Goal: Task Accomplishment & Management: Use online tool/utility

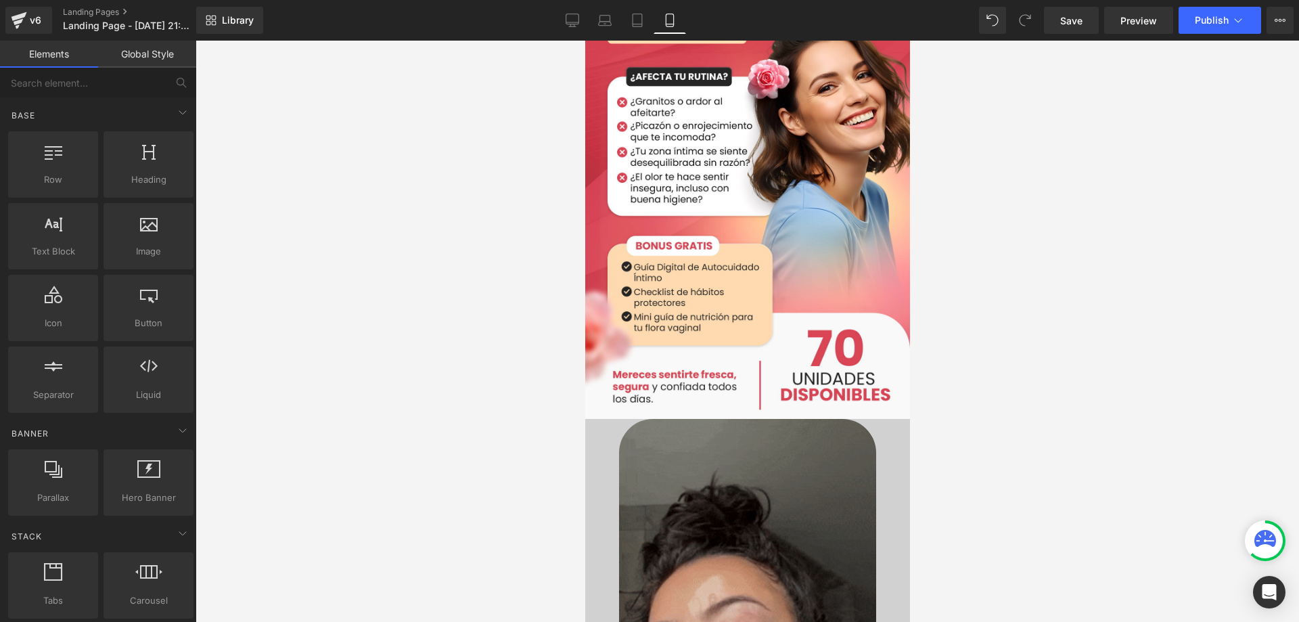
scroll to position [1082, 0]
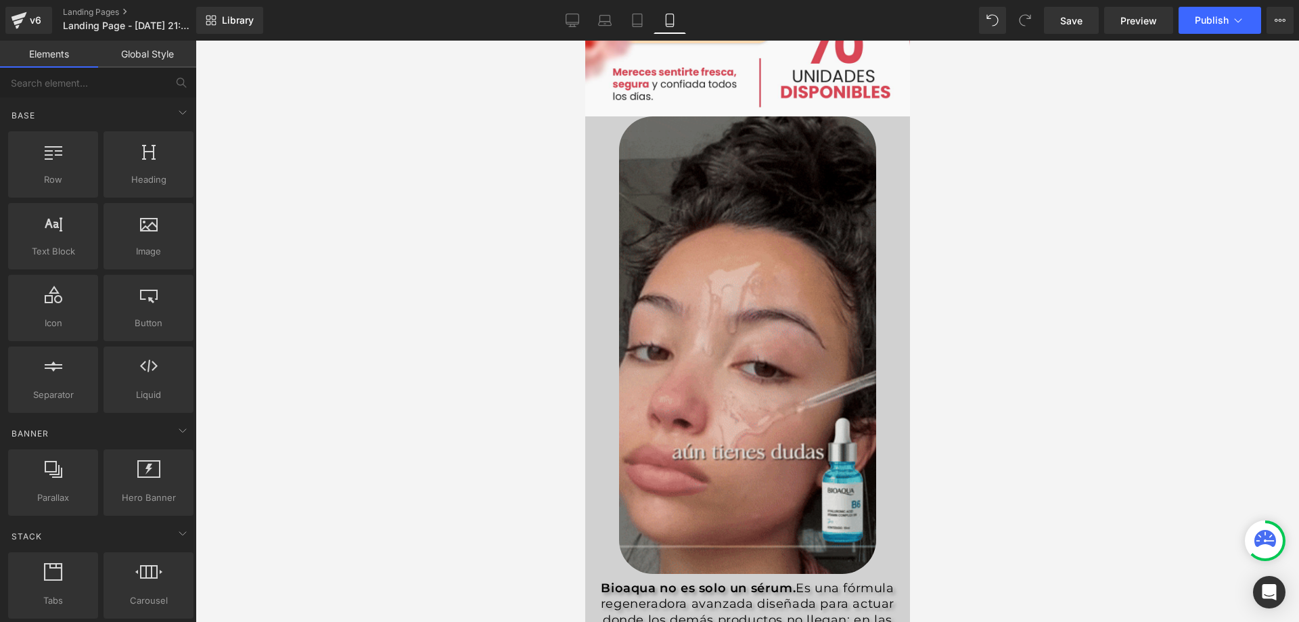
click at [756, 302] on img at bounding box center [746, 344] width 257 height 457
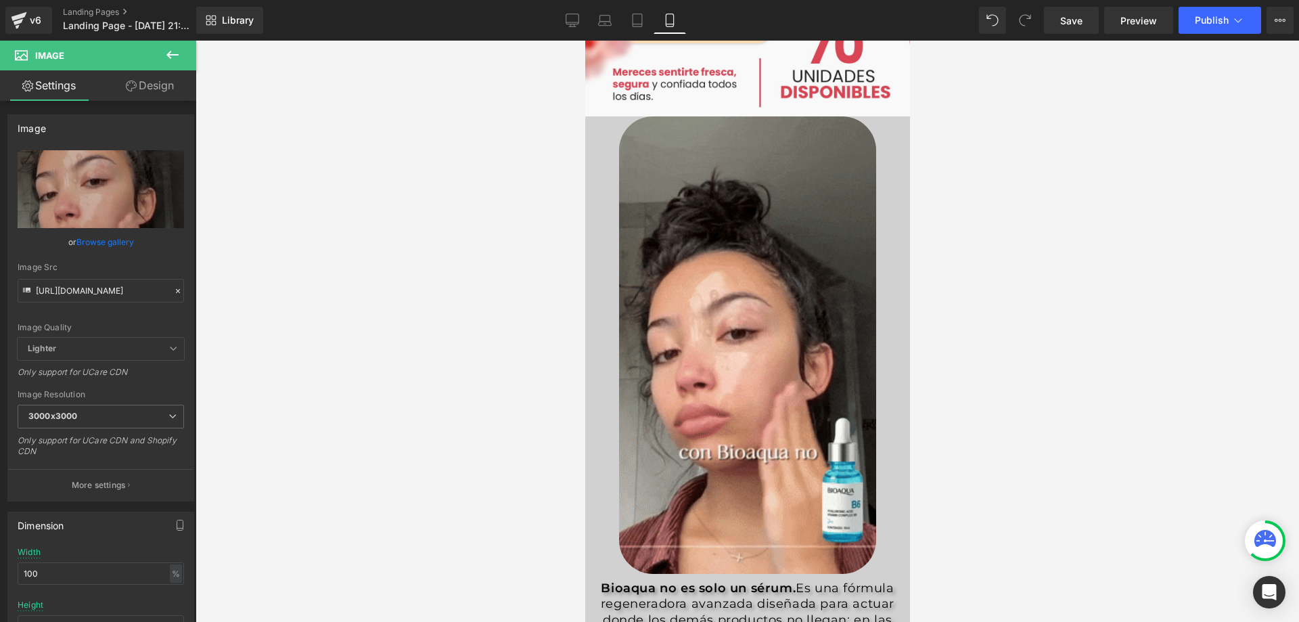
click at [1028, 202] on div at bounding box center [747, 331] width 1103 height 581
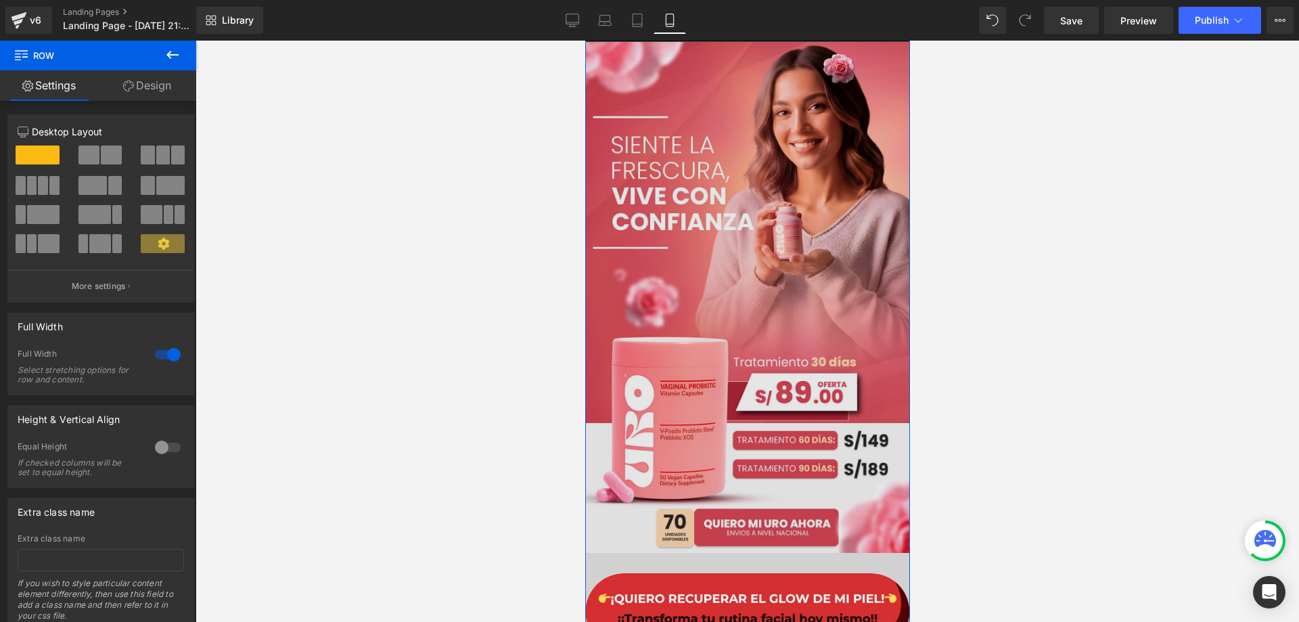
scroll to position [0, 0]
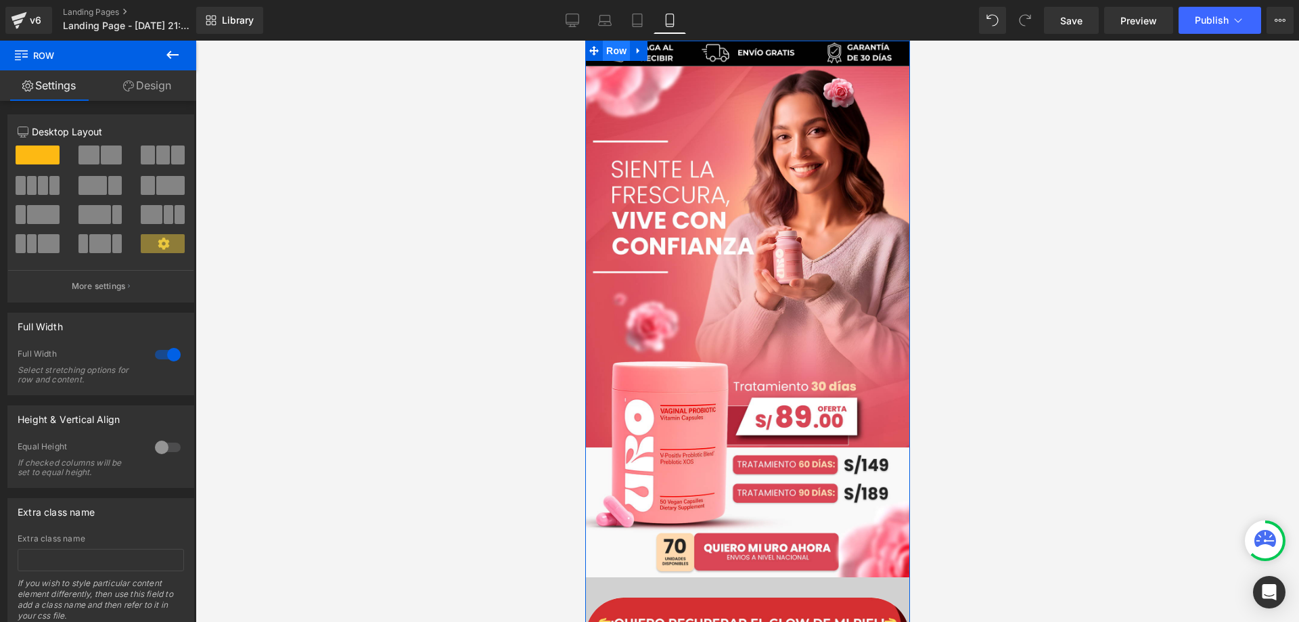
click at [609, 51] on span "Row" at bounding box center [615, 51] width 27 height 20
click at [162, 91] on link "Design" at bounding box center [147, 85] width 98 height 30
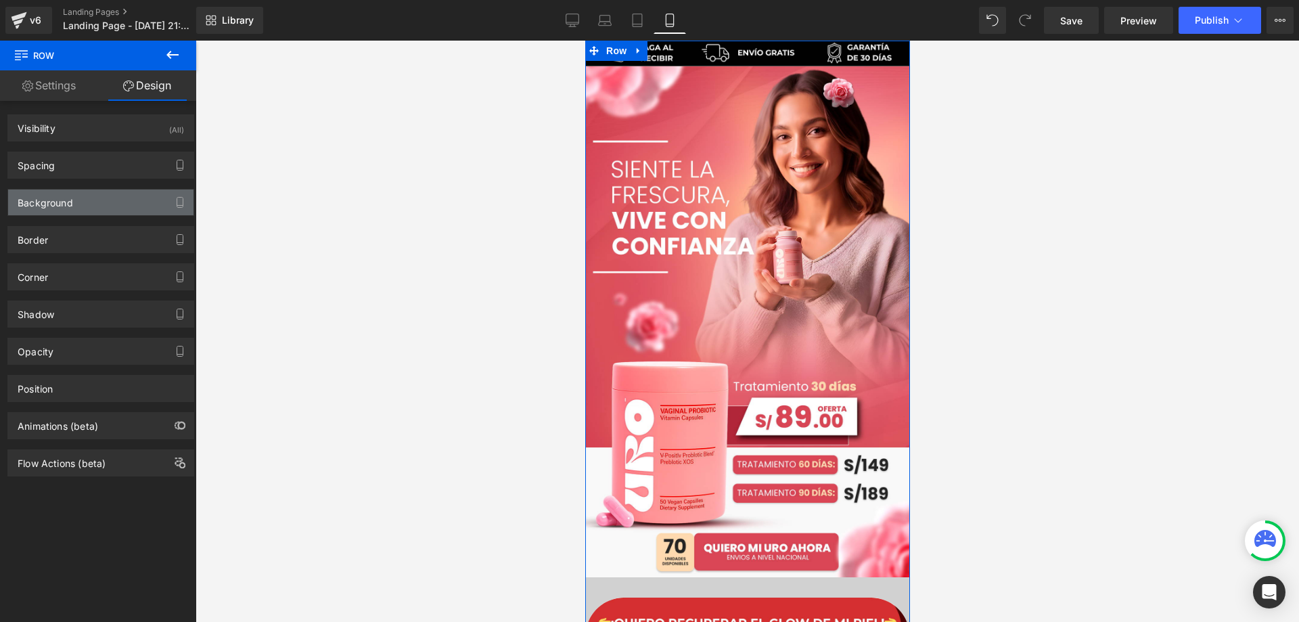
click at [105, 202] on div "Background" at bounding box center [100, 202] width 185 height 26
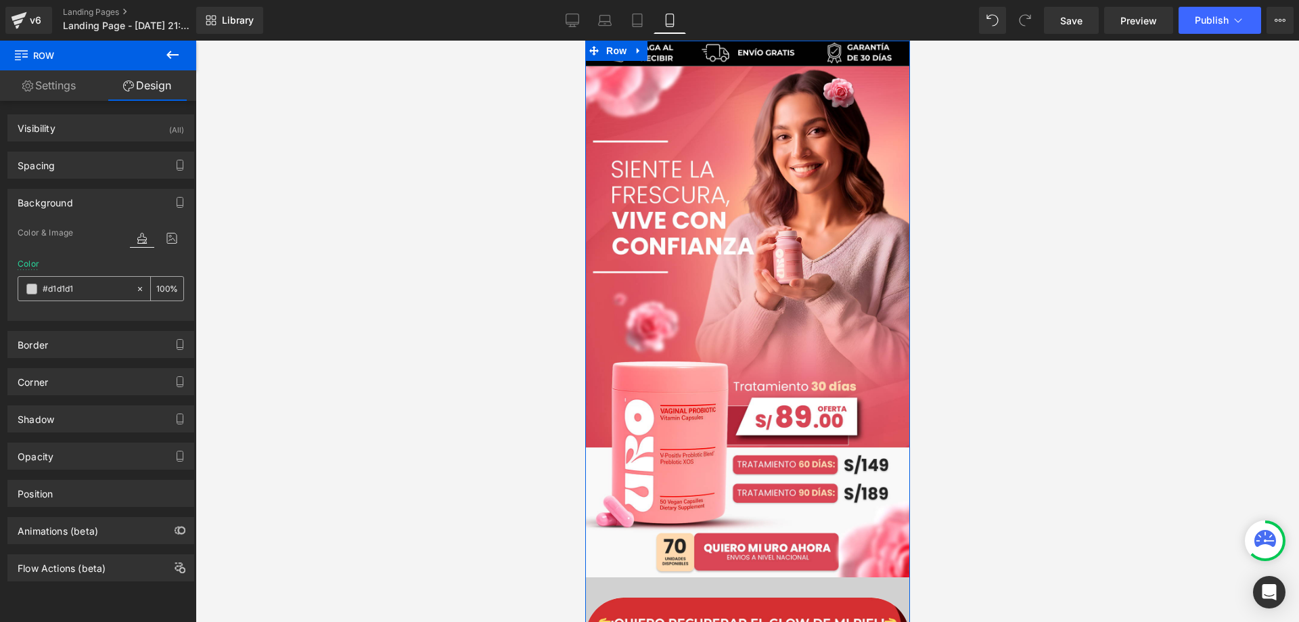
click at [32, 292] on span at bounding box center [31, 288] width 11 height 11
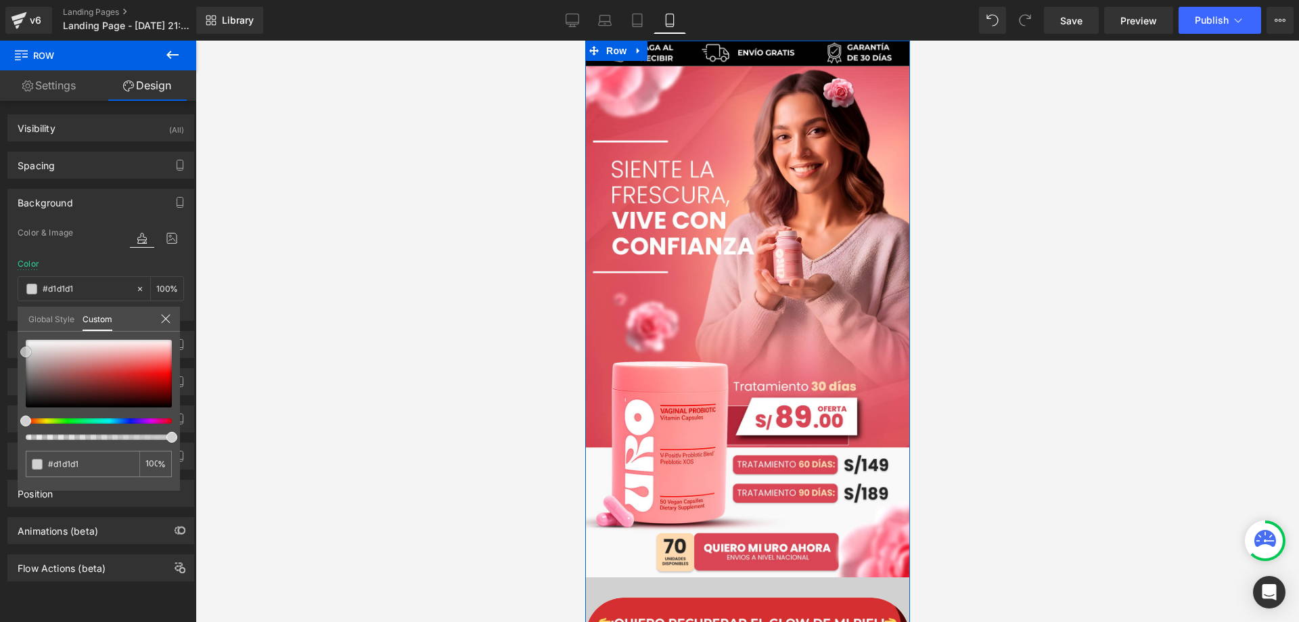
type input "#dfdcdc"
type input "#dfdbdb"
type input "#e4e1e1"
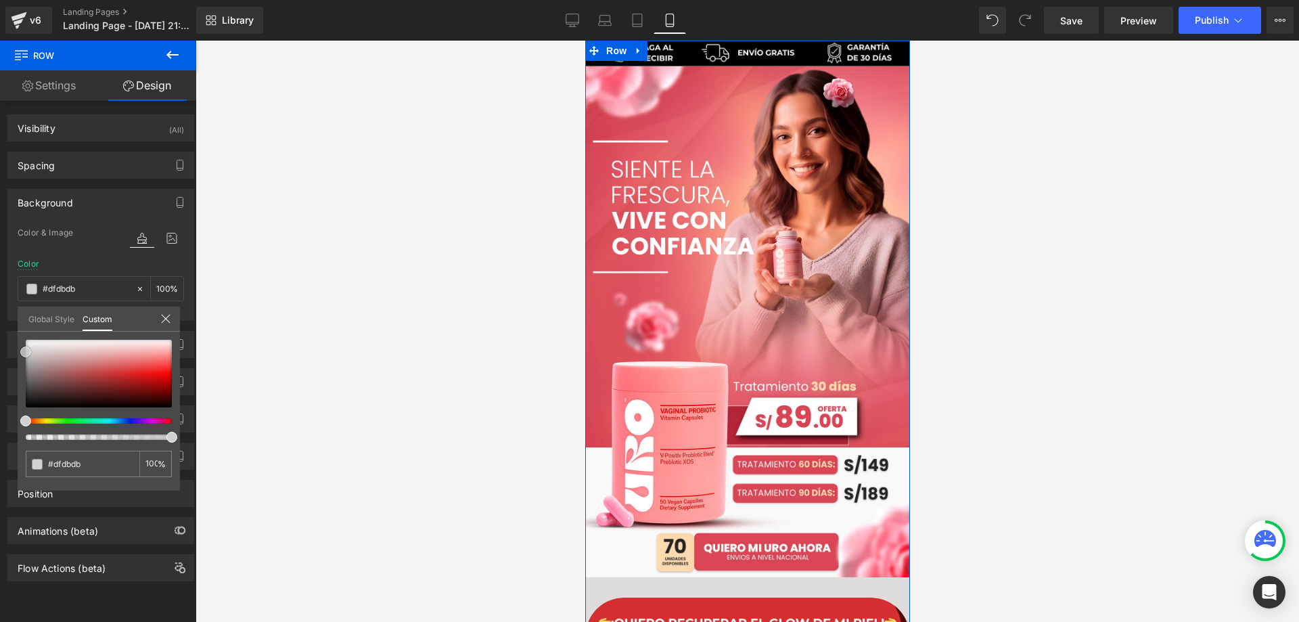
type input "#e4e1e1"
type input "#ffffff"
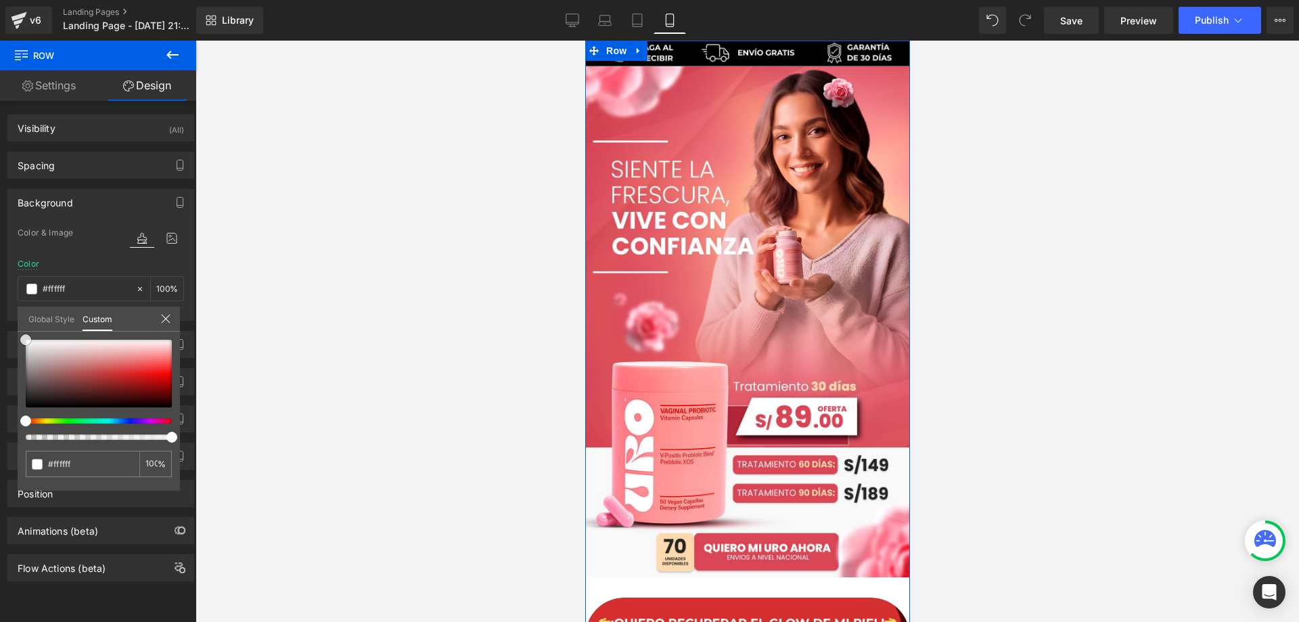
drag, startPoint x: 35, startPoint y: 348, endPoint x: 16, endPoint y: 327, distance: 28.7
click at [16, 321] on div "Background Color & Image color rgba(255, 255, 255, 1) Color #ffffff 100 % Image…" at bounding box center [101, 250] width 202 height 142
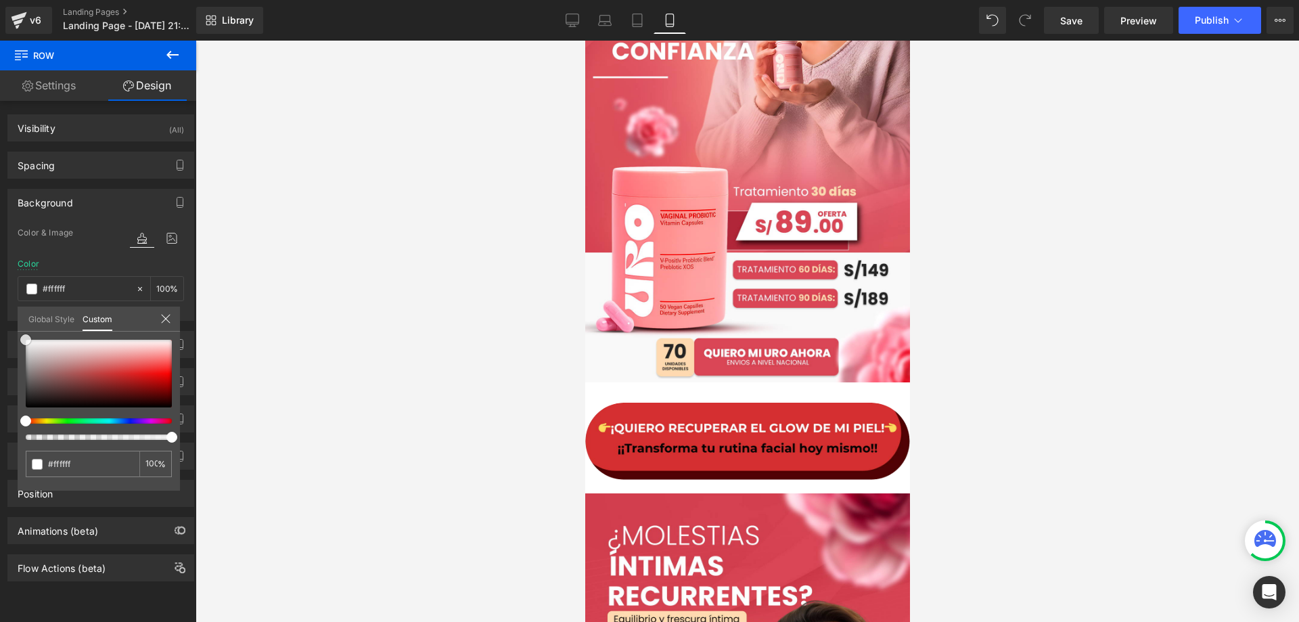
scroll to position [203, 0]
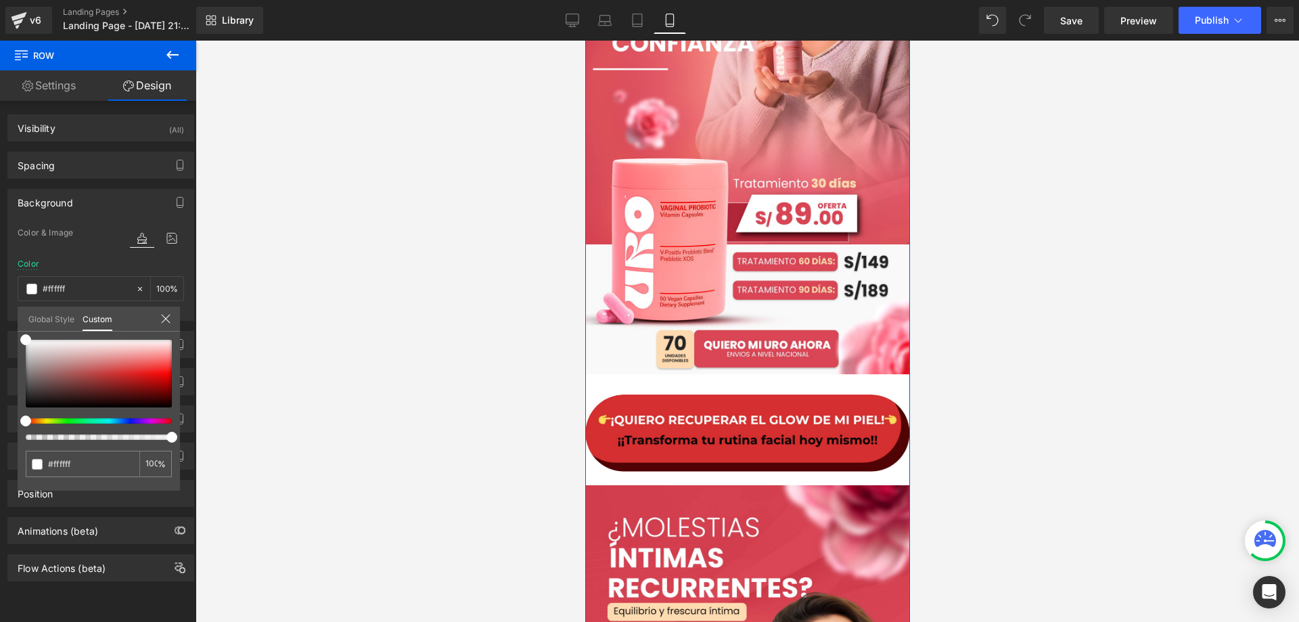
click at [58, 87] on link "Settings" at bounding box center [49, 85] width 98 height 30
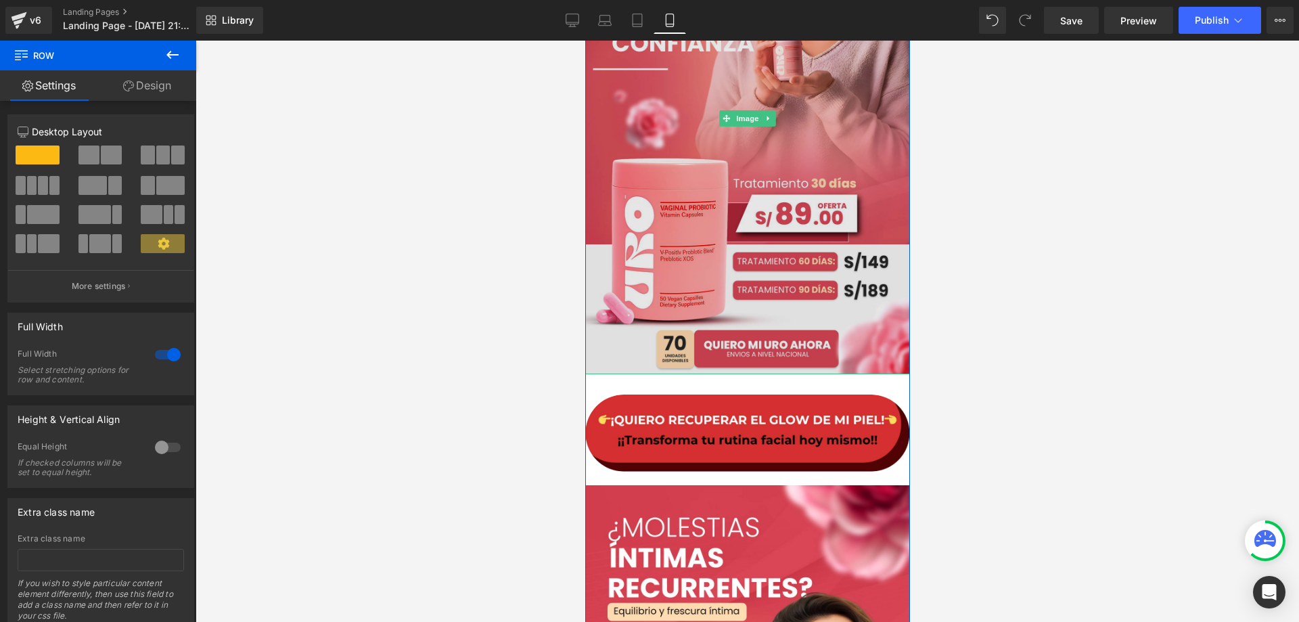
click at [865, 319] on img at bounding box center [746, 118] width 325 height 511
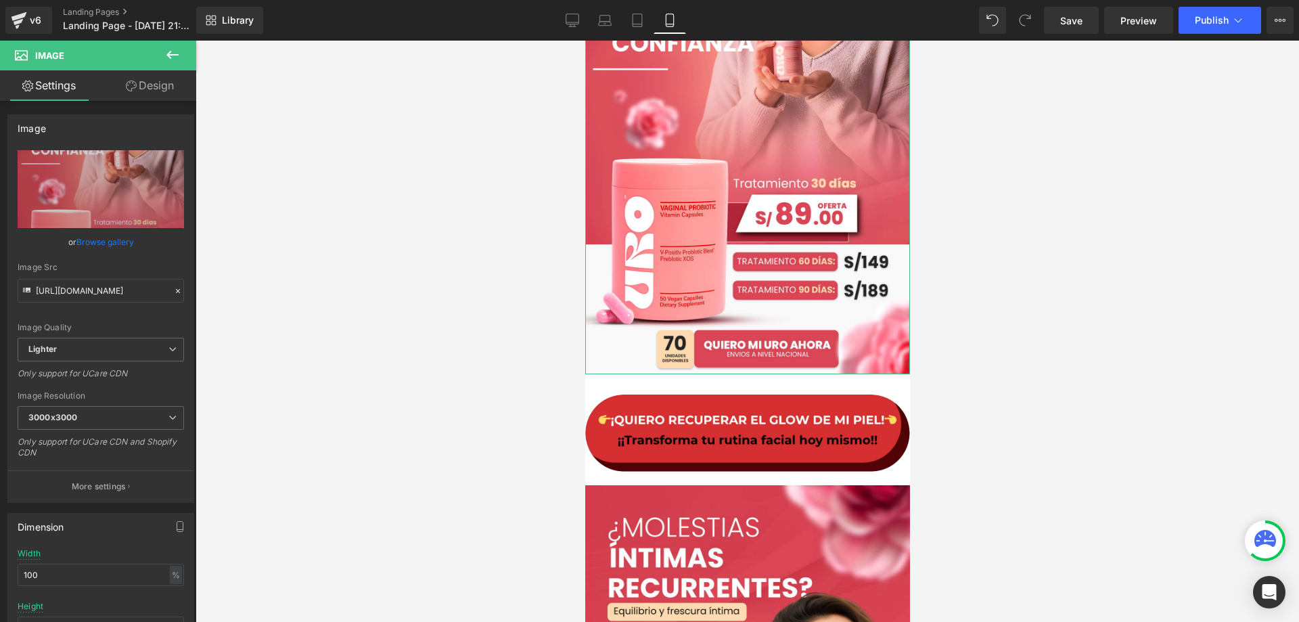
click at [164, 87] on link "Design" at bounding box center [150, 85] width 98 height 30
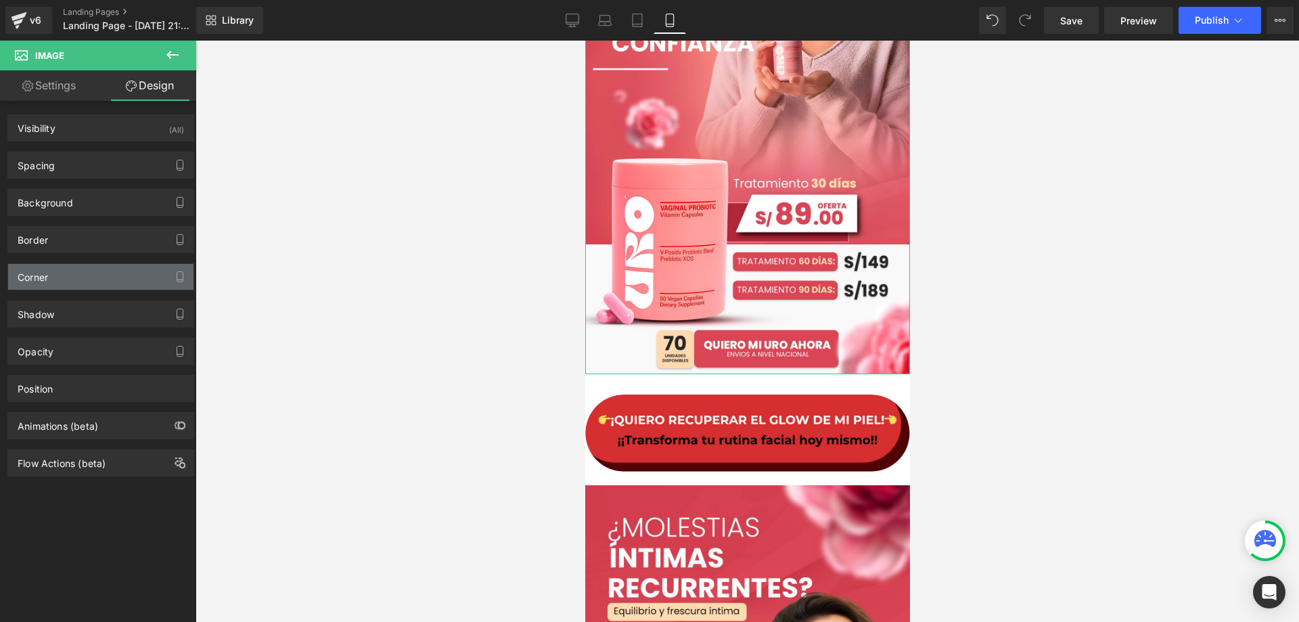
type input "#121212"
type input "75"
type input "0"
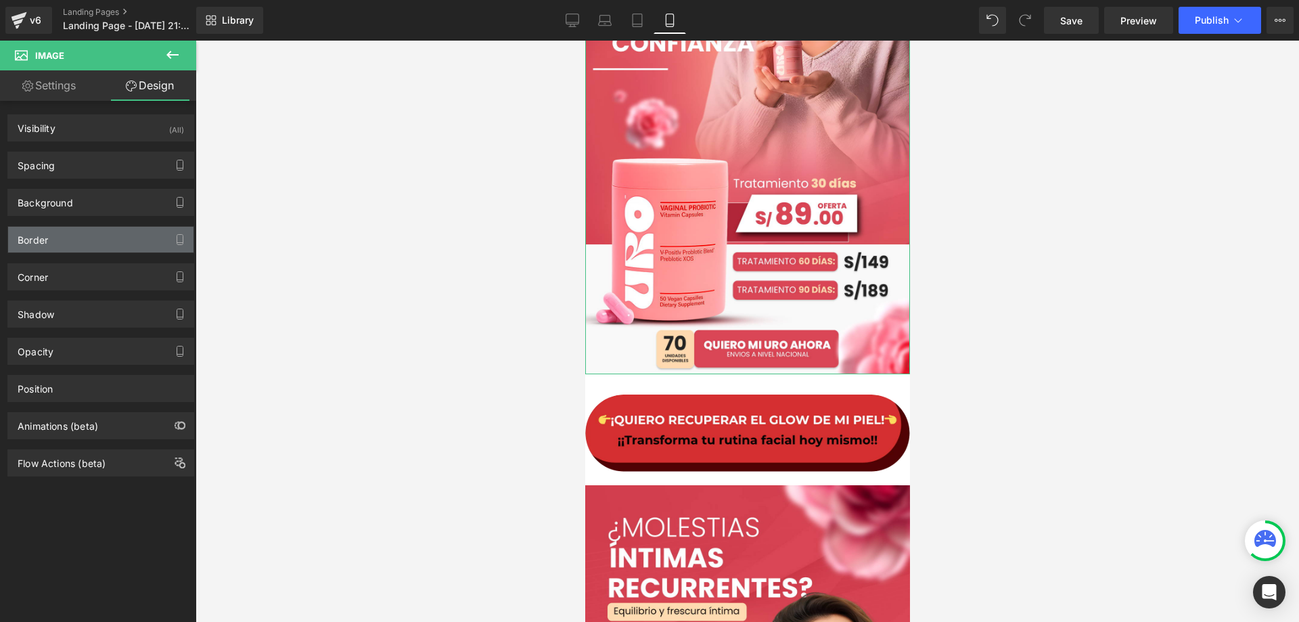
click at [83, 248] on div "Border" at bounding box center [100, 240] width 185 height 26
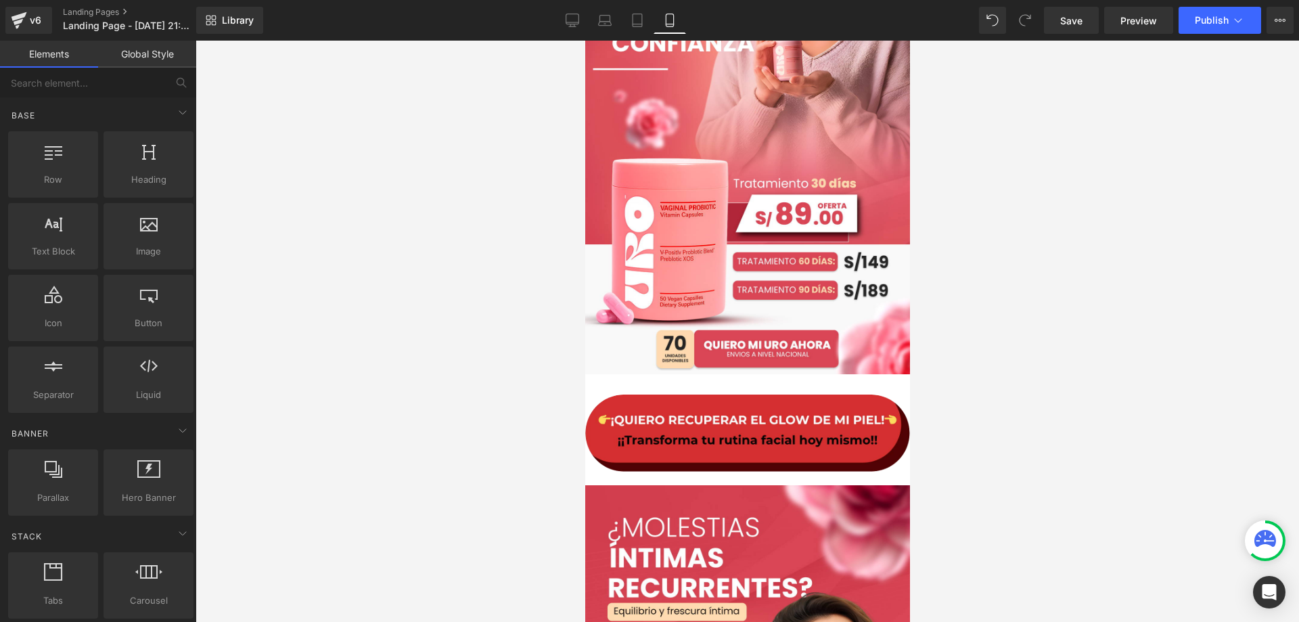
click at [1013, 402] on div at bounding box center [747, 331] width 1103 height 581
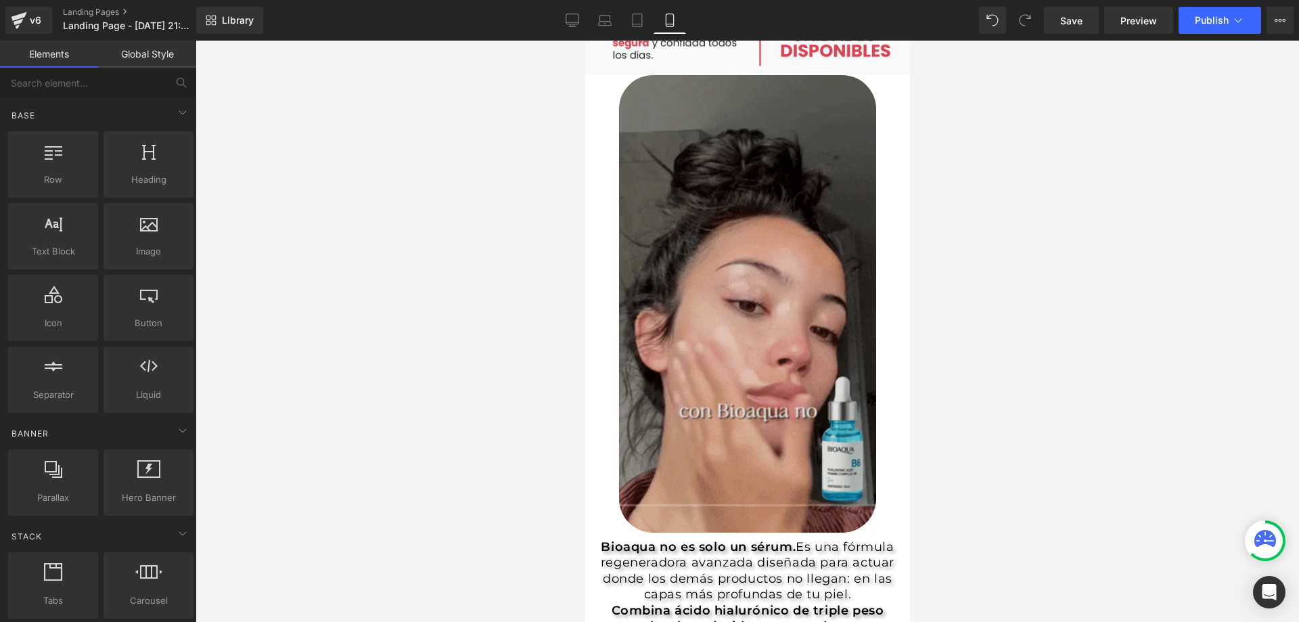
scroll to position [1218, 0]
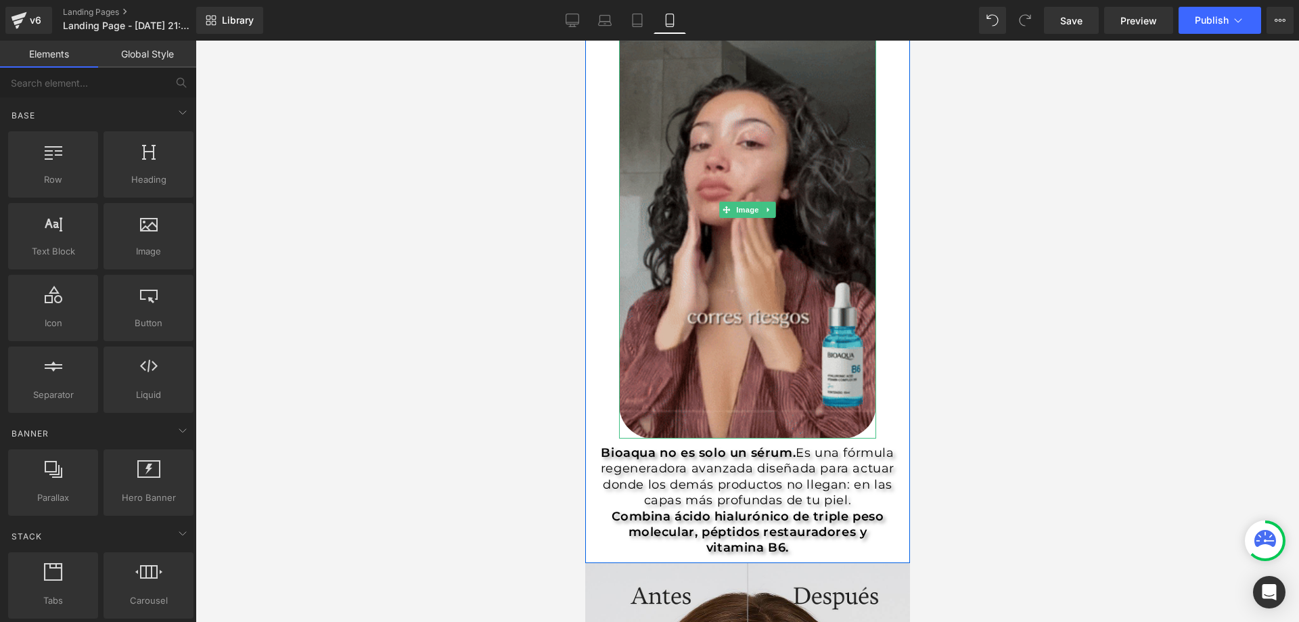
drag, startPoint x: 630, startPoint y: 363, endPoint x: 780, endPoint y: 219, distance: 208.1
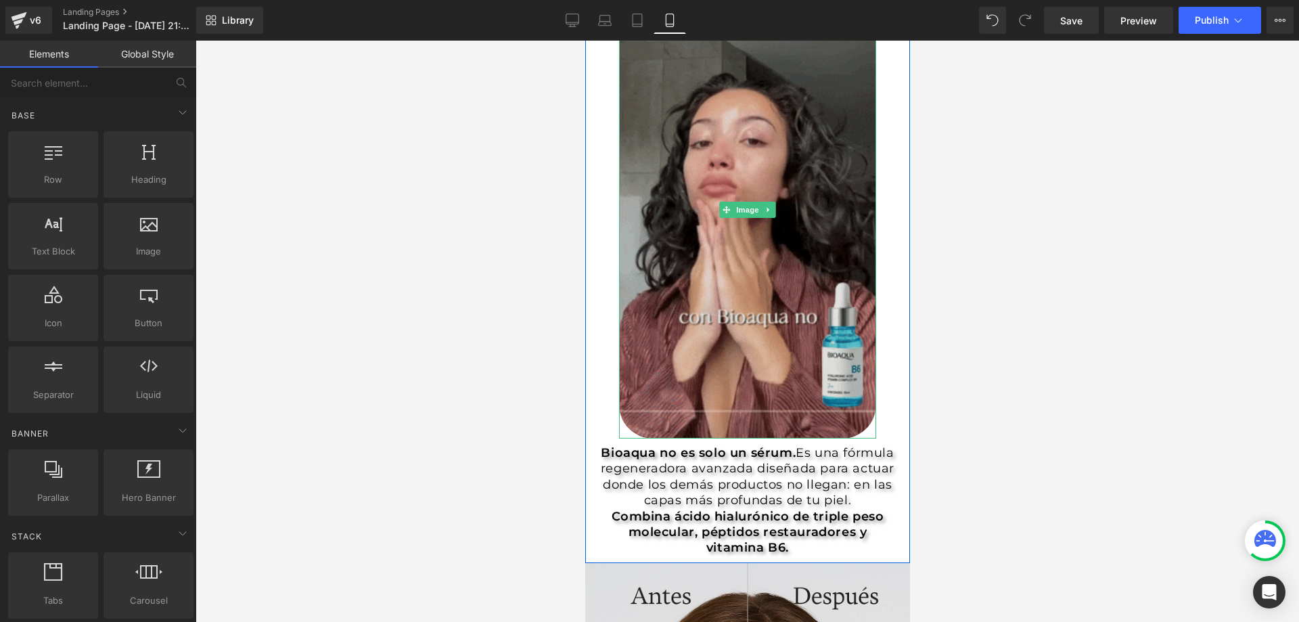
click at [631, 361] on img at bounding box center [746, 209] width 257 height 457
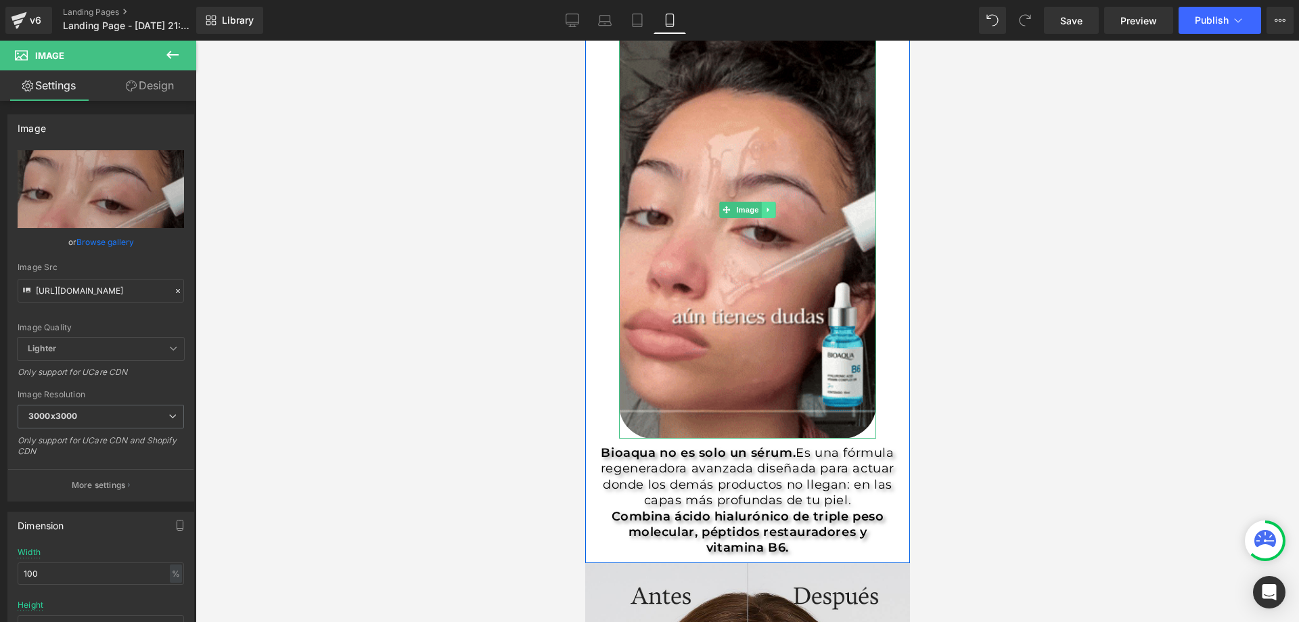
click at [764, 210] on icon at bounding box center [767, 210] width 7 height 8
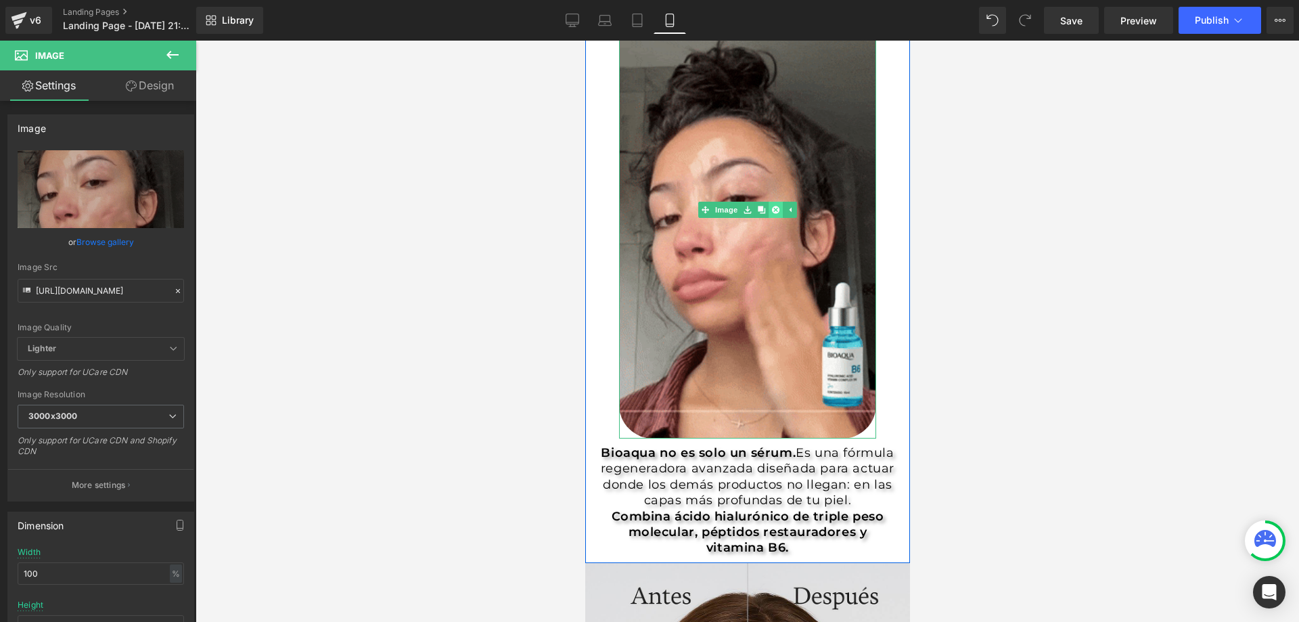
click at [771, 209] on icon at bounding box center [774, 209] width 7 height 7
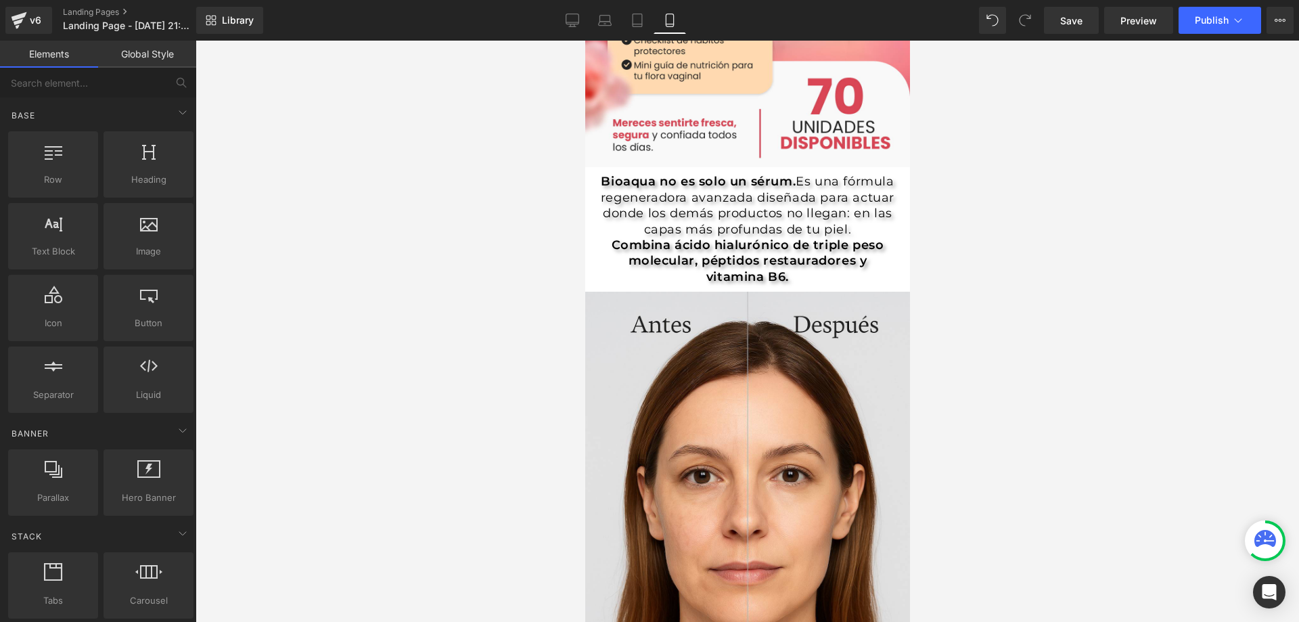
scroll to position [1031, 0]
click at [761, 210] on span "Es una fórmula regeneradora avanzada diseñada para actuar donde los demás produ…" at bounding box center [747, 206] width 294 height 62
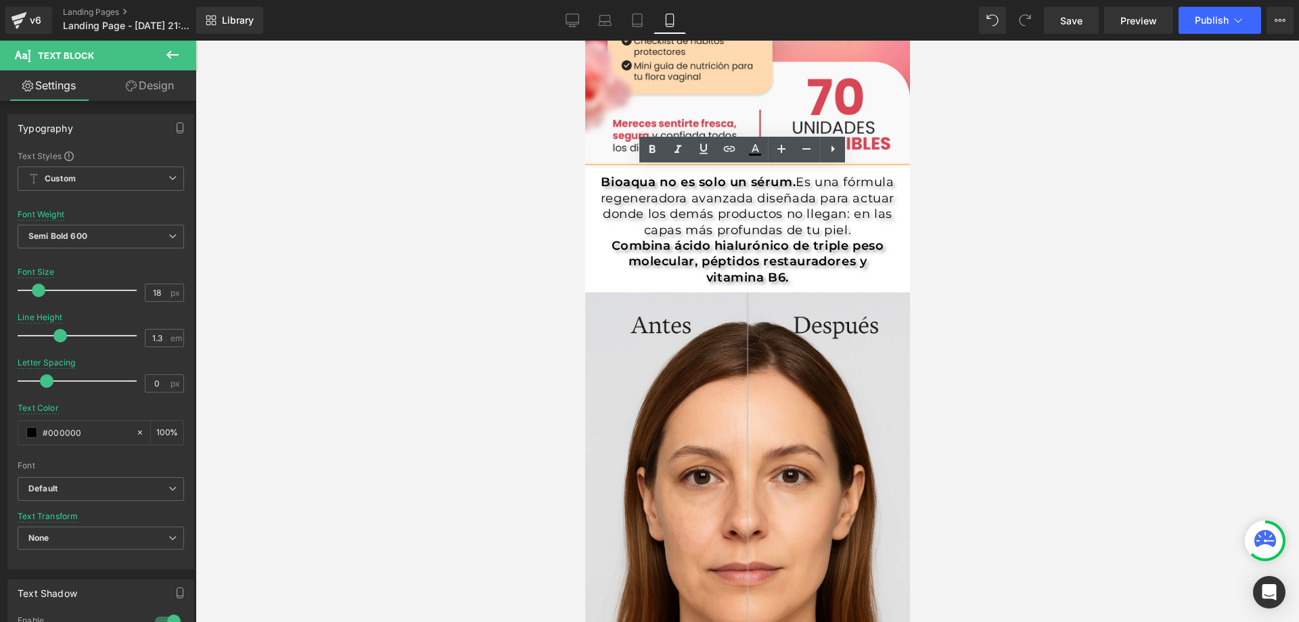
click at [812, 239] on span "Es una fórmula regeneradora avanzada diseñada para actuar donde los demás produ…" at bounding box center [747, 230] width 294 height 110
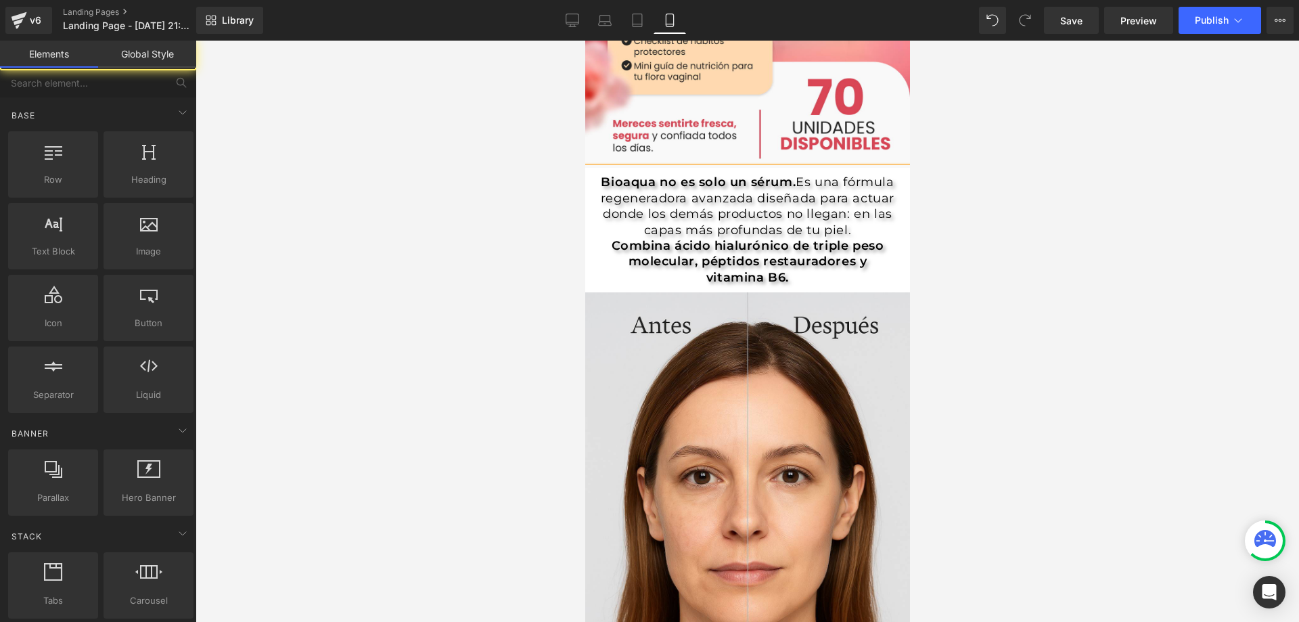
click at [994, 256] on div at bounding box center [747, 331] width 1103 height 581
click at [766, 236] on div "Bioaqua no es solo un sérum. Es una fórmula regeneradora avanzada diseñada para…" at bounding box center [746, 230] width 325 height 124
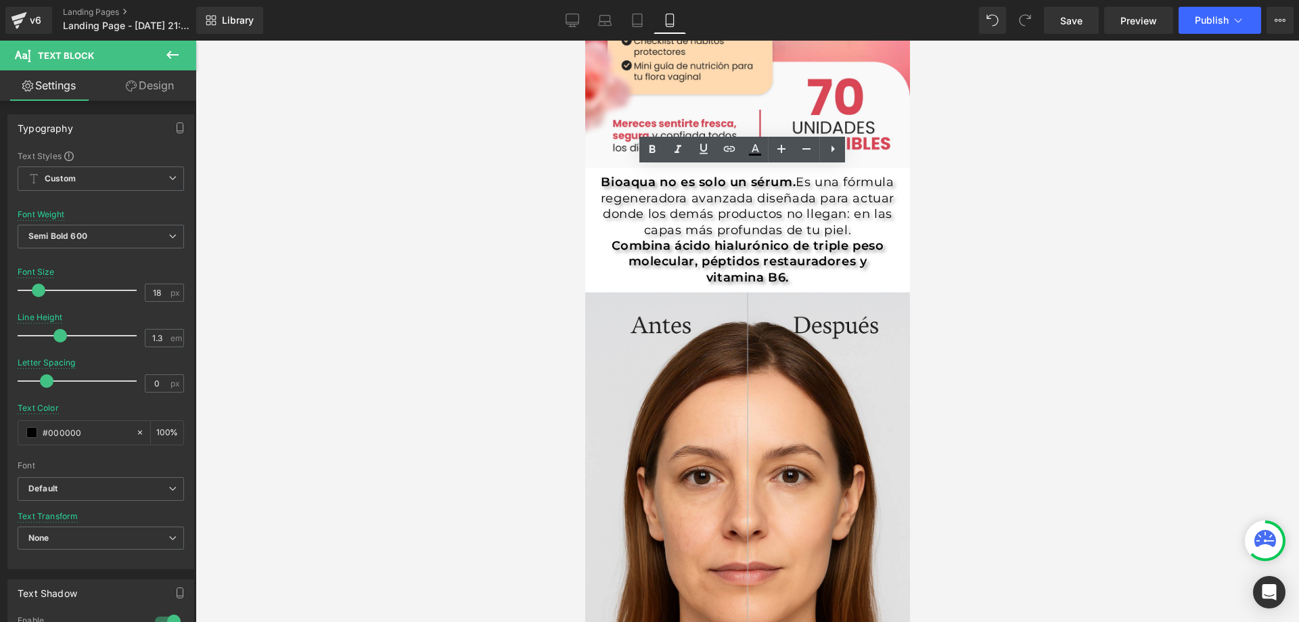
click at [1030, 270] on div at bounding box center [747, 331] width 1103 height 581
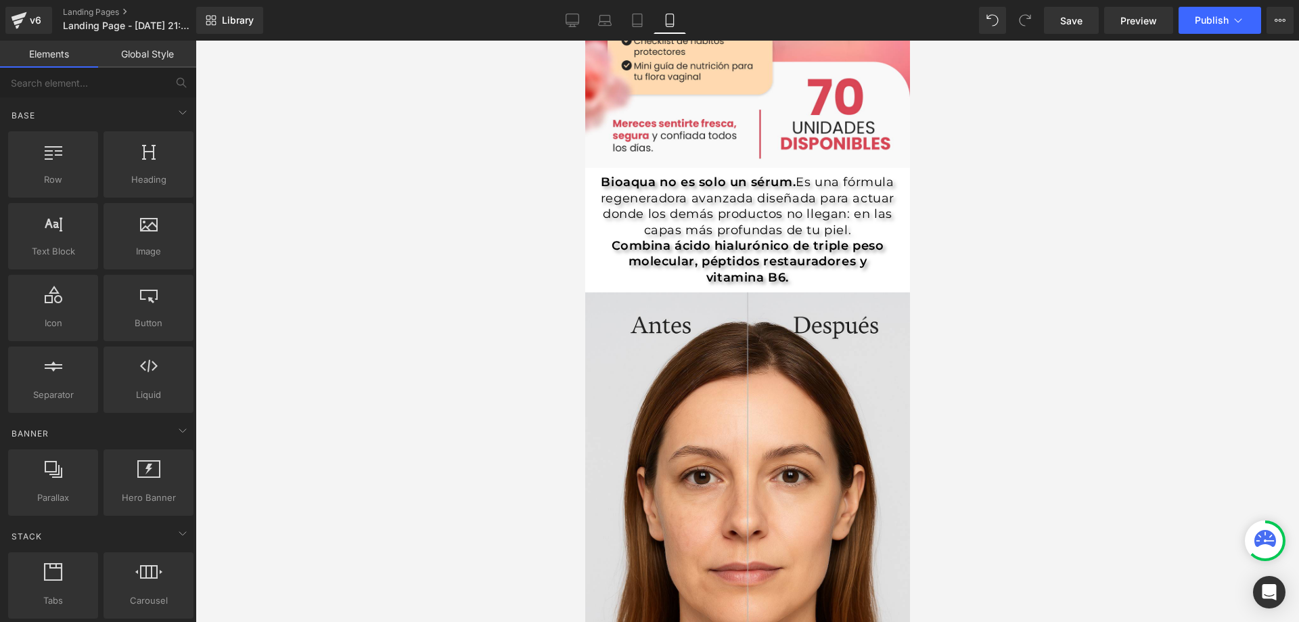
click at [819, 248] on span "Es una fórmula regeneradora avanzada diseñada para actuar donde los demás produ…" at bounding box center [747, 230] width 294 height 110
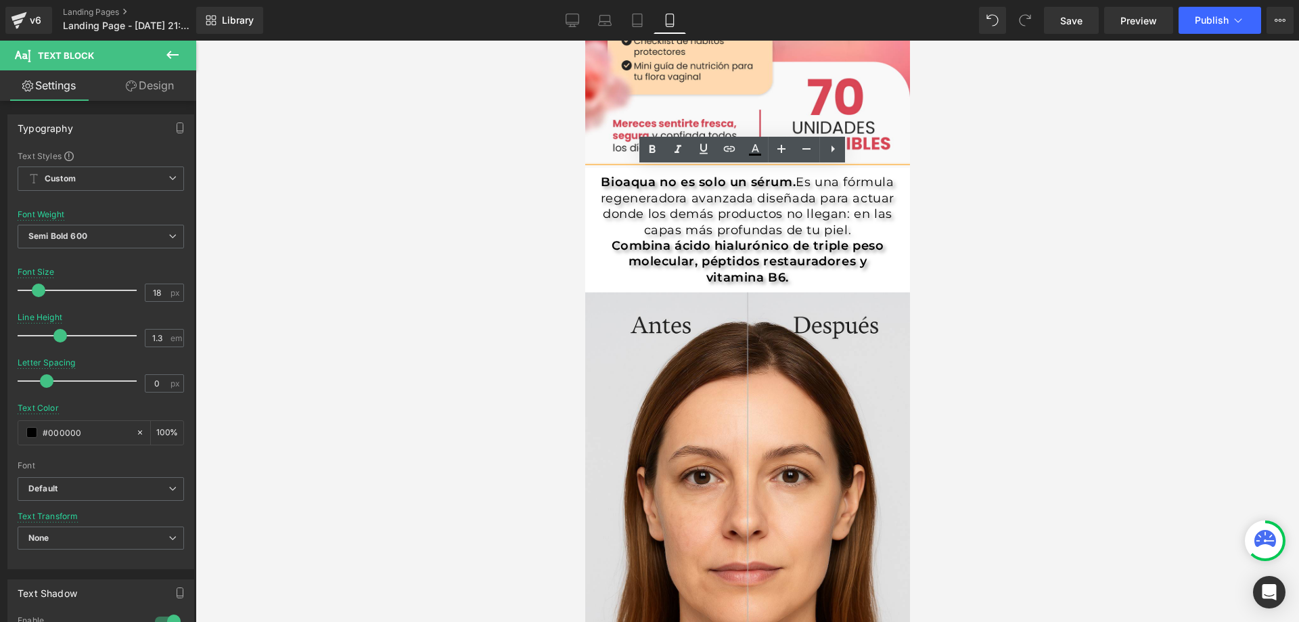
click at [734, 231] on span "Es una fórmula regeneradora avanzada diseñada para actuar donde los demás produ…" at bounding box center [747, 206] width 294 height 62
click at [868, 263] on p "Bioaqua no es solo un sérum. Es una fórmula regeneradora avanzada diseñada para…" at bounding box center [747, 230] width 298 height 111
click at [896, 273] on div "Bioaqua no es solo un sérum. Es una fórmula regeneradora avanzada diseñada para…" at bounding box center [746, 230] width 325 height 124
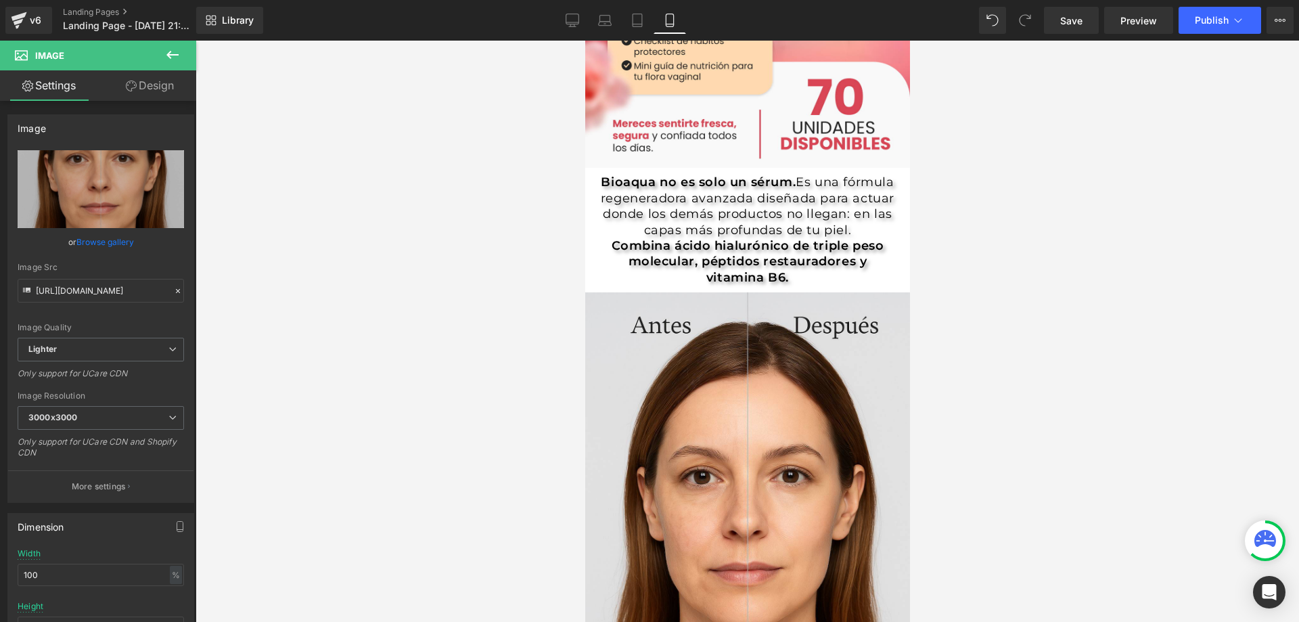
click at [882, 279] on p "Bioaqua no es solo un sérum. Es una fórmula regeneradora avanzada diseñada para…" at bounding box center [747, 230] width 298 height 111
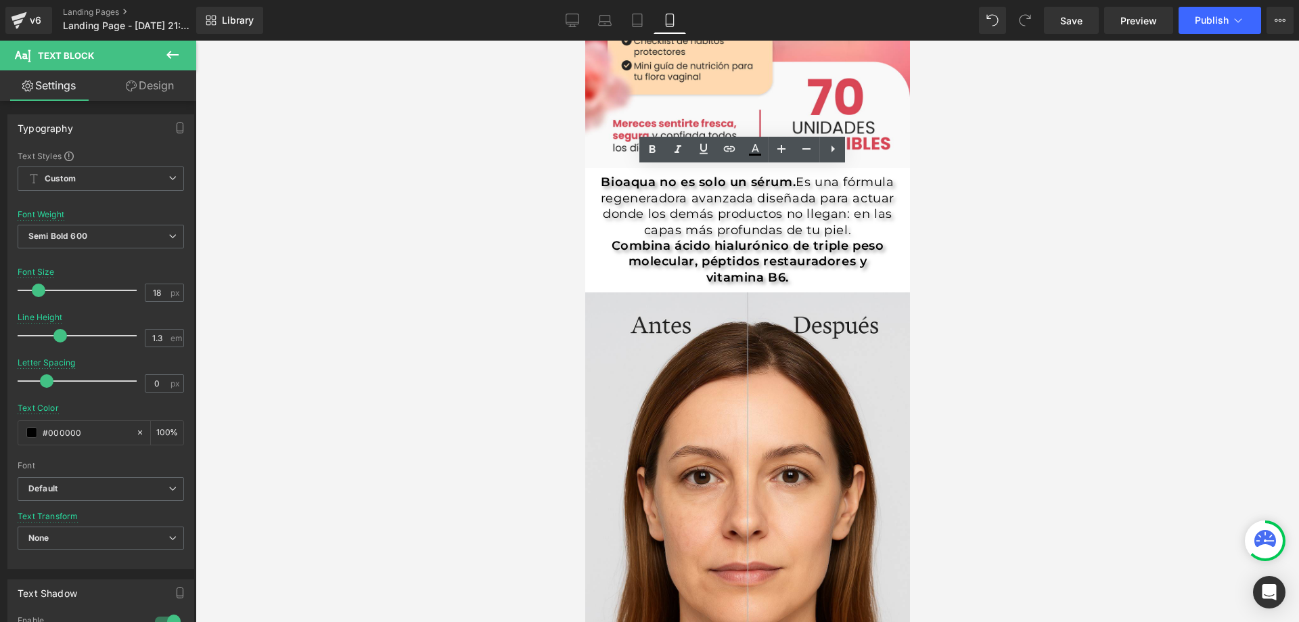
click at [1103, 239] on div at bounding box center [747, 331] width 1103 height 581
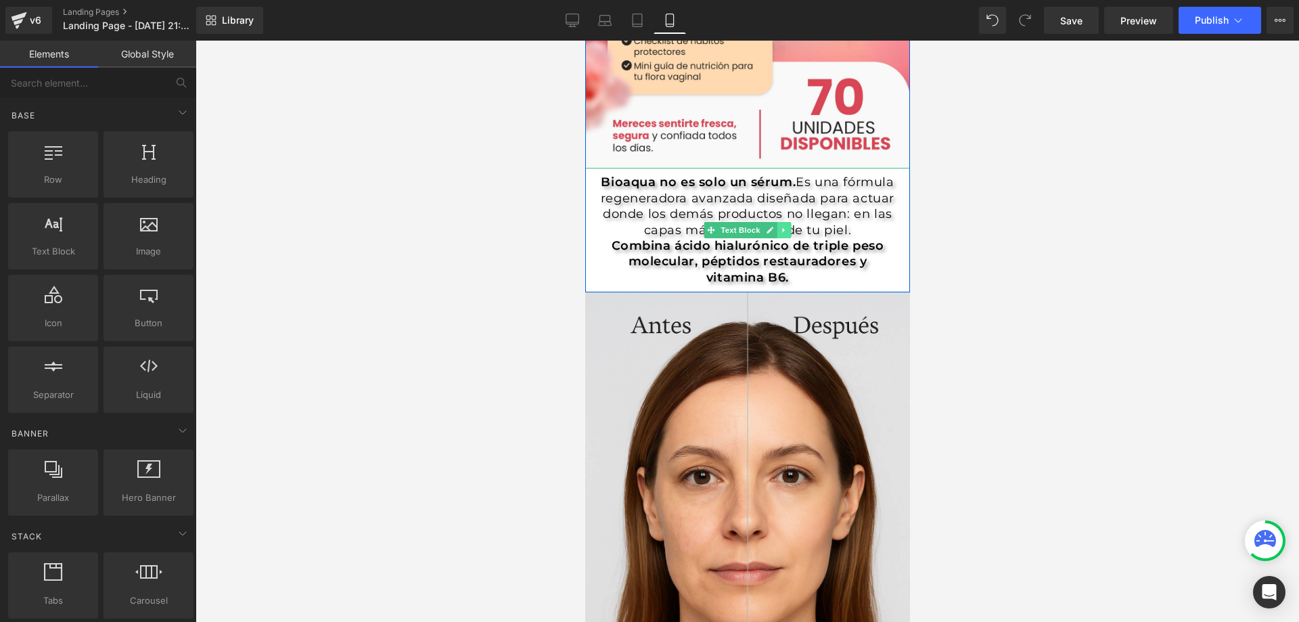
click at [777, 235] on link at bounding box center [784, 230] width 14 height 16
click at [788, 231] on icon at bounding box center [790, 230] width 7 height 7
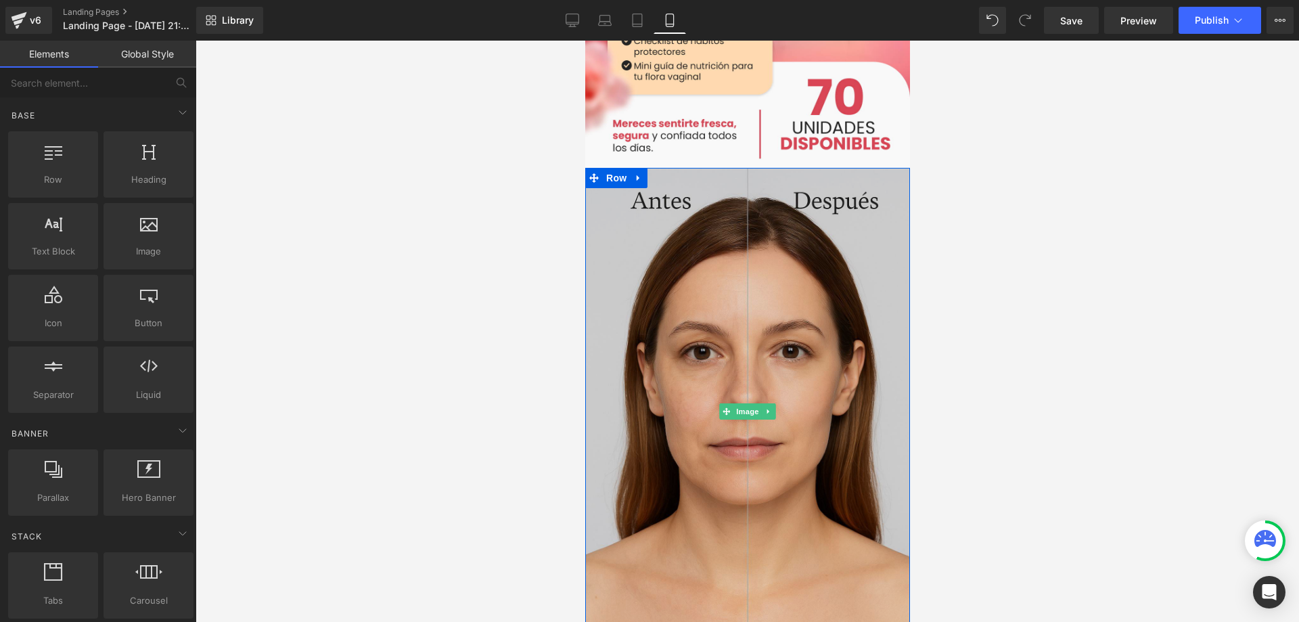
click at [838, 324] on img at bounding box center [746, 411] width 325 height 487
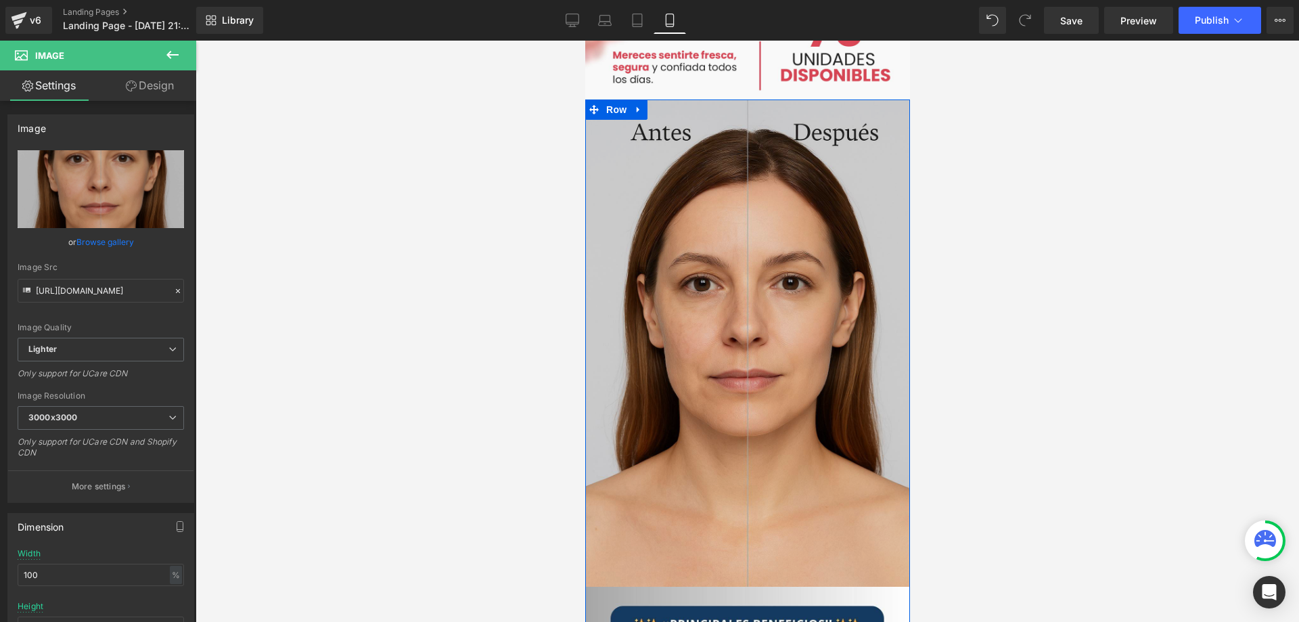
scroll to position [1099, 0]
click at [837, 305] on img at bounding box center [746, 343] width 325 height 487
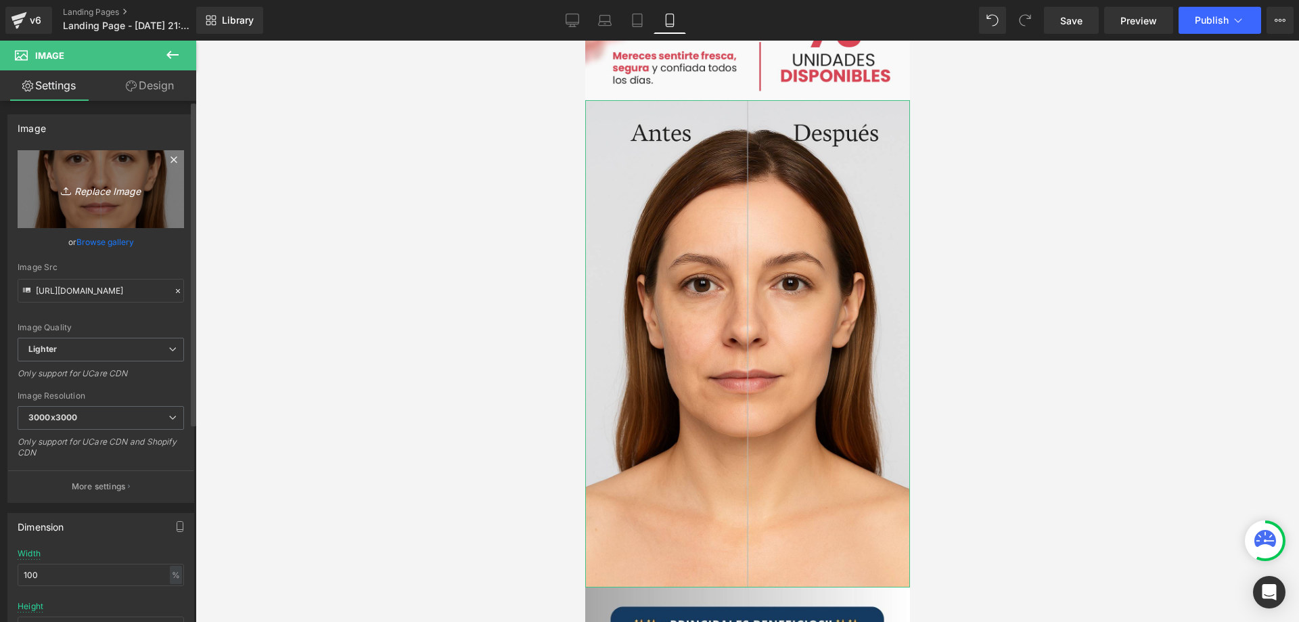
click at [112, 195] on icon "Replace Image" at bounding box center [101, 189] width 108 height 17
type input "C:\fakepath\Pag3.jpg"
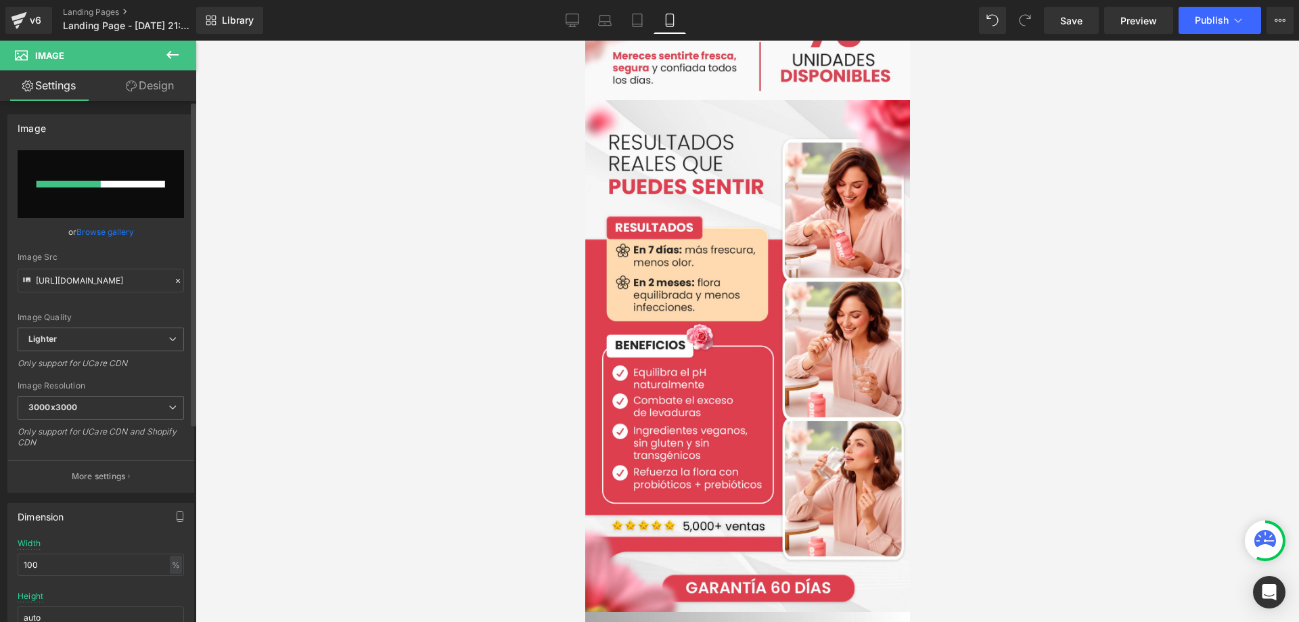
type input "https://ucarecdn.com/b9a90905-60ca-4d00-8d35-c35e6c8b2067/-/format/auto/-/previ…"
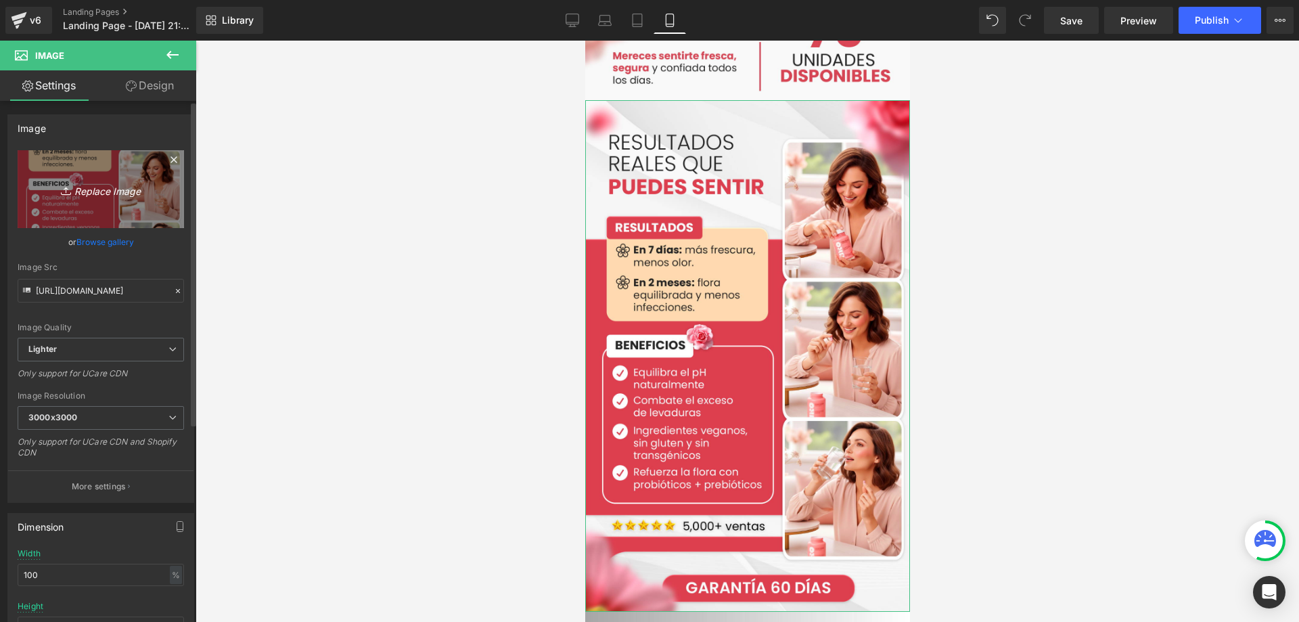
click at [99, 189] on icon "Replace Image" at bounding box center [101, 189] width 108 height 17
type input "C:\fakepath\Portada_.jpg"
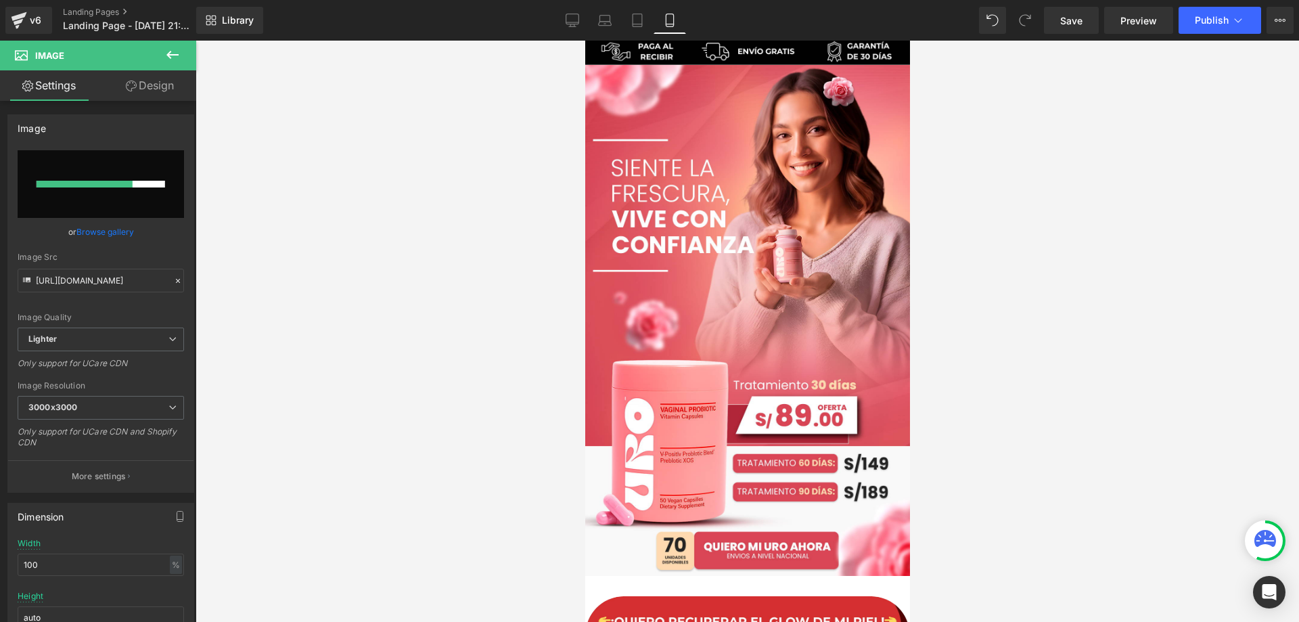
scroll to position [0, 0]
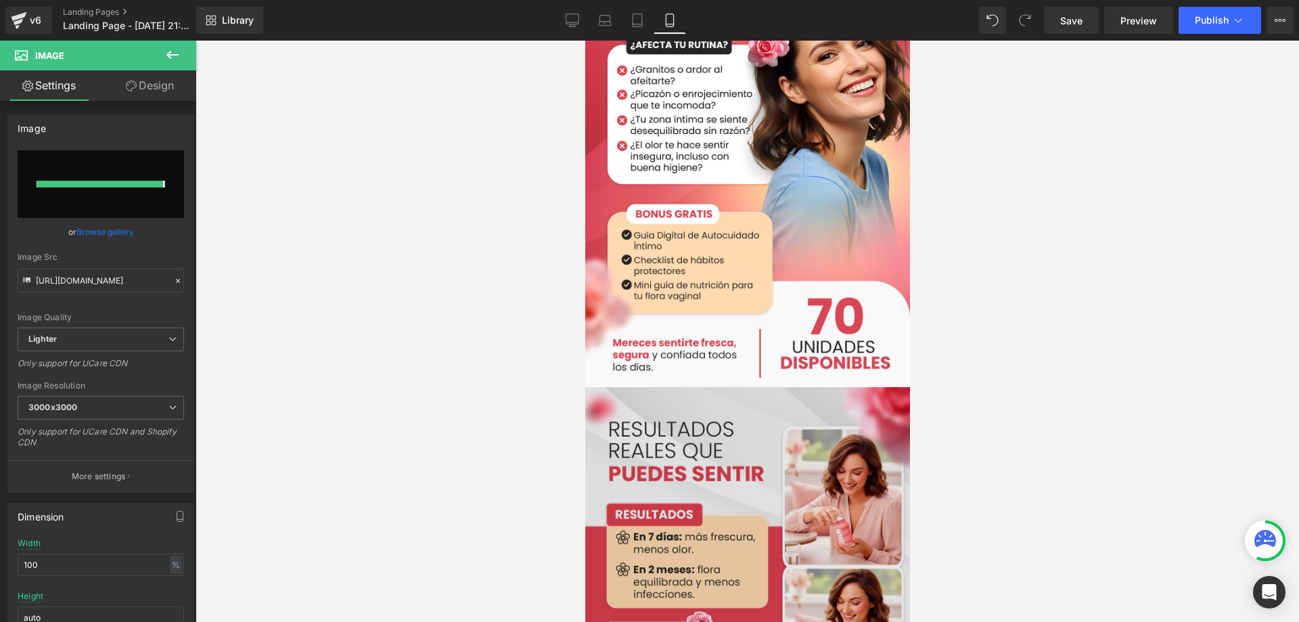
type input "https://ucarecdn.com/12135a1c-8077-44b2-b9d2-9fbabf2d88e3/-/format/auto/-/previ…"
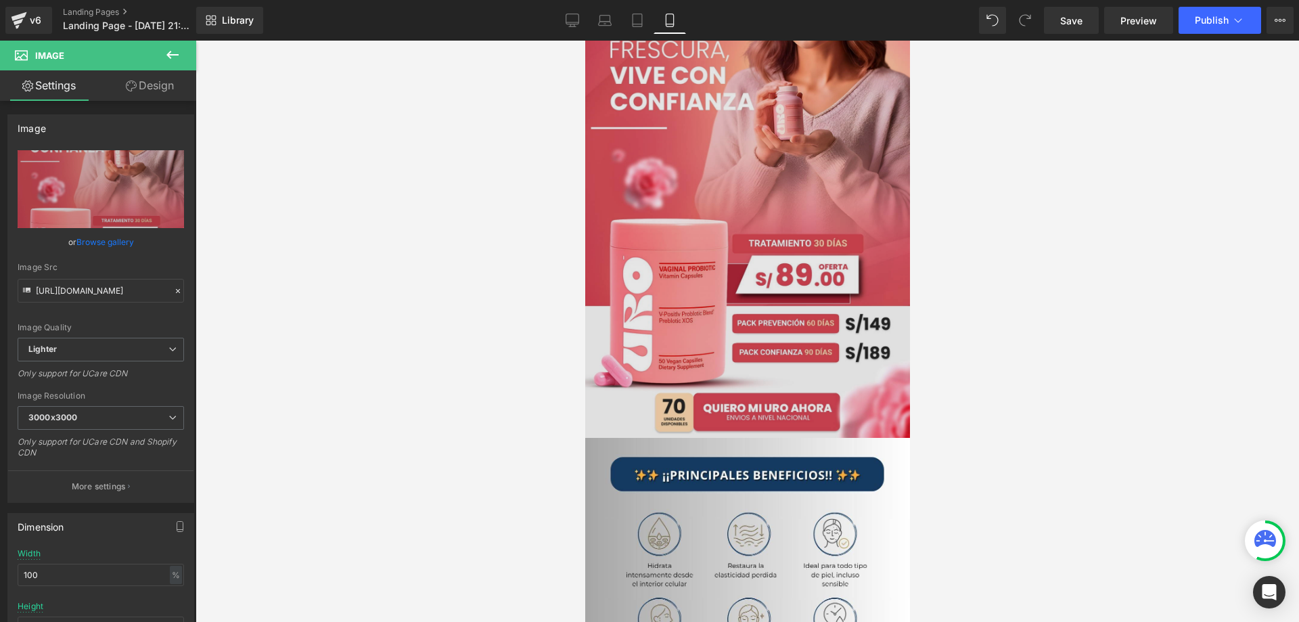
scroll to position [1285, 0]
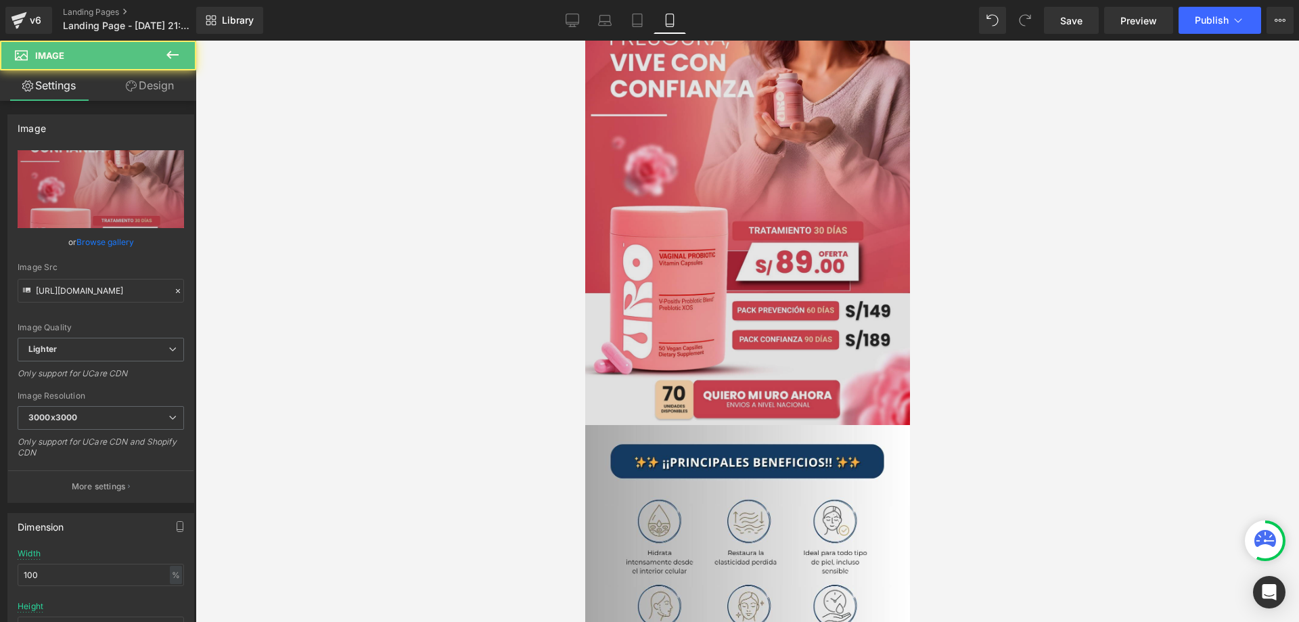
click at [750, 279] on img at bounding box center [746, 168] width 325 height 511
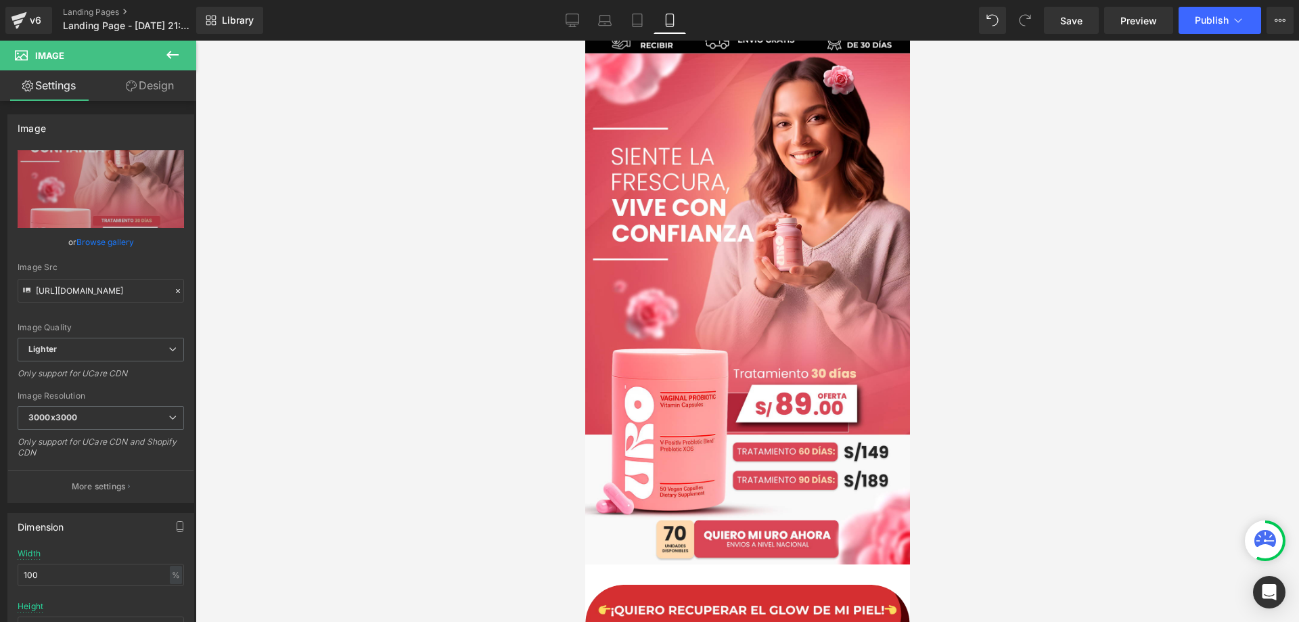
scroll to position [0, 0]
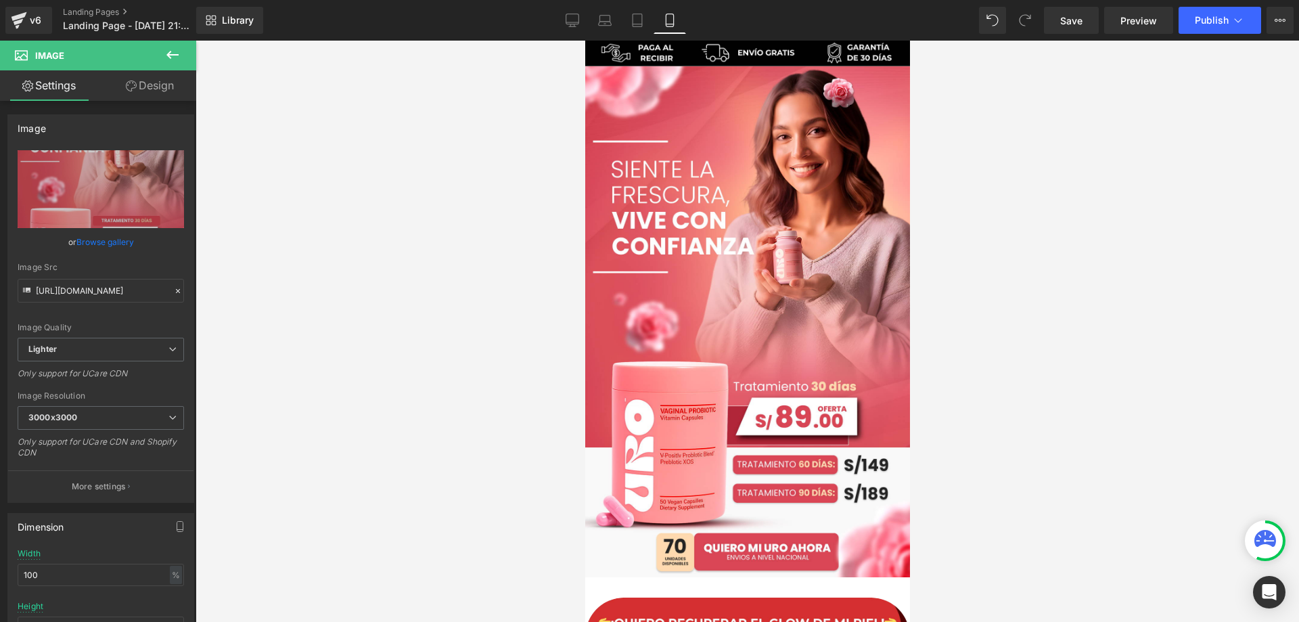
click at [789, 195] on img at bounding box center [746, 321] width 325 height 511
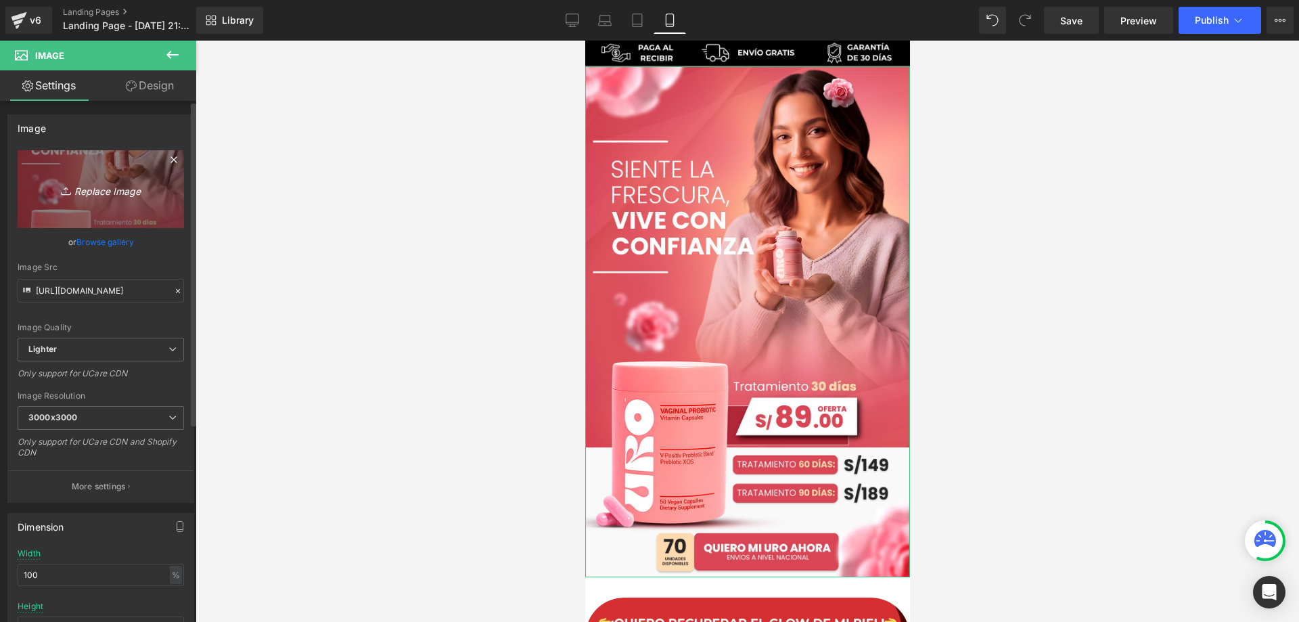
click at [91, 188] on icon "Replace Image" at bounding box center [101, 189] width 108 height 17
type input "C:\fakepath\Portada_.jpg"
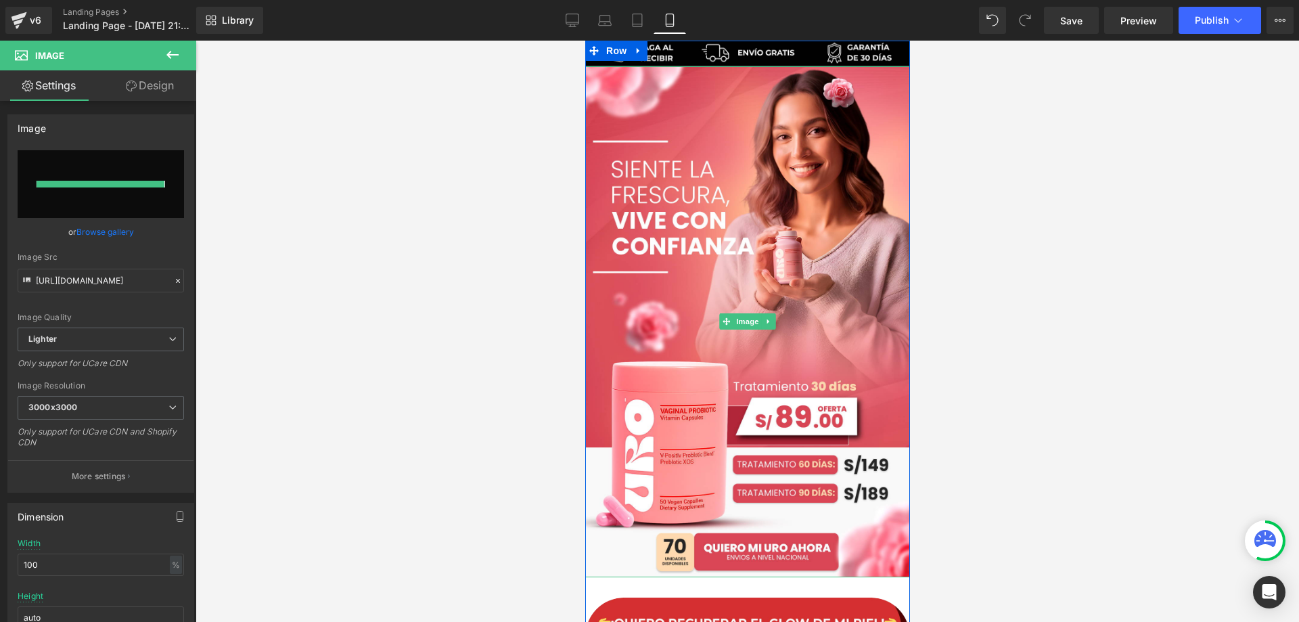
type input "https://ucarecdn.com/1fd8d6c4-02e9-4acd-bbd8-2dbcec9f644c/-/format/auto/-/previ…"
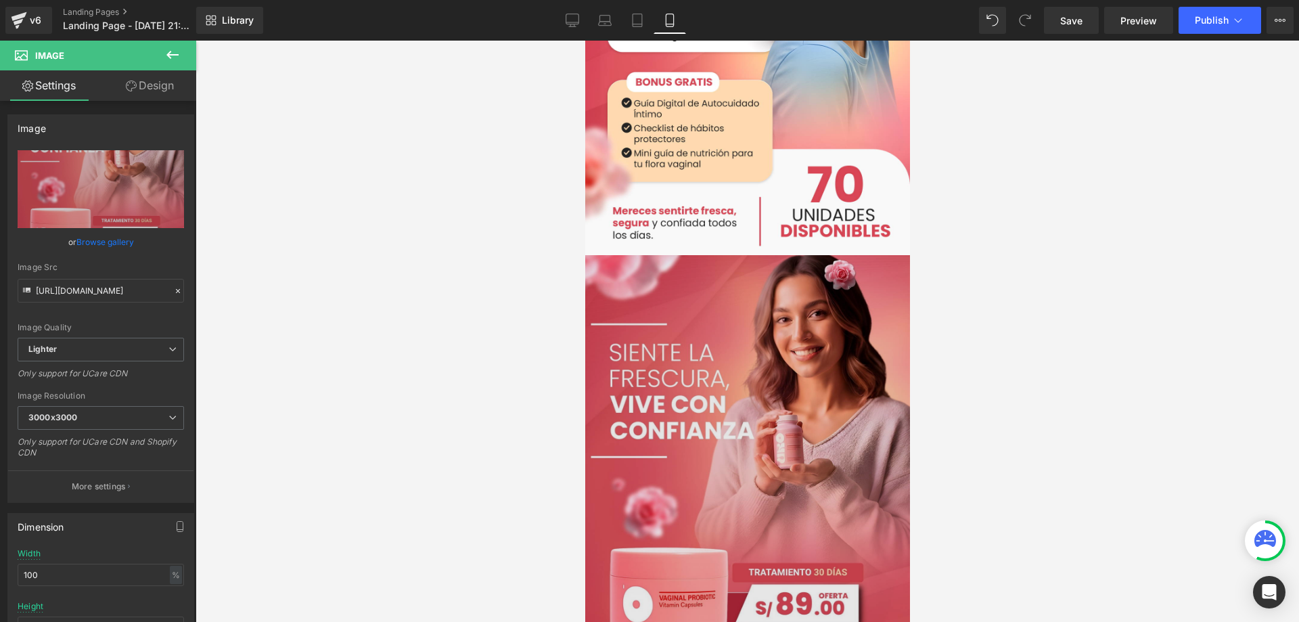
scroll to position [1150, 0]
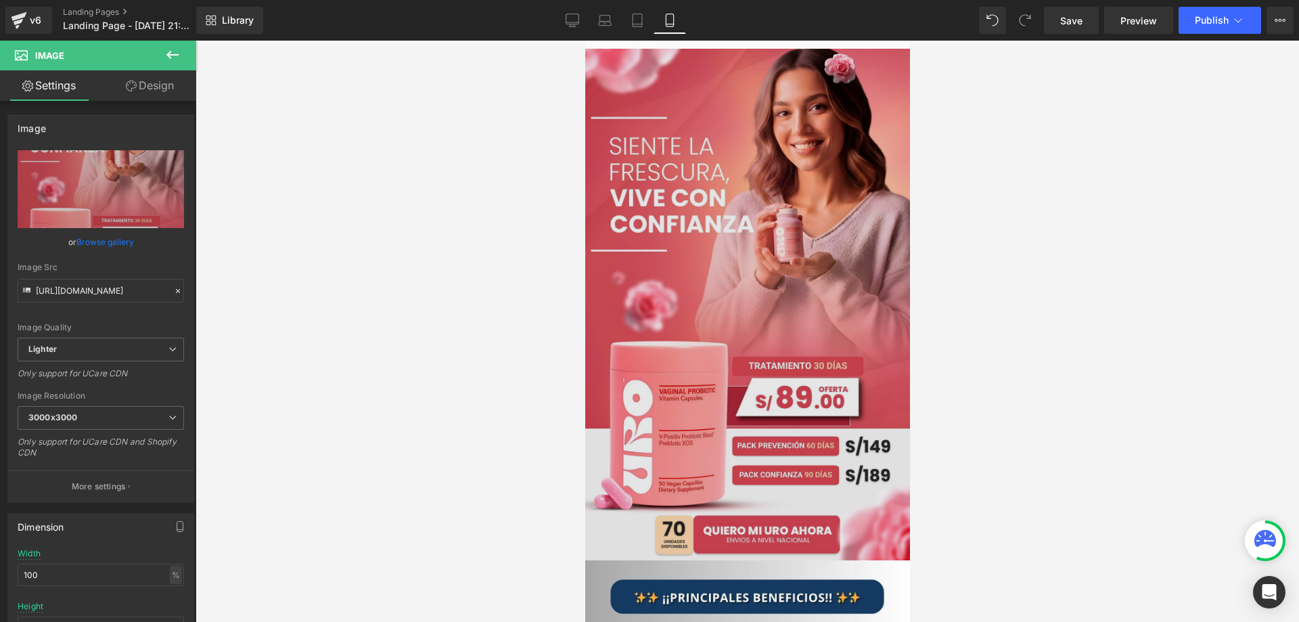
click at [773, 370] on img at bounding box center [746, 304] width 325 height 511
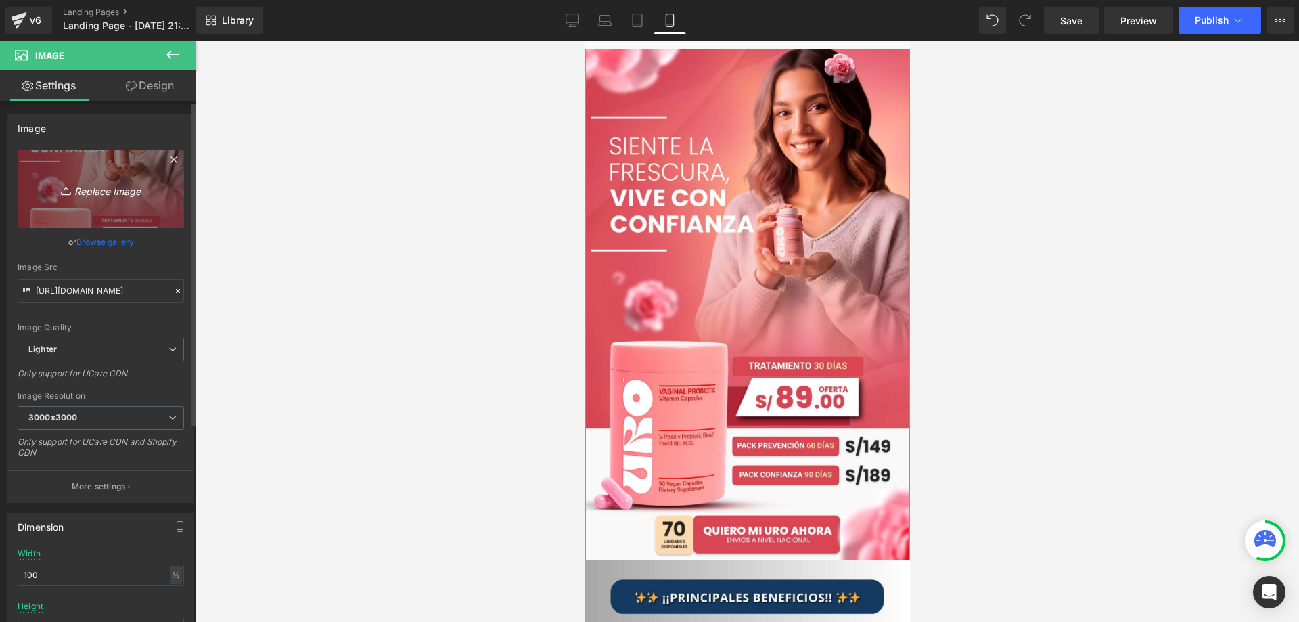
click at [98, 194] on icon "Replace Image" at bounding box center [101, 189] width 108 height 17
type input "C:\fakepath\Pag3.jpg"
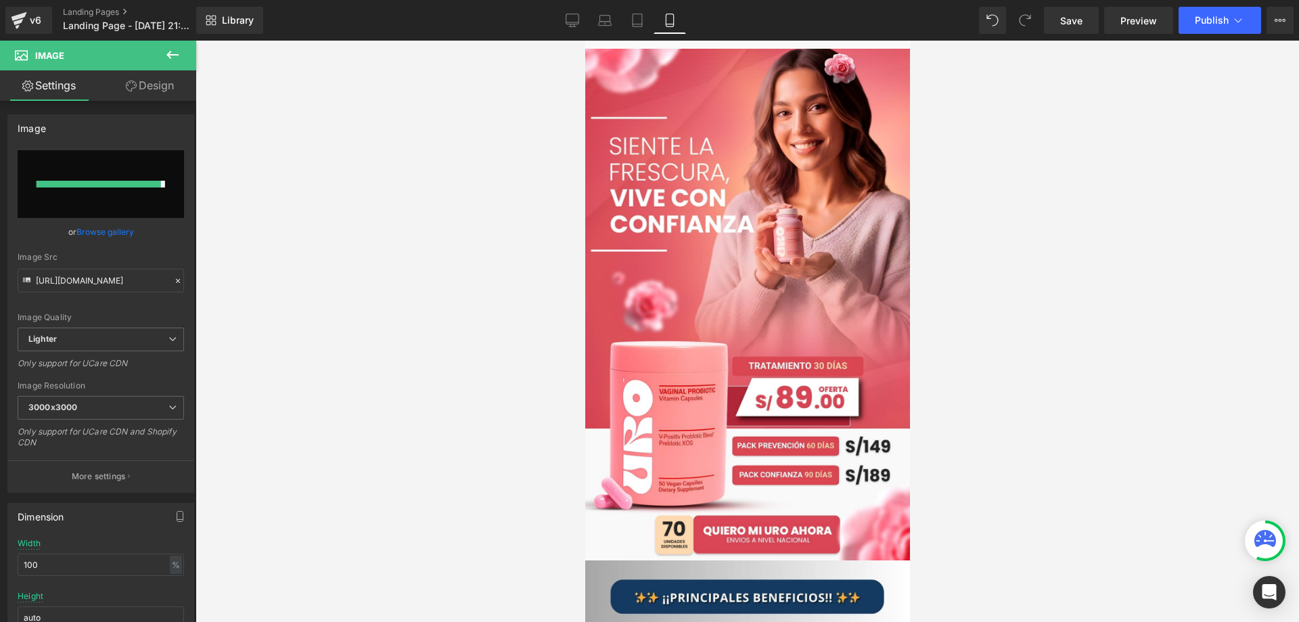
type input "https://ucarecdn.com/974857e8-f56e-4a21-8f4f-a00660a7f25d/-/format/auto/-/previ…"
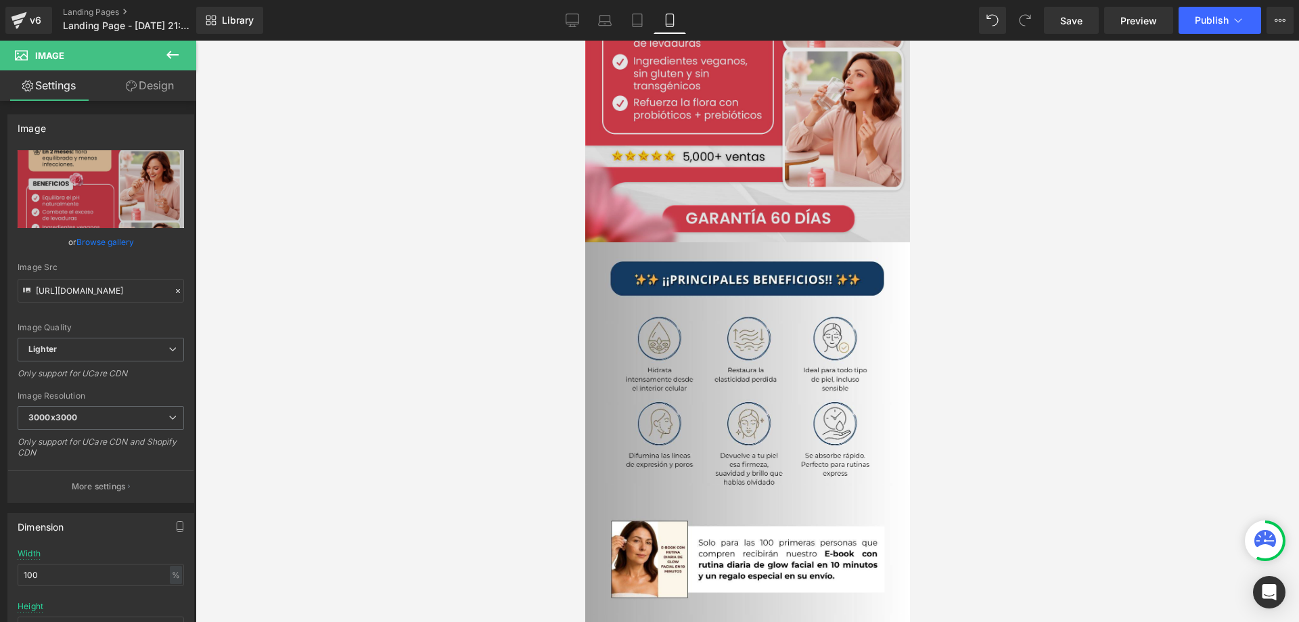
scroll to position [1488, 0]
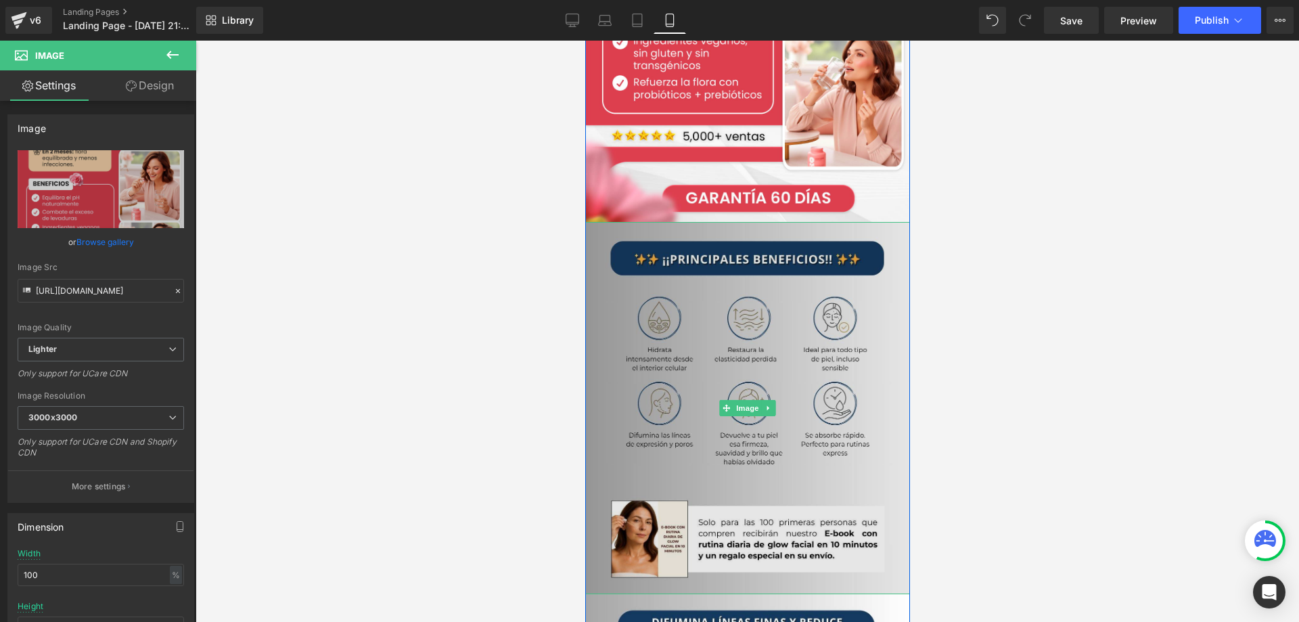
click at [780, 285] on img at bounding box center [746, 408] width 325 height 372
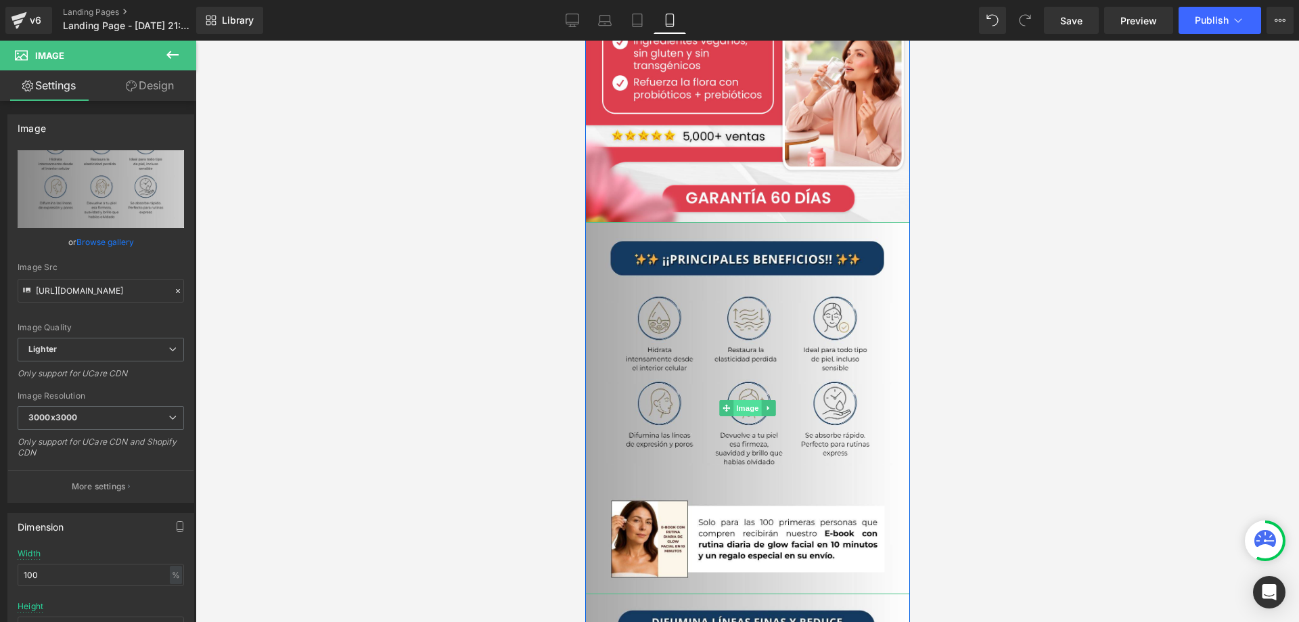
click at [737, 409] on span "Image" at bounding box center [747, 408] width 28 height 16
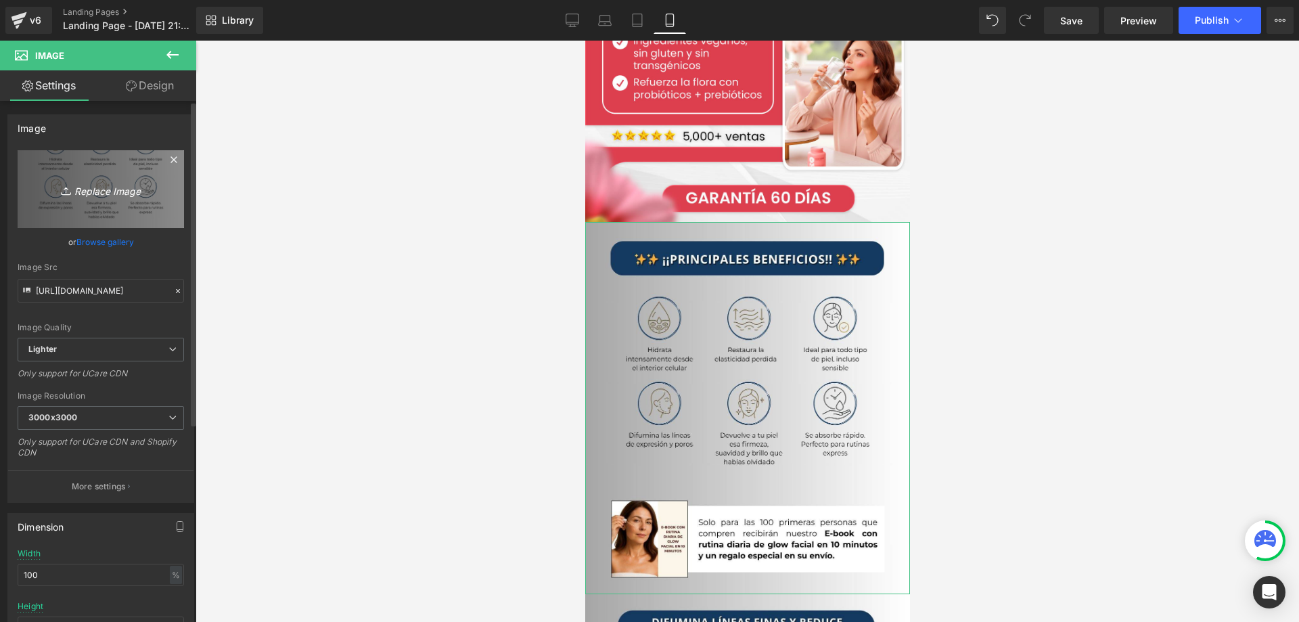
click at [112, 186] on icon "Replace Image" at bounding box center [101, 189] width 108 height 17
type input "C:\fakepath\Pag4.jpg"
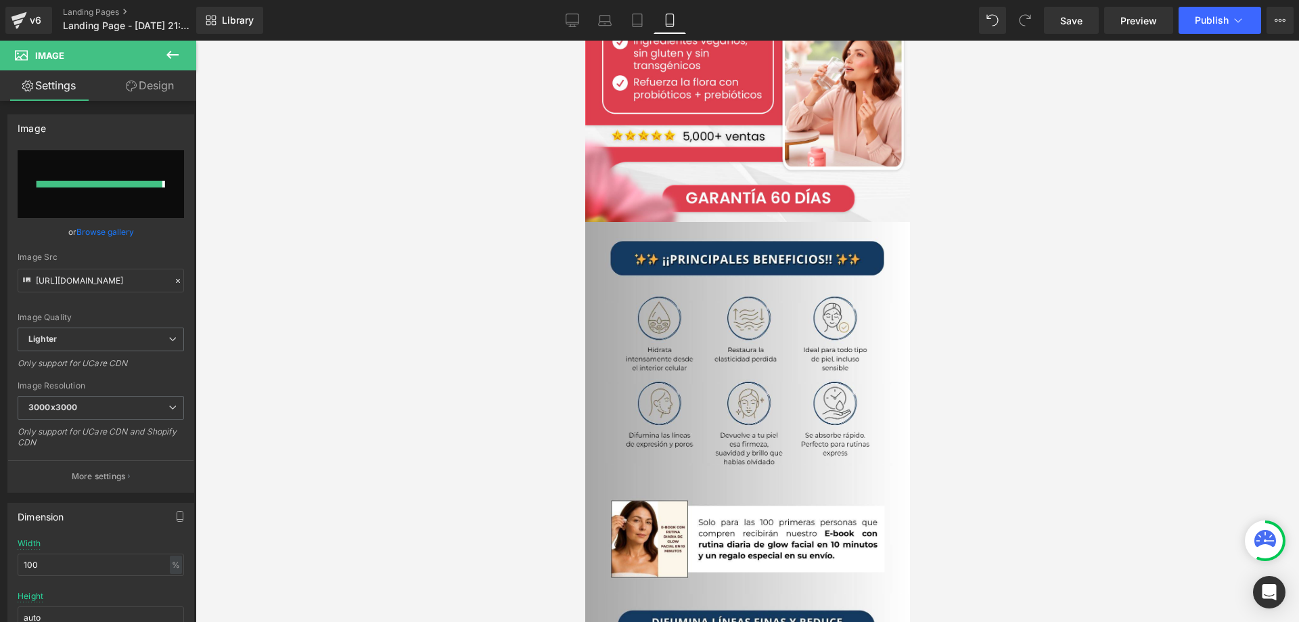
type input "https://ucarecdn.com/68b8fd14-3819-4486-b589-57122e987c5c/-/format/auto/-/previ…"
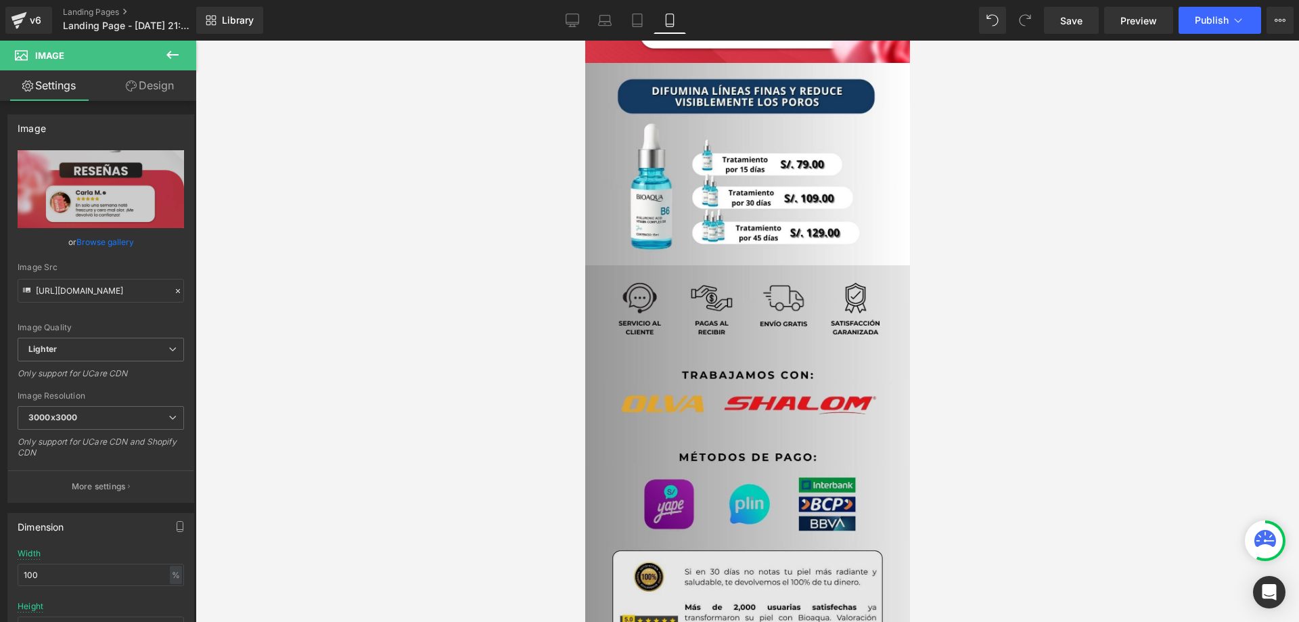
scroll to position [2097, 0]
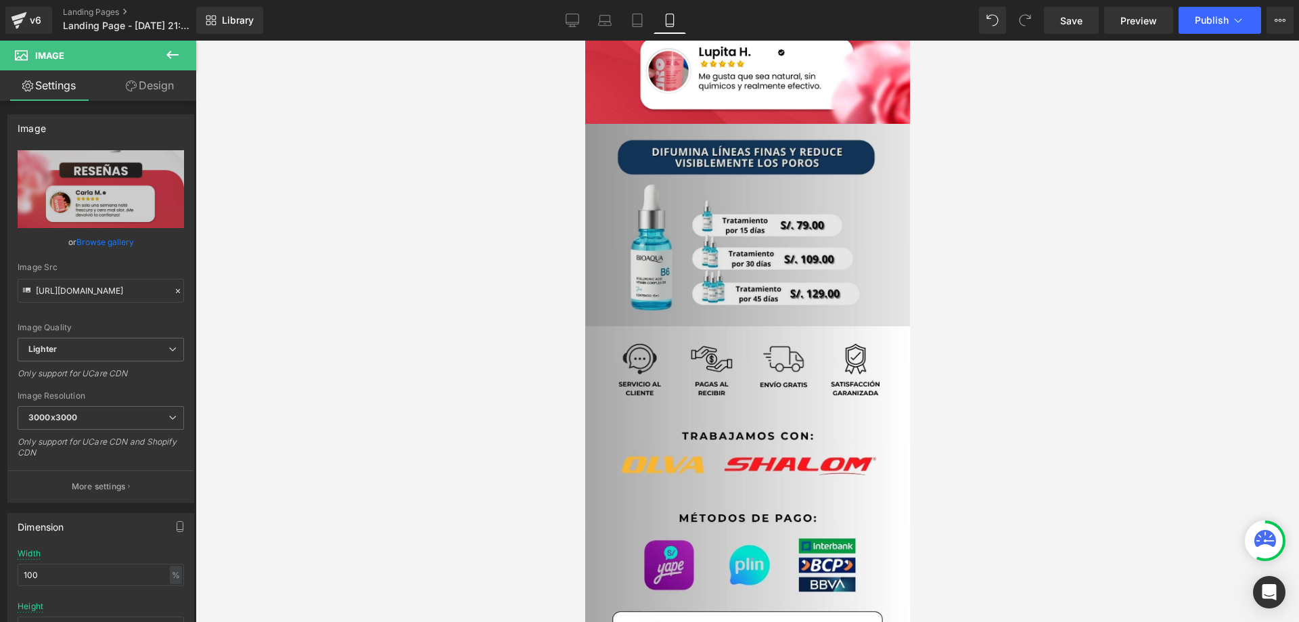
click at [780, 277] on img at bounding box center [746, 225] width 325 height 202
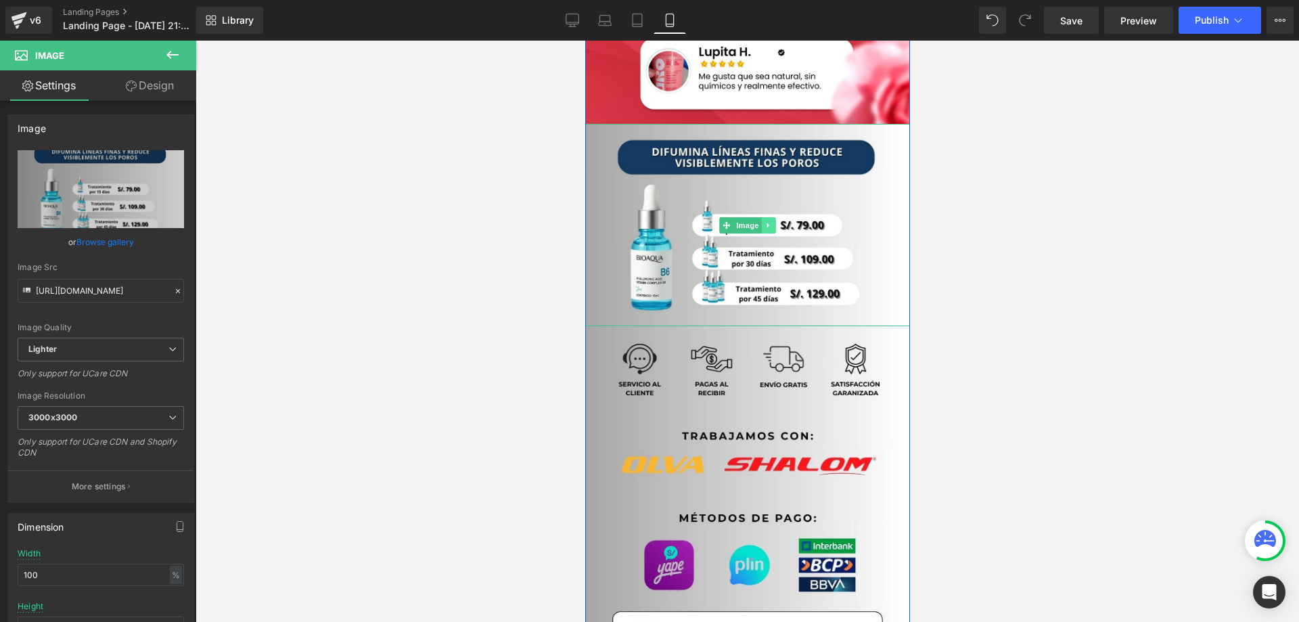
click at [764, 222] on icon at bounding box center [767, 225] width 7 height 8
click at [769, 229] on link at bounding box center [775, 225] width 14 height 16
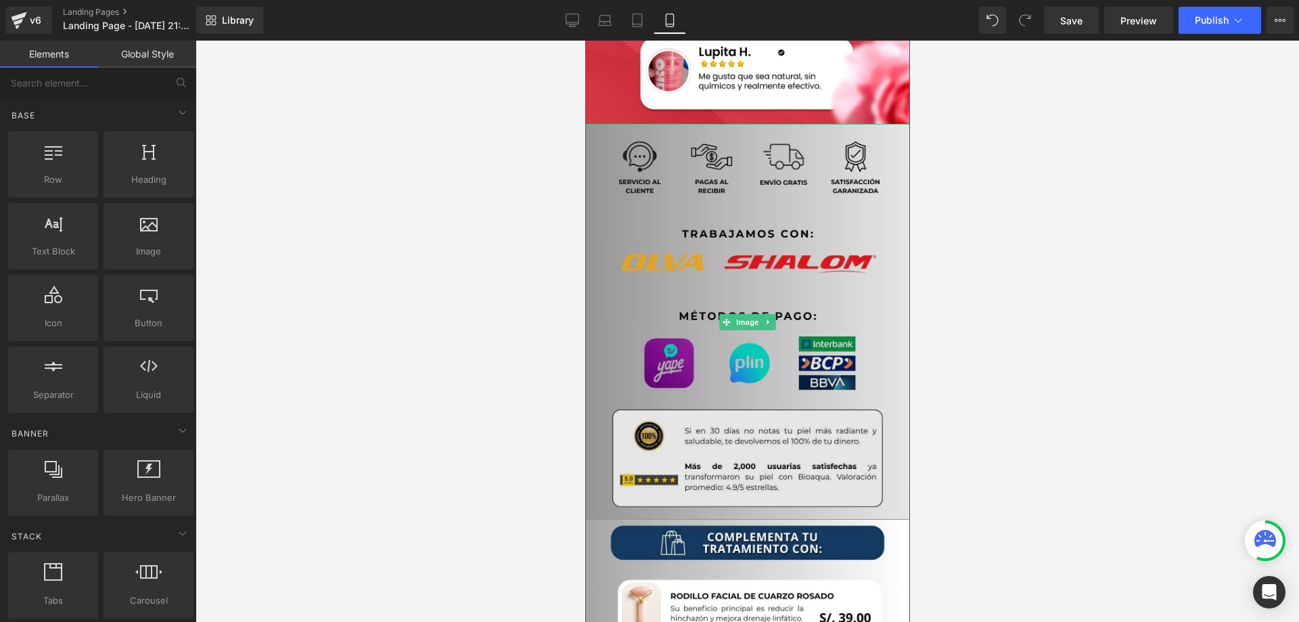
click at [833, 295] on img at bounding box center [746, 322] width 325 height 396
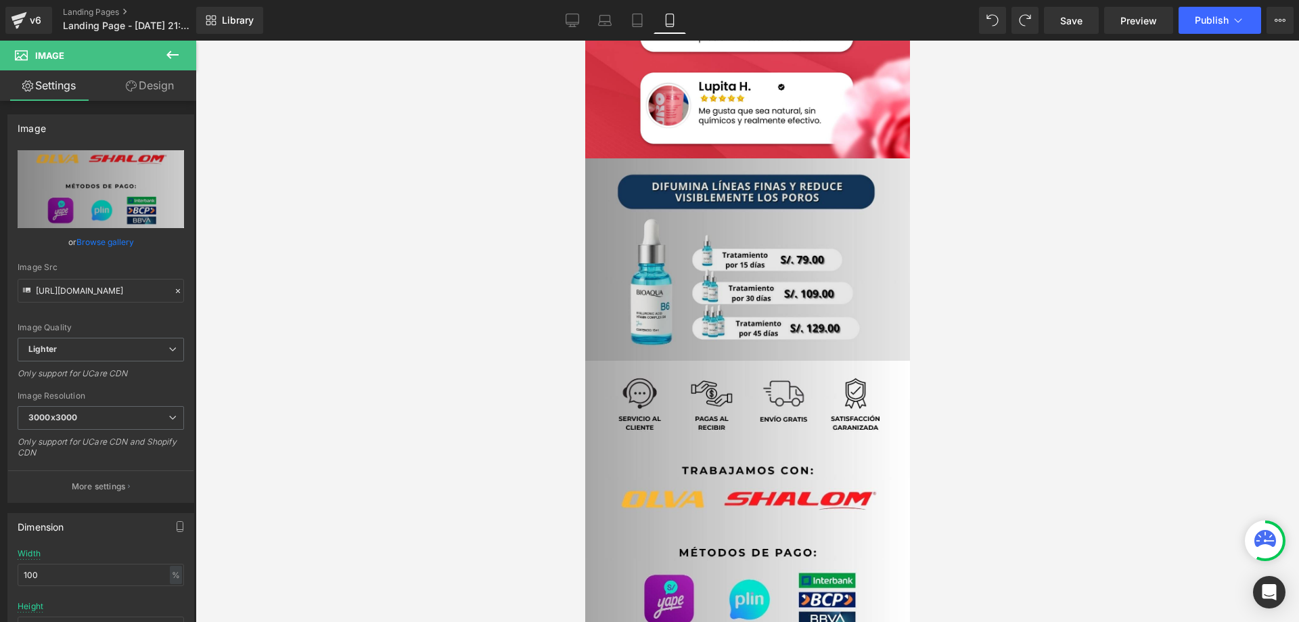
scroll to position [2266, 0]
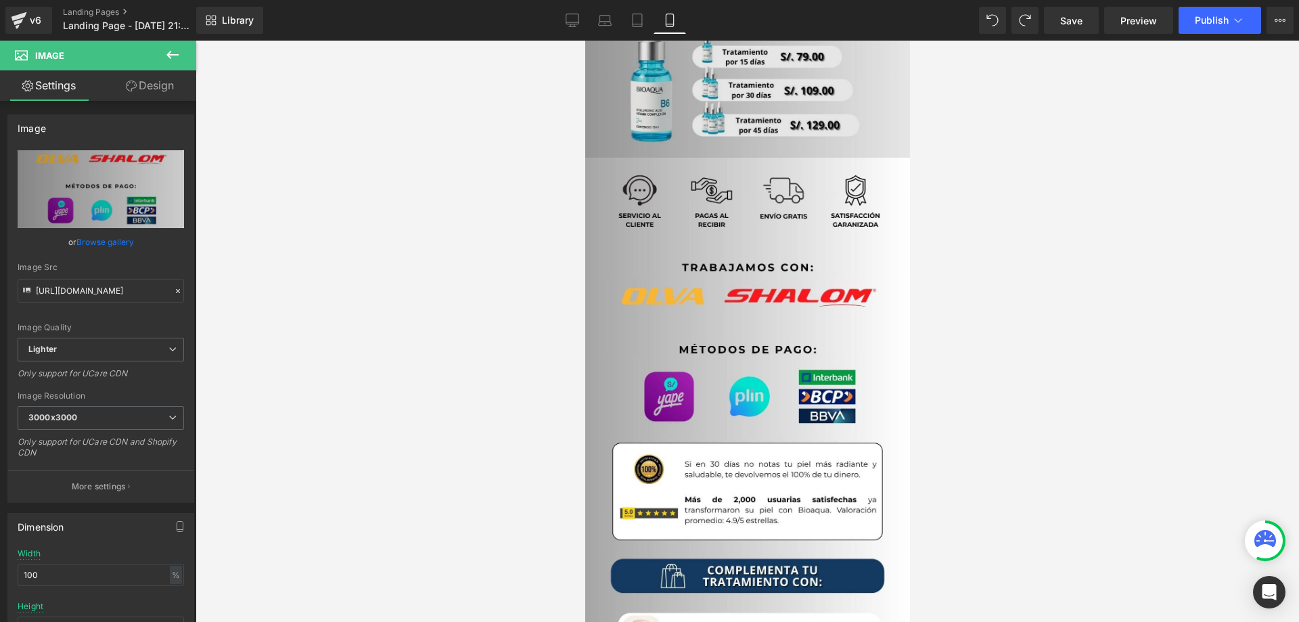
click at [833, 90] on img at bounding box center [746, 56] width 325 height 202
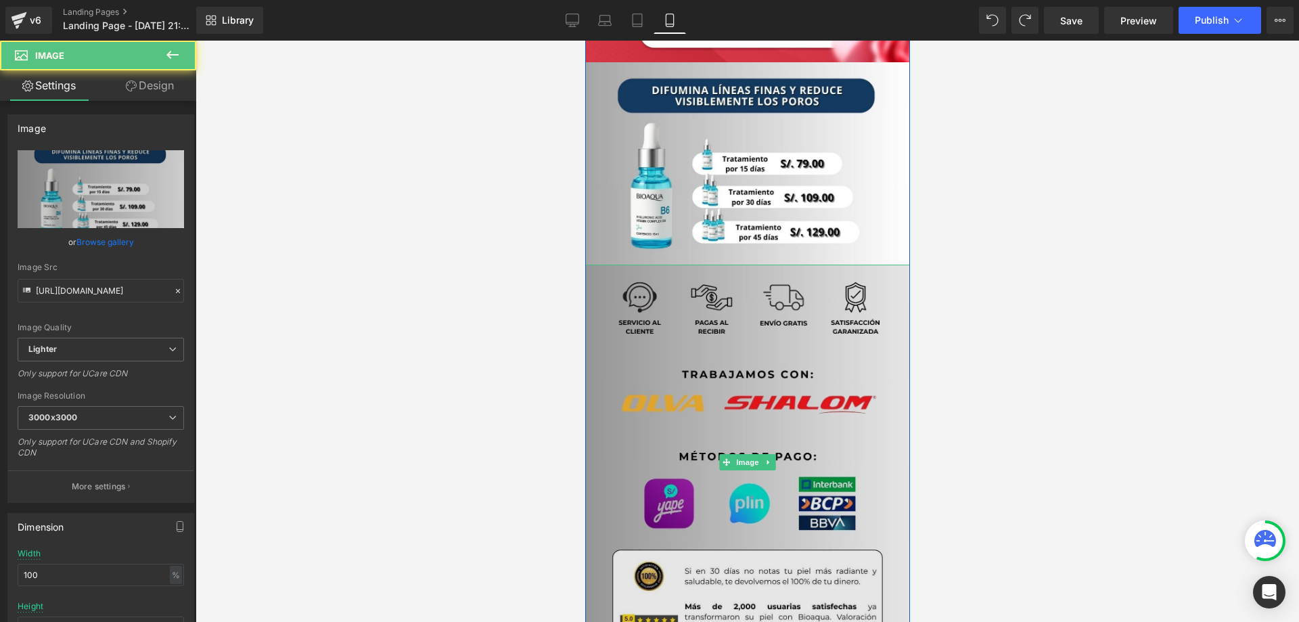
scroll to position [1995, 0]
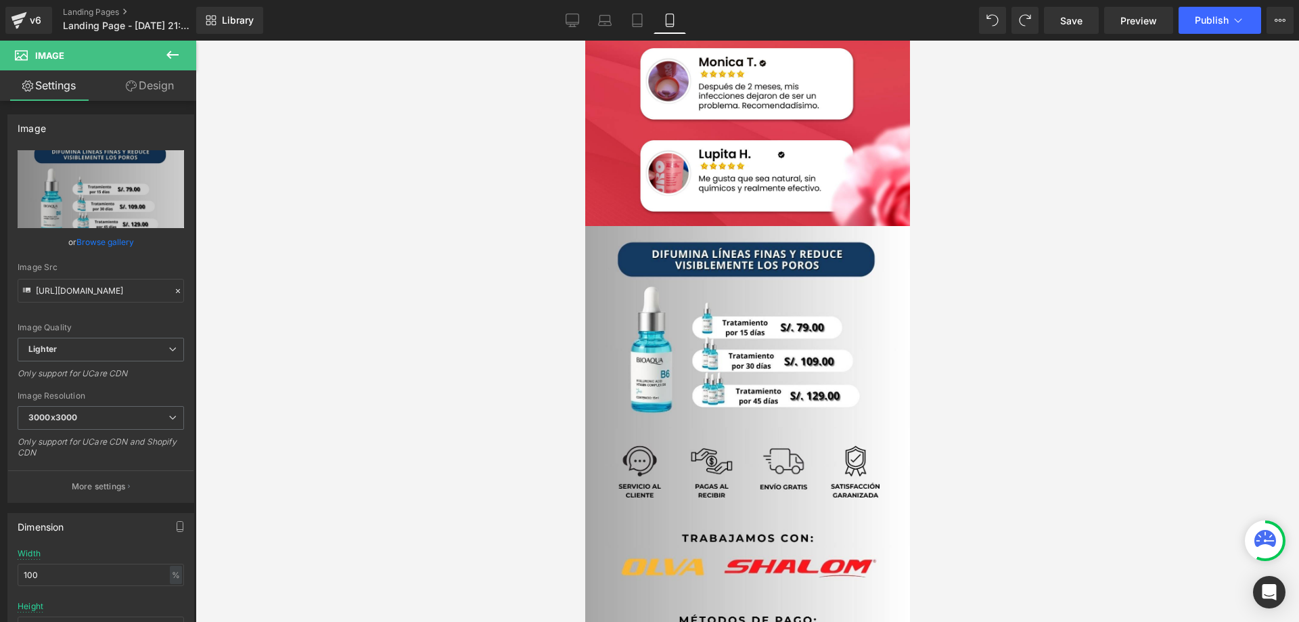
click at [1265, 546] on icon at bounding box center [1265, 541] width 22 height 22
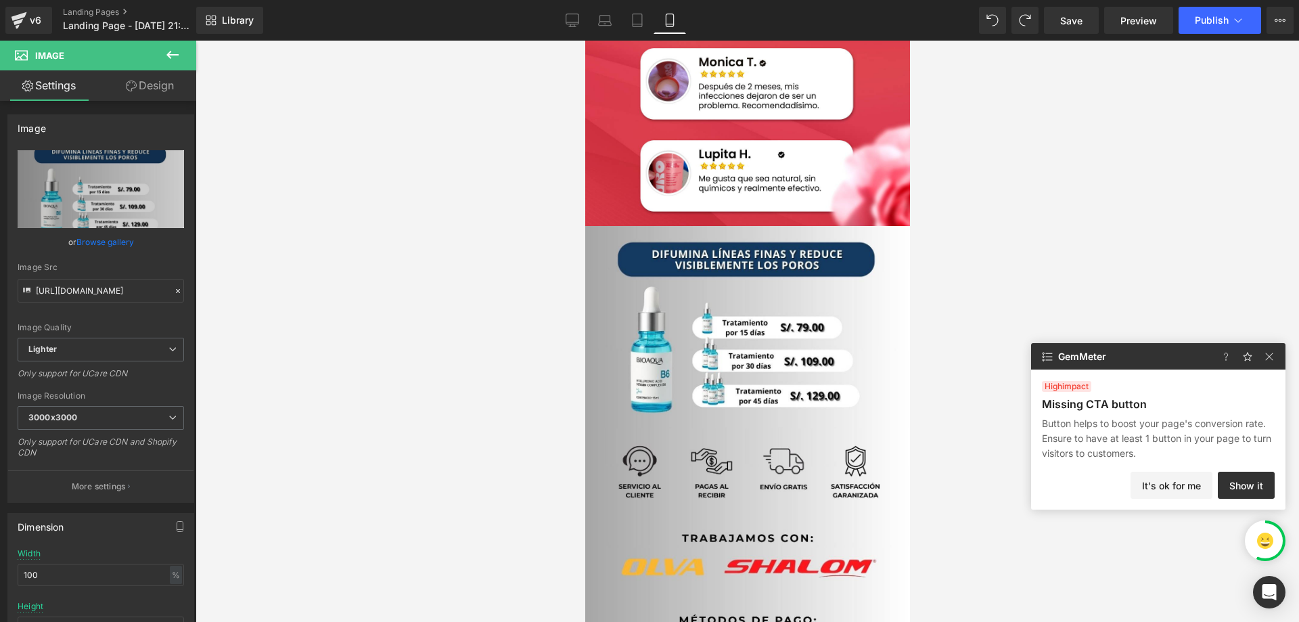
click at [1195, 237] on div at bounding box center [747, 331] width 1103 height 581
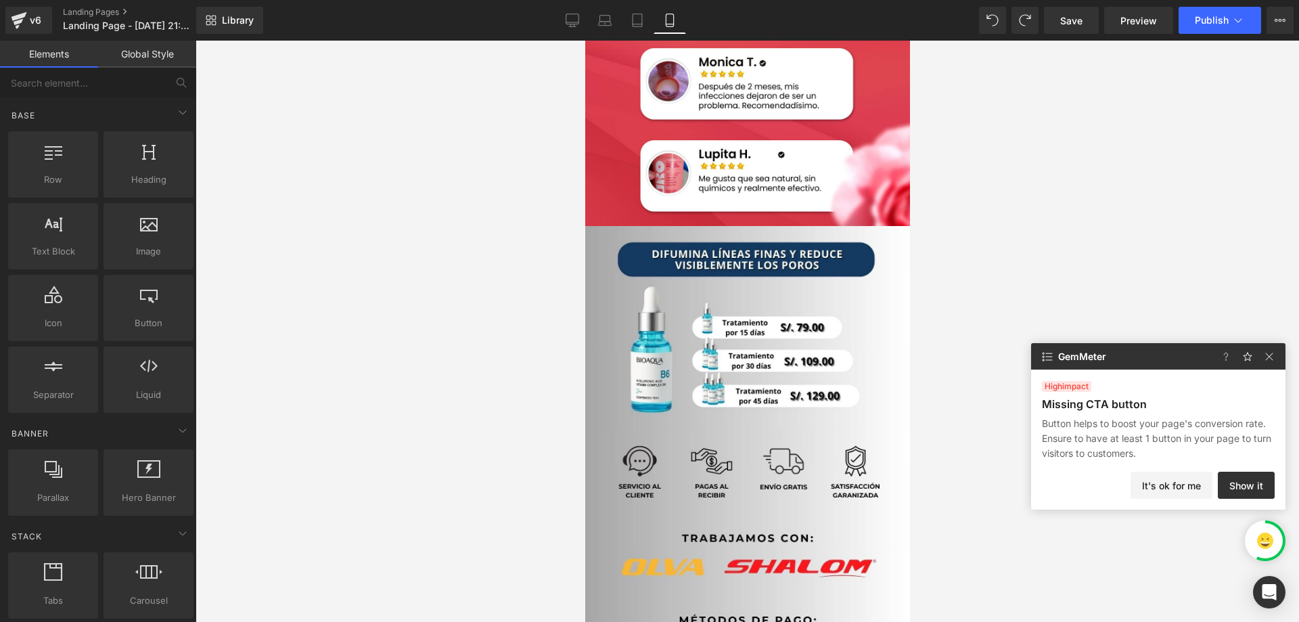
click at [1183, 213] on div at bounding box center [747, 331] width 1103 height 581
click at [1238, 486] on button "Show it" at bounding box center [1246, 485] width 57 height 27
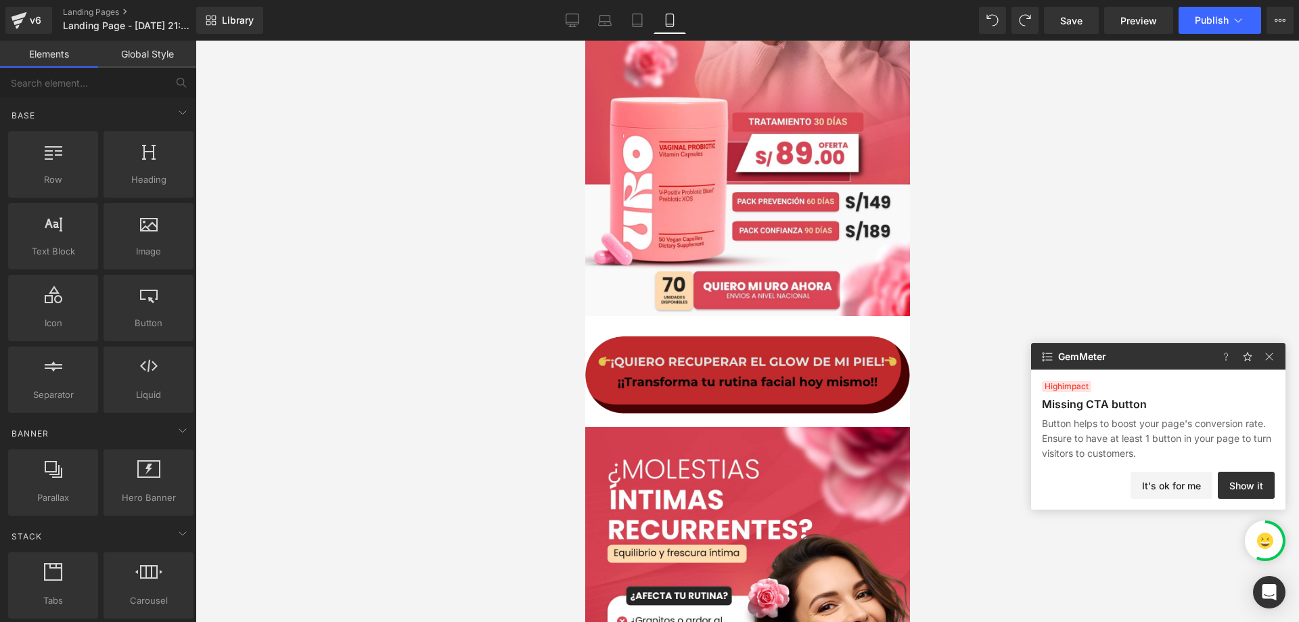
scroll to position [168, 0]
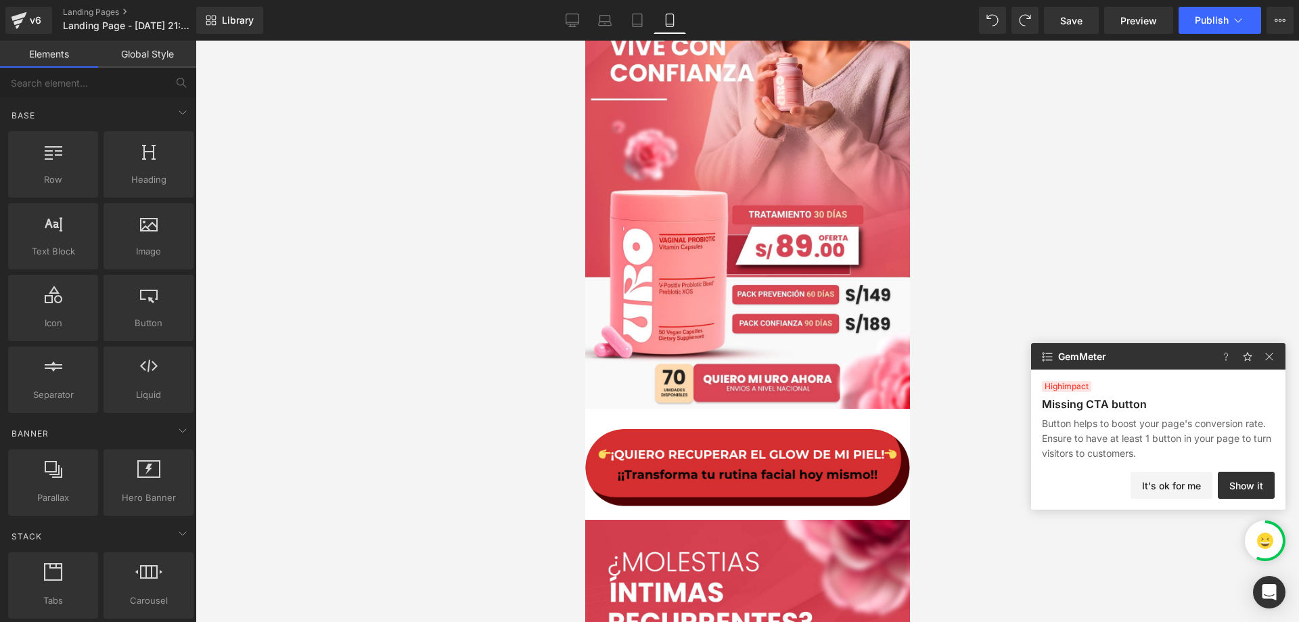
click at [1091, 239] on div at bounding box center [747, 331] width 1103 height 581
drag, startPoint x: 733, startPoint y: 352, endPoint x: 695, endPoint y: 415, distance: 72.9
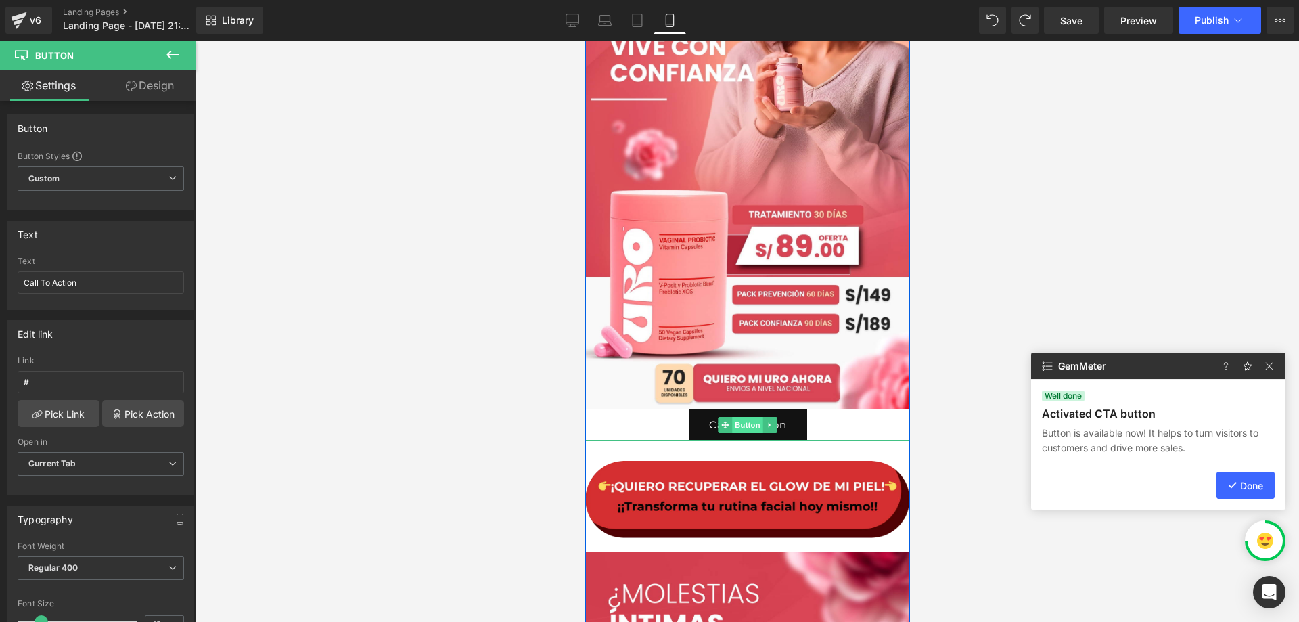
click at [742, 426] on span "Button" at bounding box center [746, 425] width 31 height 16
click at [764, 432] on link at bounding box center [769, 425] width 14 height 16
click at [817, 437] on div at bounding box center [746, 438] width 325 height 3
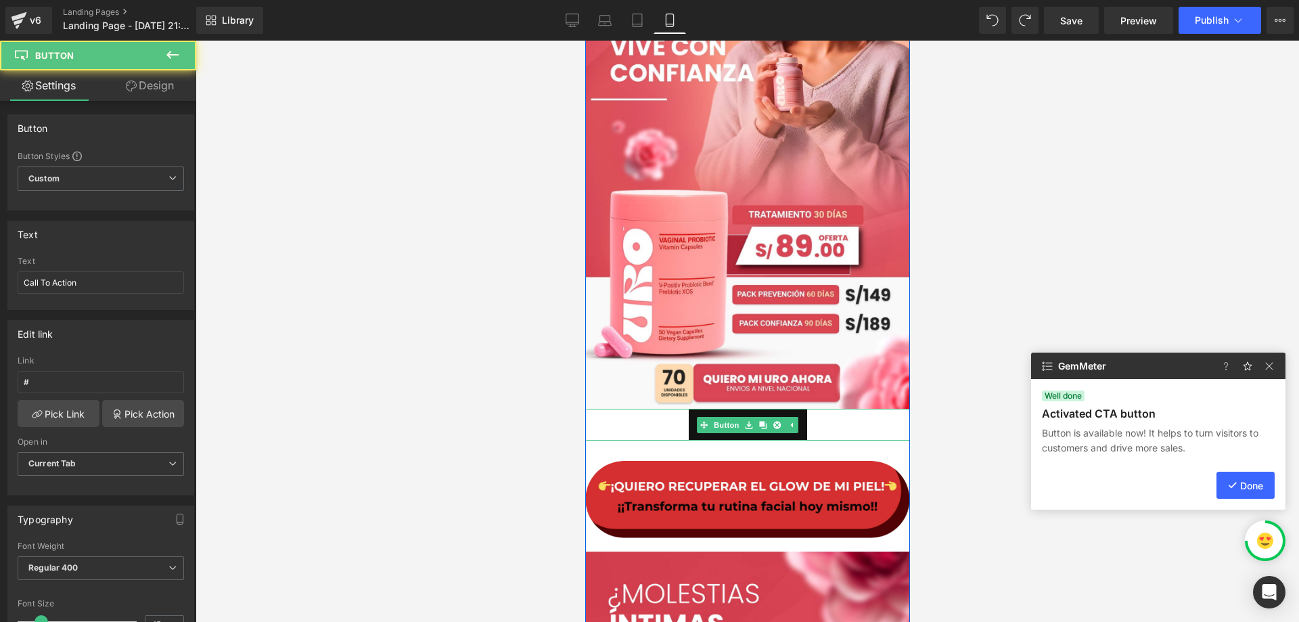
click at [821, 426] on div "Call To Action" at bounding box center [746, 425] width 325 height 32
click at [823, 421] on div "Call To Action" at bounding box center [746, 425] width 325 height 32
click at [773, 423] on icon at bounding box center [776, 425] width 7 height 8
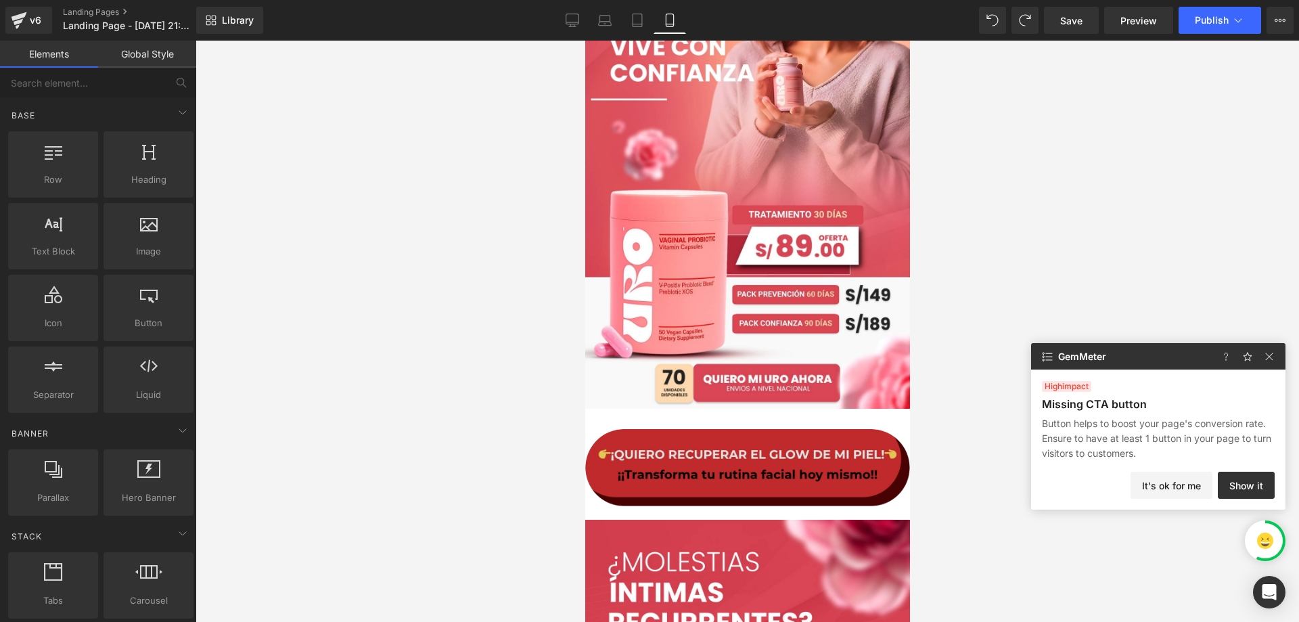
click at [820, 448] on img at bounding box center [746, 467] width 325 height 77
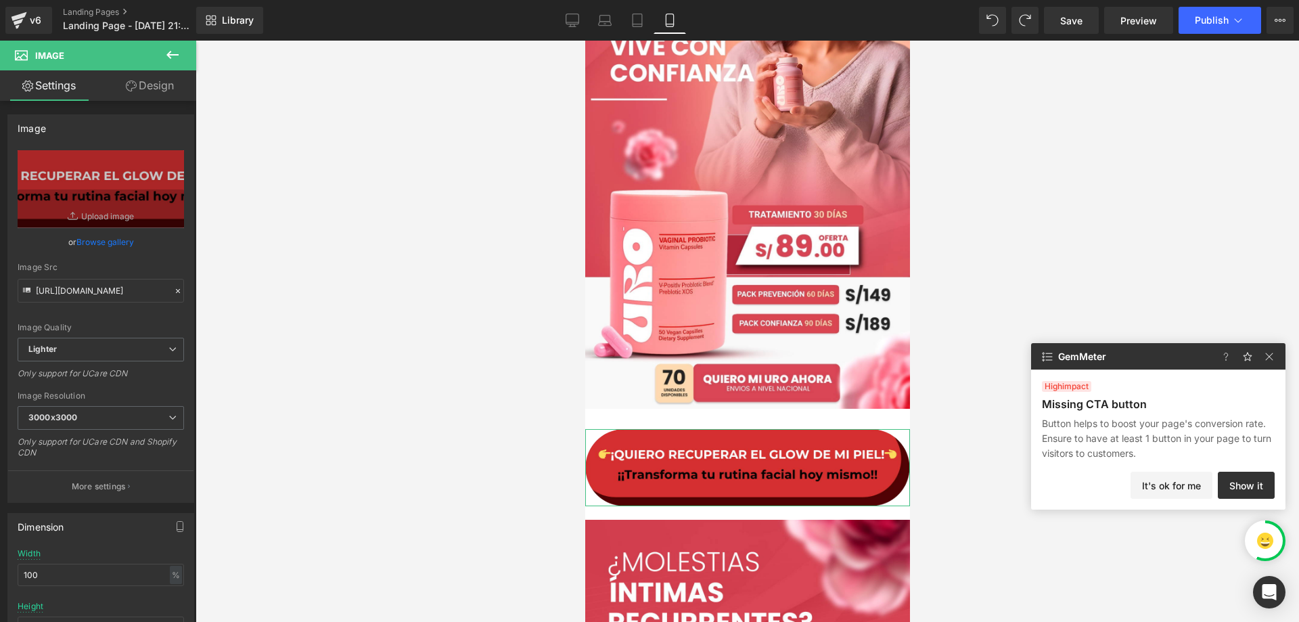
click at [138, 83] on link "Design" at bounding box center [150, 85] width 98 height 30
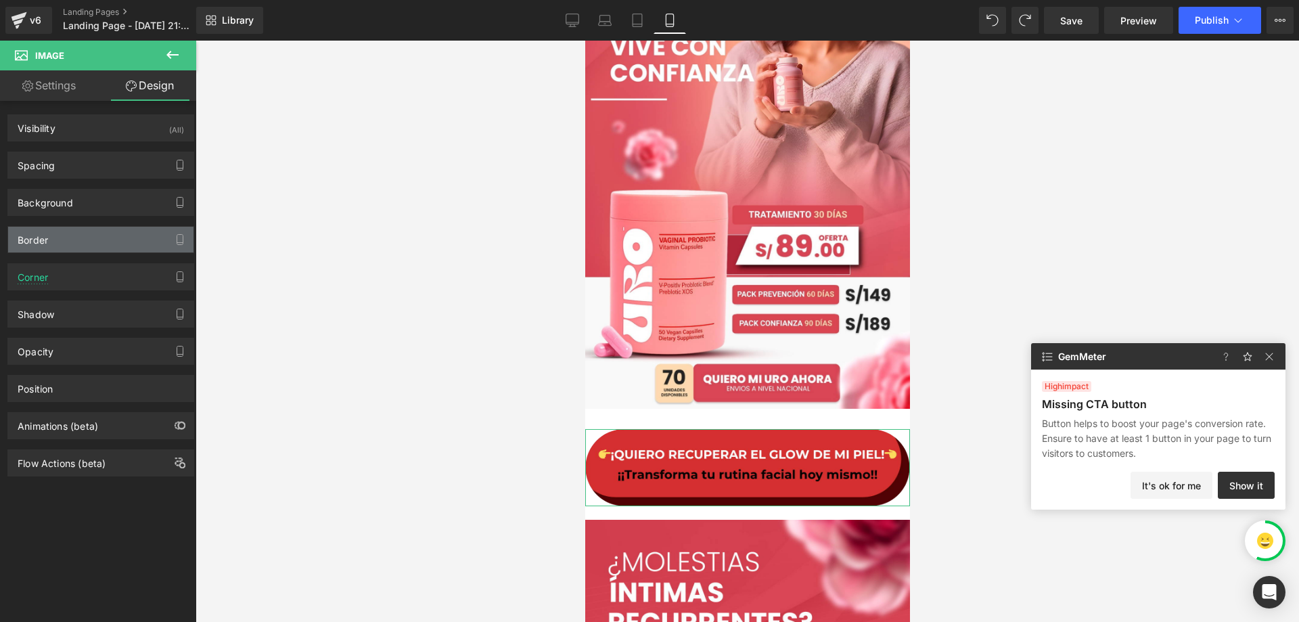
type input "#121212"
type input "75"
type input "0"
click at [93, 237] on div "Border" at bounding box center [100, 240] width 185 height 26
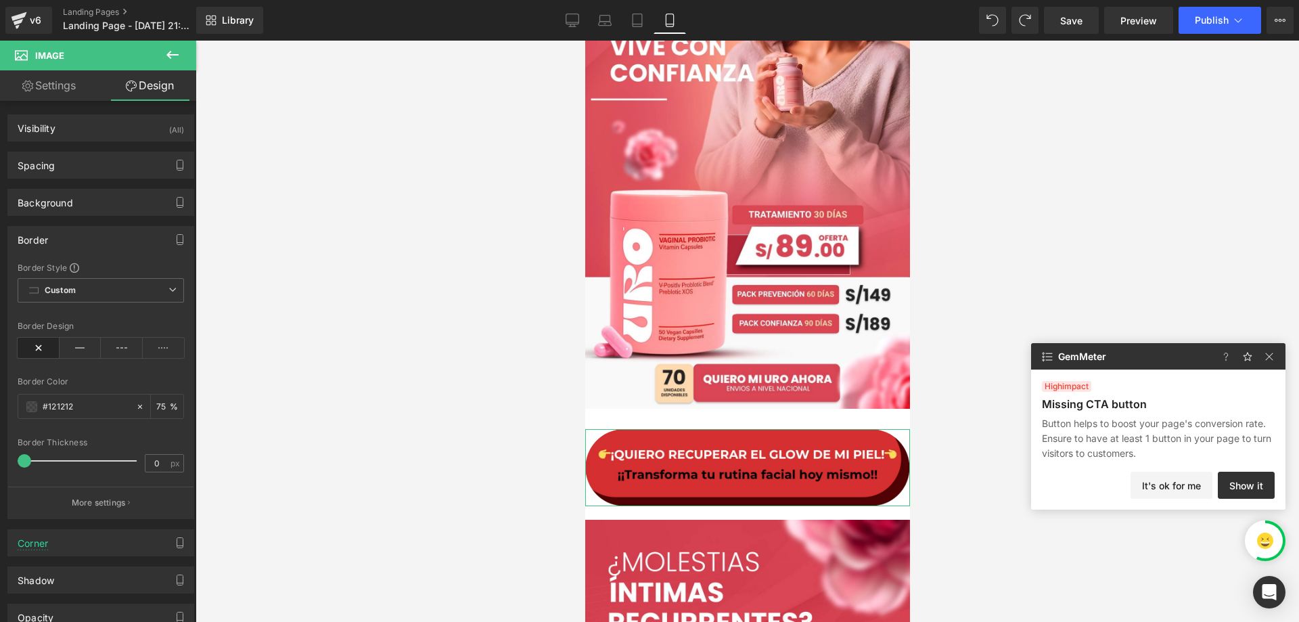
click at [75, 239] on div "Border" at bounding box center [100, 240] width 185 height 26
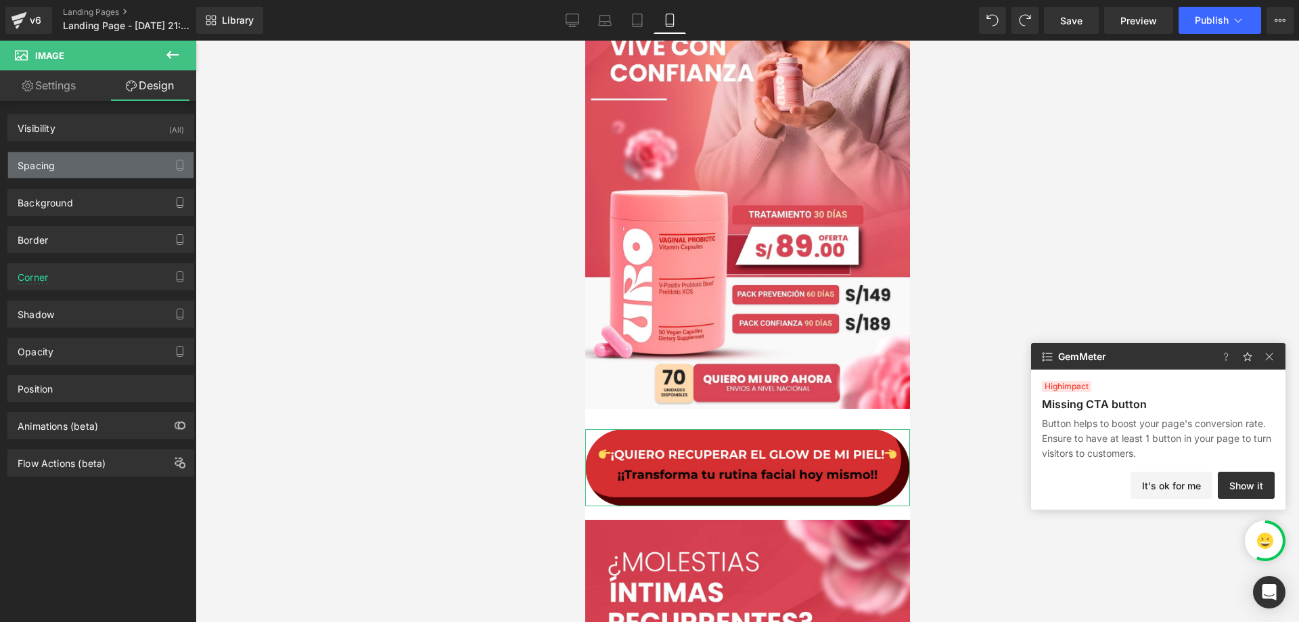
click at [79, 166] on div "Spacing" at bounding box center [100, 165] width 185 height 26
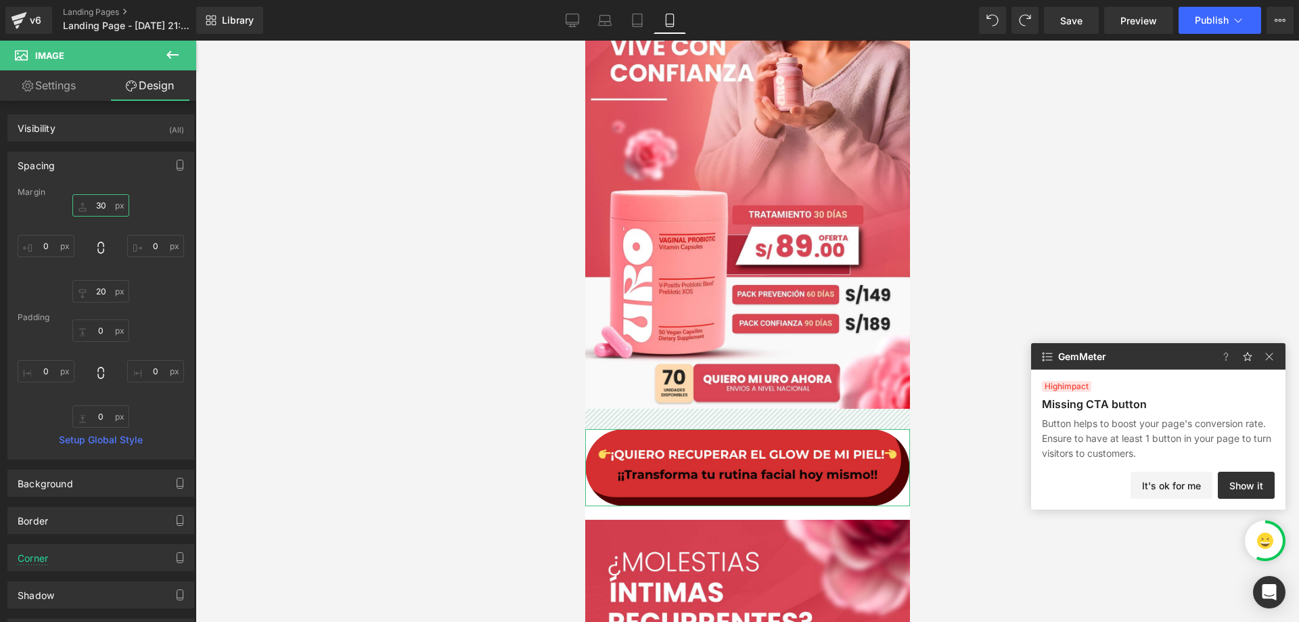
click at [98, 206] on input "30" at bounding box center [100, 205] width 57 height 22
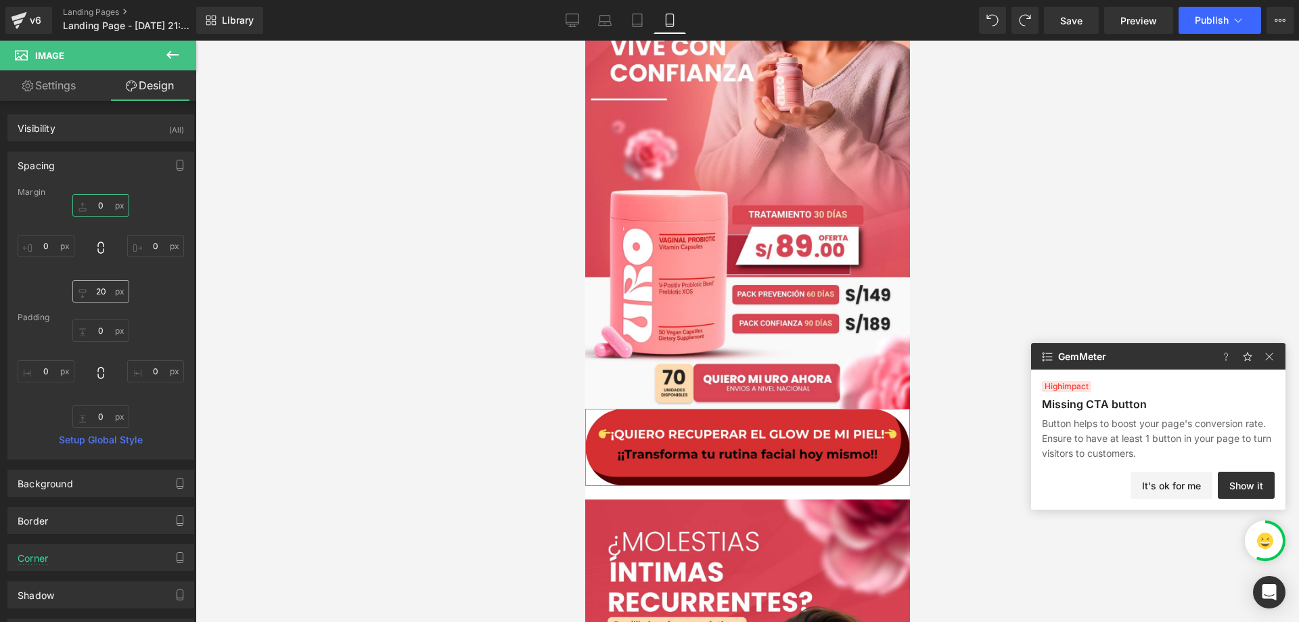
type input "0"
click at [110, 293] on input "20" at bounding box center [100, 291] width 57 height 22
type input "0"
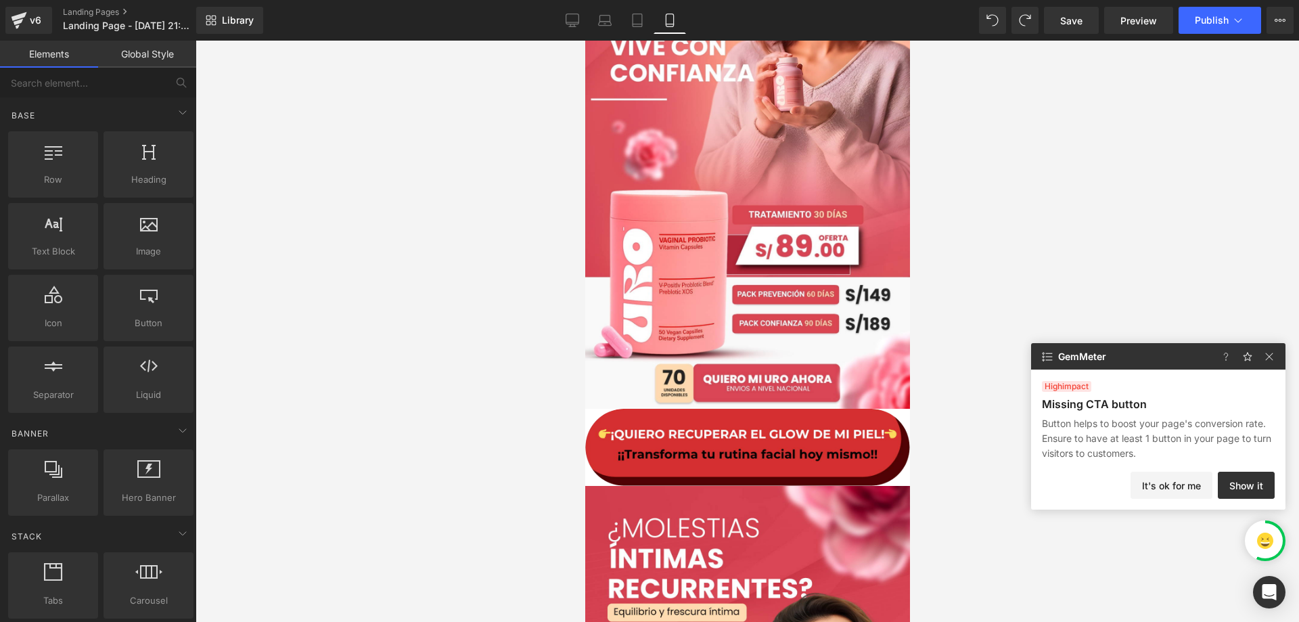
click at [1025, 425] on div at bounding box center [747, 331] width 1103 height 581
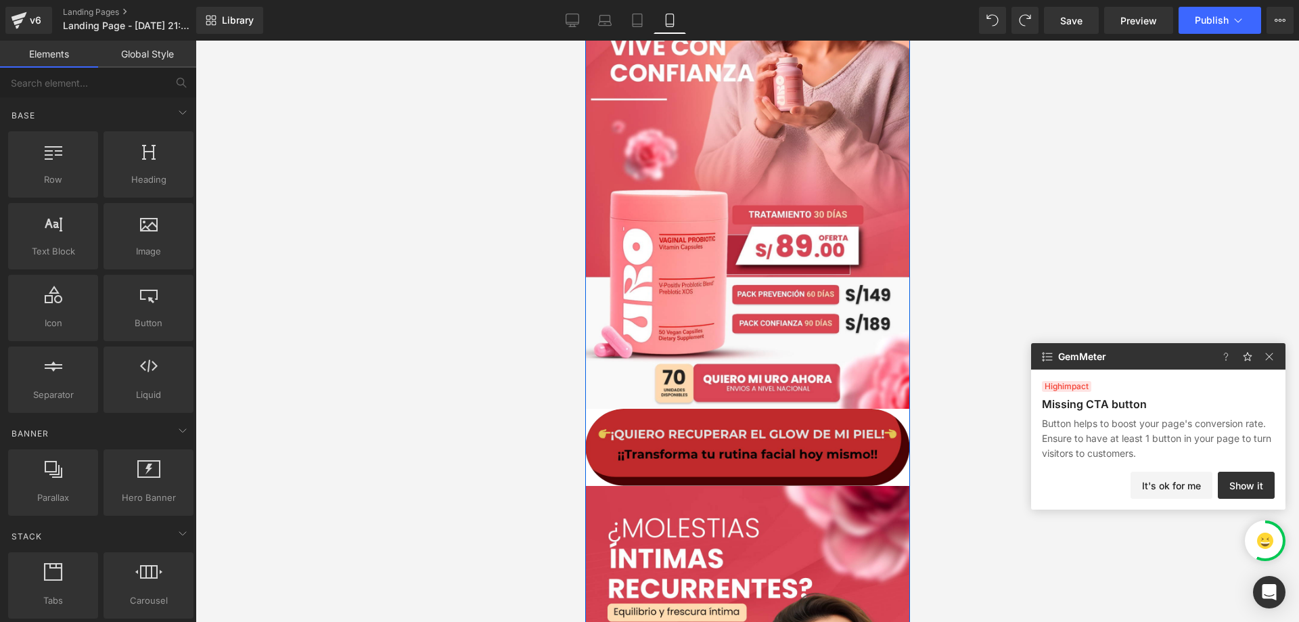
click at [817, 428] on img at bounding box center [746, 447] width 325 height 77
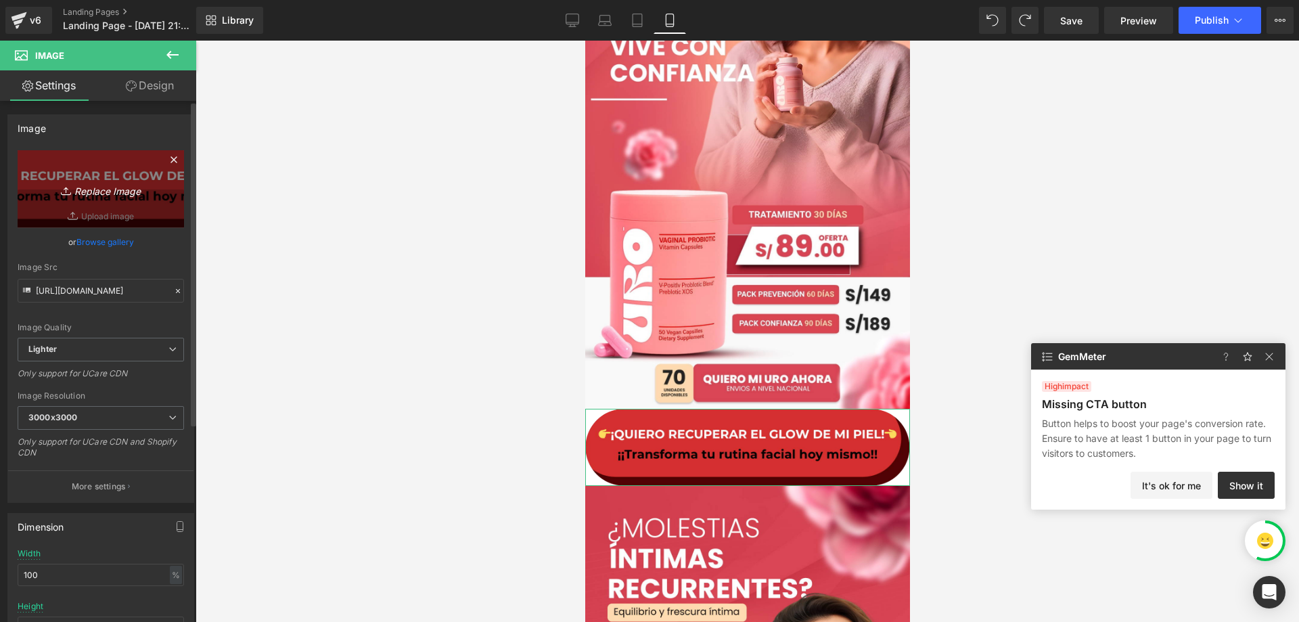
click at [95, 180] on link "Replace Image" at bounding box center [101, 189] width 166 height 78
type input "C:\fakepath\CTA - Boton.jpg"
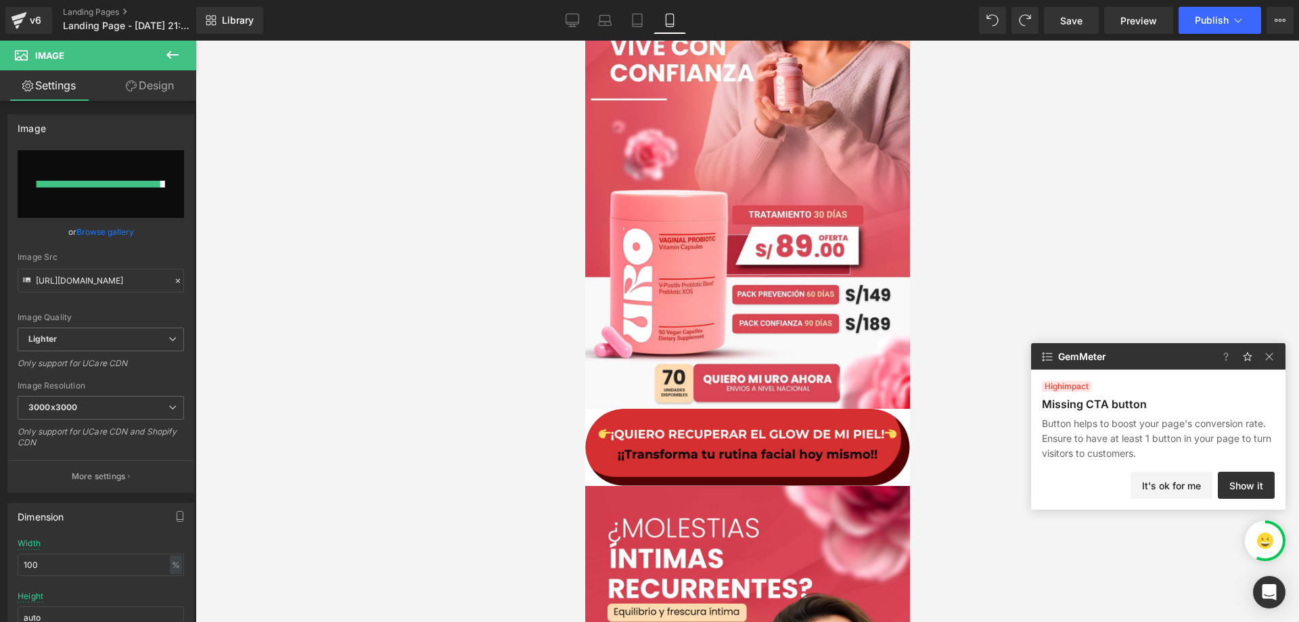
type input "https://ucarecdn.com/fccf61ff-9d8b-4827-a970-1dc1bd54e3f1/-/format/auto/-/previ…"
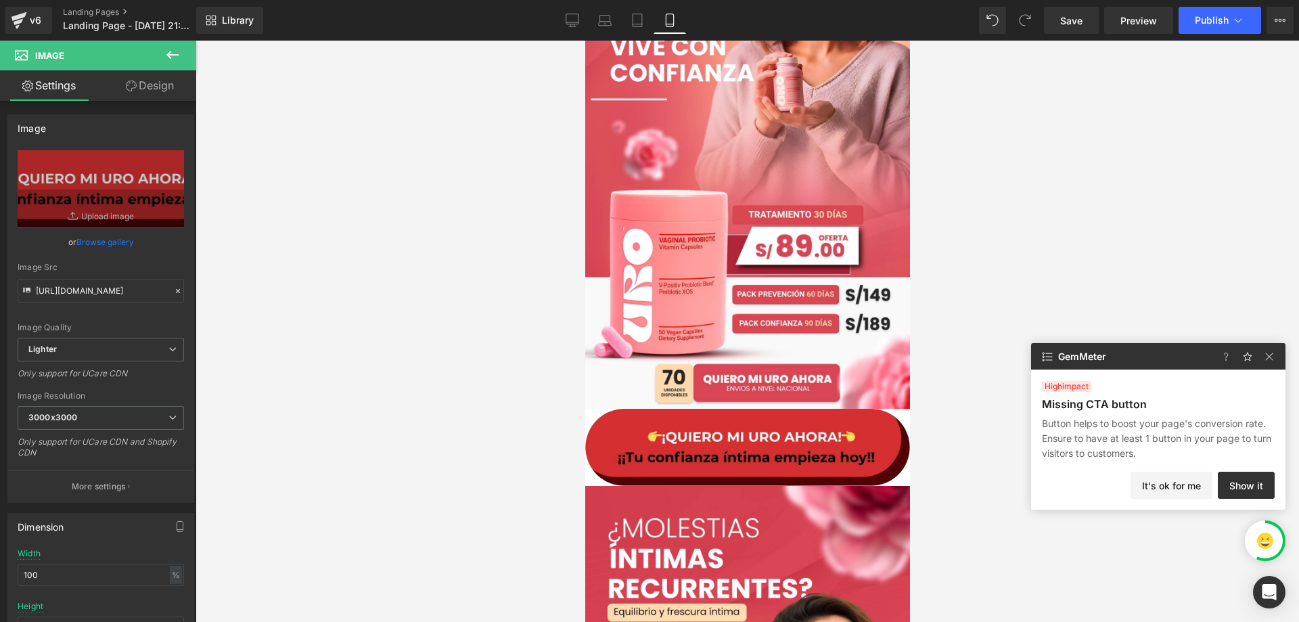
click at [1032, 409] on div "high impact Missing CTA button Button helps to boost your page's conversion rat…" at bounding box center [1158, 420] width 254 height 101
click at [944, 486] on div at bounding box center [747, 331] width 1103 height 581
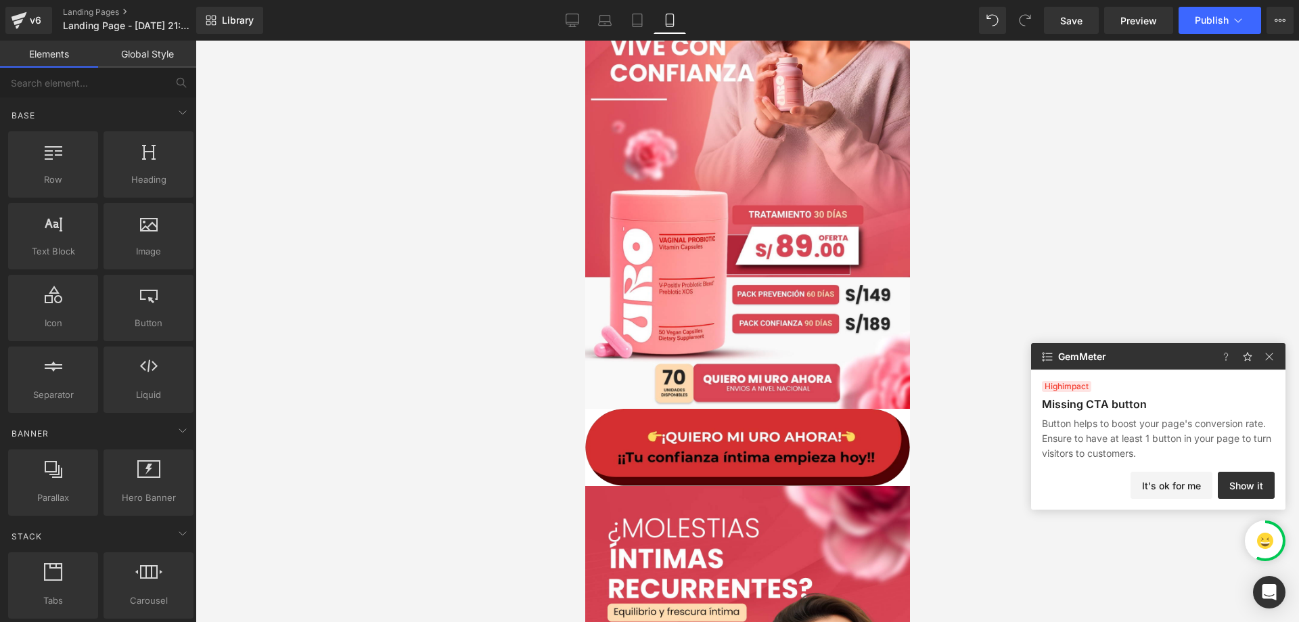
click at [958, 269] on div at bounding box center [747, 331] width 1103 height 581
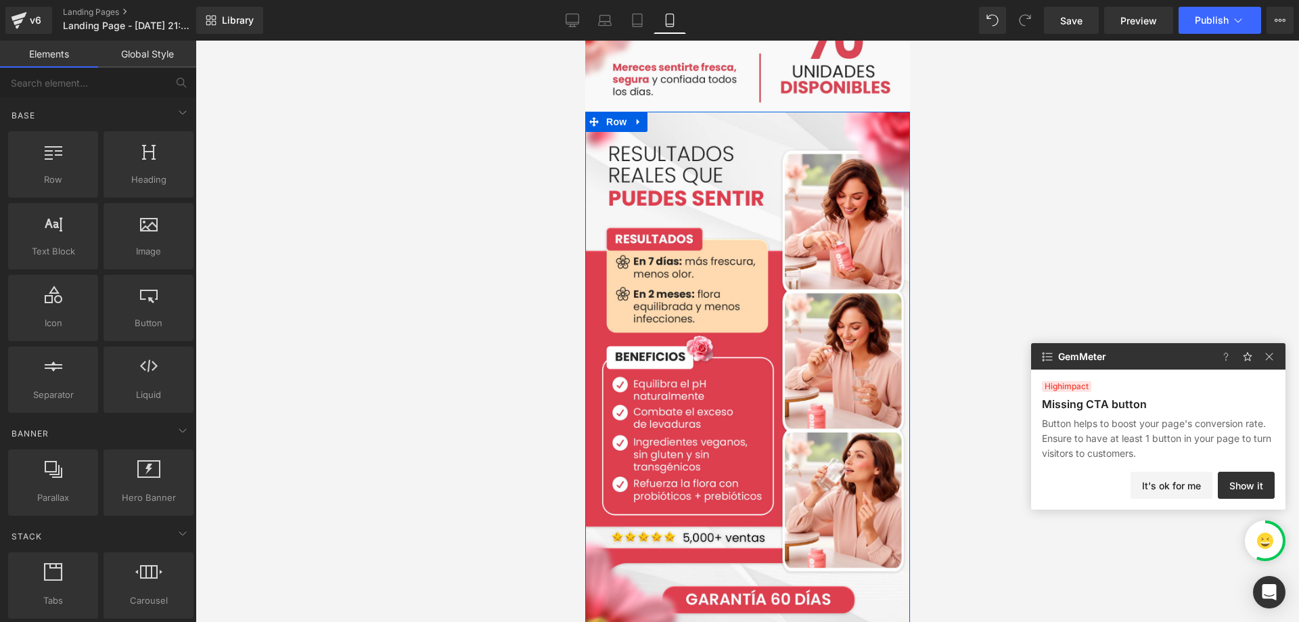
scroll to position [1048, 0]
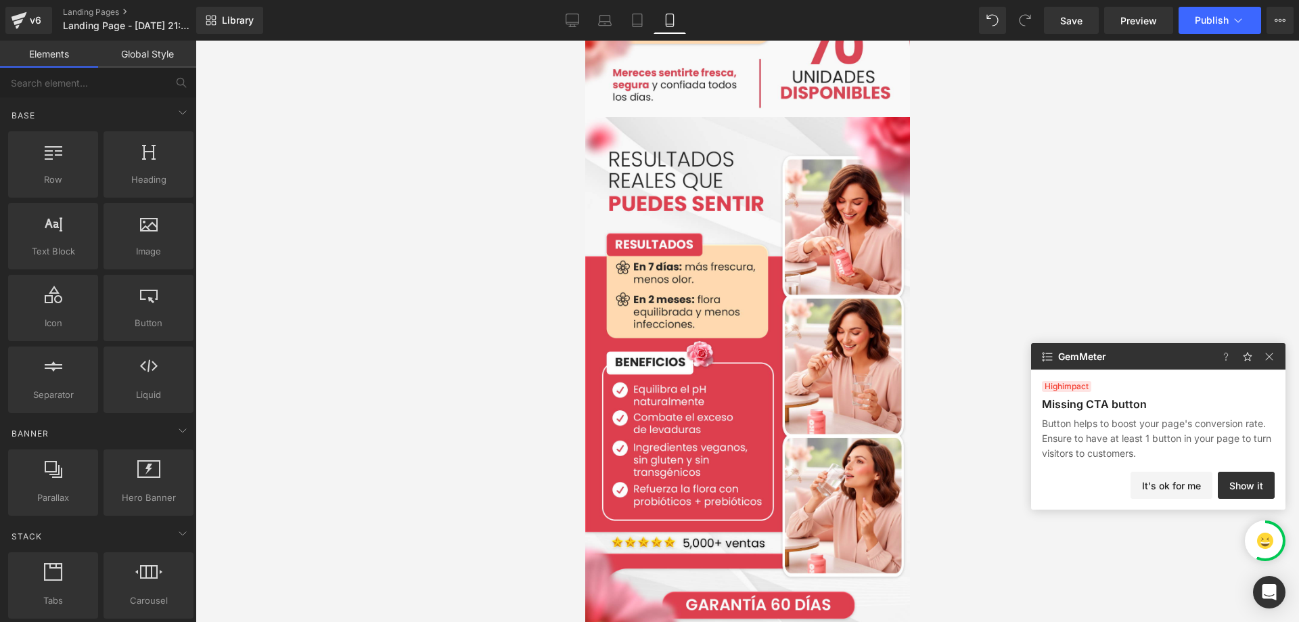
click at [1171, 295] on div at bounding box center [747, 331] width 1103 height 581
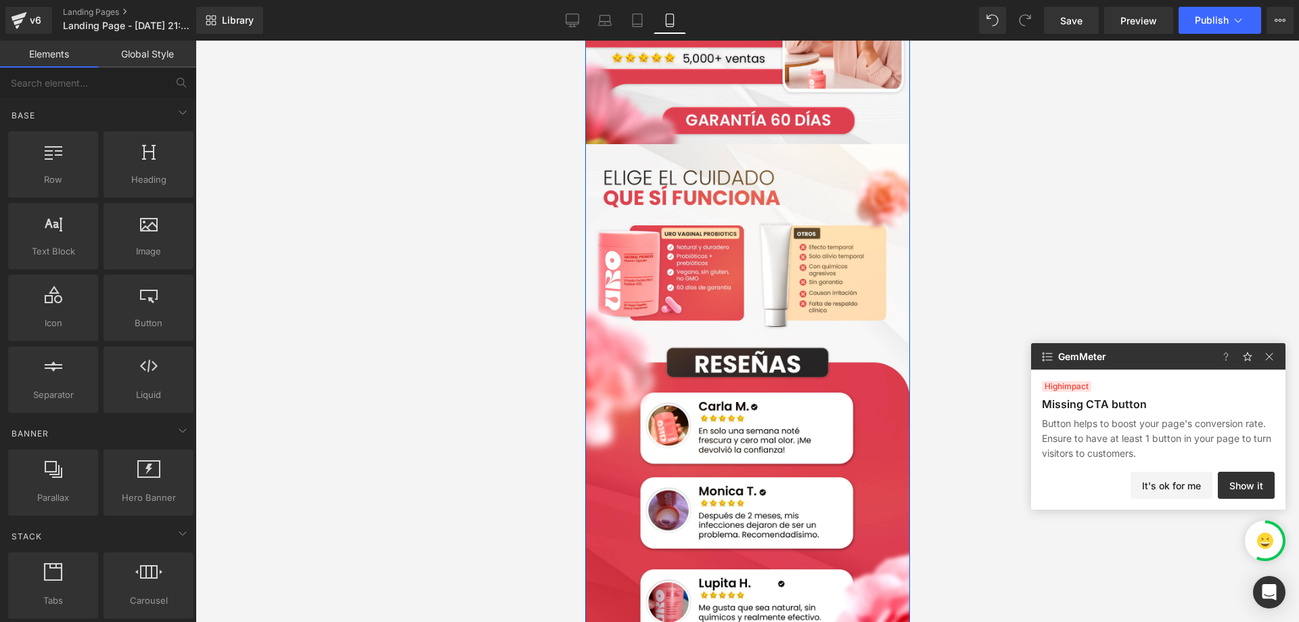
scroll to position [1792, 0]
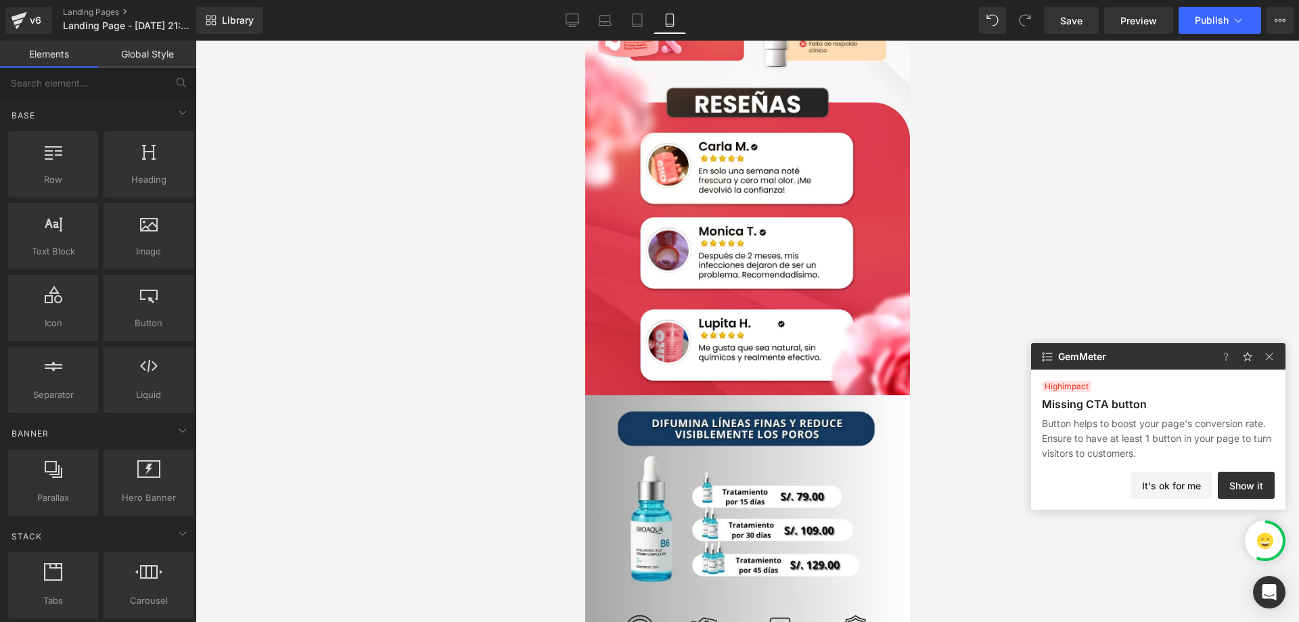
click at [1268, 366] on div at bounding box center [1250, 356] width 70 height 26
click at [1268, 357] on img at bounding box center [1269, 356] width 16 height 16
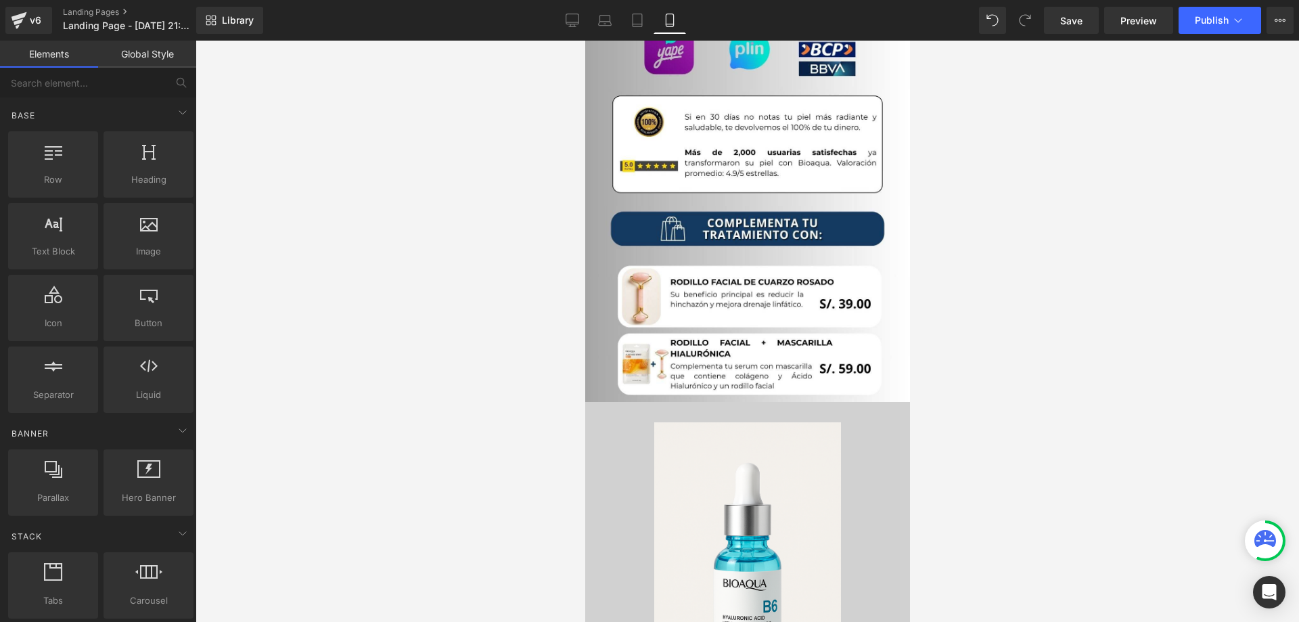
scroll to position [2536, 0]
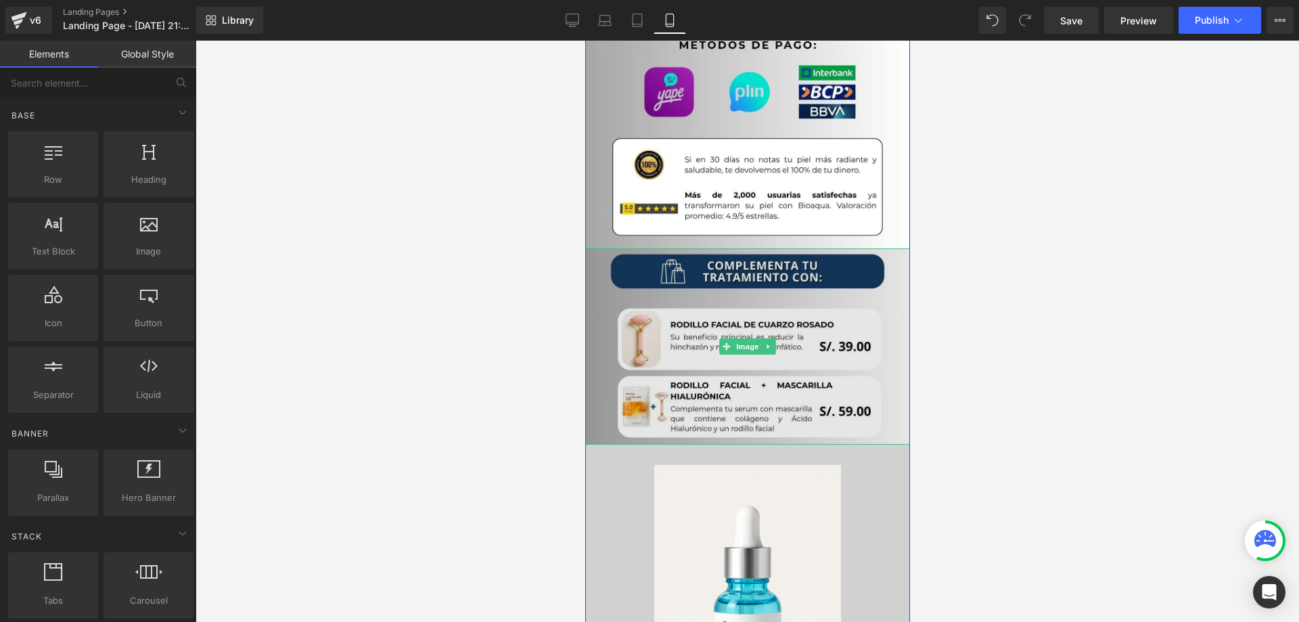
click at [883, 303] on img at bounding box center [746, 346] width 325 height 196
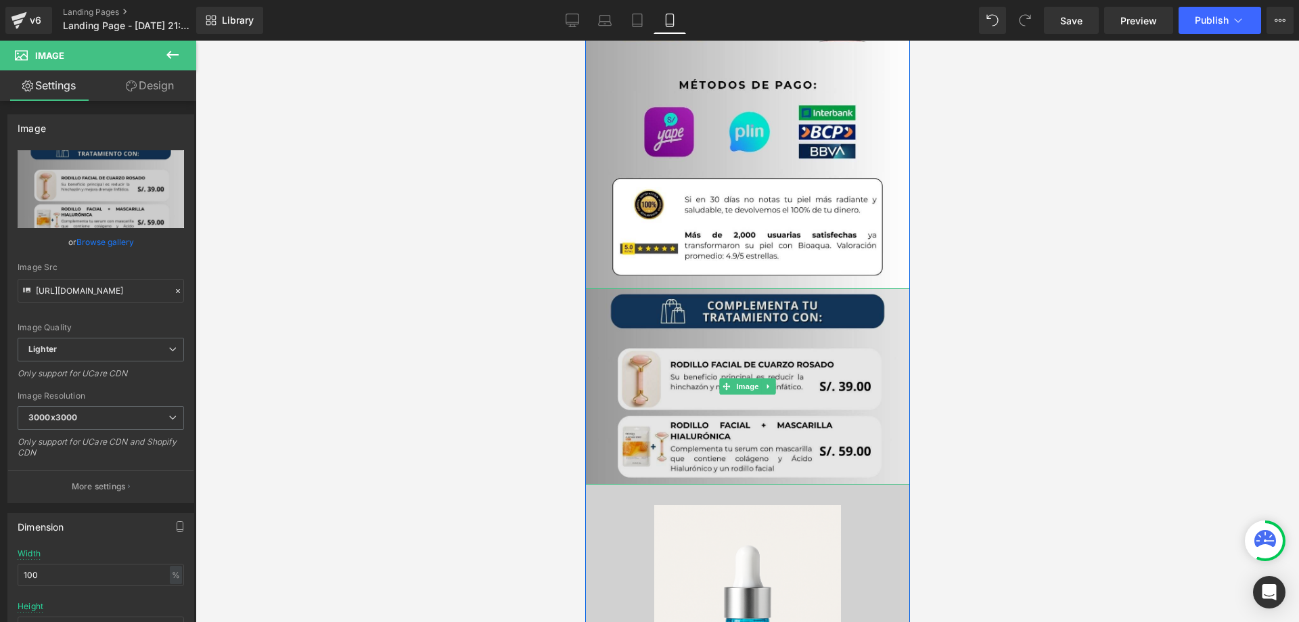
scroll to position [2354, 0]
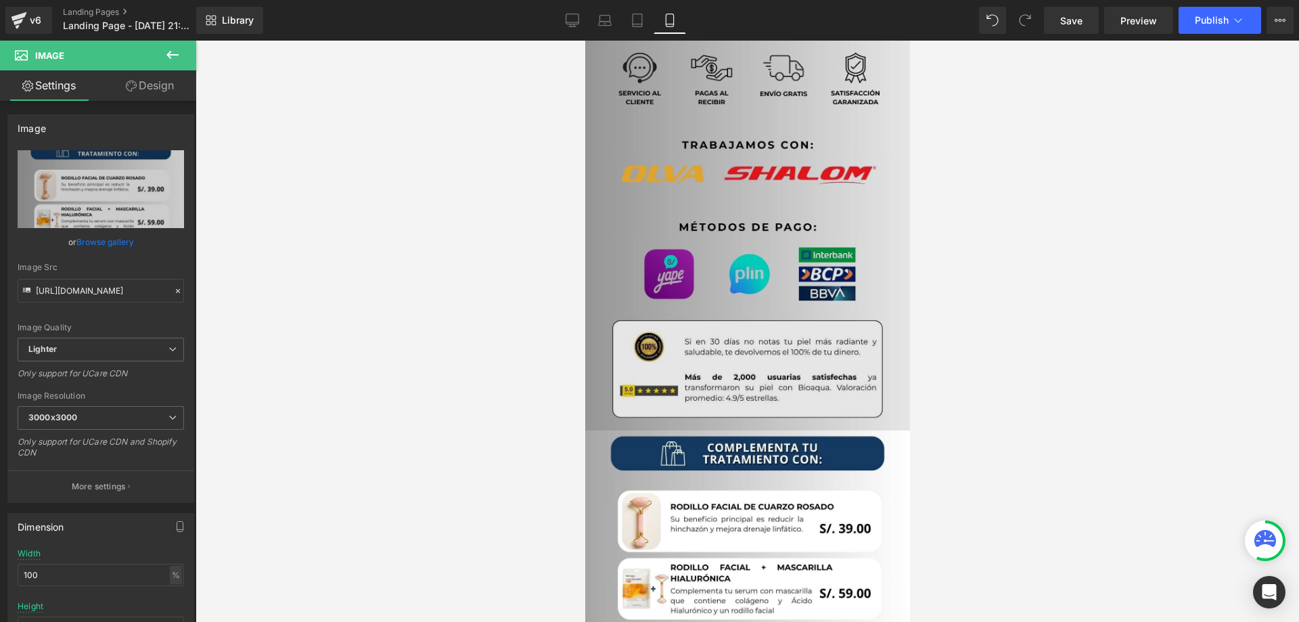
click at [798, 384] on img at bounding box center [746, 233] width 325 height 396
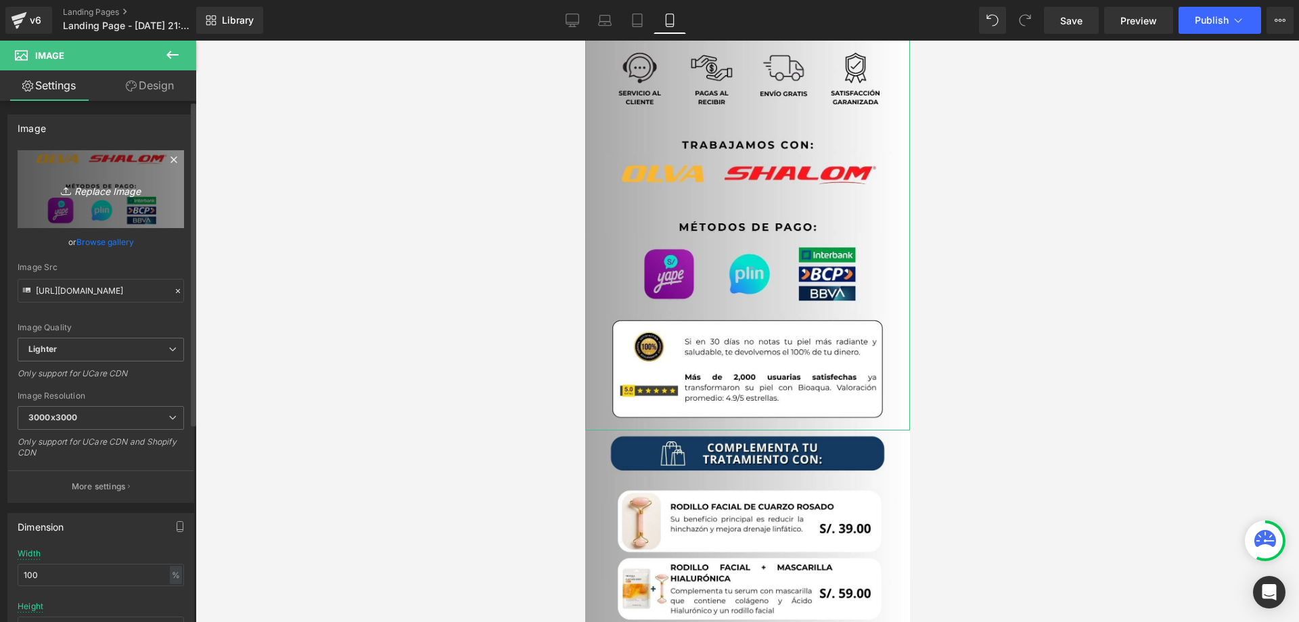
click at [97, 203] on link "Replace Image" at bounding box center [101, 189] width 166 height 78
type input "C:\fakepath\pag5.jpg"
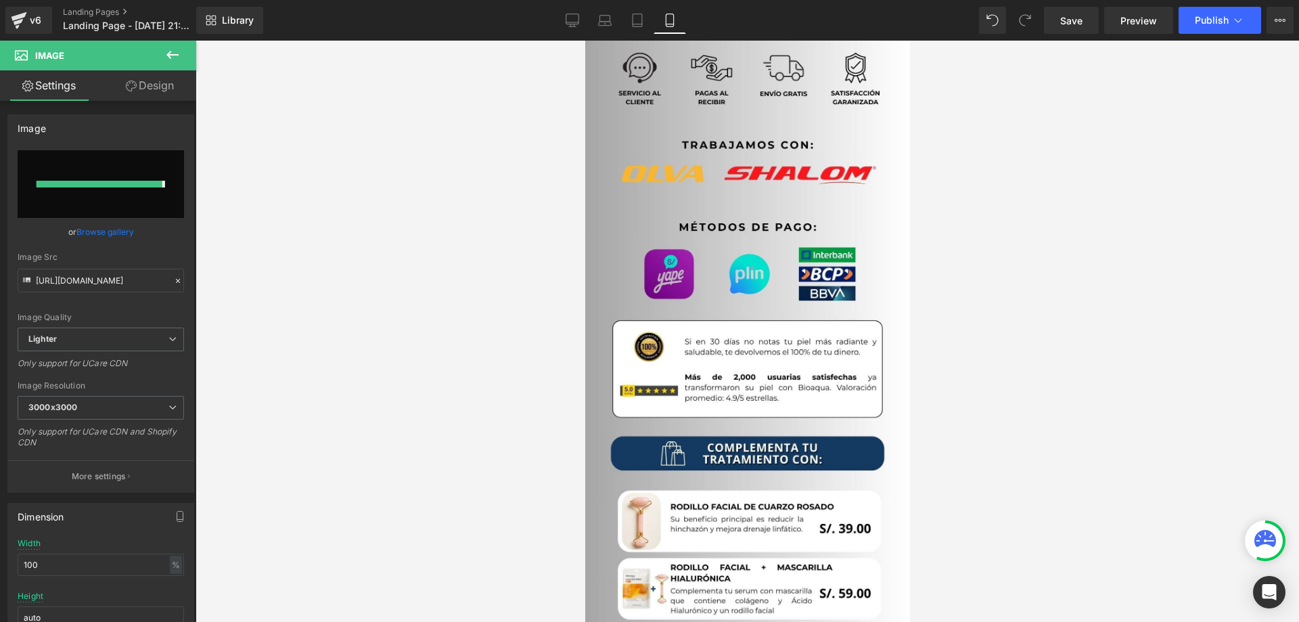
type input "https://ucarecdn.com/bdf888f3-b56a-4806-9c10-a2121f16e737/-/format/auto/-/previ…"
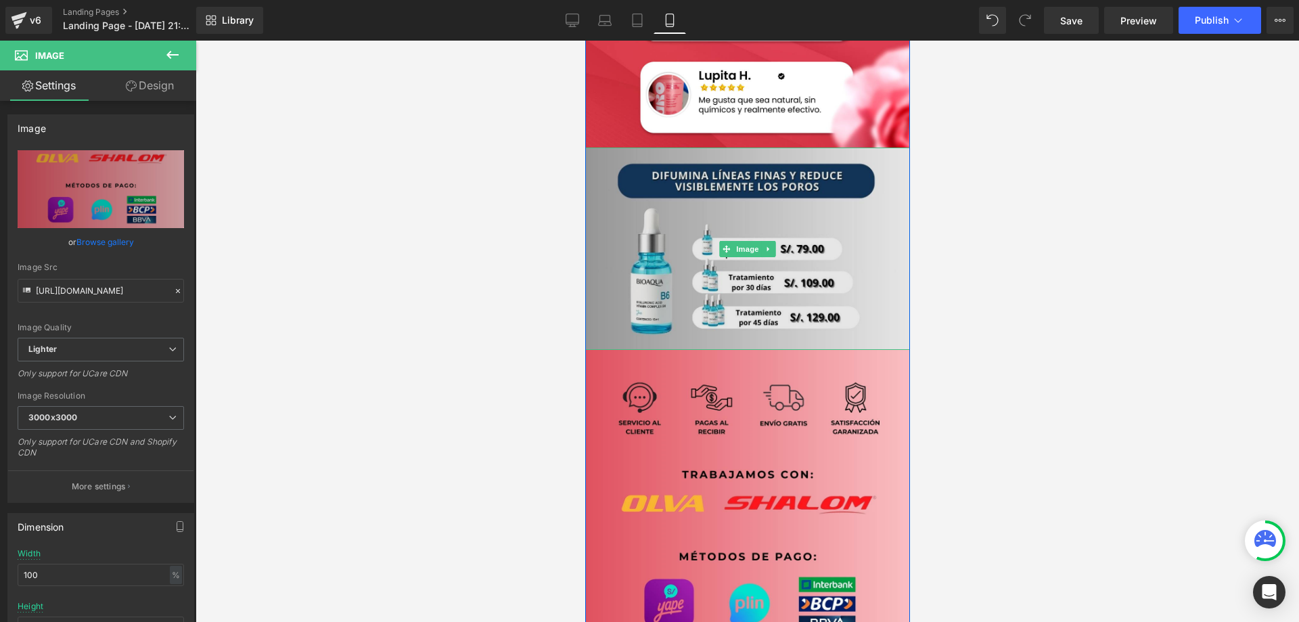
scroll to position [2016, 0]
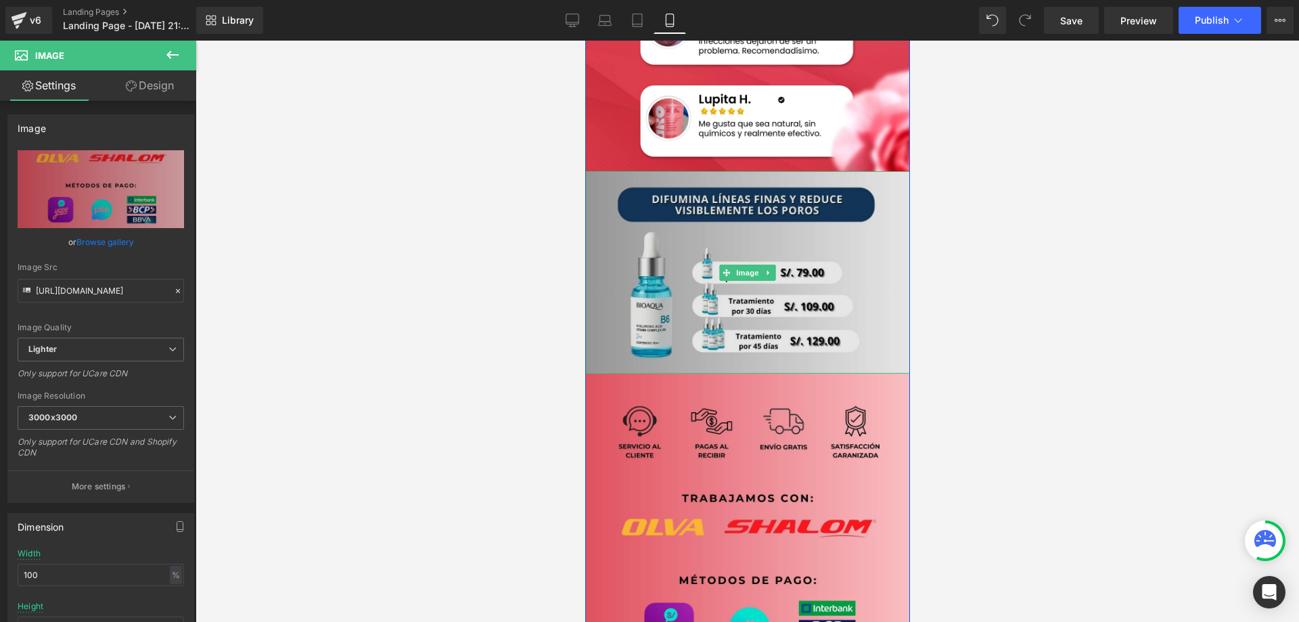
click at [781, 265] on img at bounding box center [746, 272] width 325 height 202
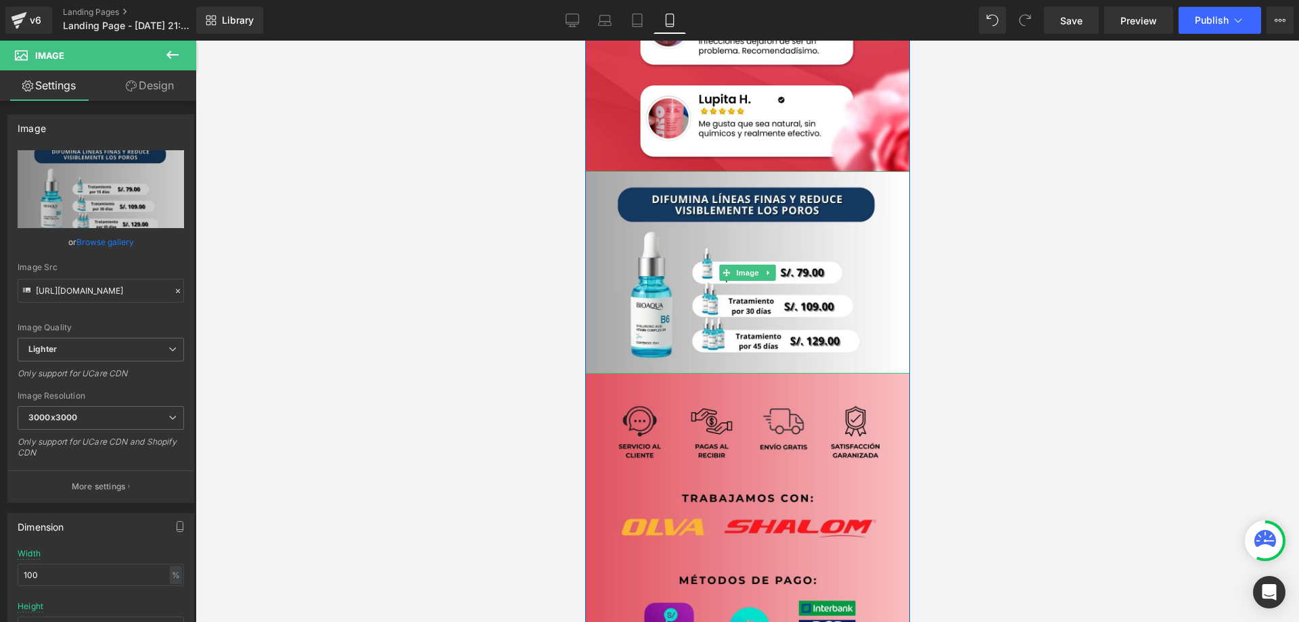
click at [765, 275] on icon at bounding box center [767, 273] width 7 height 8
click at [773, 273] on icon at bounding box center [774, 272] width 7 height 7
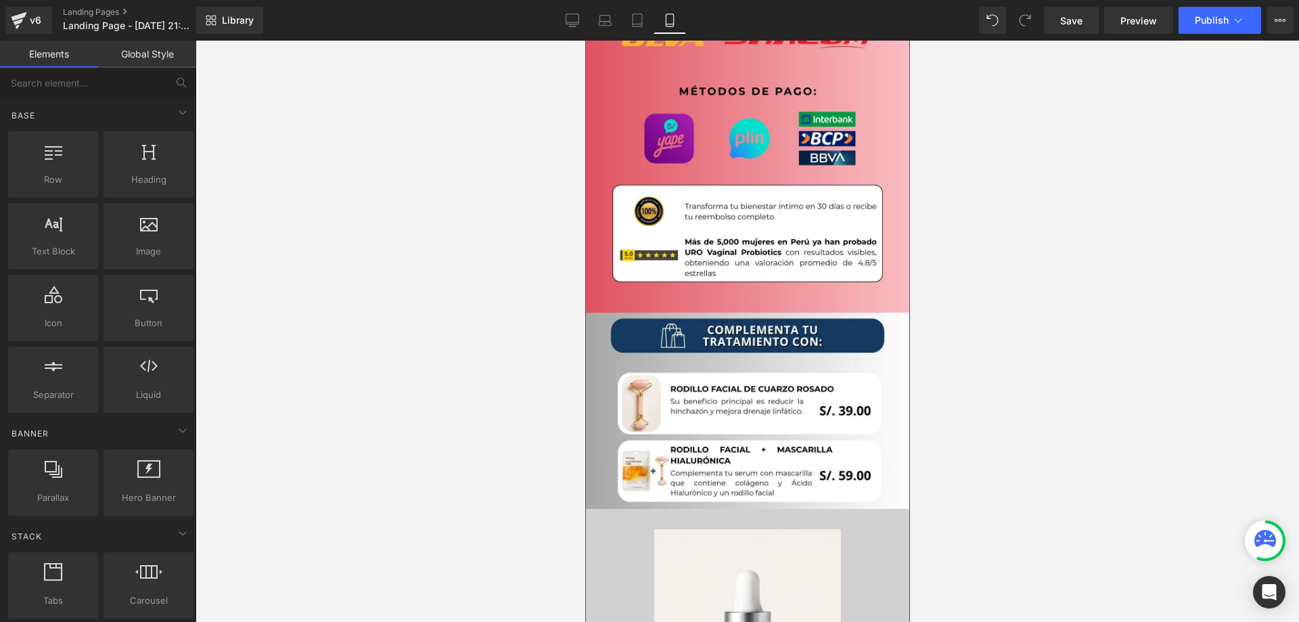
scroll to position [2354, 0]
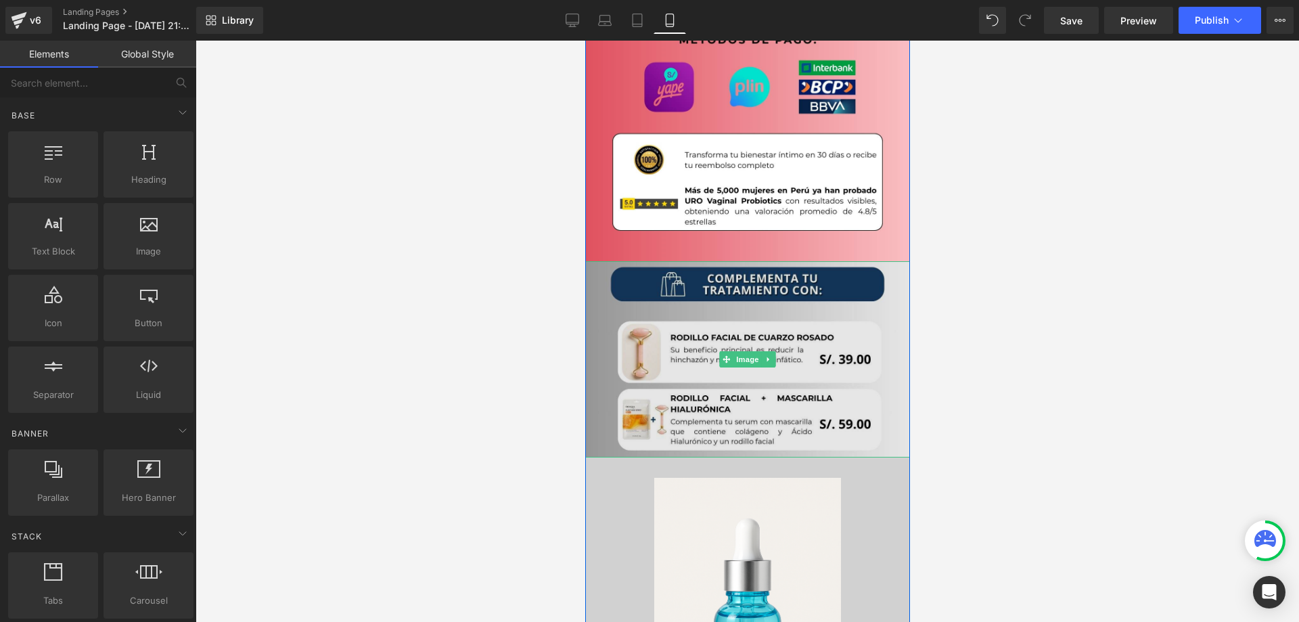
click at [842, 326] on img at bounding box center [746, 359] width 325 height 196
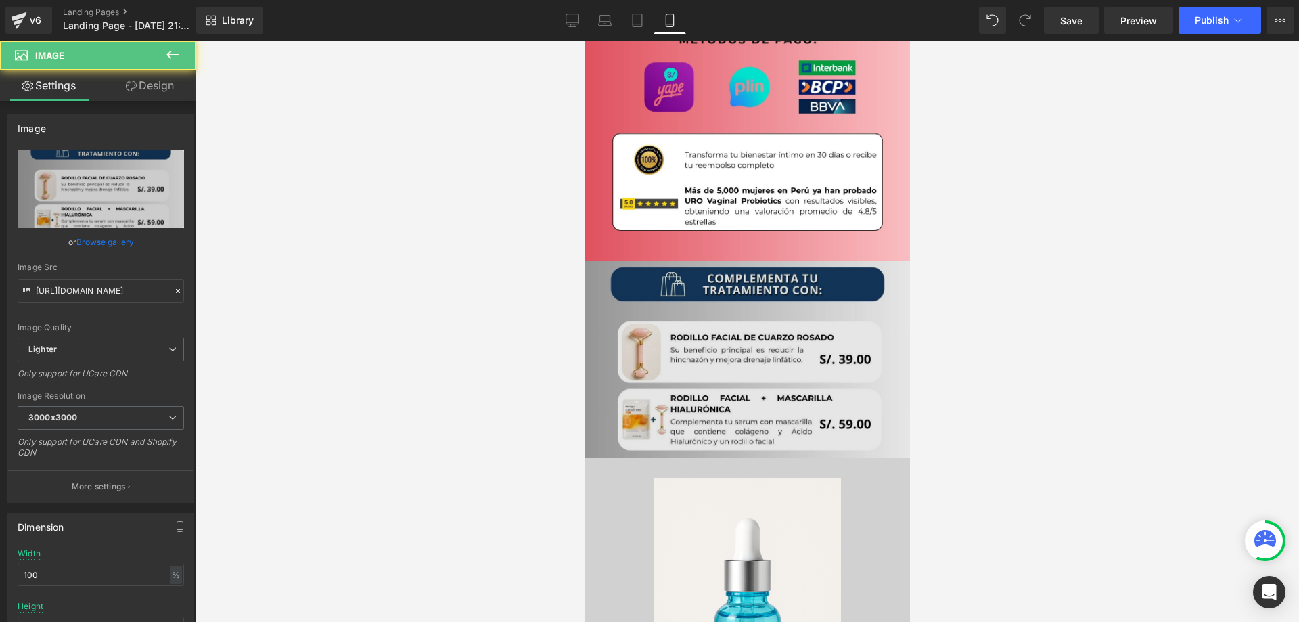
click at [799, 343] on img at bounding box center [746, 359] width 325 height 196
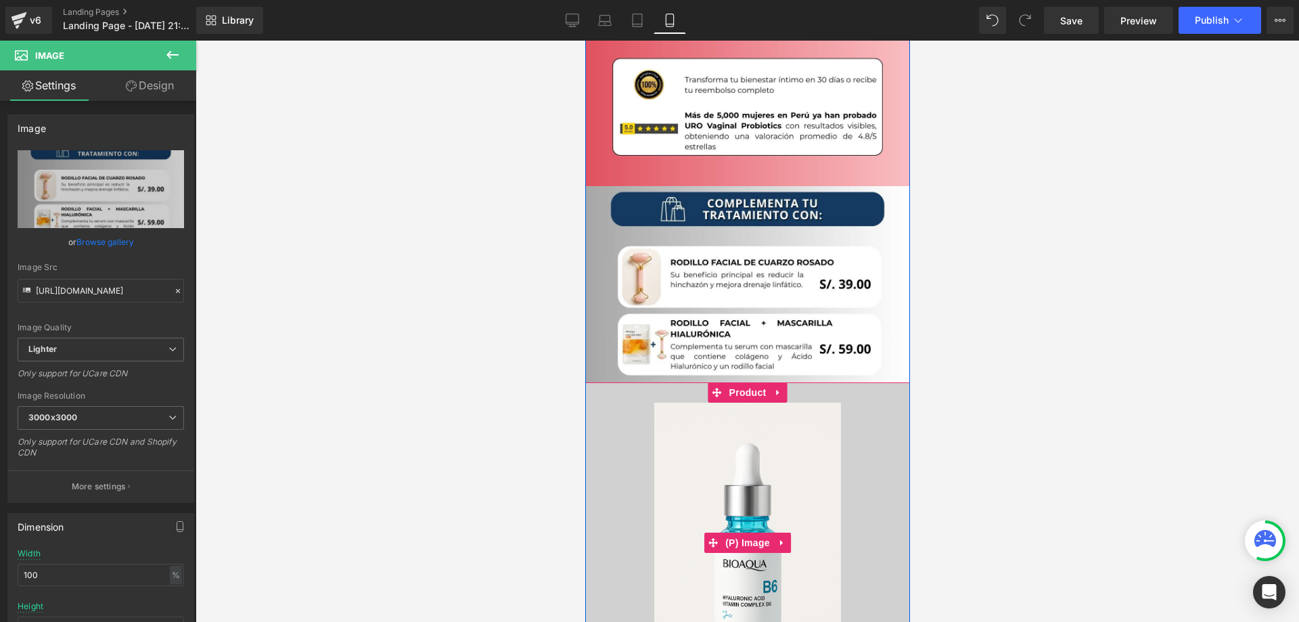
scroll to position [2422, 0]
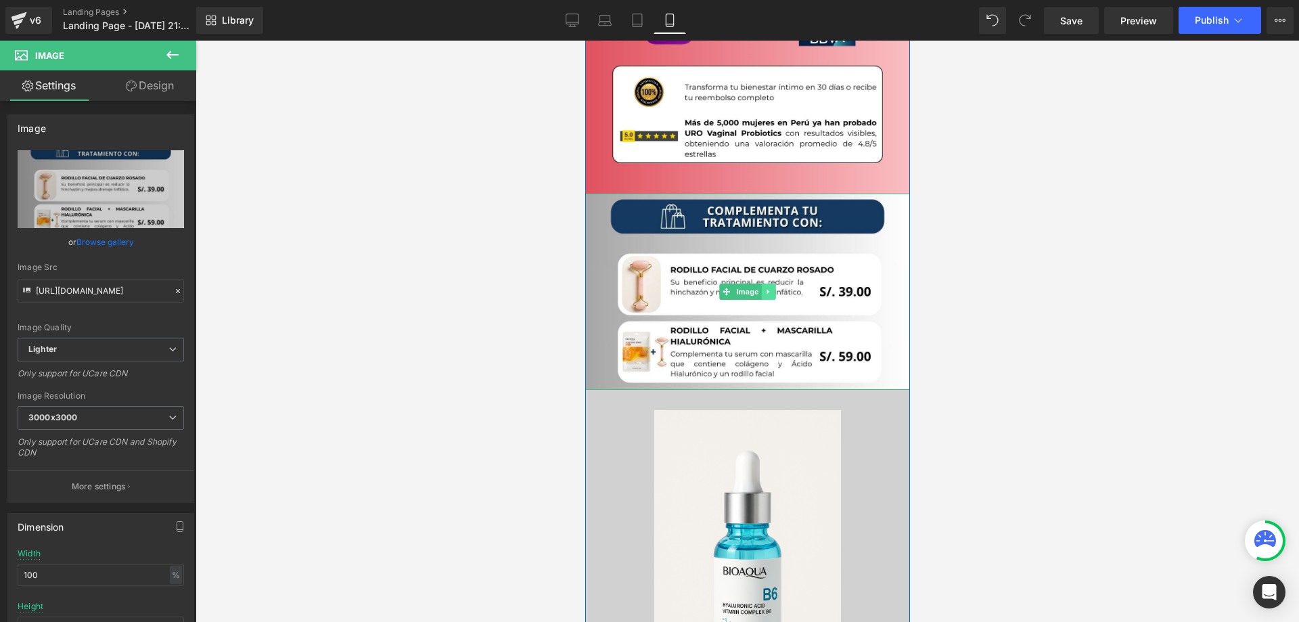
click at [764, 289] on icon at bounding box center [767, 292] width 7 height 8
click at [771, 293] on icon at bounding box center [774, 291] width 7 height 7
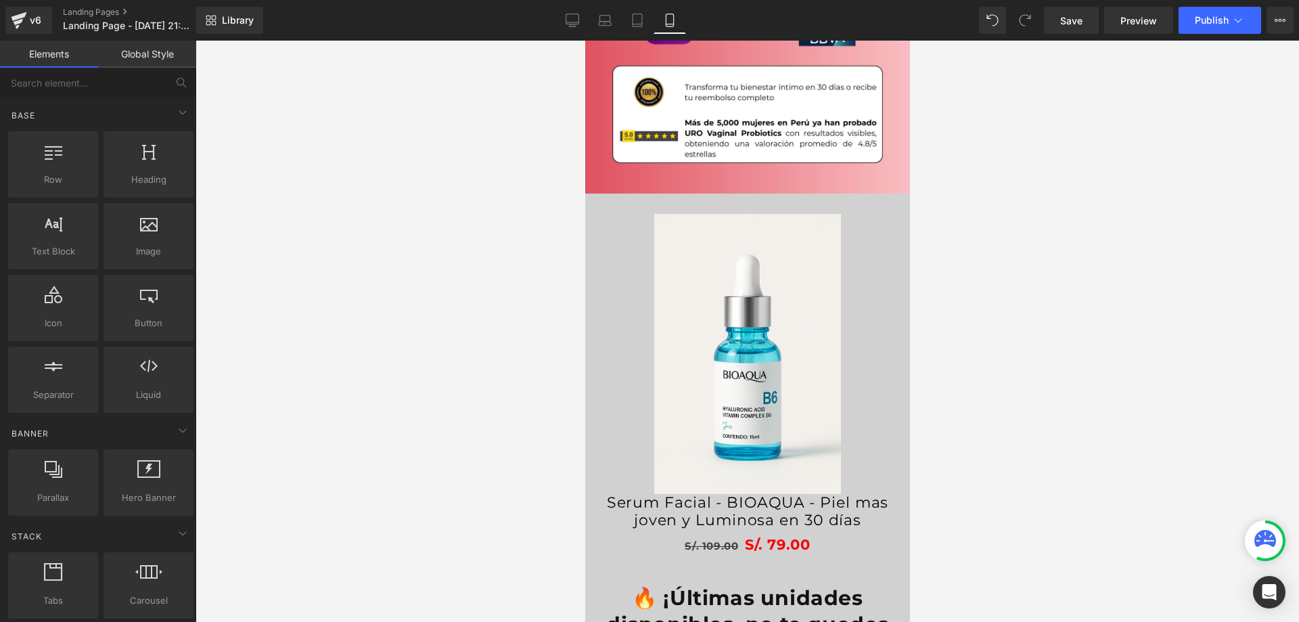
click at [1066, 311] on div at bounding box center [747, 331] width 1103 height 581
click at [866, 336] on div "Sale Off" at bounding box center [746, 354] width 311 height 280
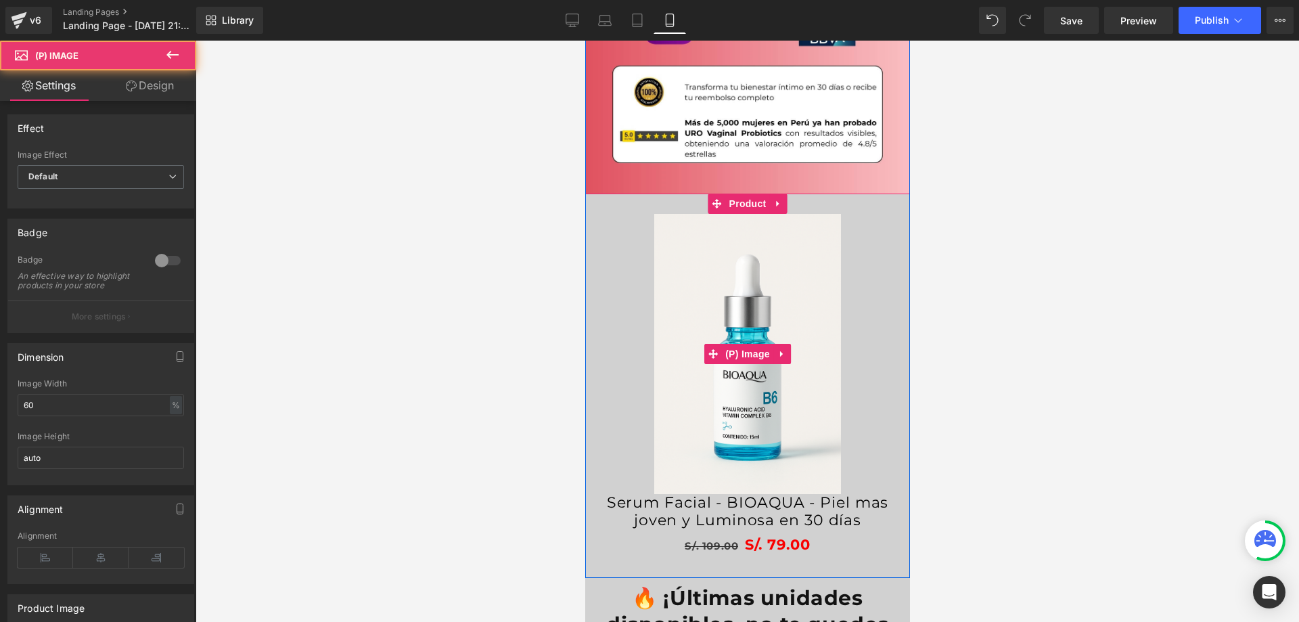
click at [614, 241] on div "Sale Off" at bounding box center [746, 354] width 311 height 280
click at [608, 239] on div "Sale Off" at bounding box center [746, 354] width 311 height 280
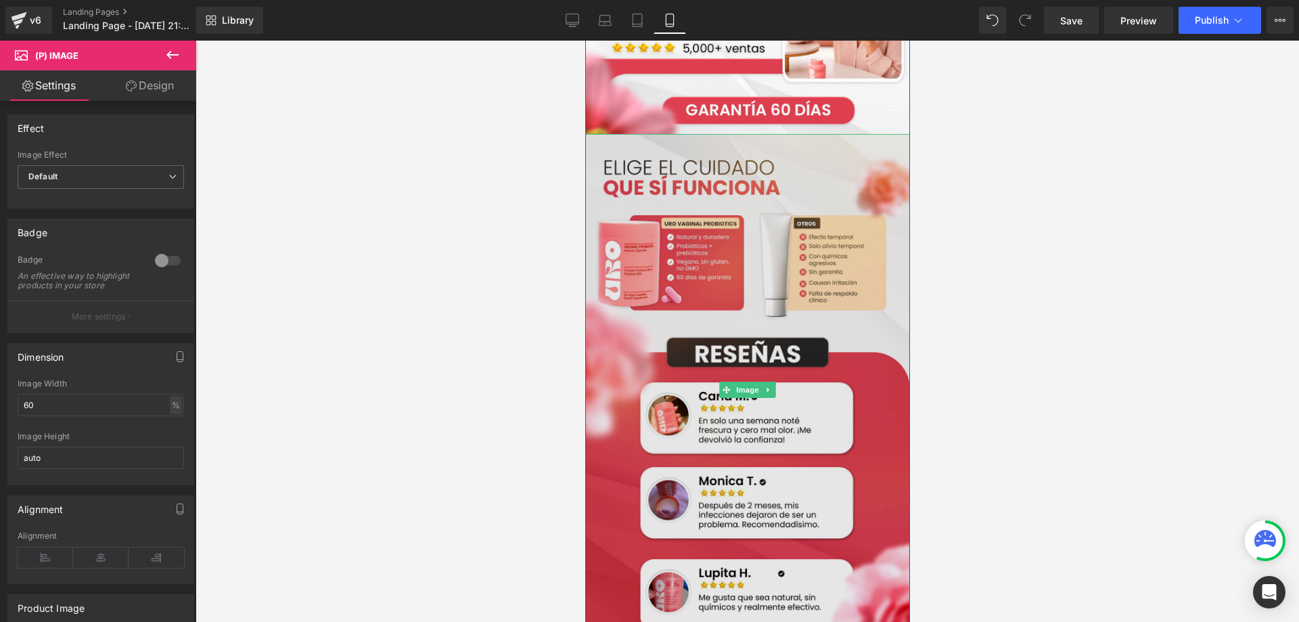
click at [614, 271] on img at bounding box center [746, 389] width 325 height 511
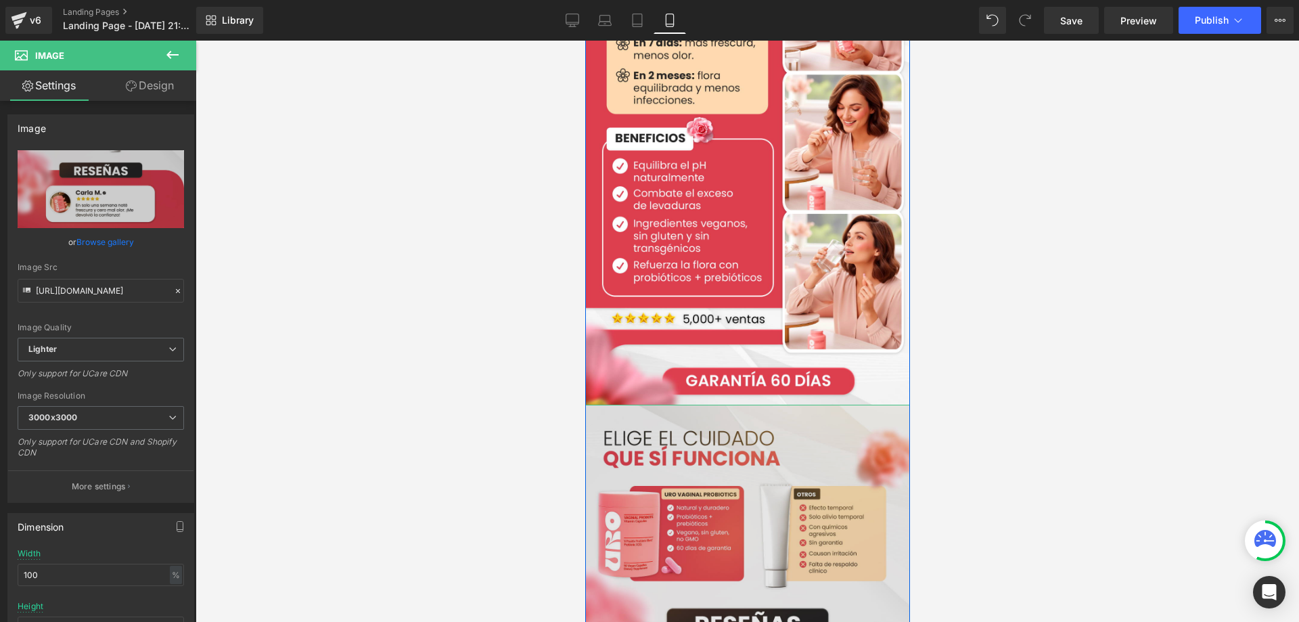
click at [629, 265] on img at bounding box center [746, 148] width 325 height 511
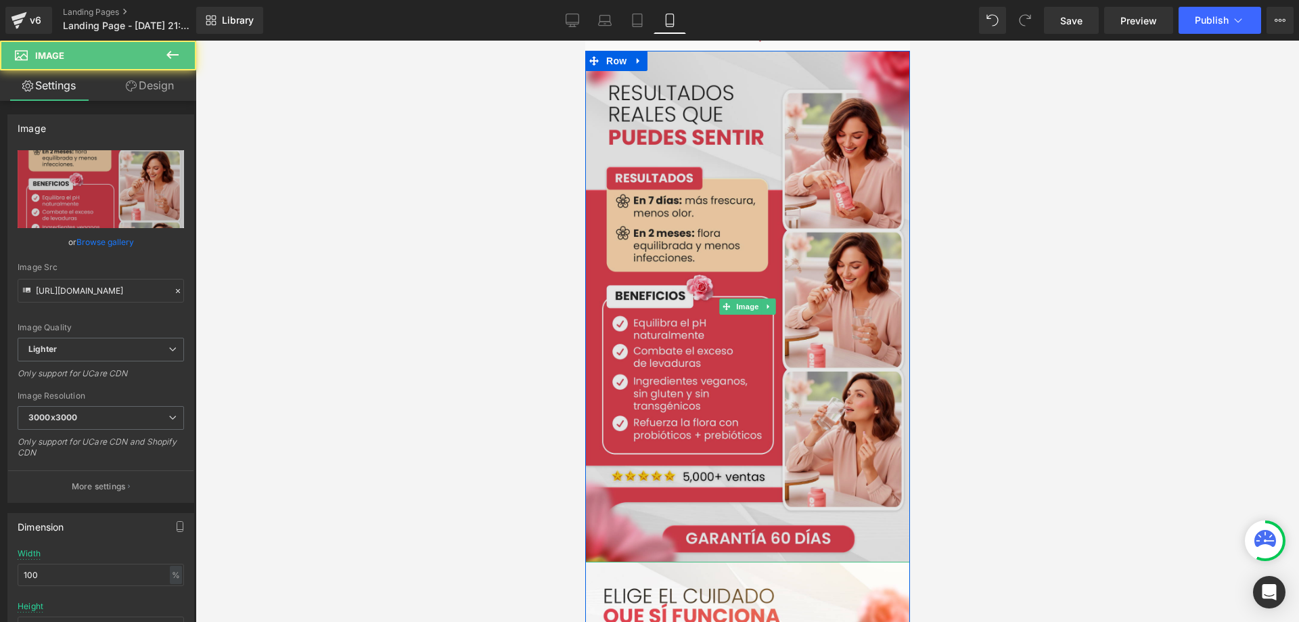
scroll to position [934, 0]
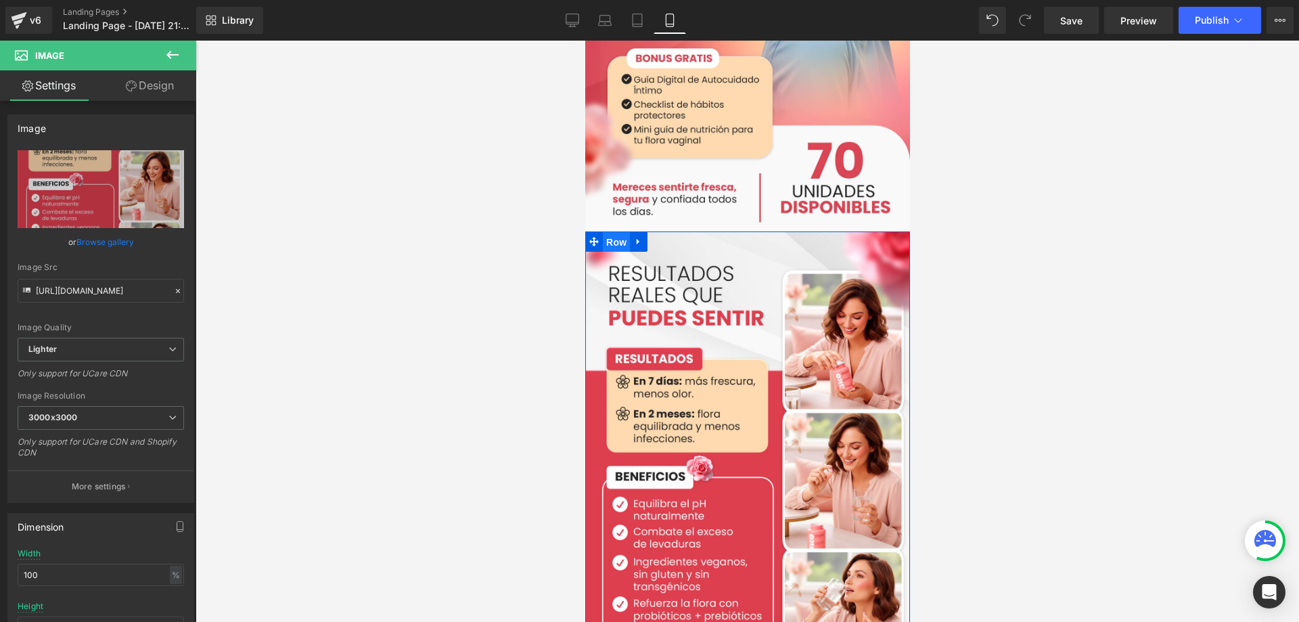
click at [614, 244] on span "Row" at bounding box center [615, 242] width 27 height 20
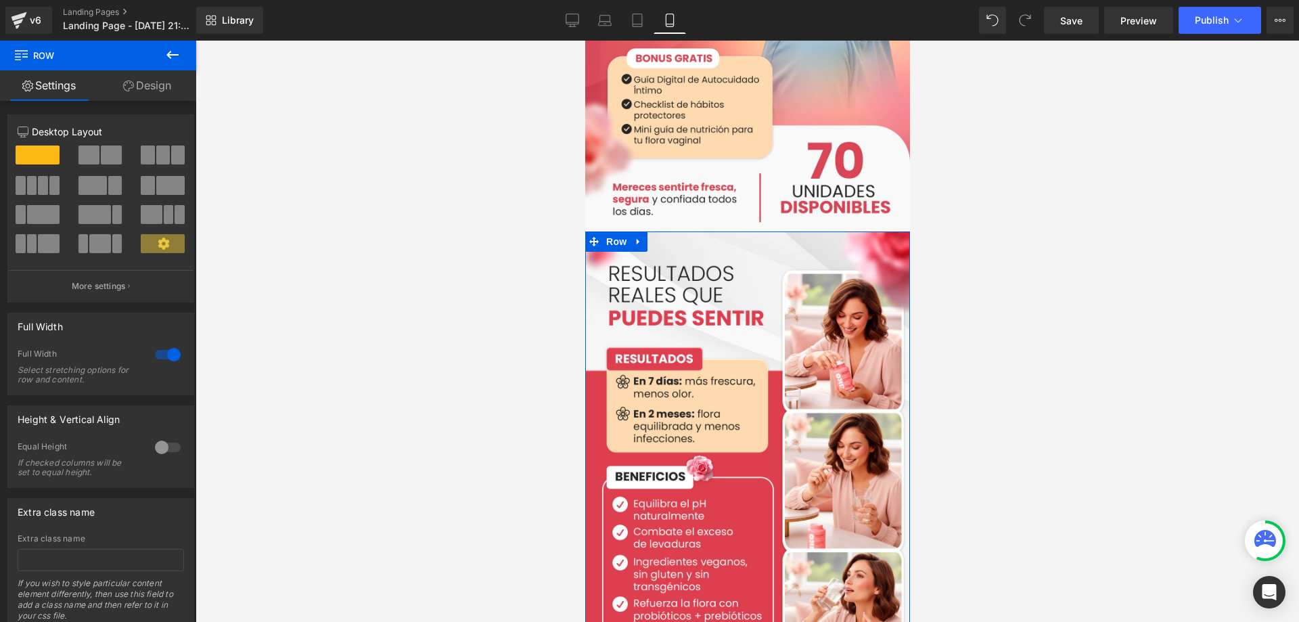
click at [152, 89] on link "Design" at bounding box center [147, 85] width 98 height 30
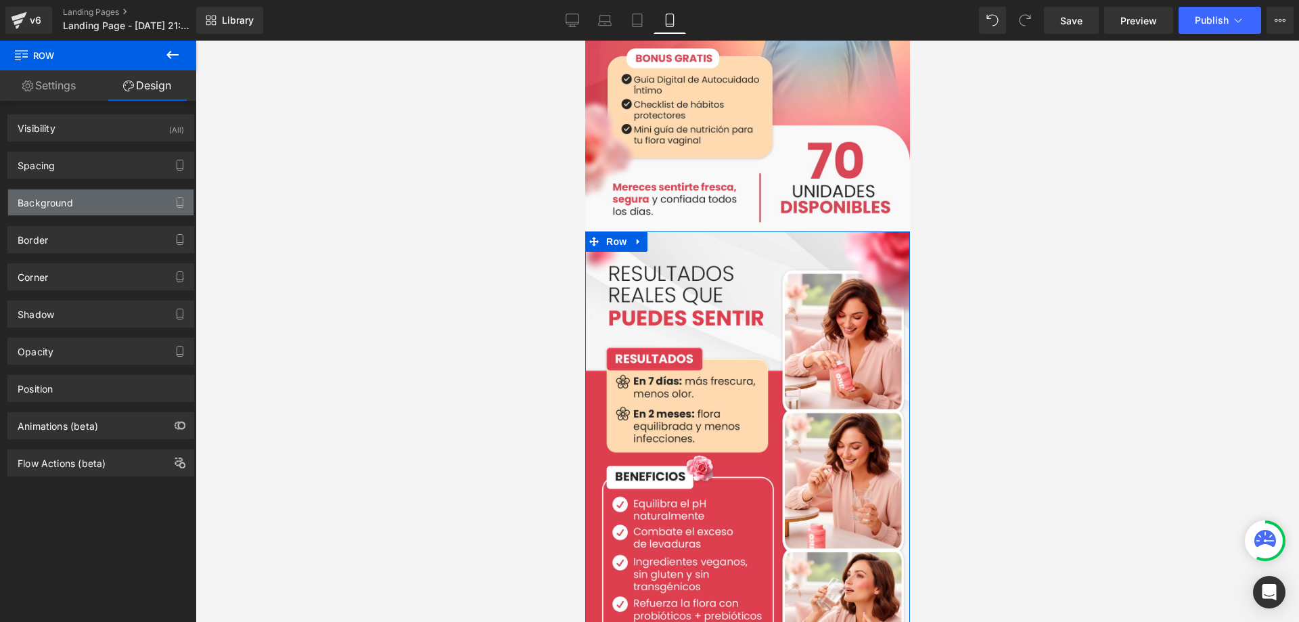
click at [91, 204] on div "Background" at bounding box center [100, 202] width 185 height 26
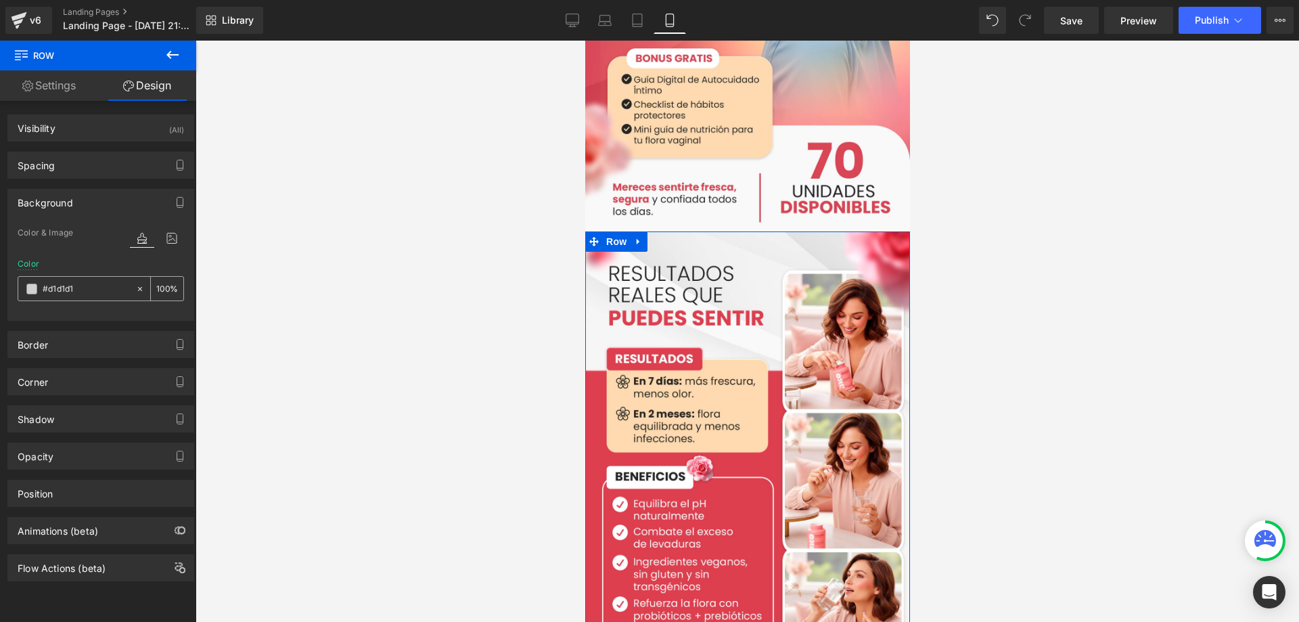
click at [28, 287] on span at bounding box center [31, 288] width 11 height 11
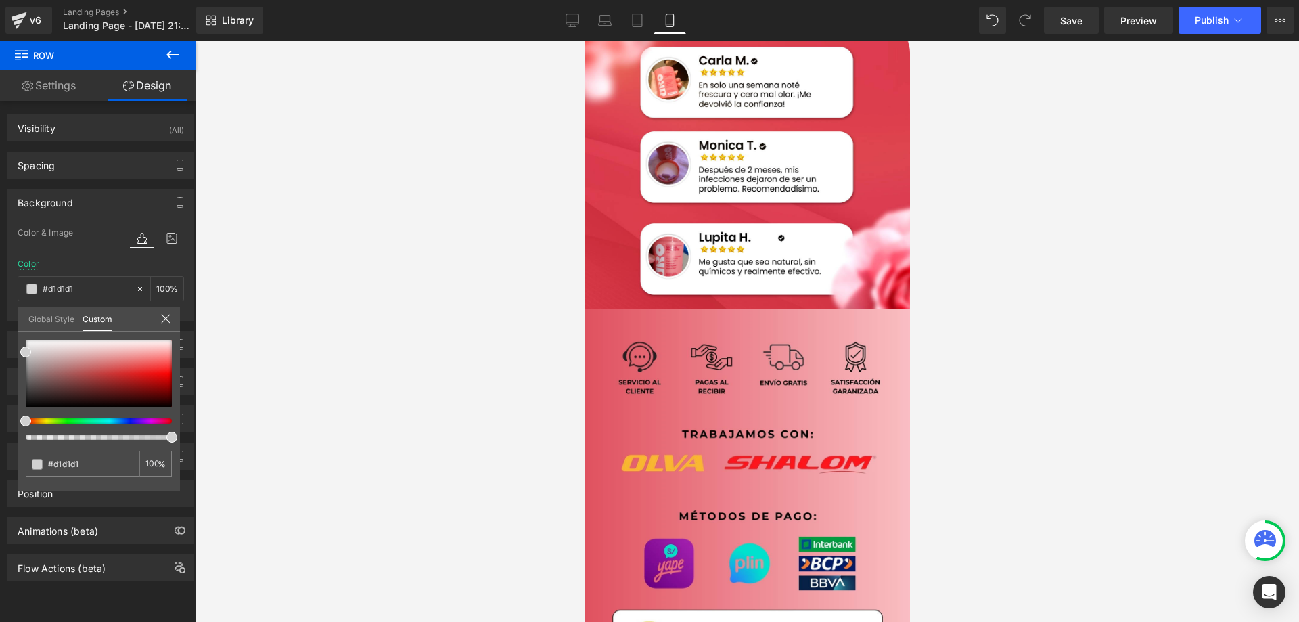
scroll to position [2016, 0]
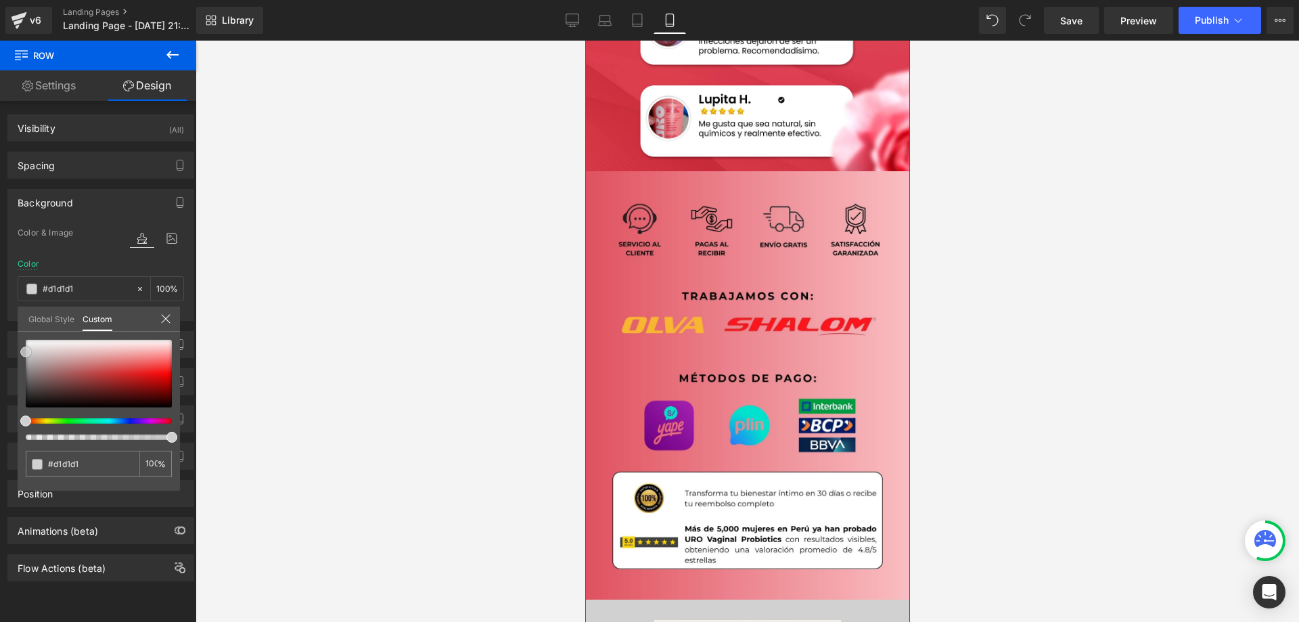
type input "#dd4040"
type input "#de3f3f"
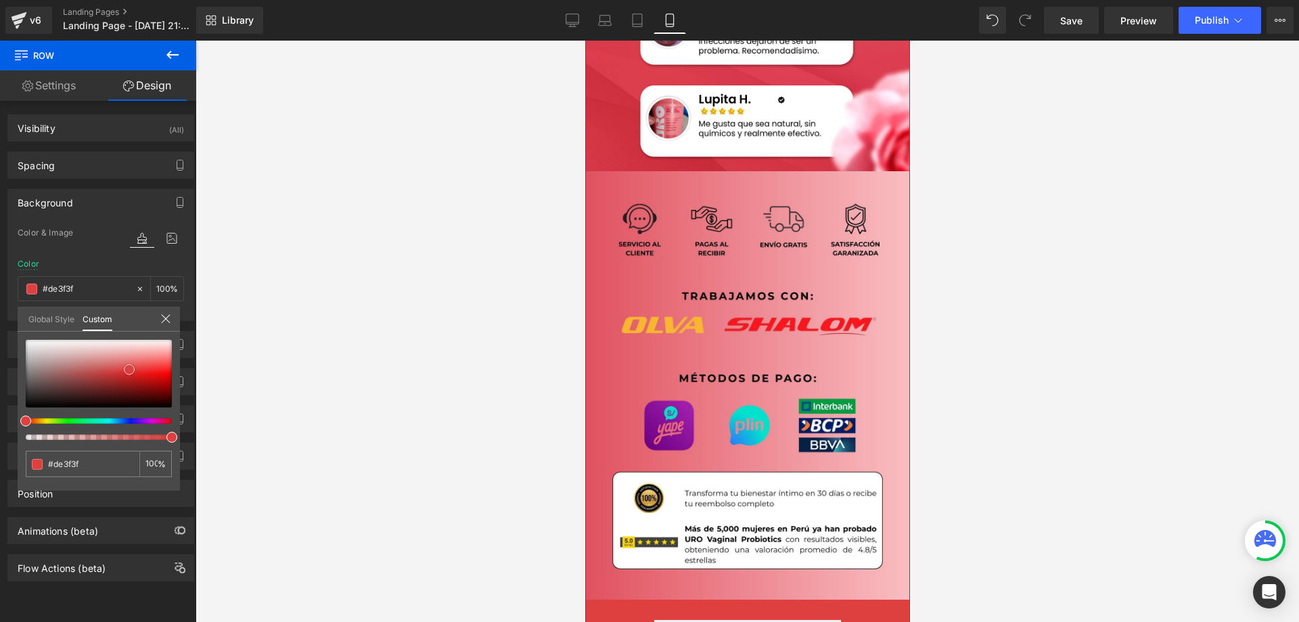
click at [129, 369] on div at bounding box center [99, 374] width 146 height 68
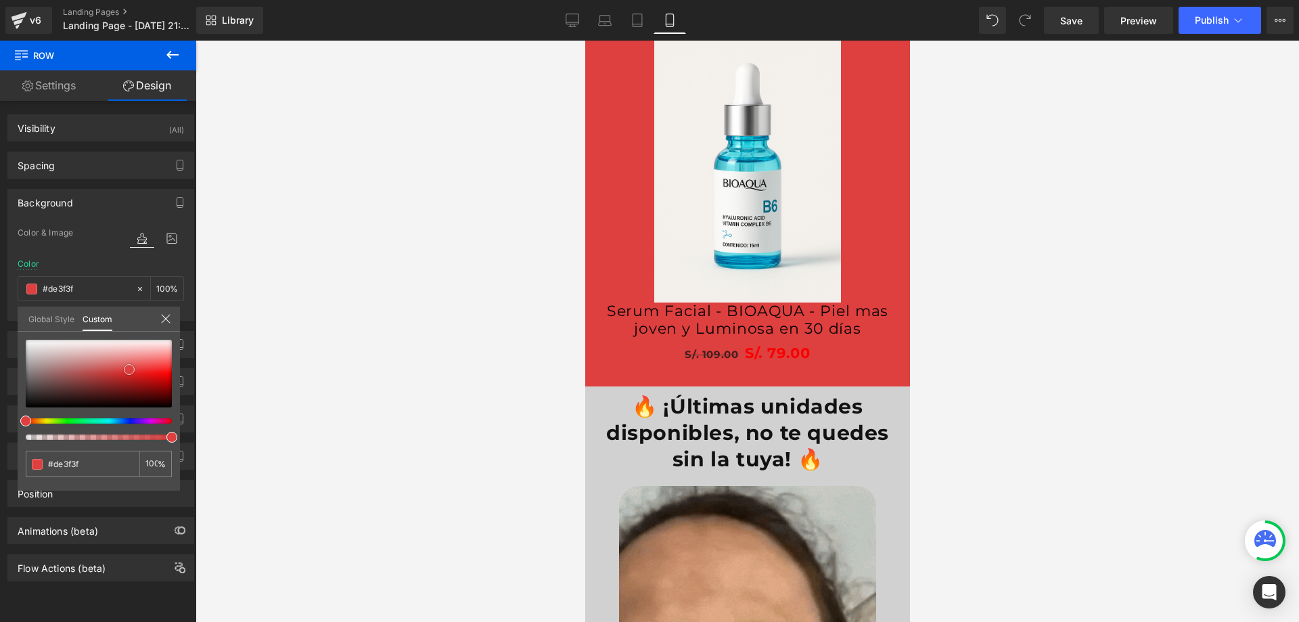
scroll to position [2625, 0]
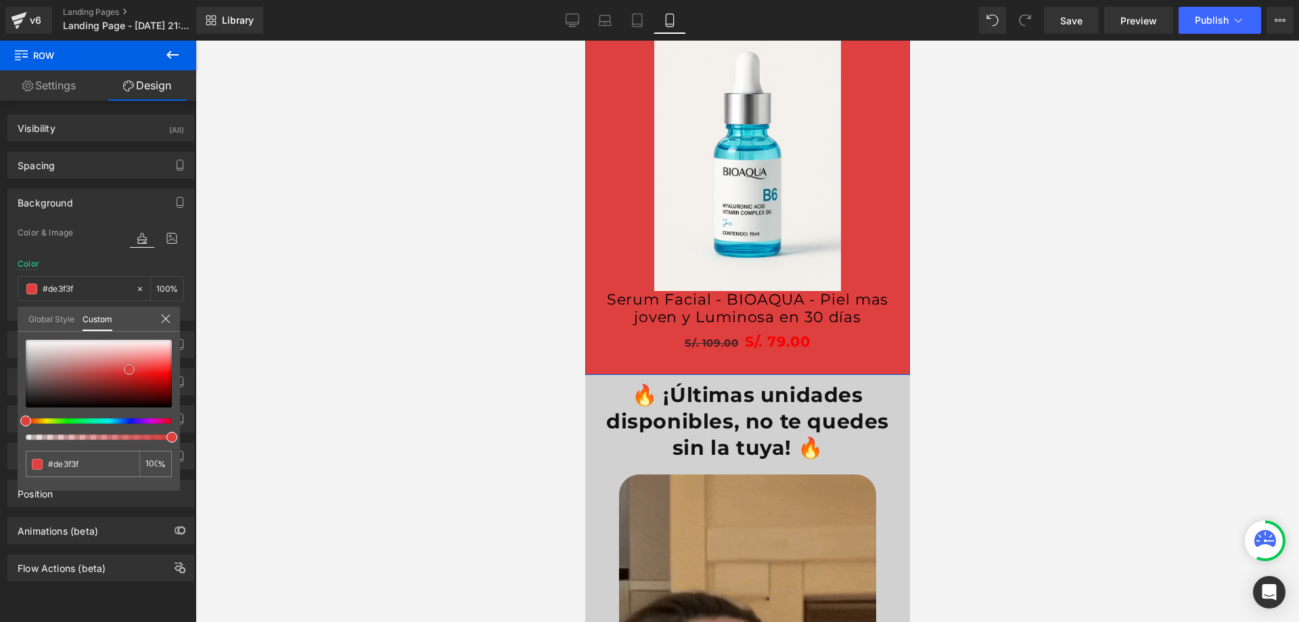
type input "#d76969"
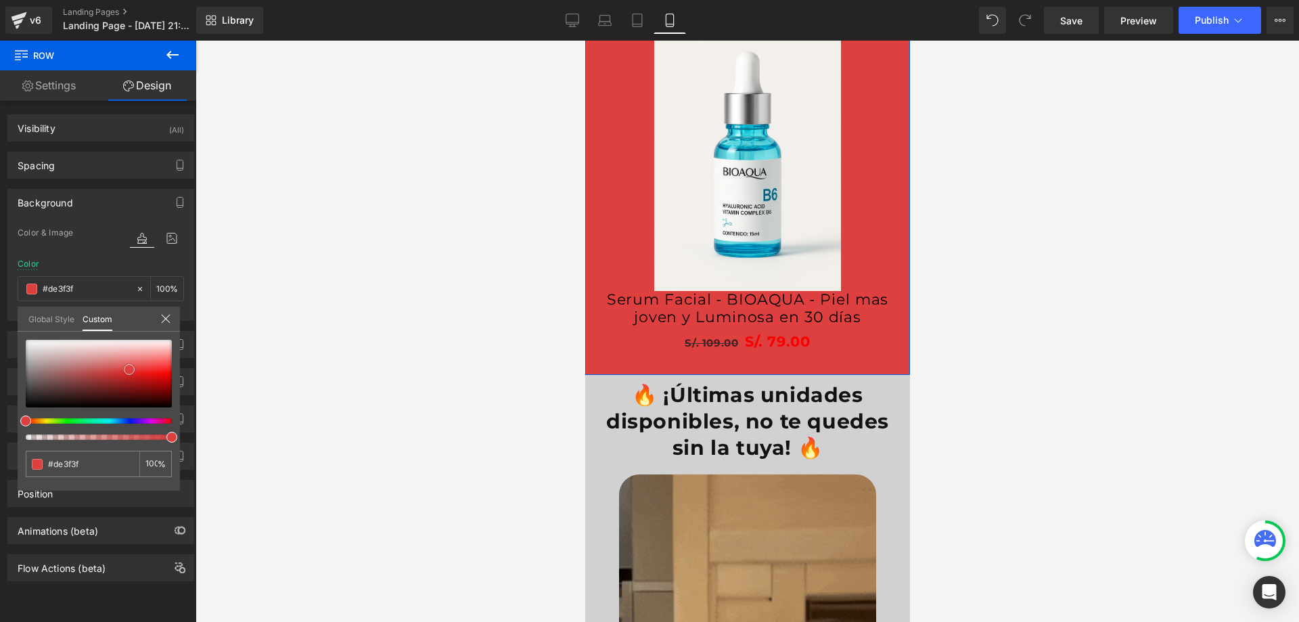
type input "#d76969"
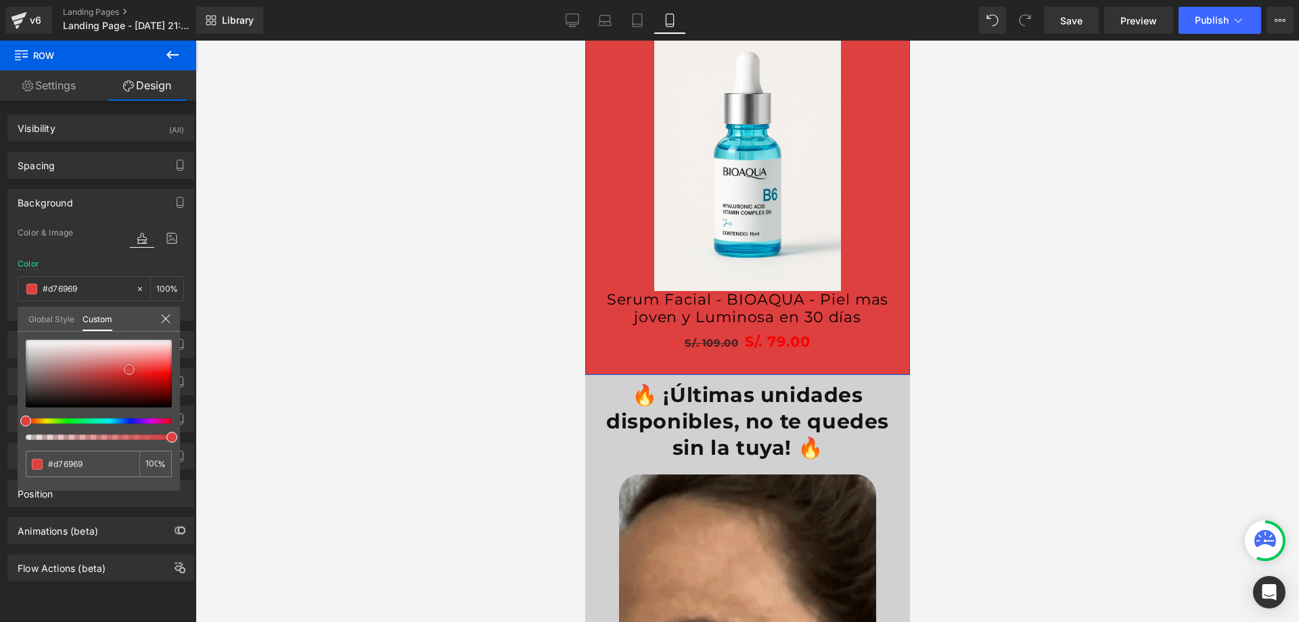
type input "#d66a6a"
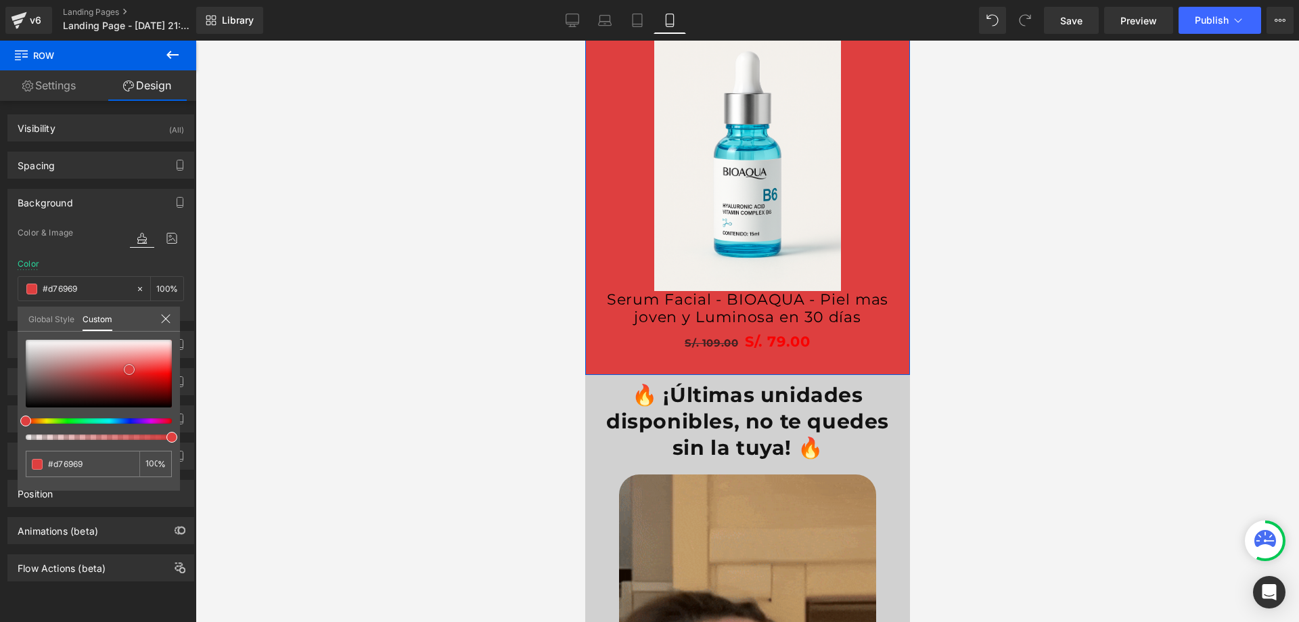
type input "#d66a6a"
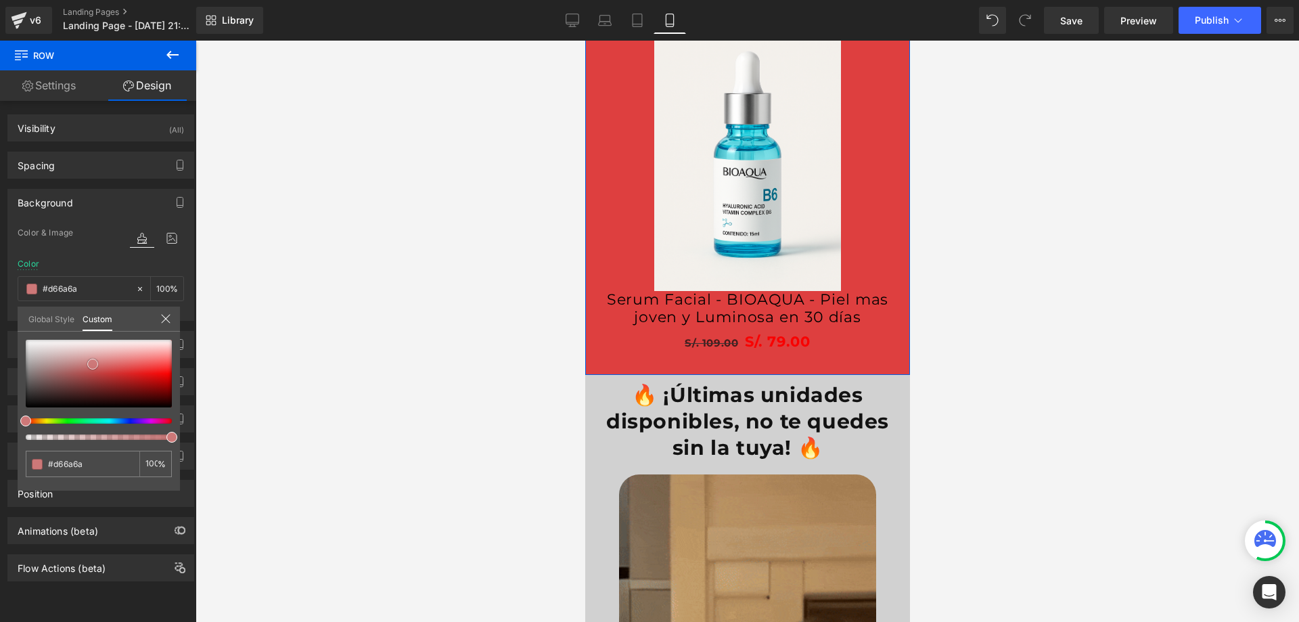
type input "#cd7878"
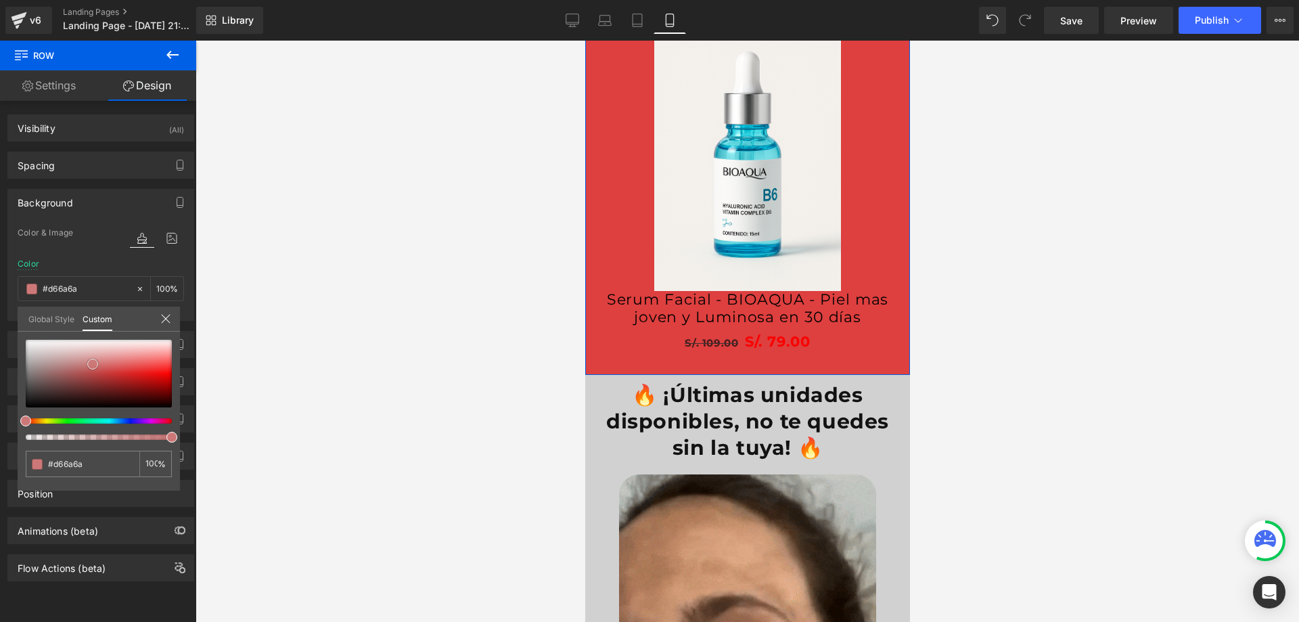
type input "#cd7878"
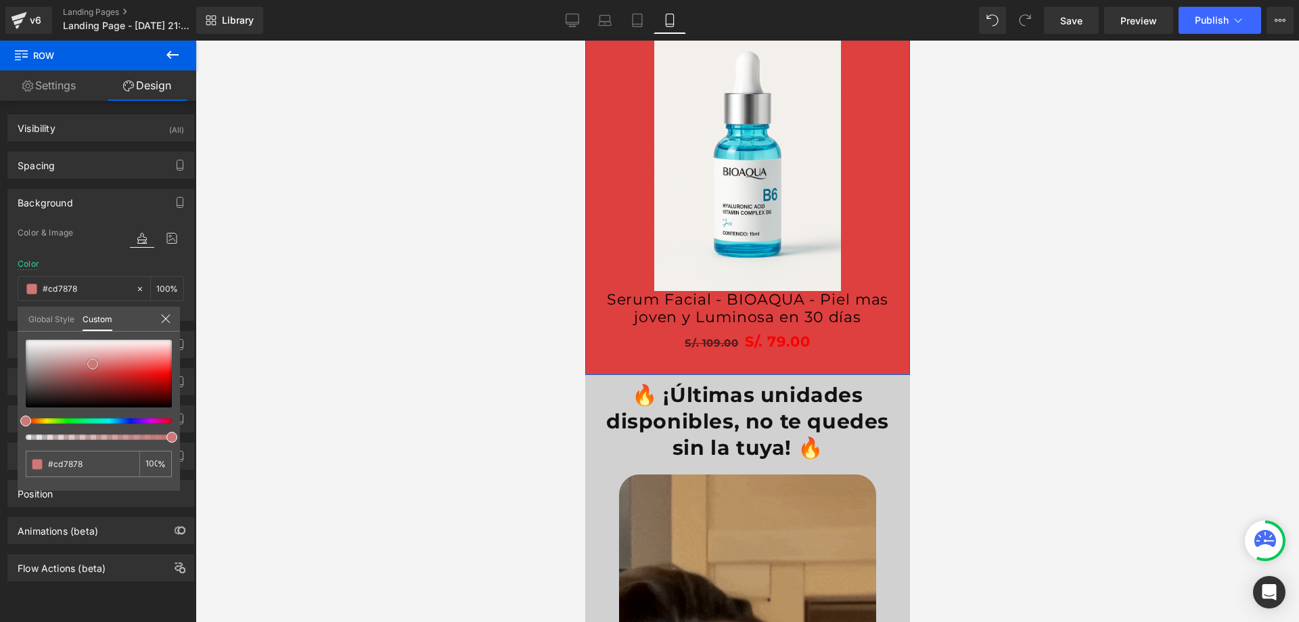
type input "#c79d9d"
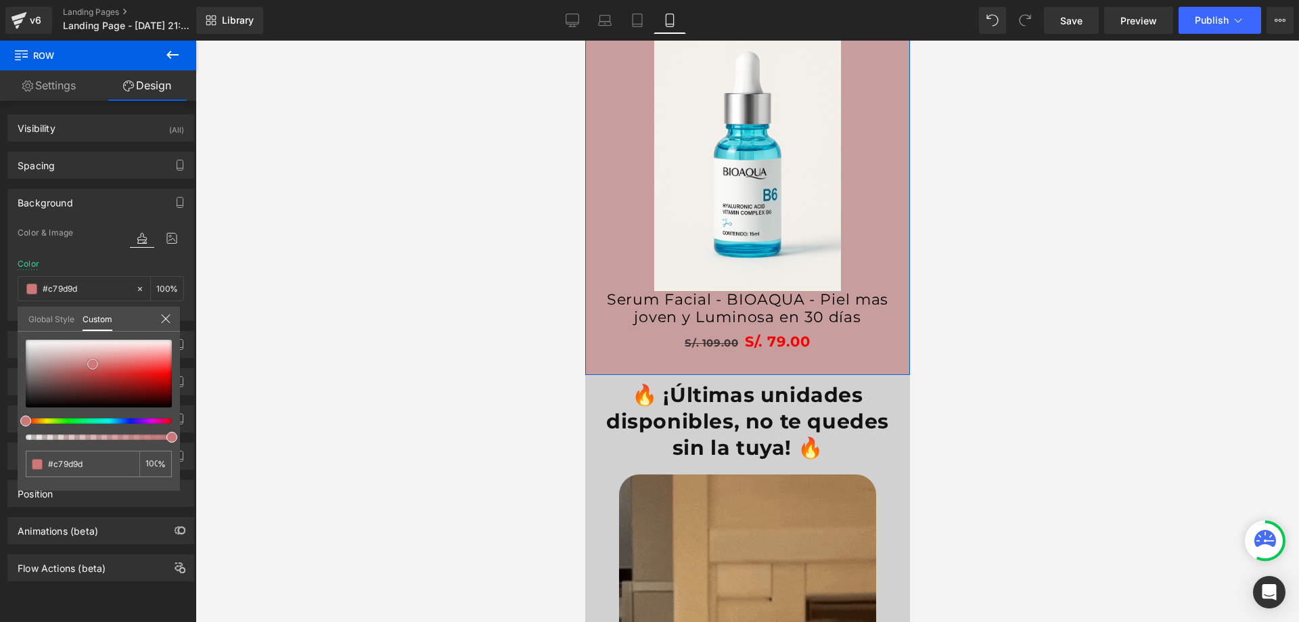
type input "#d2caca"
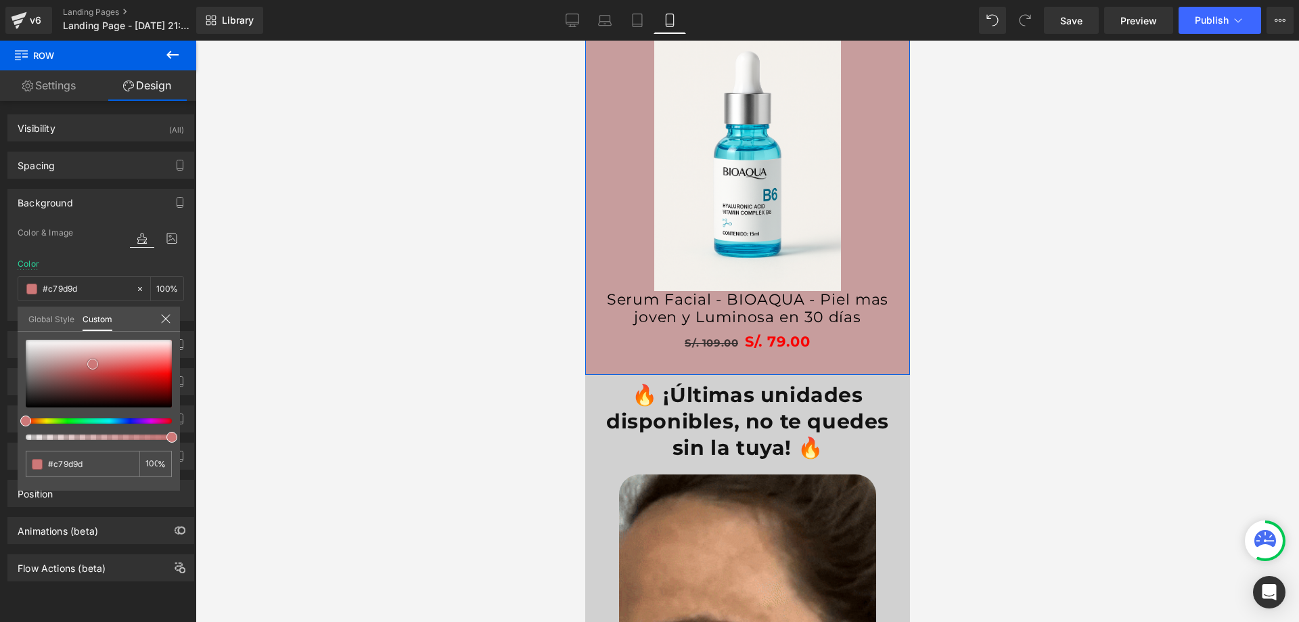
type input "#d2caca"
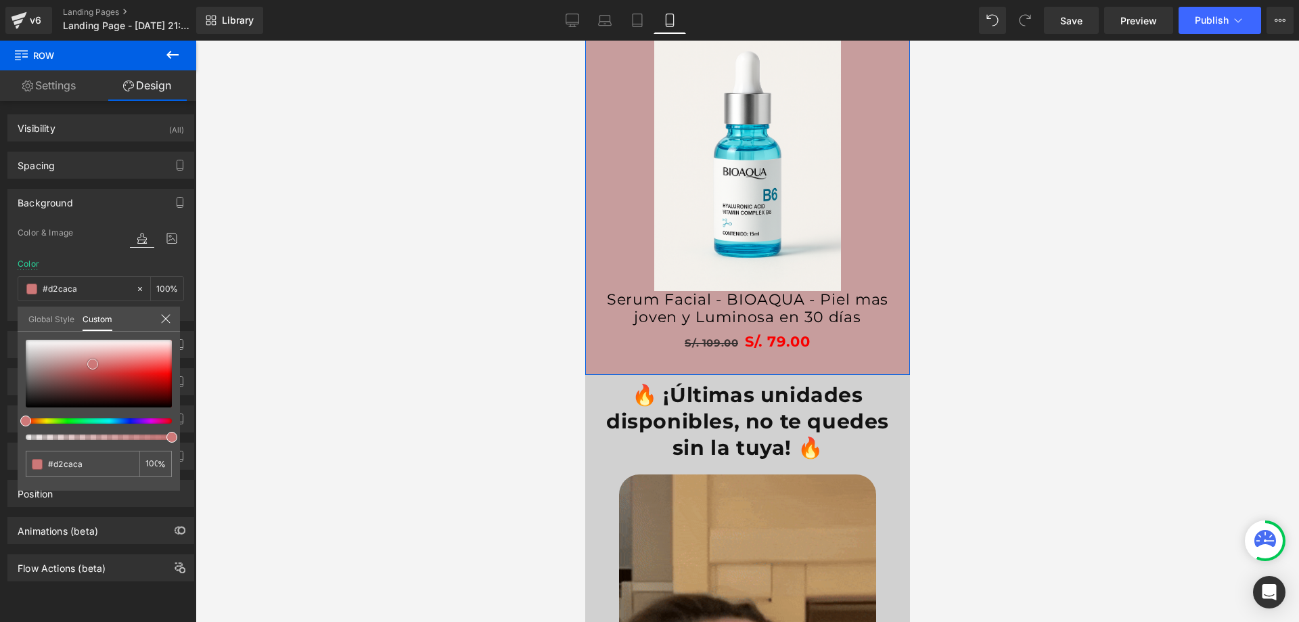
type input "#eaeaea"
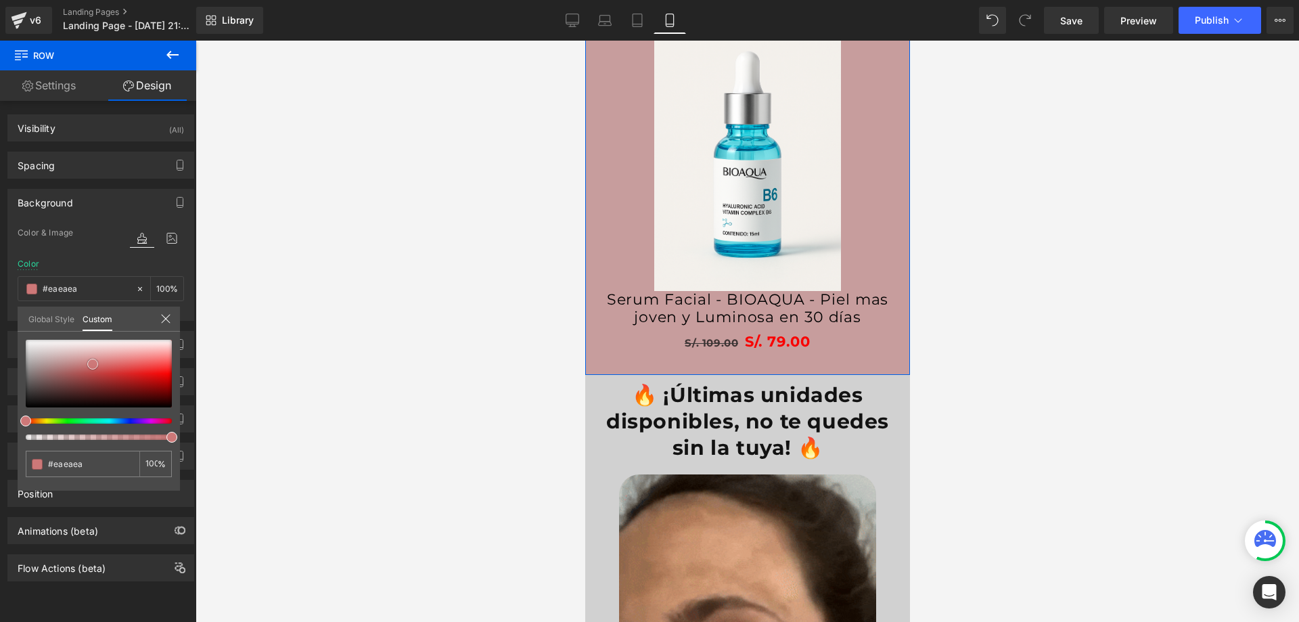
type input "#f7f7f7"
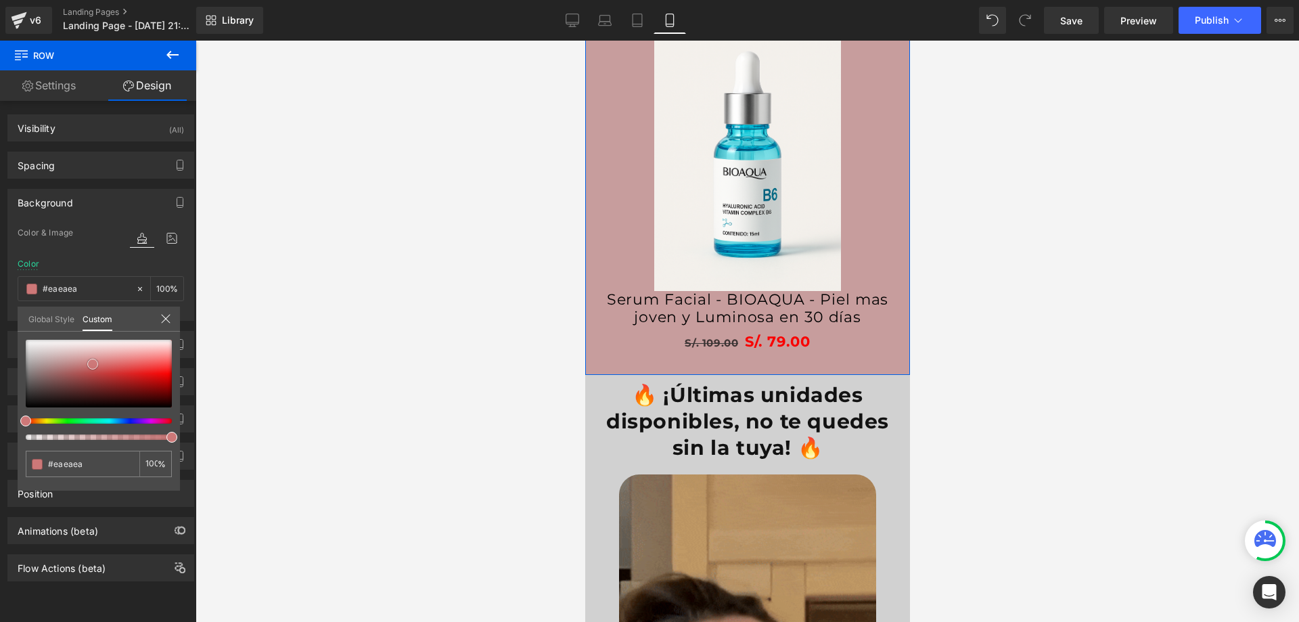
type input "#f7f7f7"
type input "#ffffff"
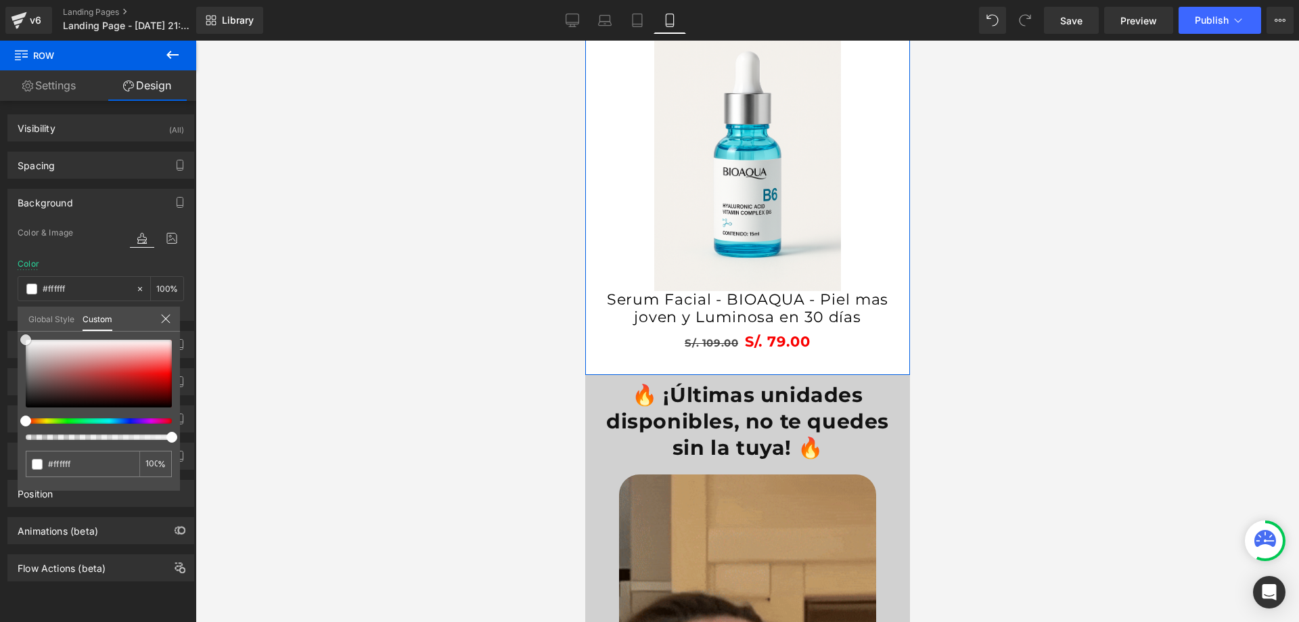
drag, startPoint x: 110, startPoint y: 365, endPoint x: 5, endPoint y: 321, distance: 114.3
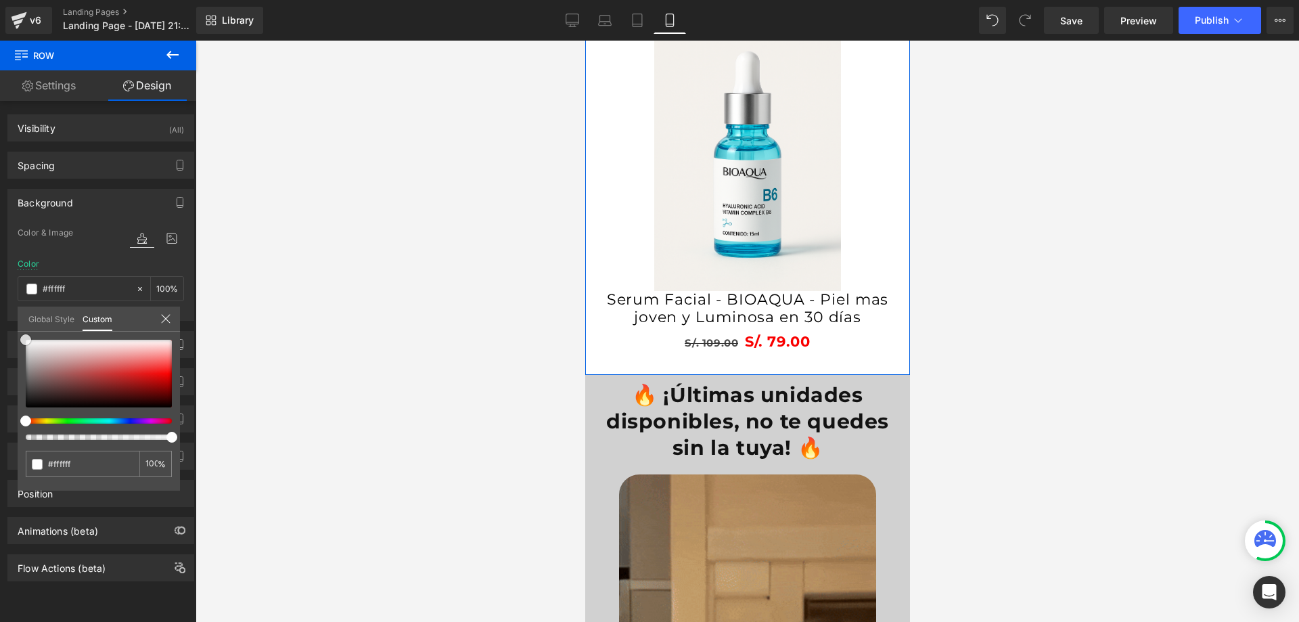
click at [5, 321] on div "Background Color & Image color rgba(255, 255, 255, 1) Color #ffffff 100 % Image…" at bounding box center [101, 250] width 202 height 142
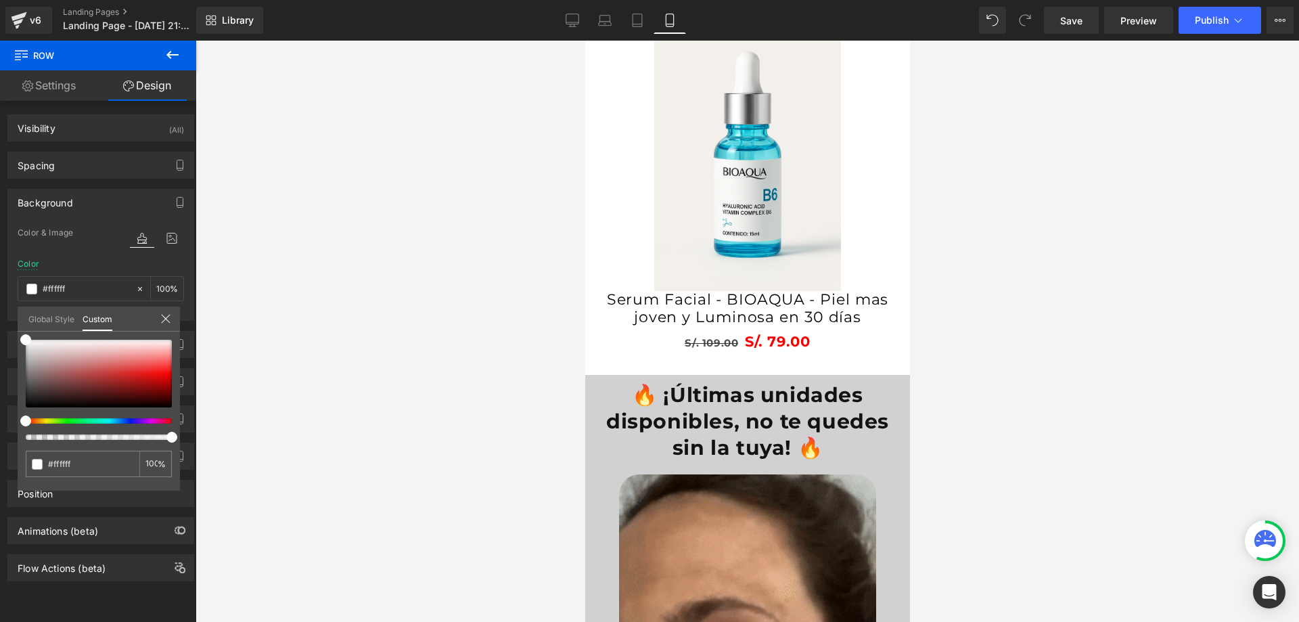
click at [1064, 298] on div at bounding box center [747, 331] width 1103 height 581
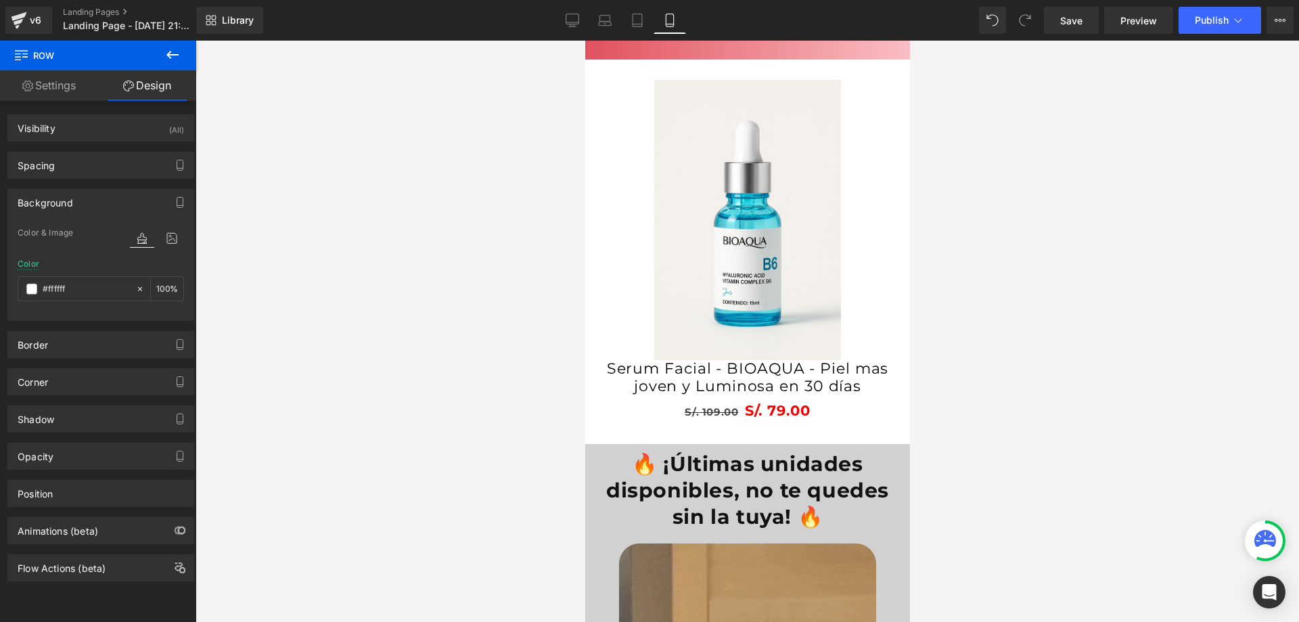
scroll to position [2489, 0]
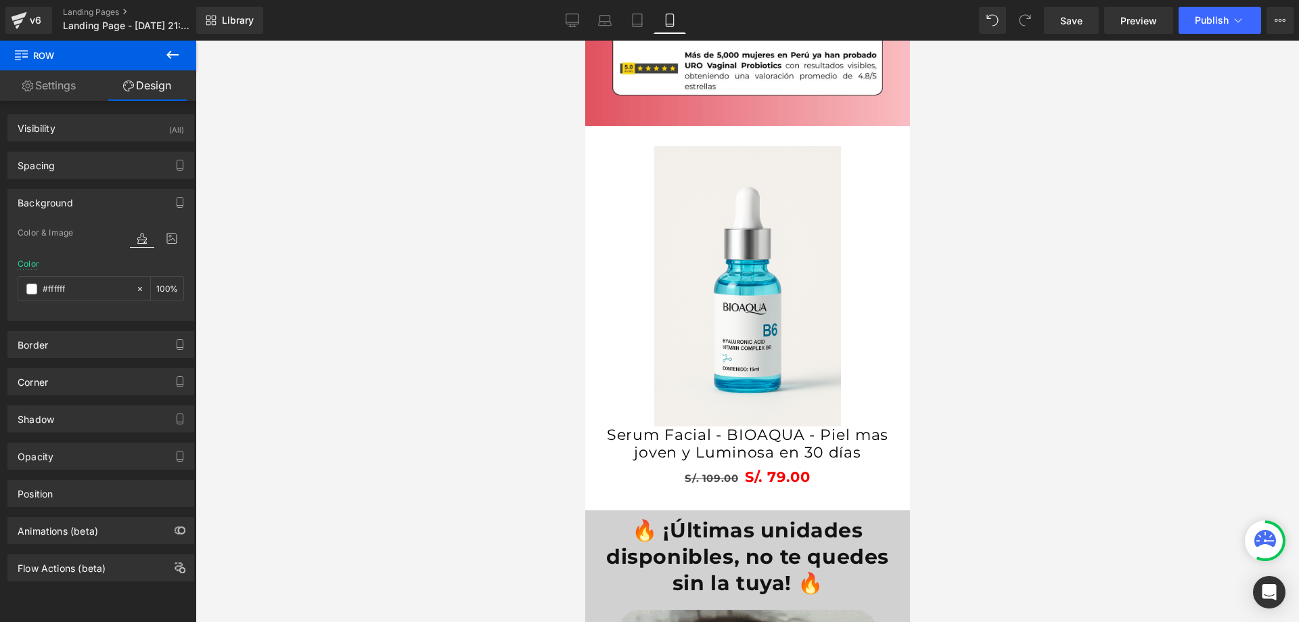
click at [725, 275] on img at bounding box center [746, 286] width 187 height 280
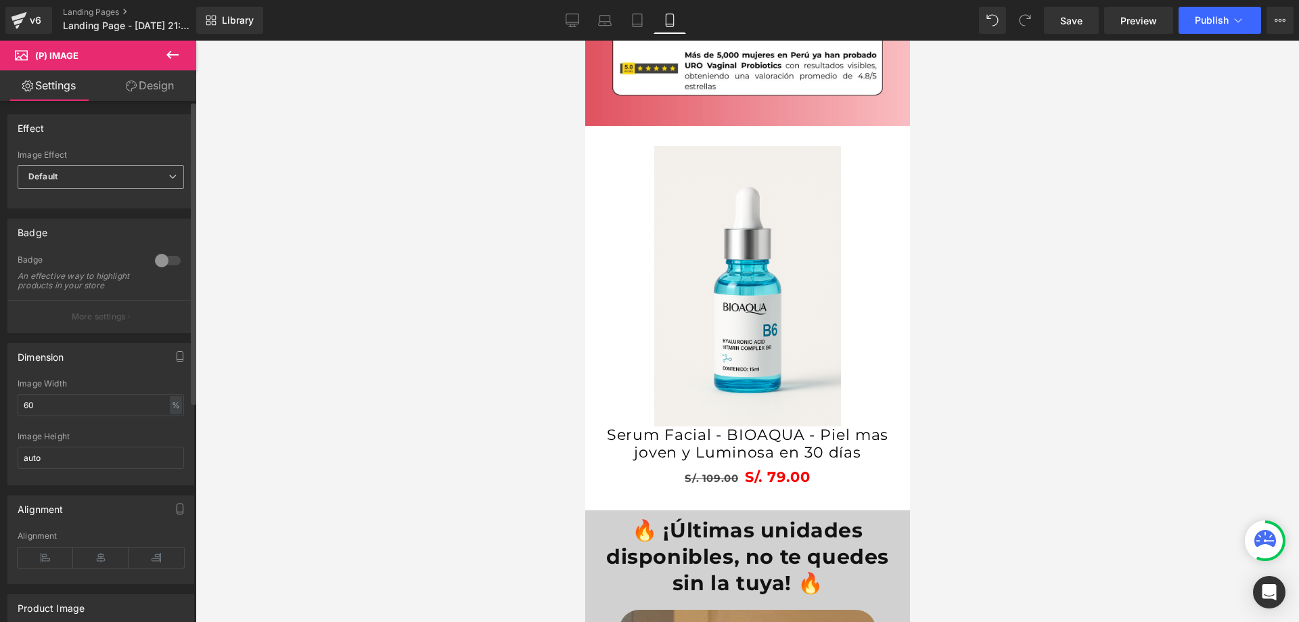
click at [138, 172] on span "Default" at bounding box center [101, 177] width 166 height 24
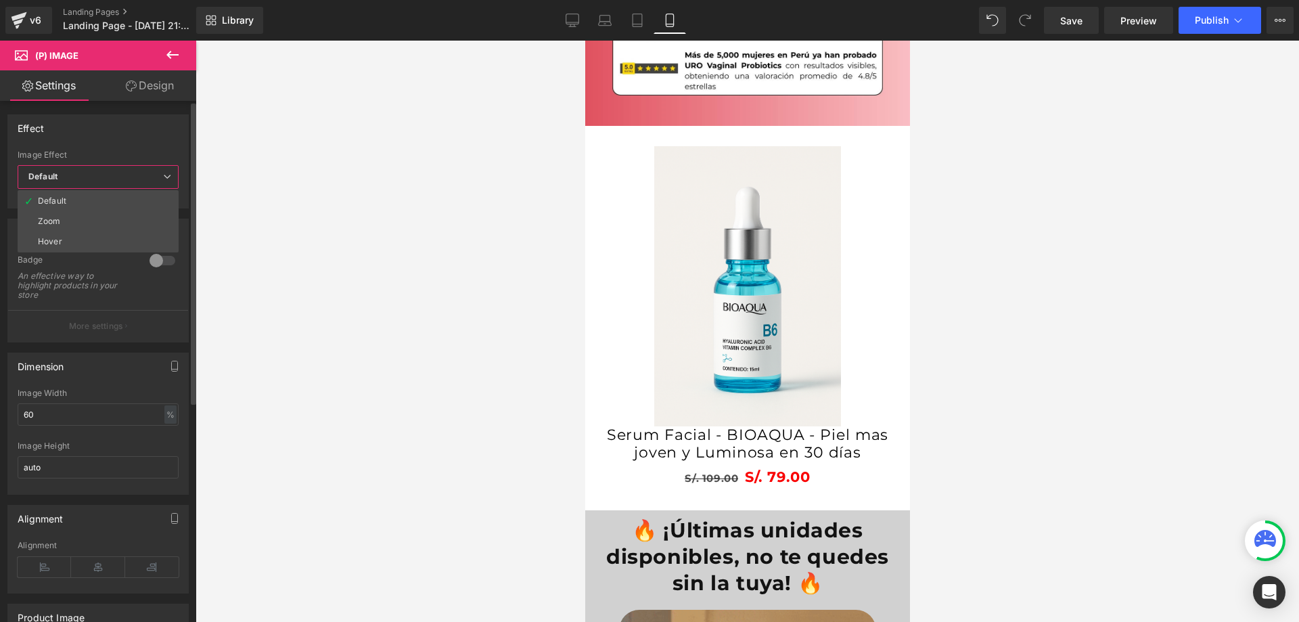
click at [138, 172] on span "Default" at bounding box center [98, 177] width 161 height 24
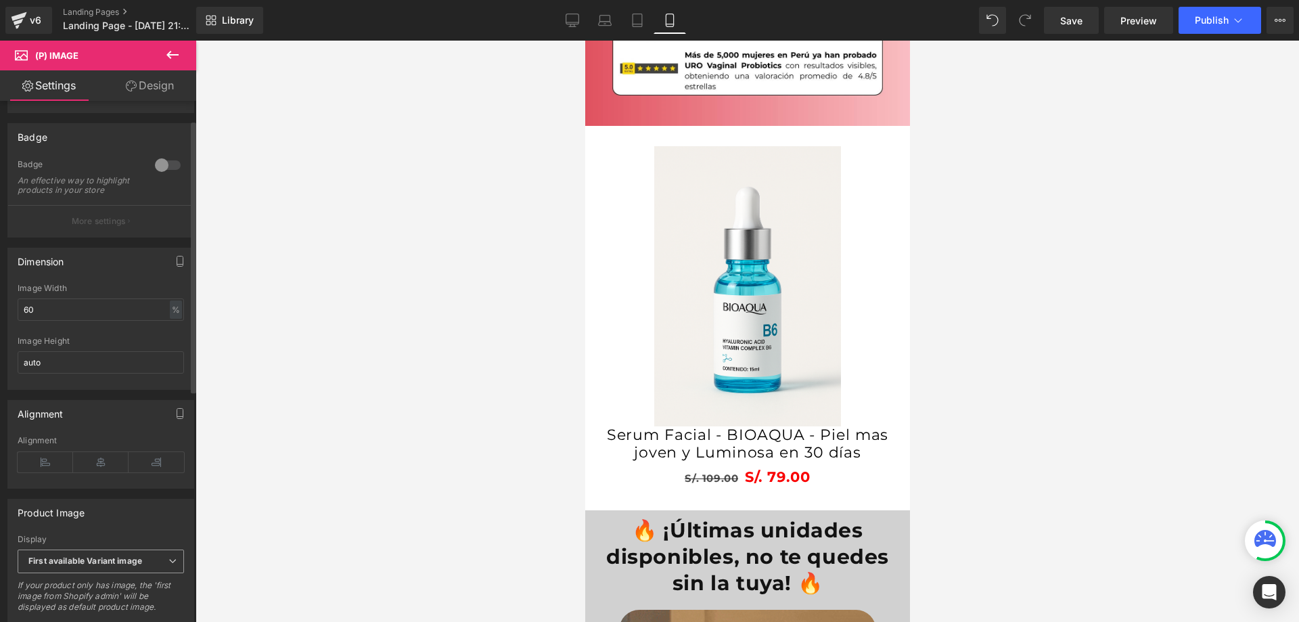
scroll to position [0, 0]
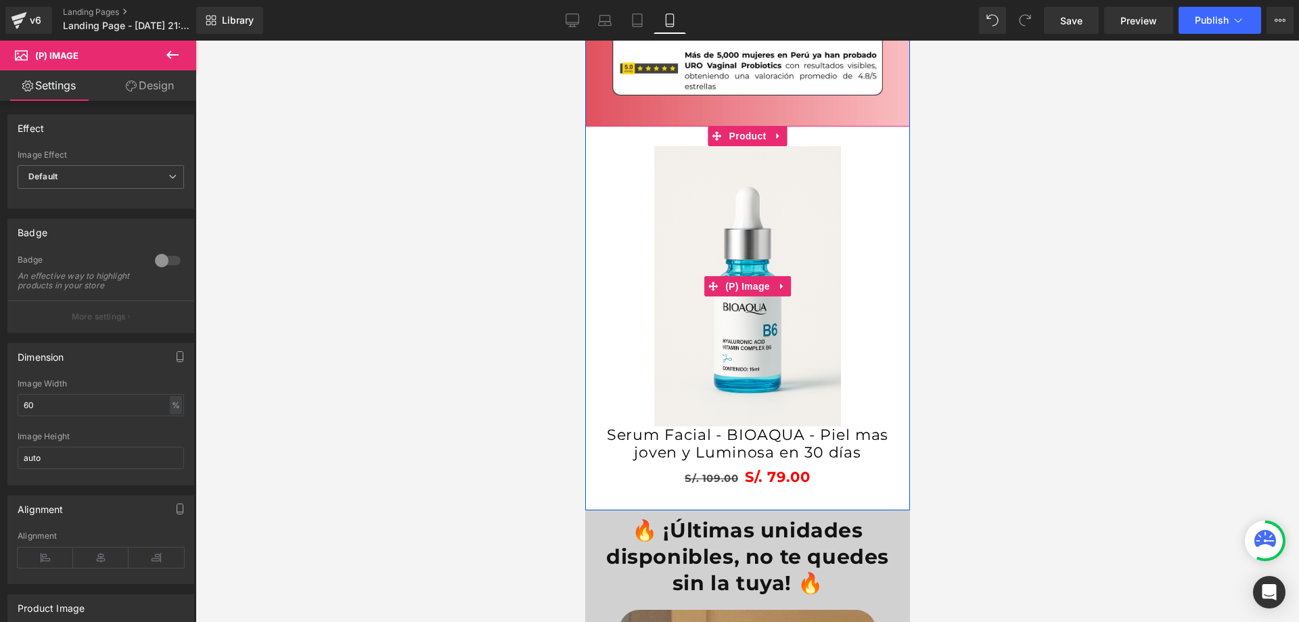
click at [784, 220] on img at bounding box center [746, 286] width 187 height 280
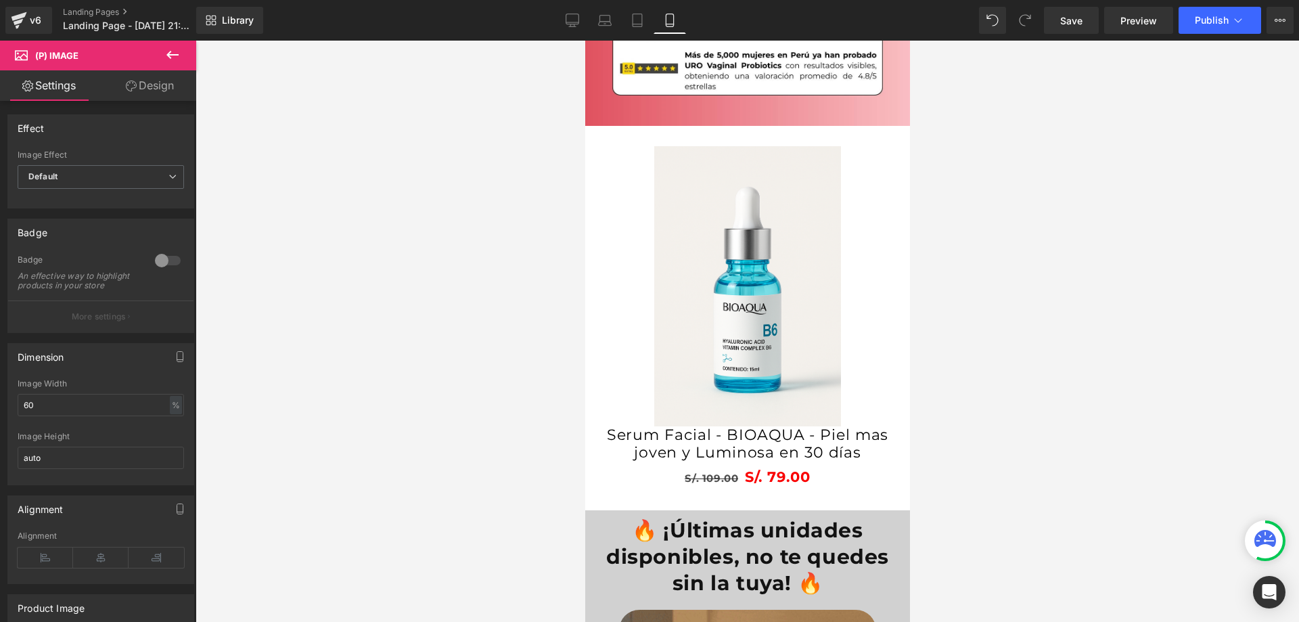
click at [137, 87] on link "Design" at bounding box center [150, 85] width 98 height 30
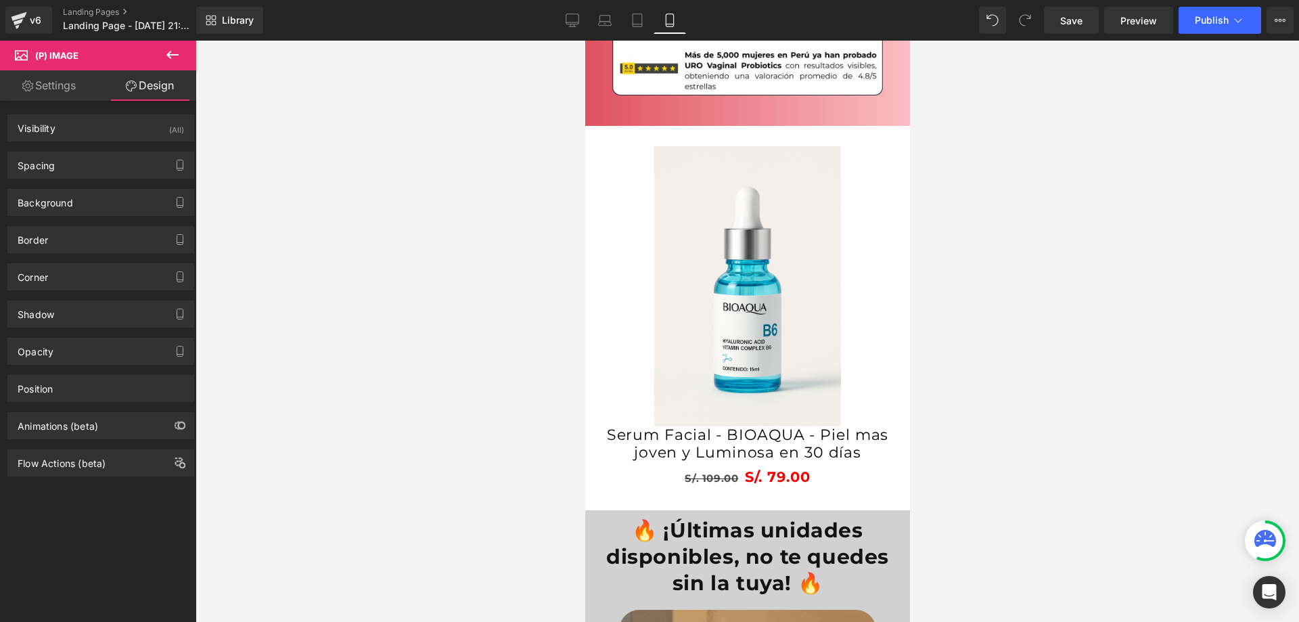
click at [68, 85] on link "Settings" at bounding box center [49, 85] width 98 height 30
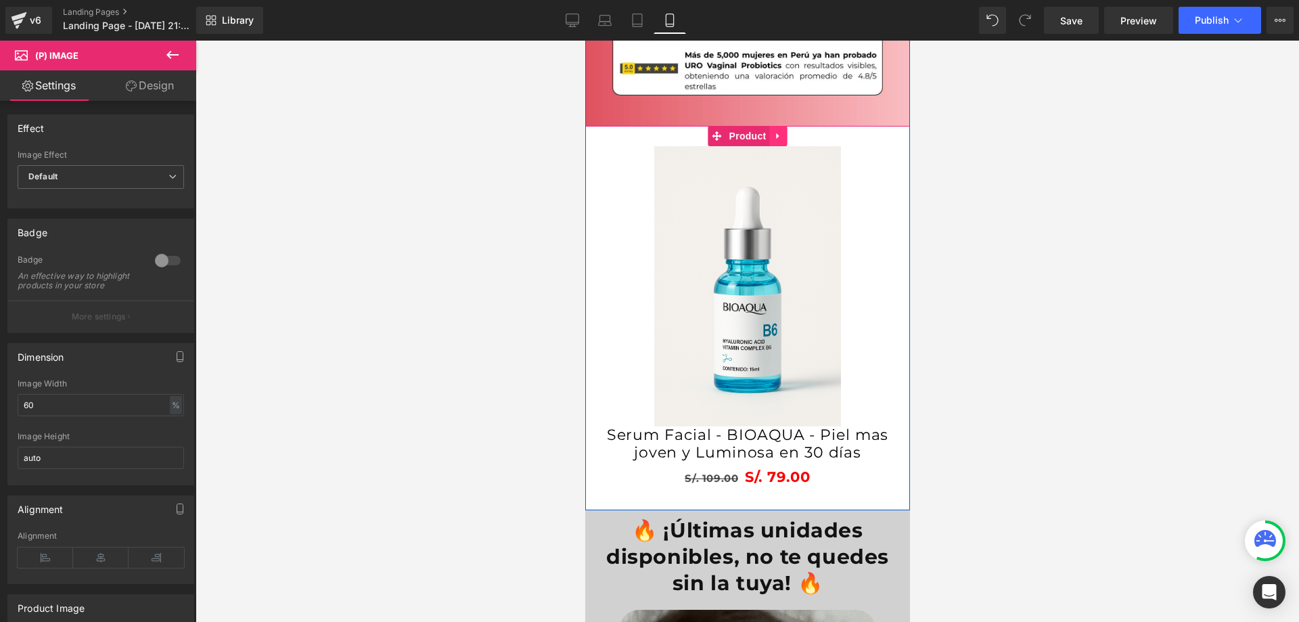
click at [775, 135] on icon at bounding box center [776, 136] width 3 height 6
click at [711, 135] on link "Product" at bounding box center [739, 136] width 62 height 20
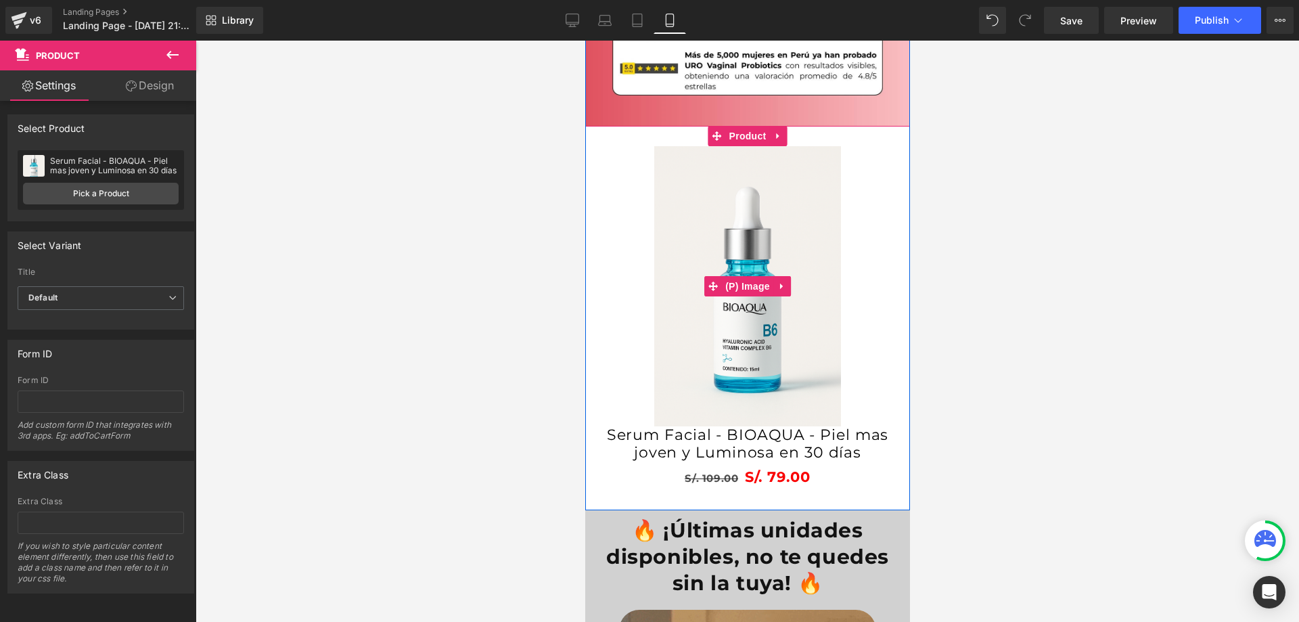
scroll to position [2828, 0]
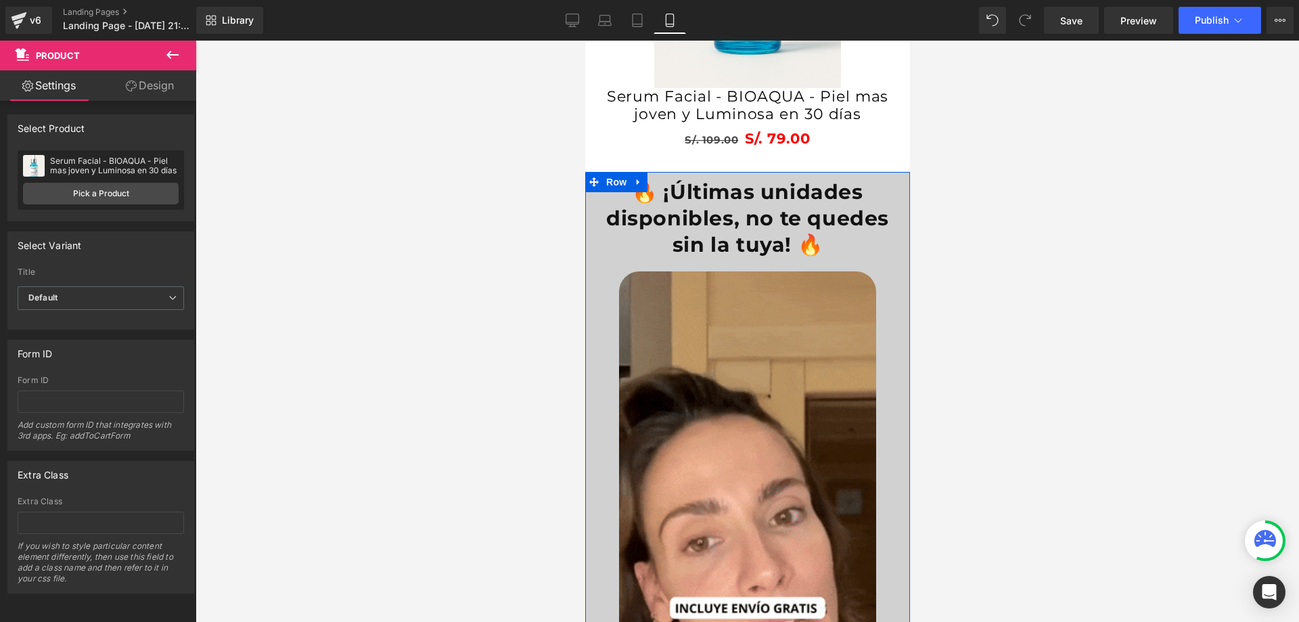
click at [880, 285] on div "🔥 ¡Últimas unidades disponibles, no te quedes sin la tuya! 🔥 Heading Image Image" at bounding box center [746, 512] width 325 height 681
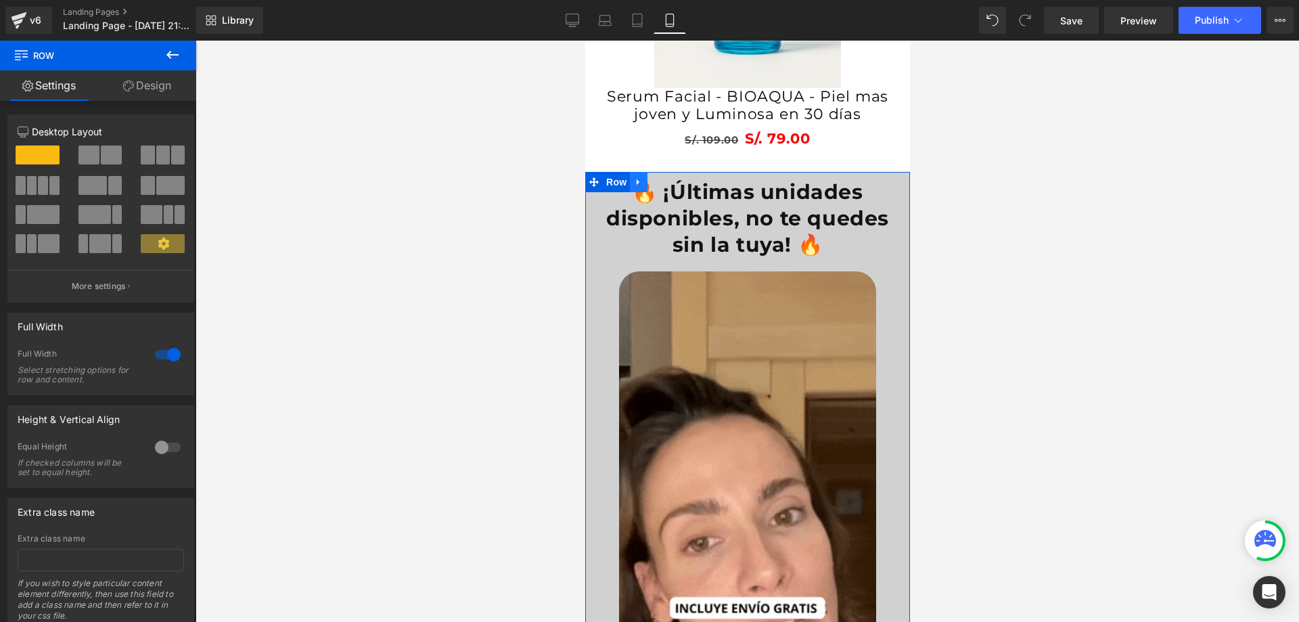
click at [636, 181] on icon at bounding box center [637, 182] width 3 height 6
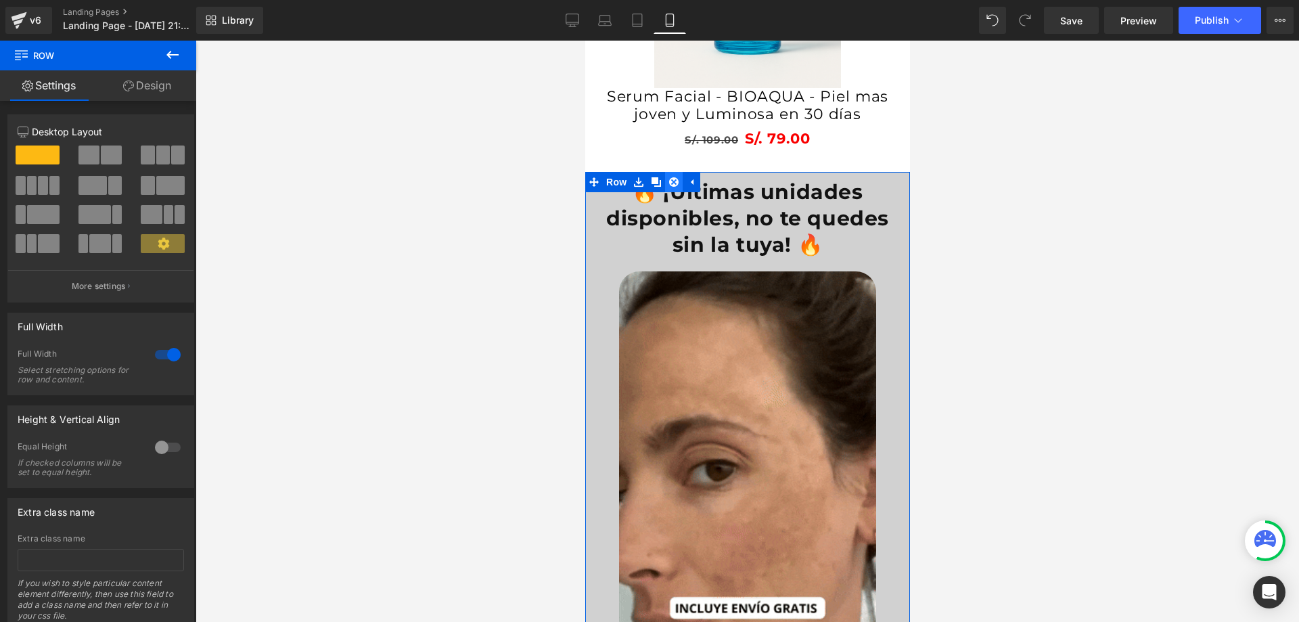
click at [668, 181] on icon at bounding box center [672, 182] width 9 height 10
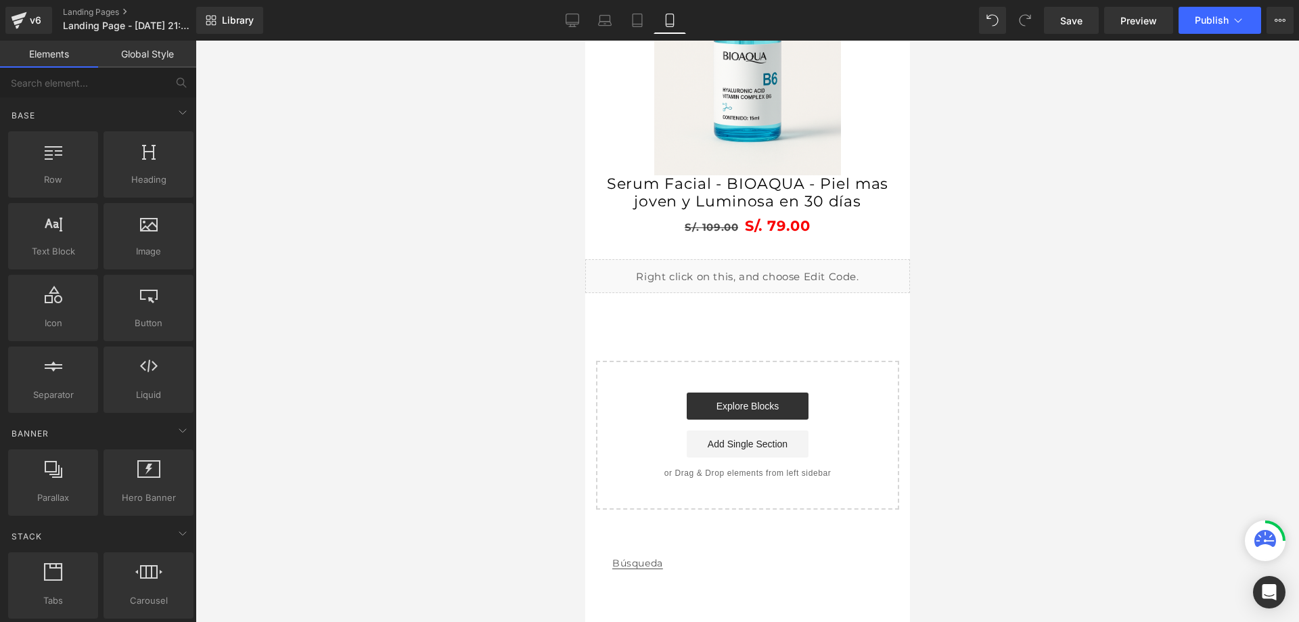
scroll to position [2797, 0]
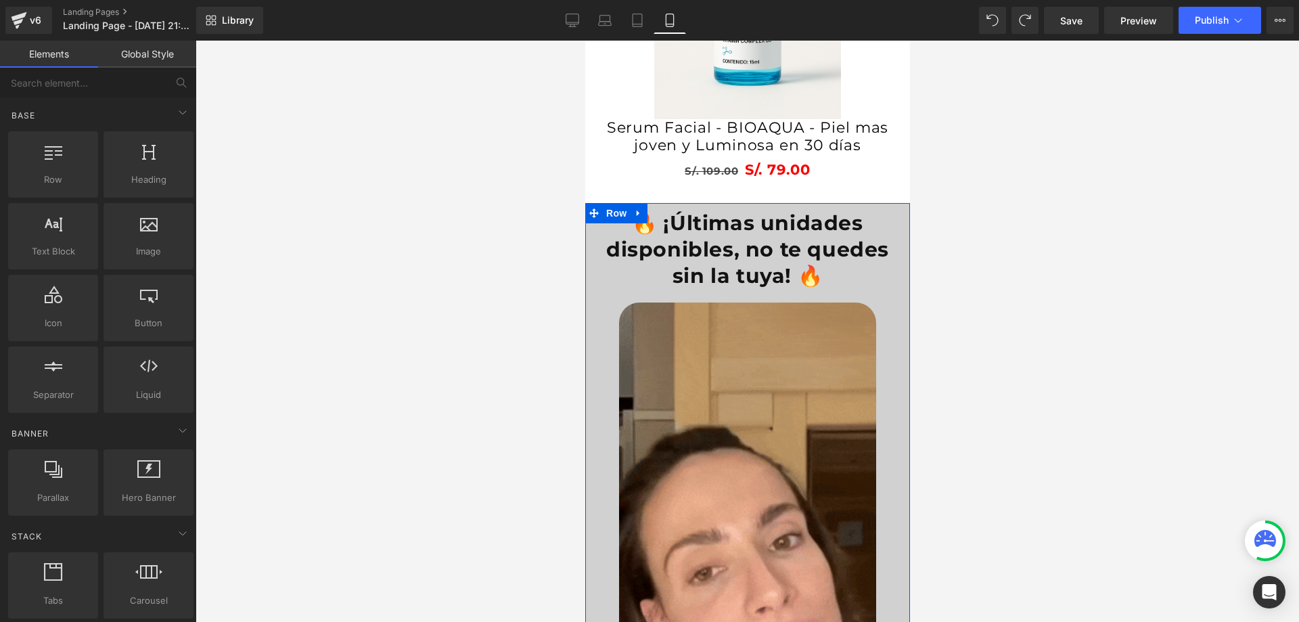
click at [877, 311] on div "🔥 ¡Últimas unidades disponibles, no te quedes sin la tuya! 🔥 Heading Image Image" at bounding box center [746, 543] width 325 height 681
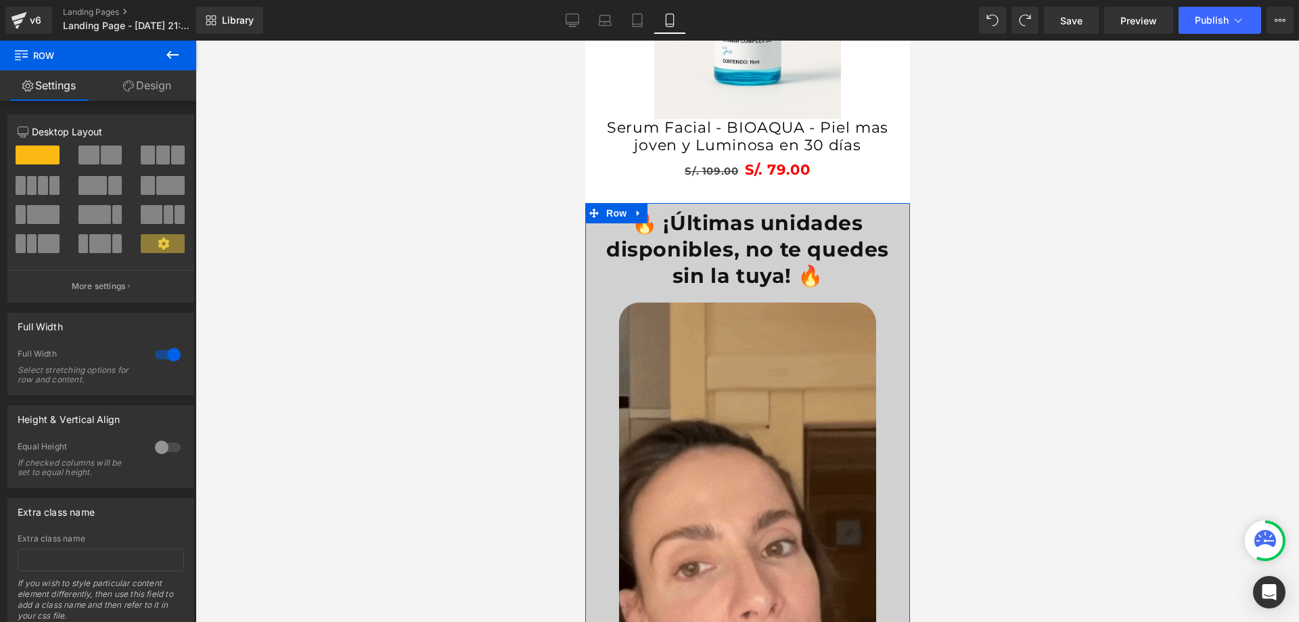
click at [164, 95] on link "Design" at bounding box center [147, 85] width 98 height 30
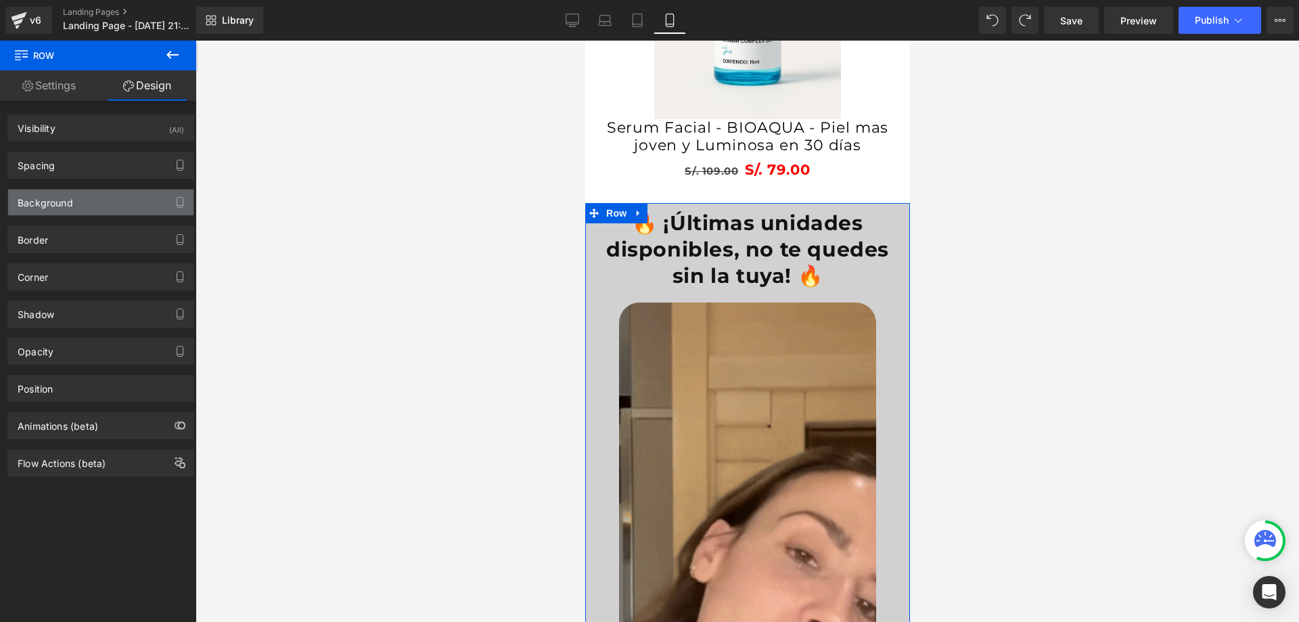
type input "#d1d1d1"
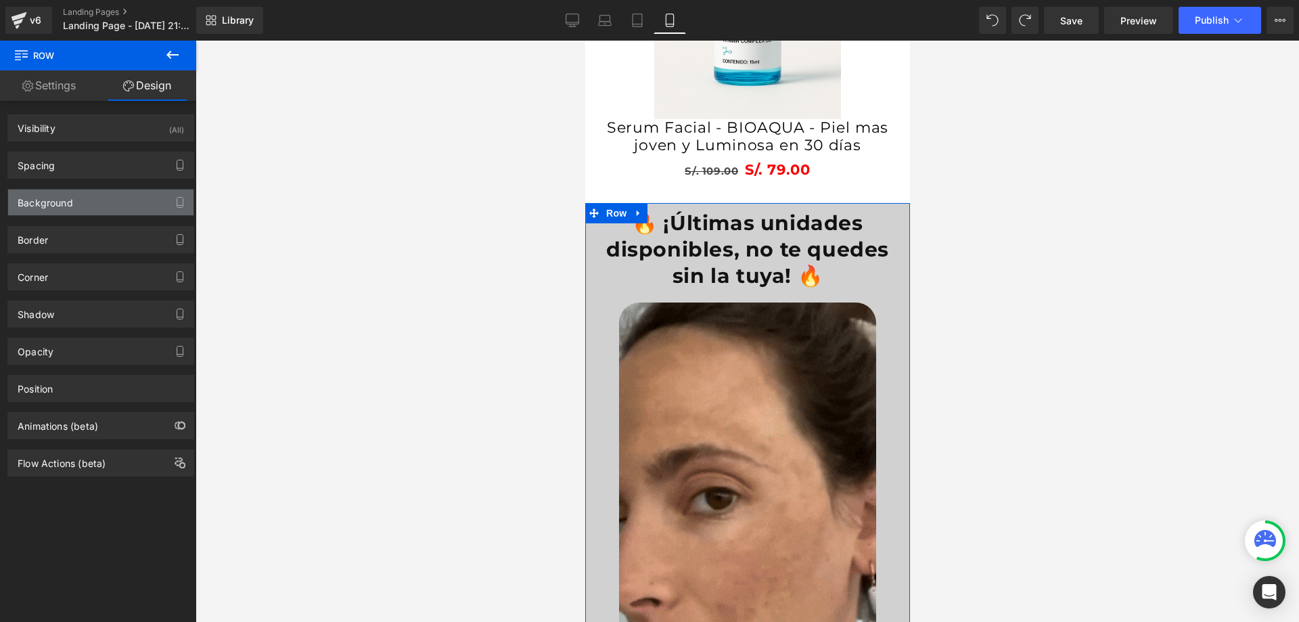
type input "100"
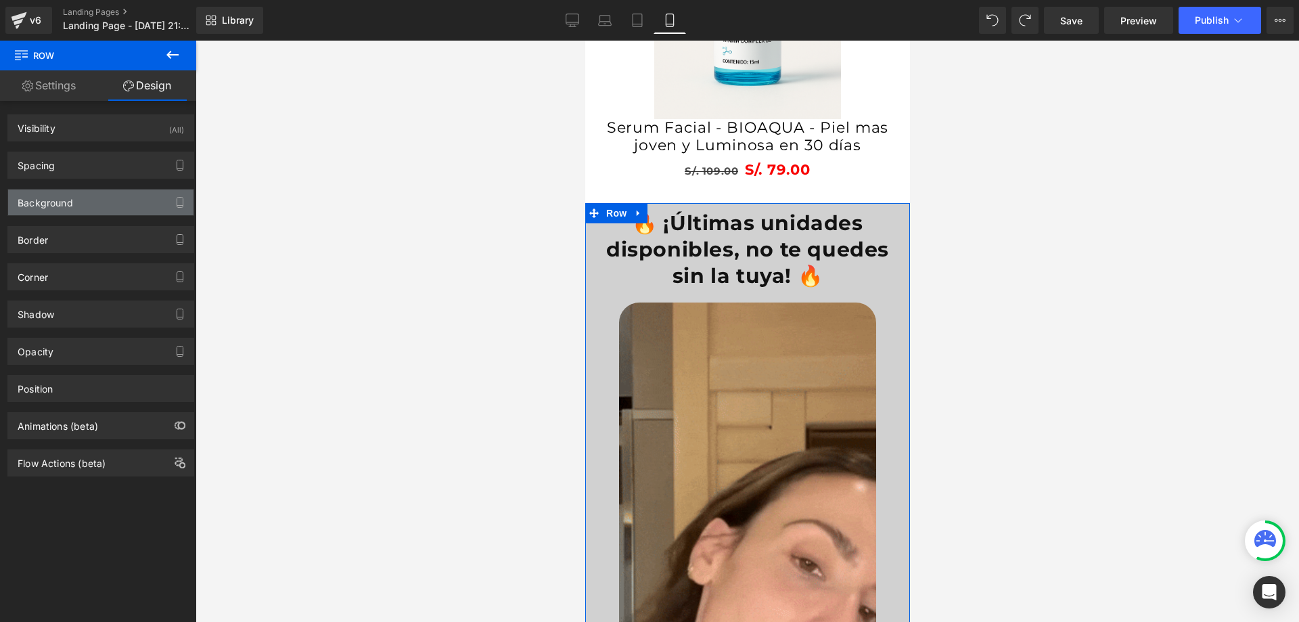
click at [83, 206] on div "Background" at bounding box center [100, 202] width 185 height 26
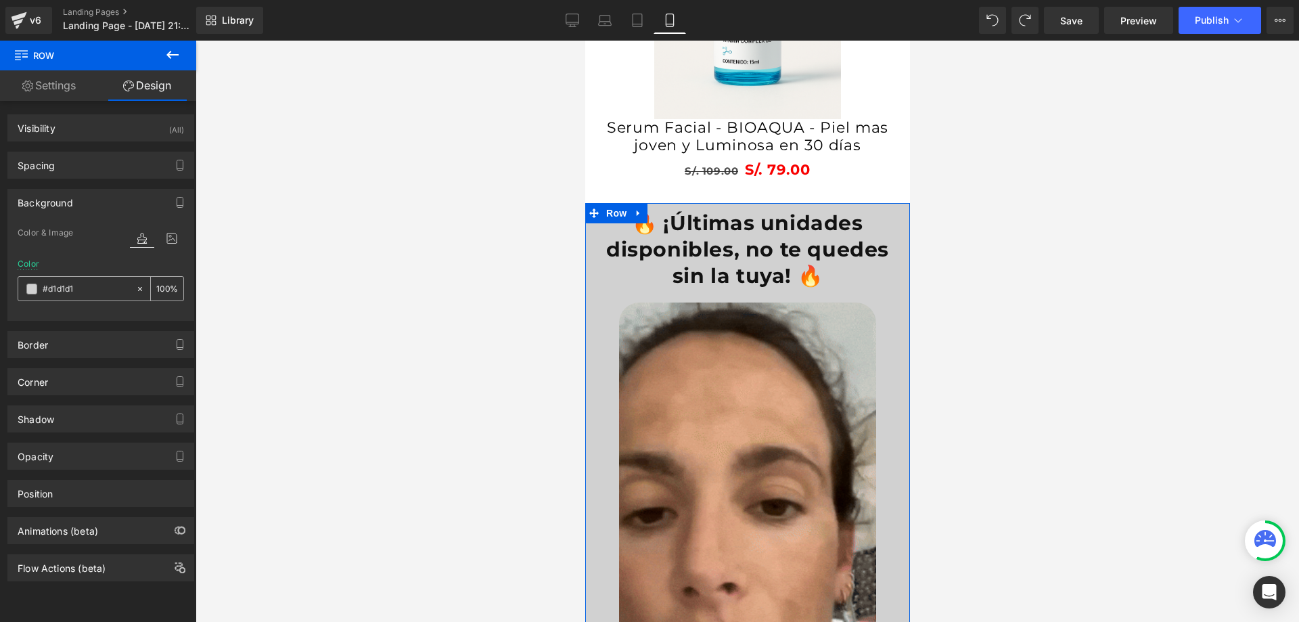
click at [31, 294] on div "#d1d1d1" at bounding box center [76, 289] width 117 height 24
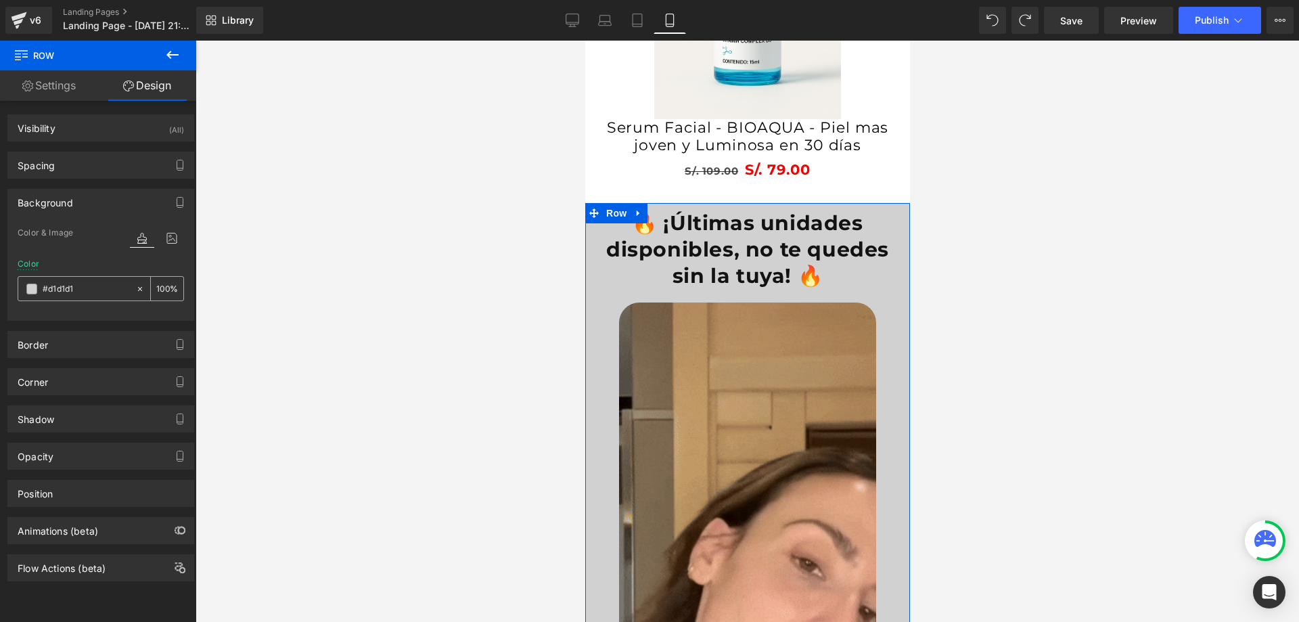
click at [32, 290] on span at bounding box center [31, 288] width 11 height 11
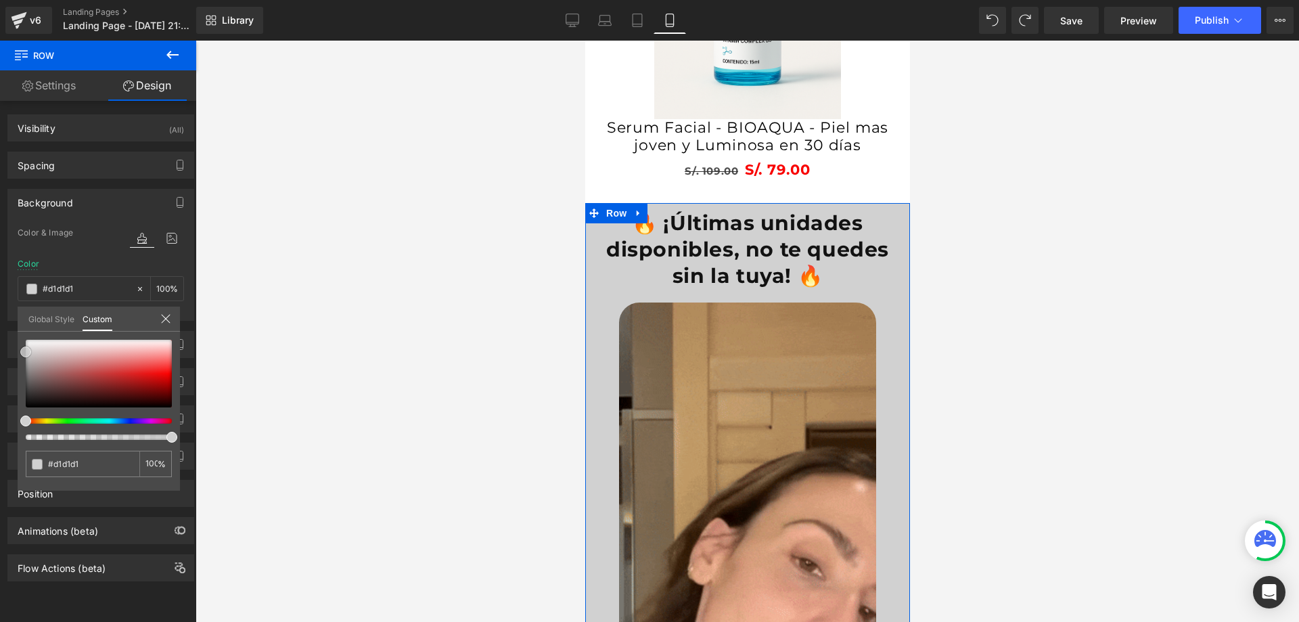
type input "#d9c8c8"
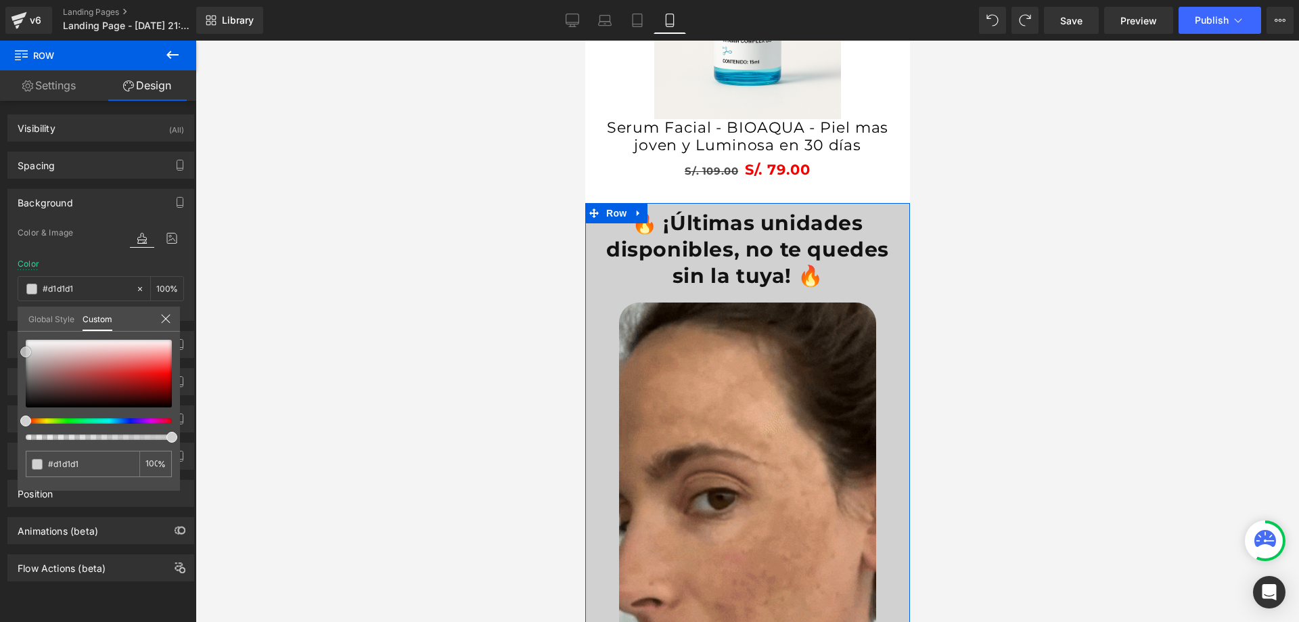
type input "#d9c8c8"
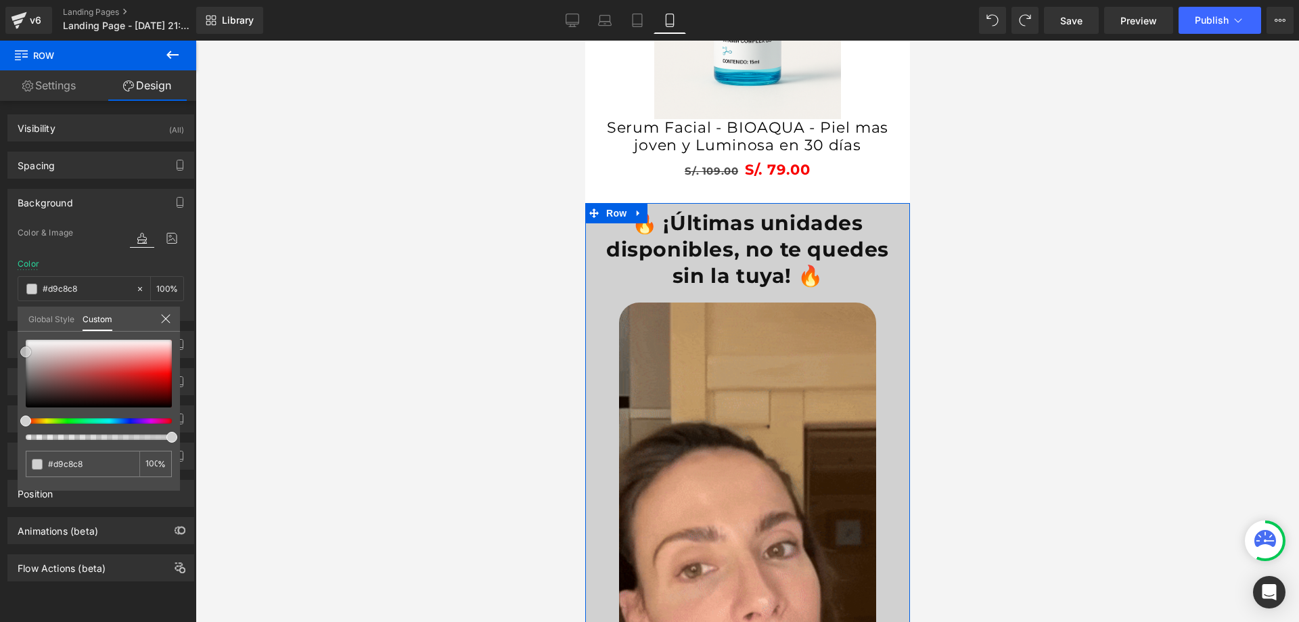
type input "#ded3d3"
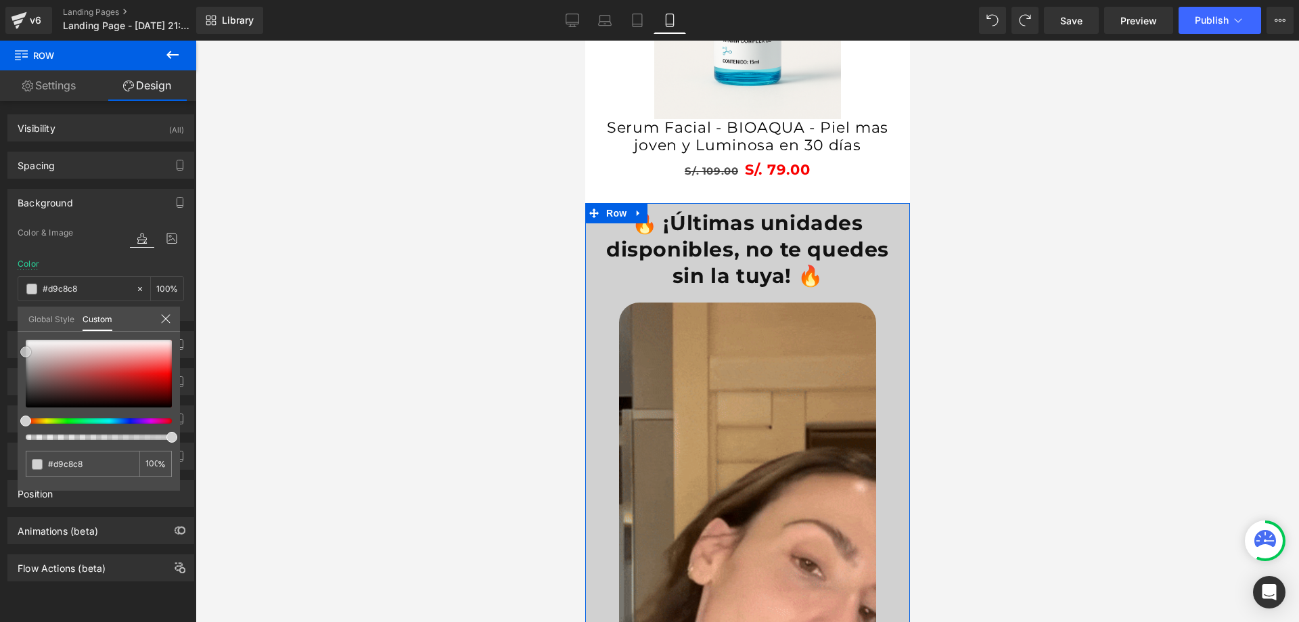
type input "#ded3d3"
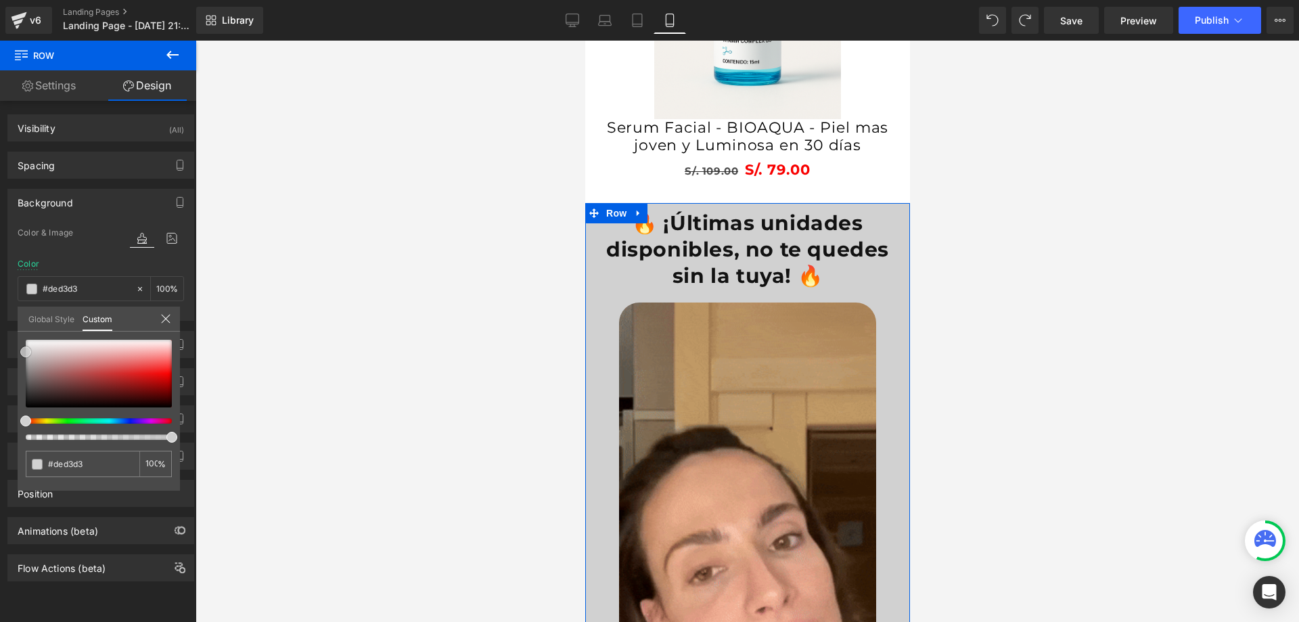
type input "#f5f3f3"
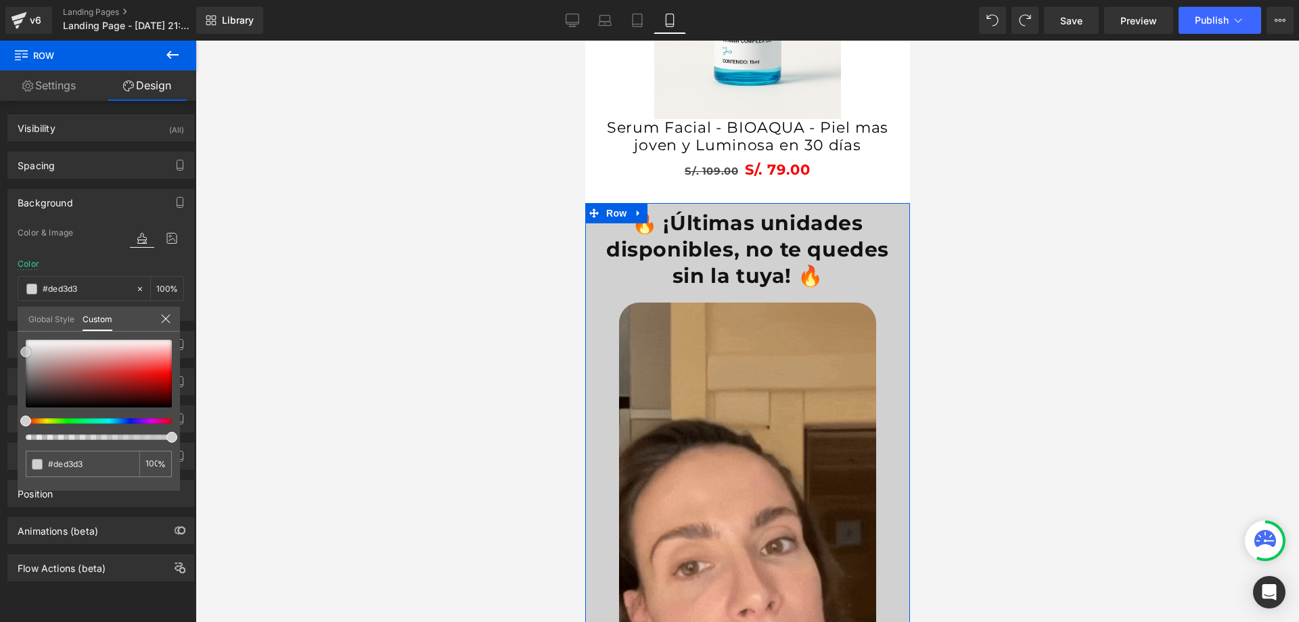
type input "#f5f3f3"
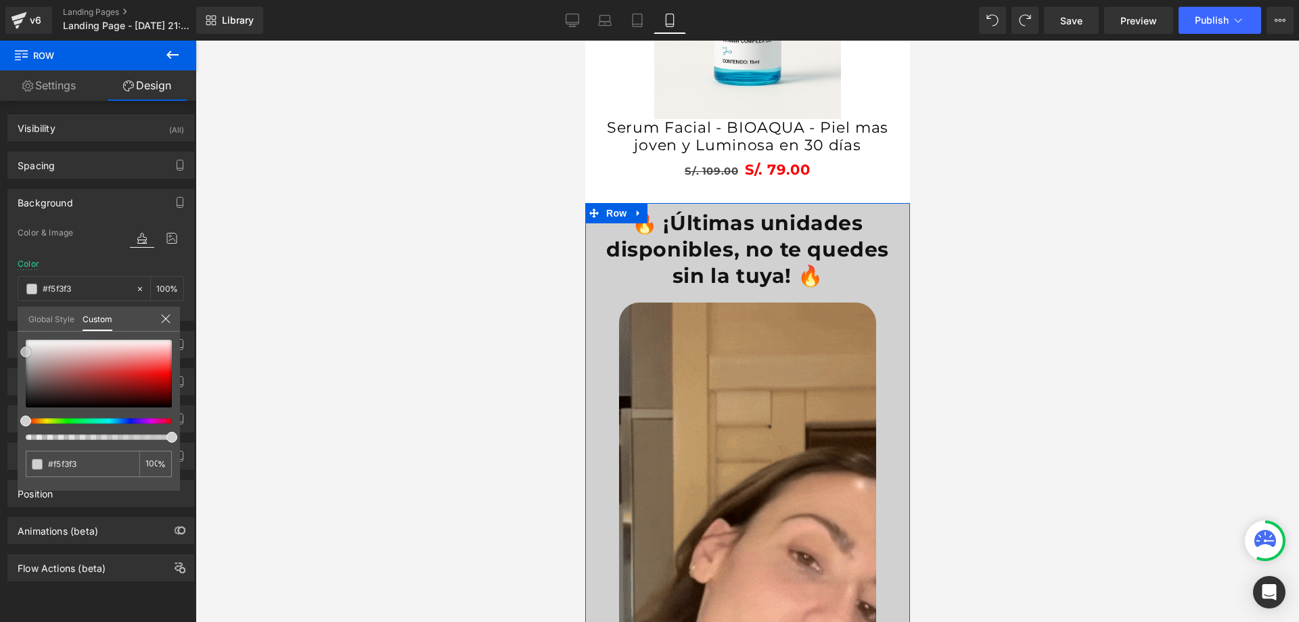
type input "#ffffff"
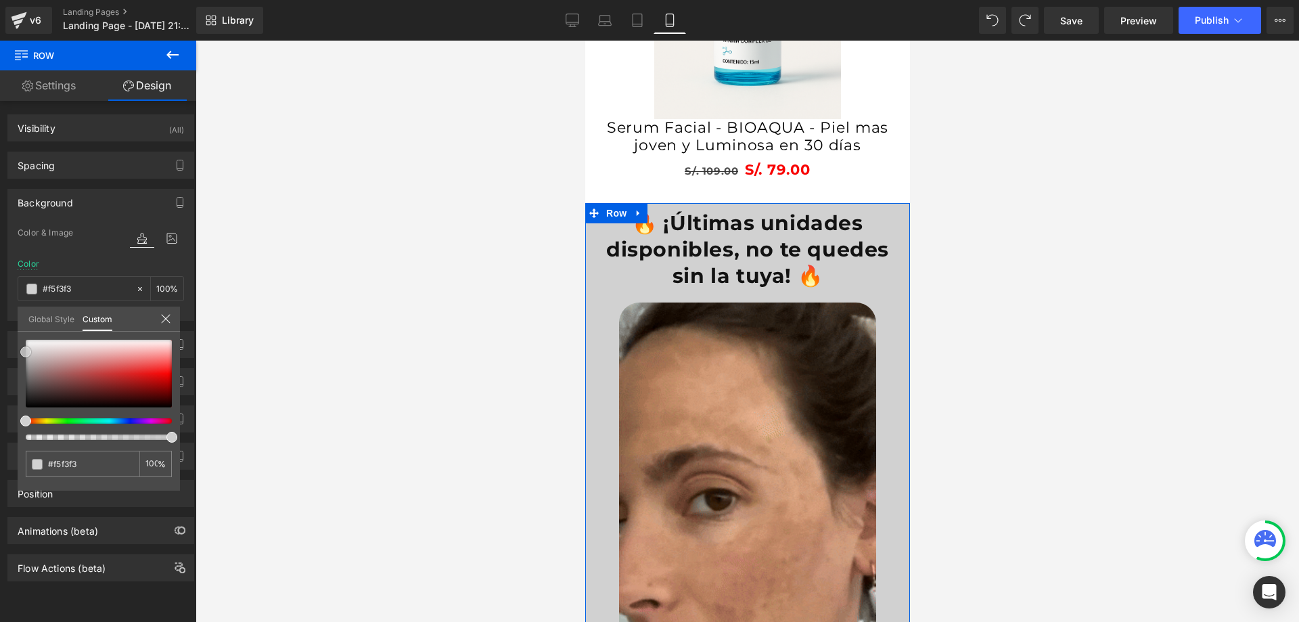
type input "#ffffff"
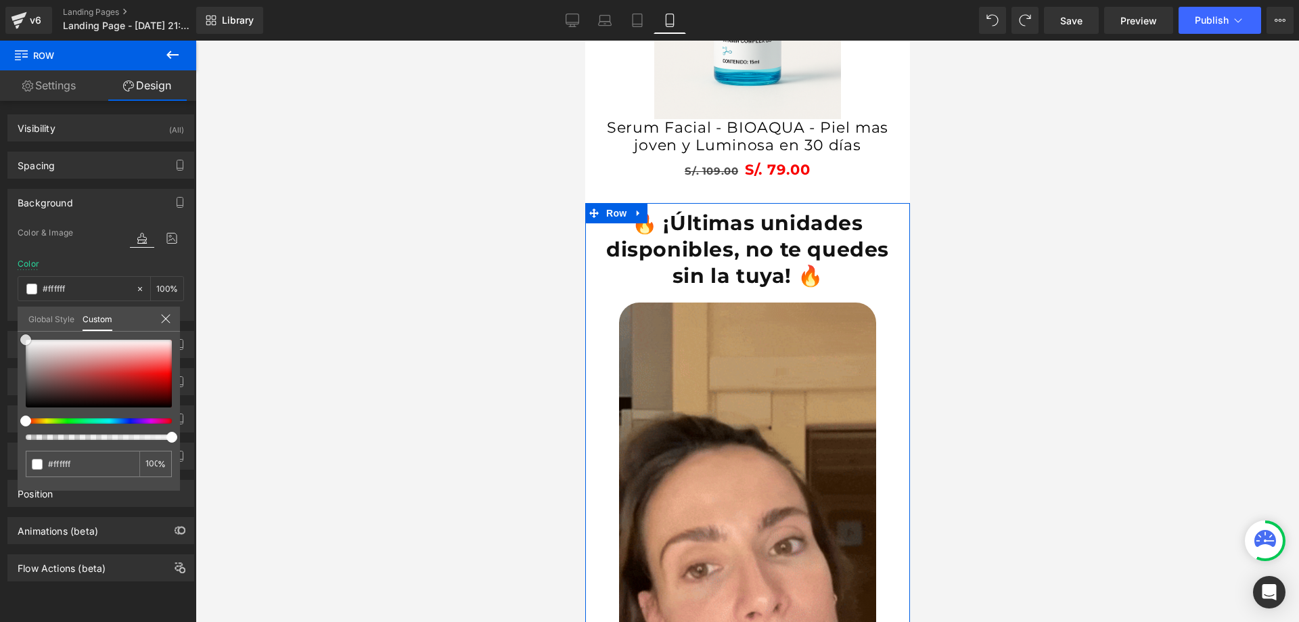
drag, startPoint x: 16, startPoint y: 322, endPoint x: 7, endPoint y: 313, distance: 12.4
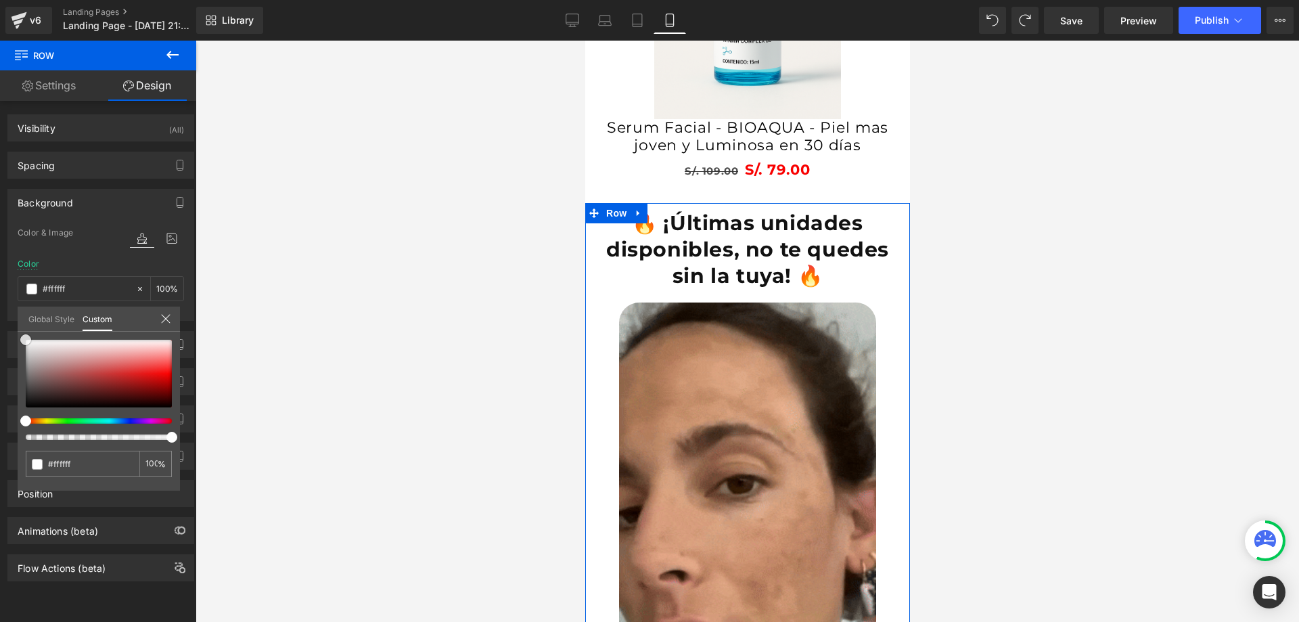
click at [7, 313] on div "Background Color & Image color rgba(255, 255, 255, 1) Color #ffffff 100 % Image…" at bounding box center [101, 250] width 202 height 142
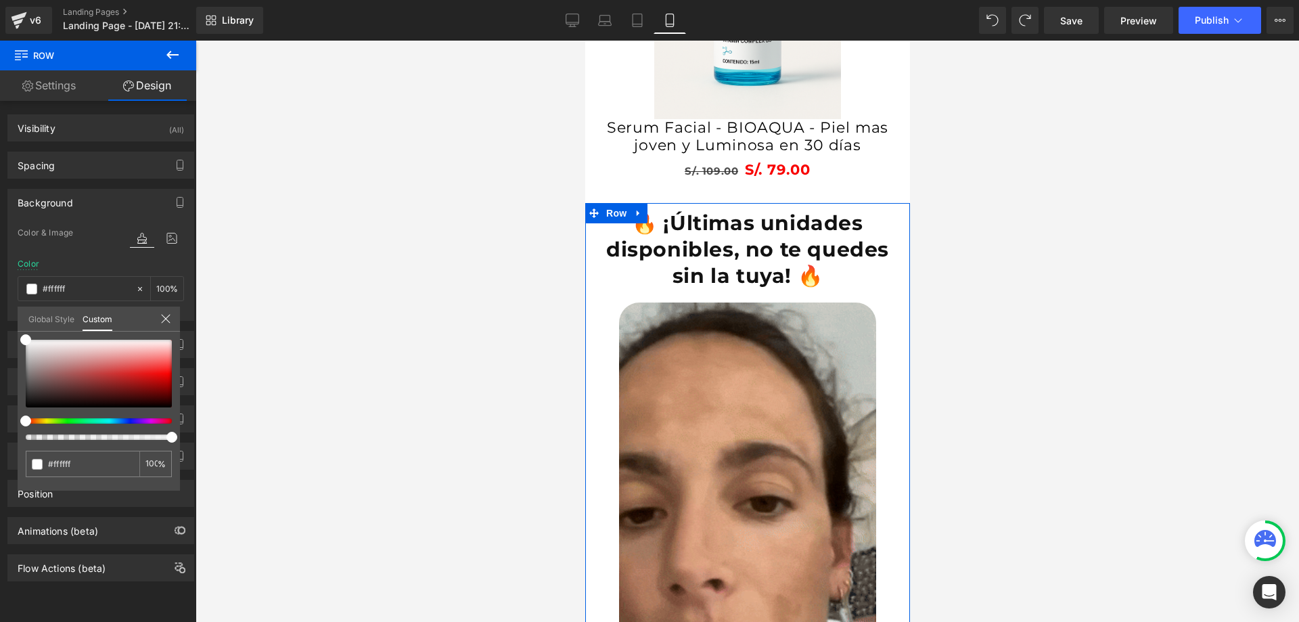
click at [170, 317] on icon at bounding box center [165, 318] width 11 height 11
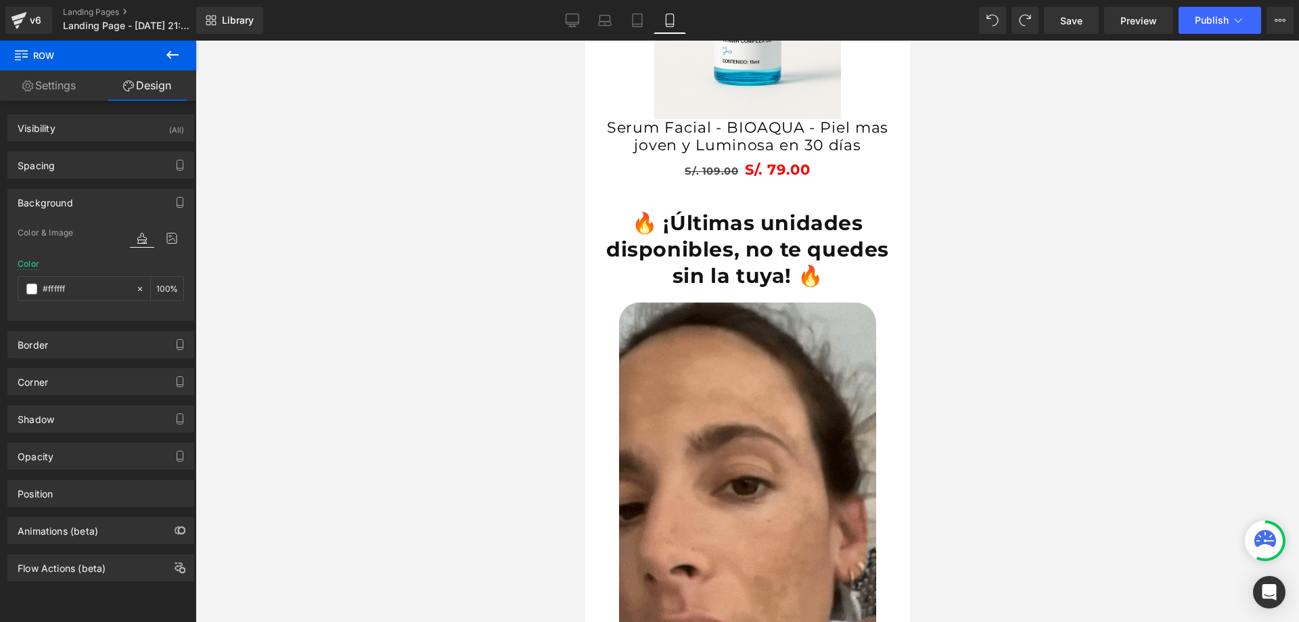
click at [1023, 336] on div at bounding box center [747, 331] width 1103 height 581
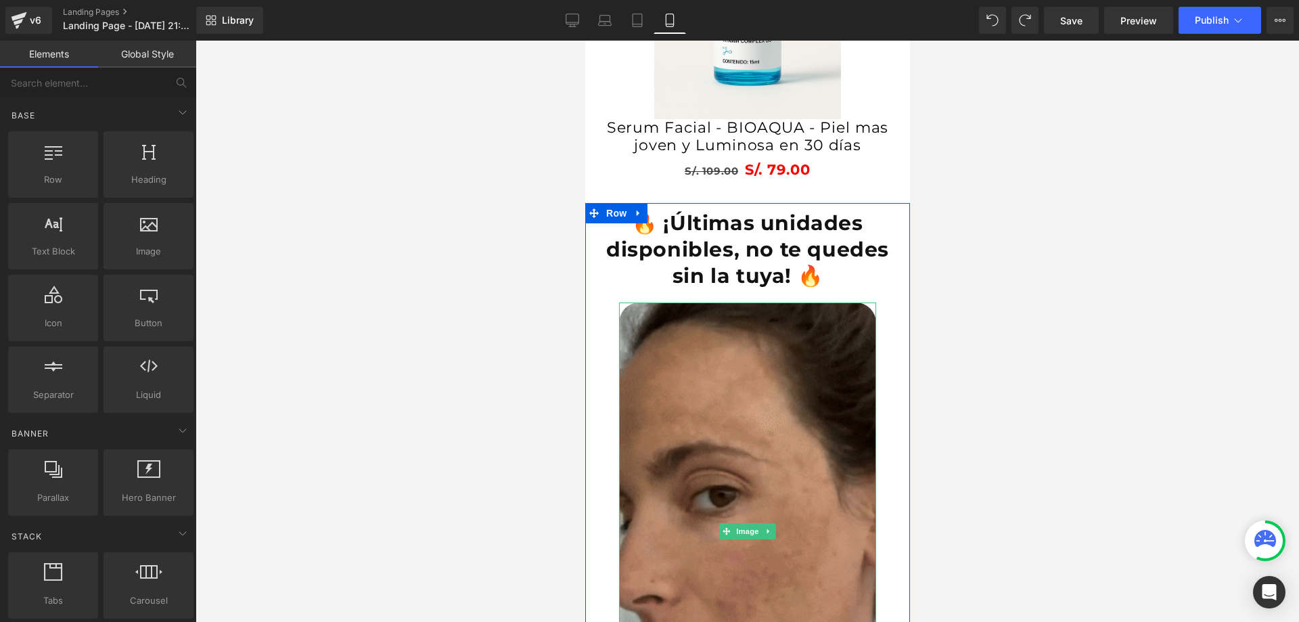
click at [828, 359] on img at bounding box center [746, 530] width 257 height 457
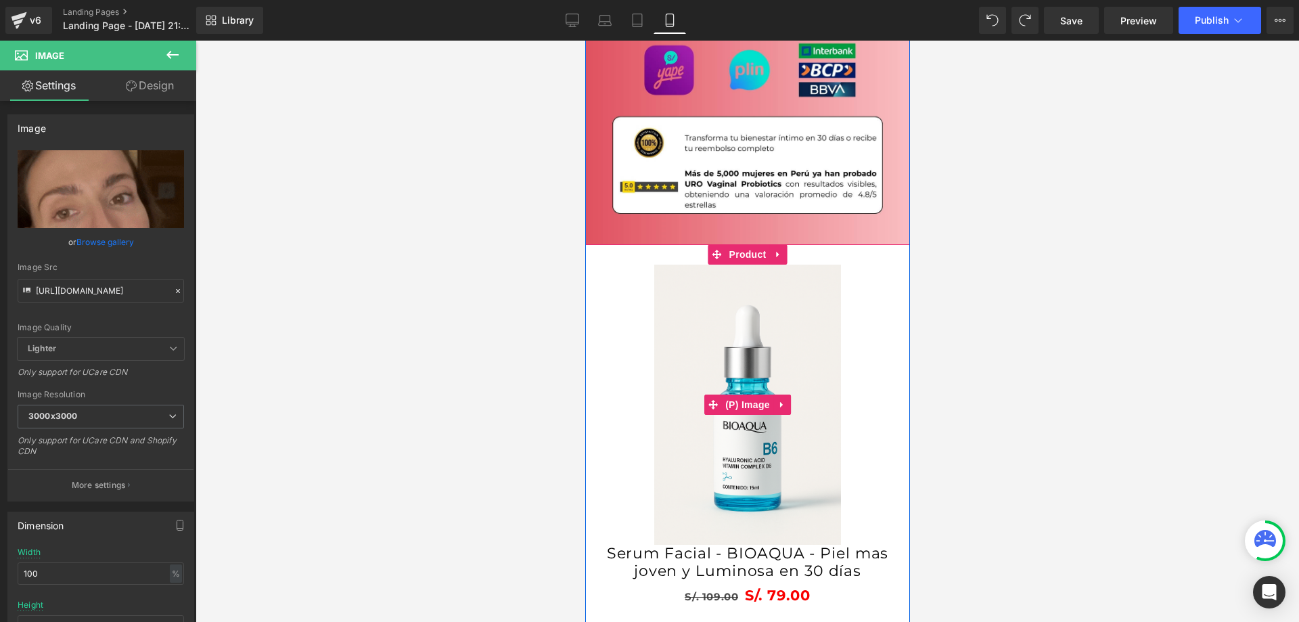
scroll to position [2458, 0]
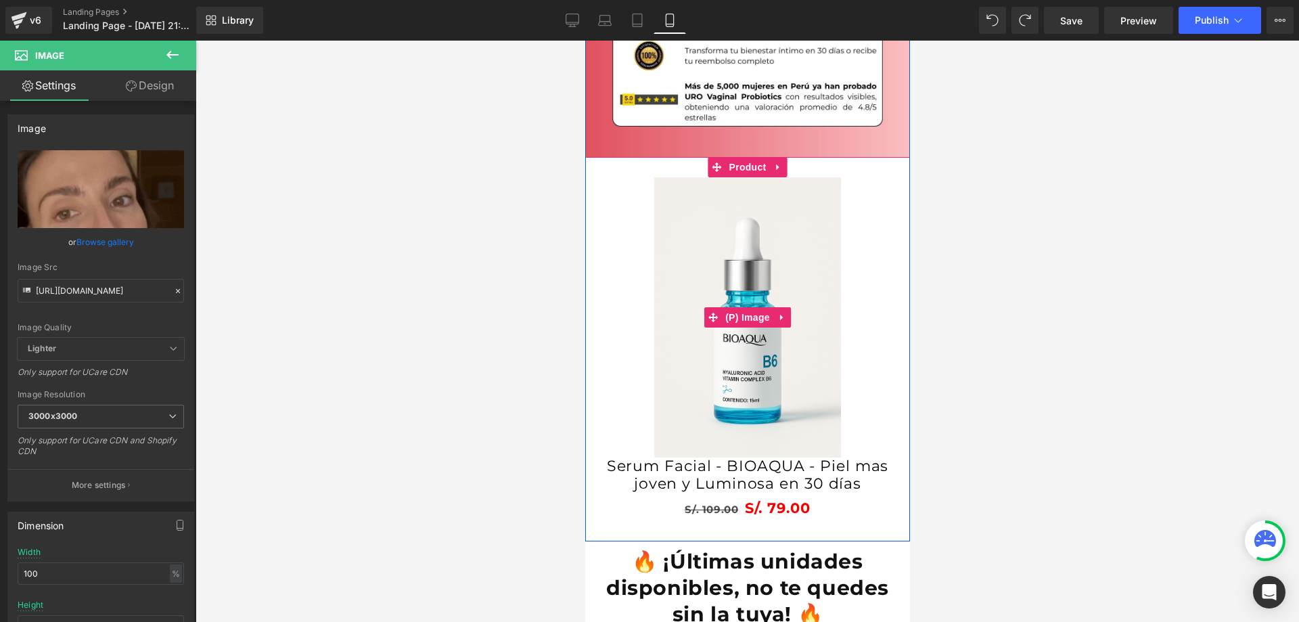
click at [733, 437] on img at bounding box center [746, 317] width 187 height 280
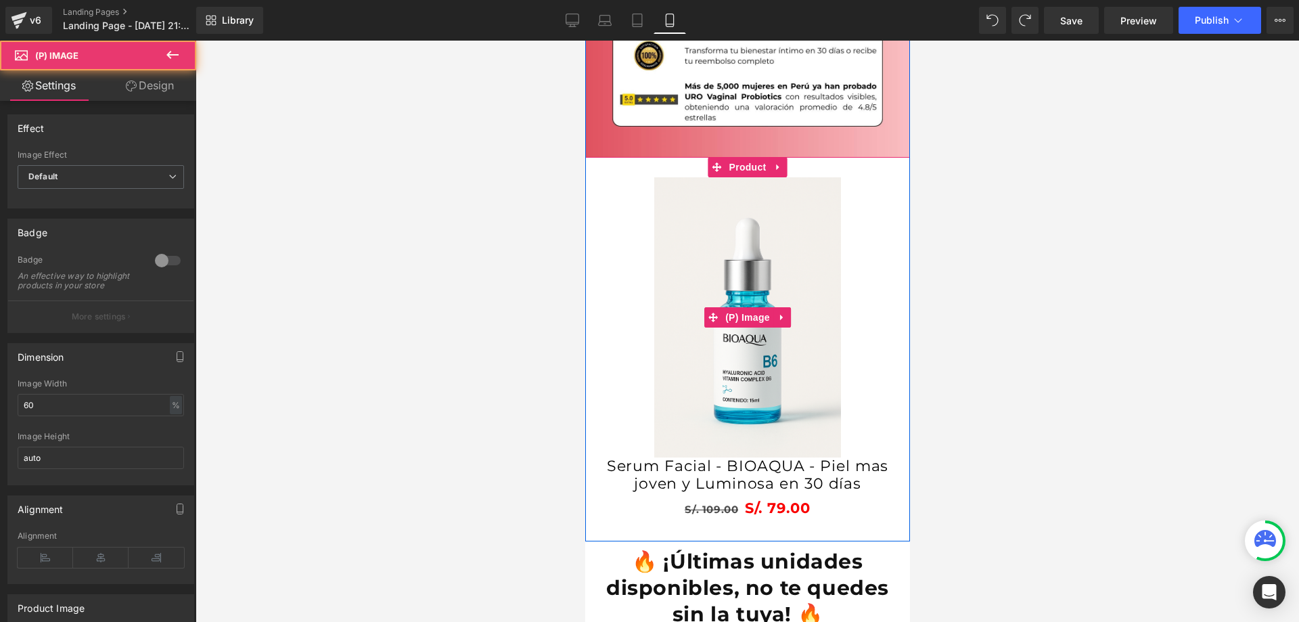
click at [755, 388] on img at bounding box center [746, 317] width 187 height 280
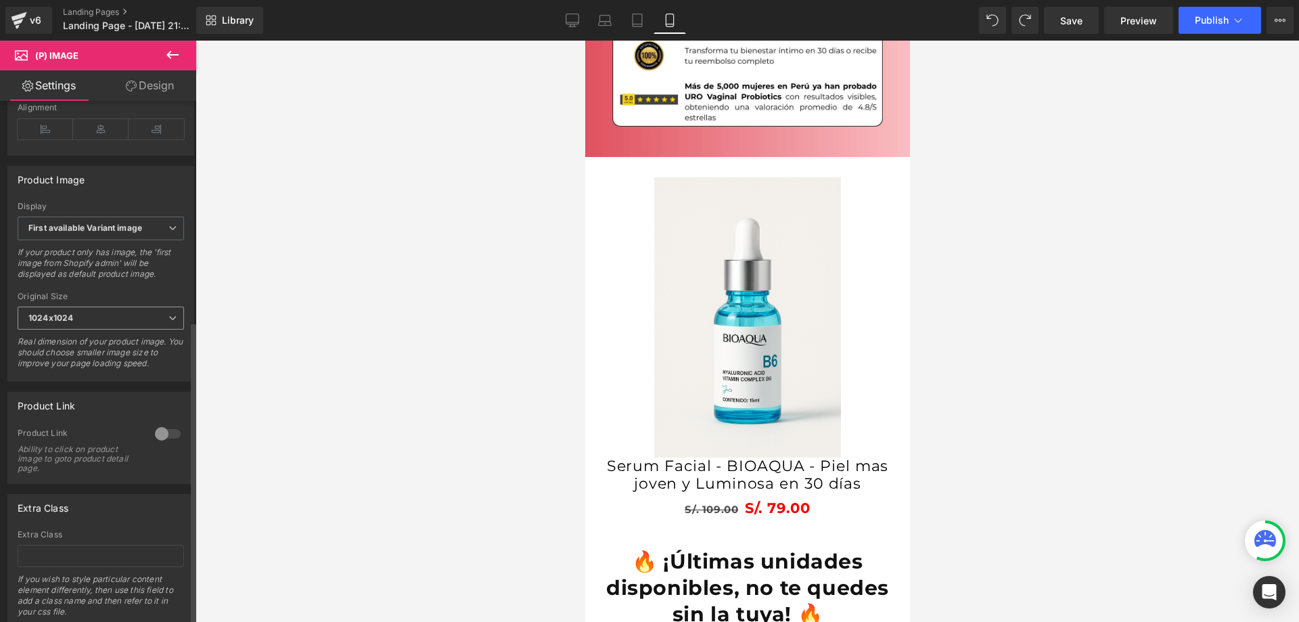
scroll to position [480, 0]
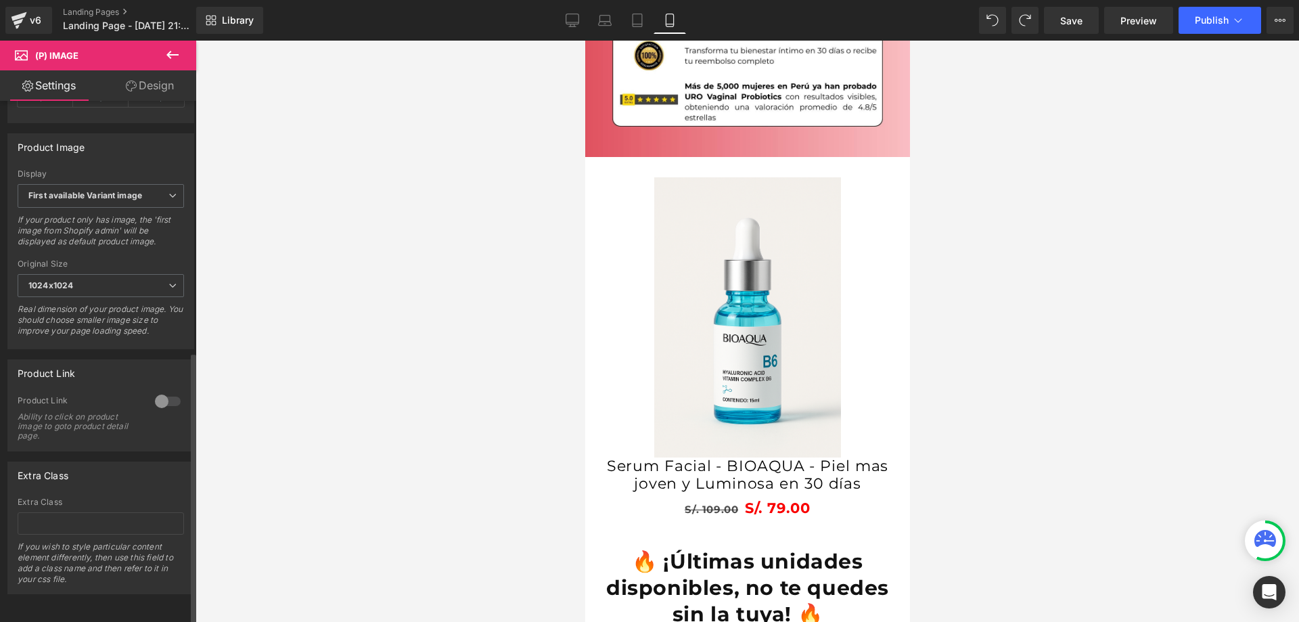
click at [63, 412] on div "Ability to click on product image to goto product detail page." at bounding box center [79, 426] width 122 height 28
click at [131, 412] on div "Ability to click on product image to goto product detail page." at bounding box center [79, 426] width 122 height 28
click at [109, 432] on div "Product Link Ability to click on product image to goto product detail page." at bounding box center [101, 422] width 166 height 55
click at [97, 436] on div "Product Link Ability to click on product image to goto product detail page." at bounding box center [101, 422] width 166 height 55
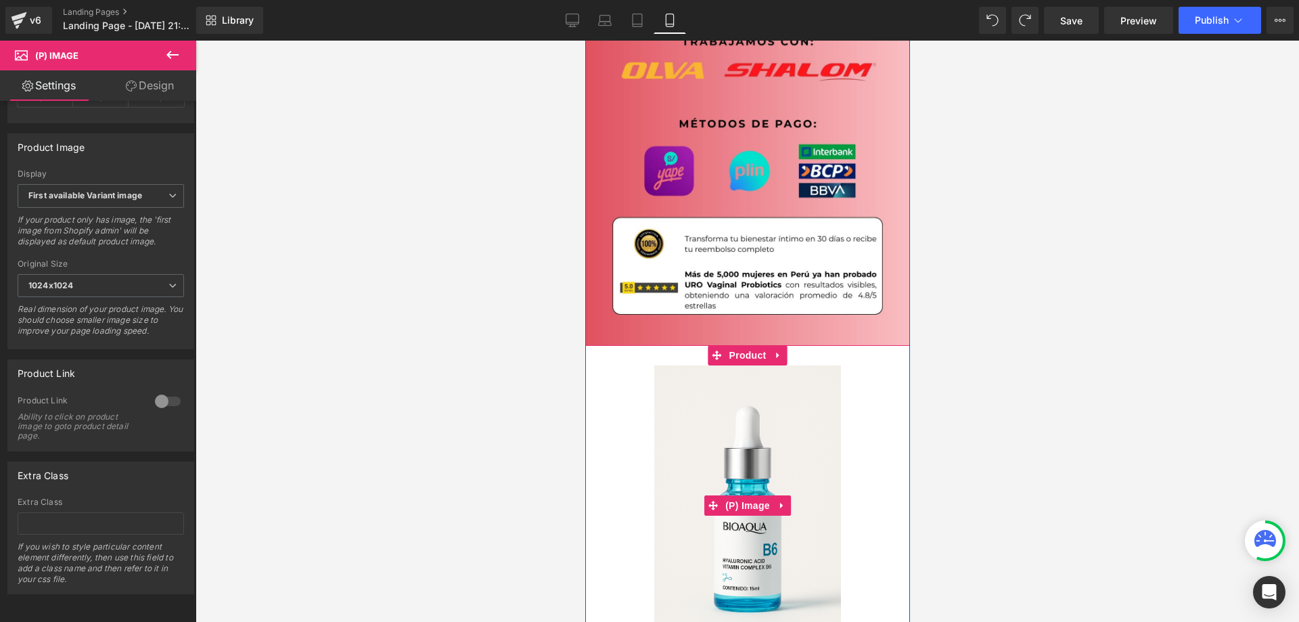
scroll to position [2188, 0]
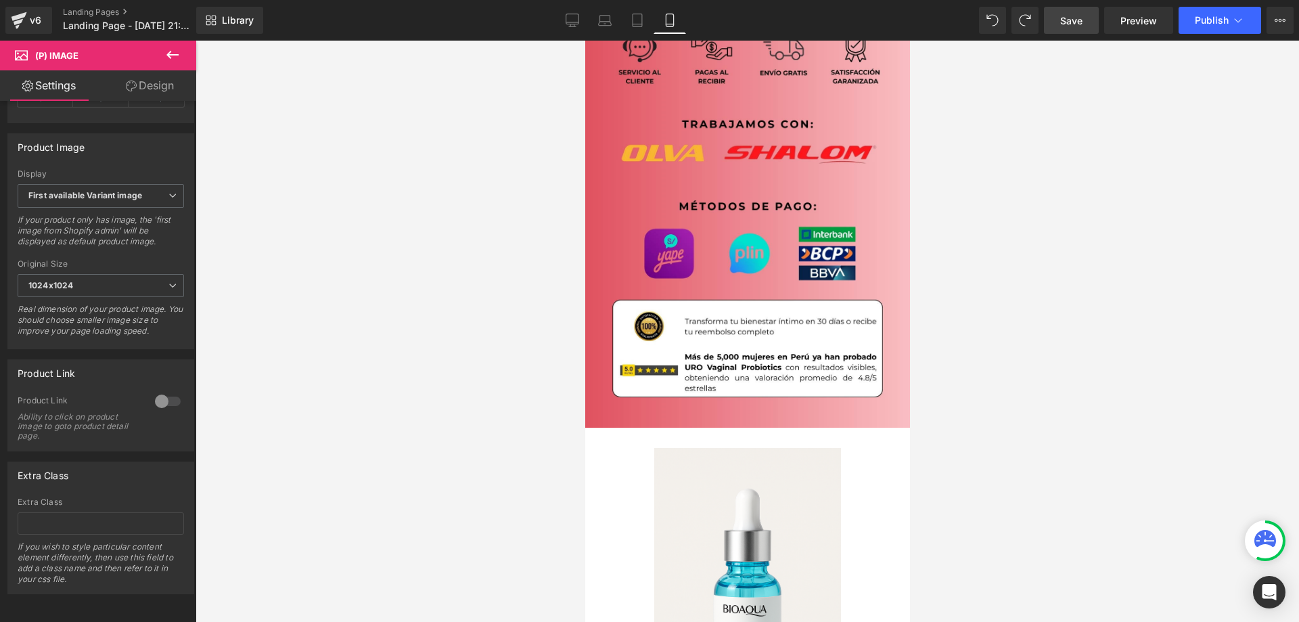
click at [1066, 30] on link "Save" at bounding box center [1071, 20] width 55 height 27
click at [24, 20] on icon at bounding box center [19, 20] width 16 height 34
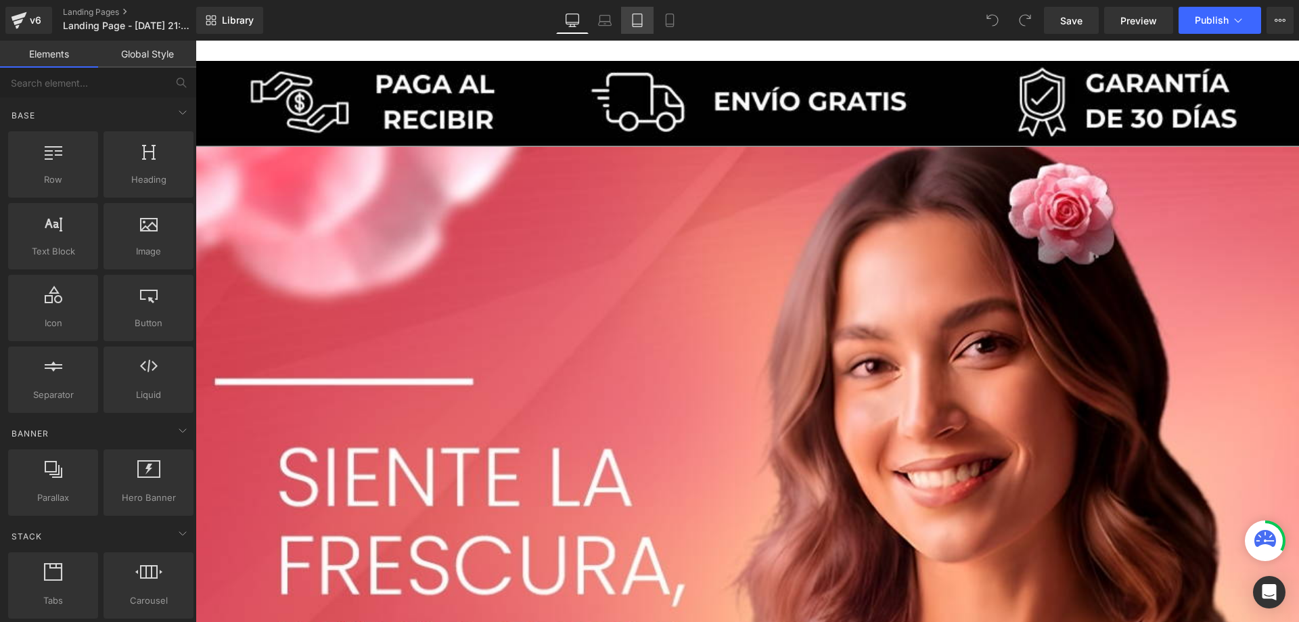
click at [650, 28] on link "Tablet" at bounding box center [637, 20] width 32 height 27
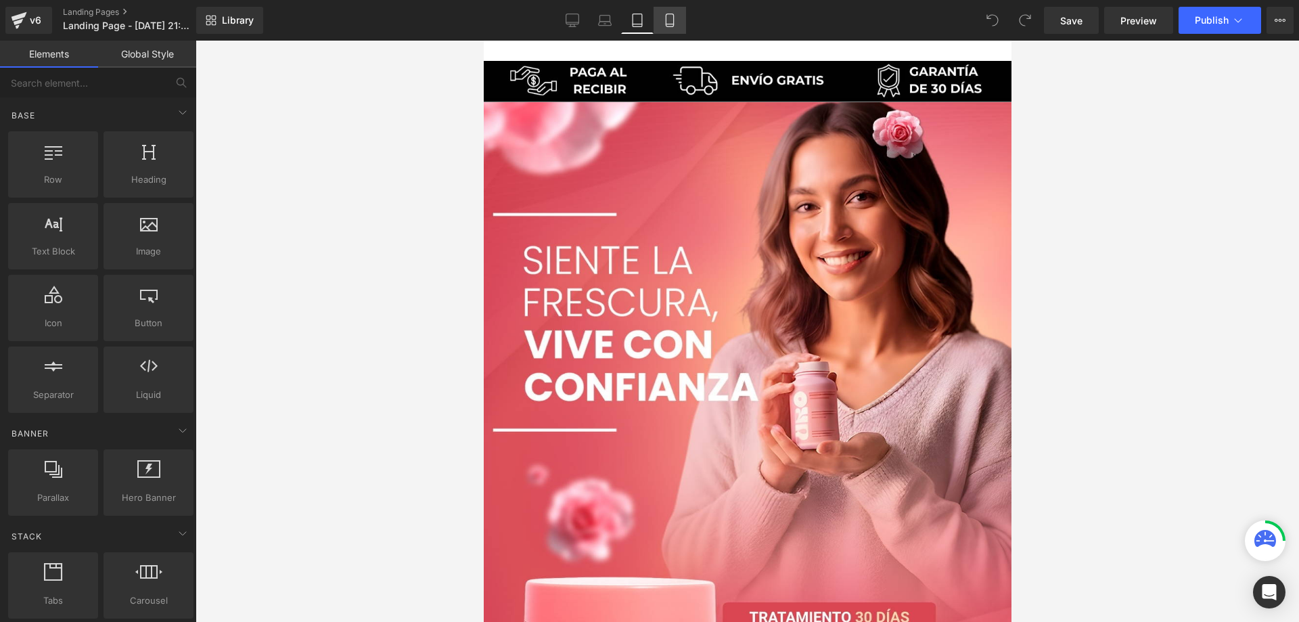
click at [669, 28] on link "Mobile" at bounding box center [669, 20] width 32 height 27
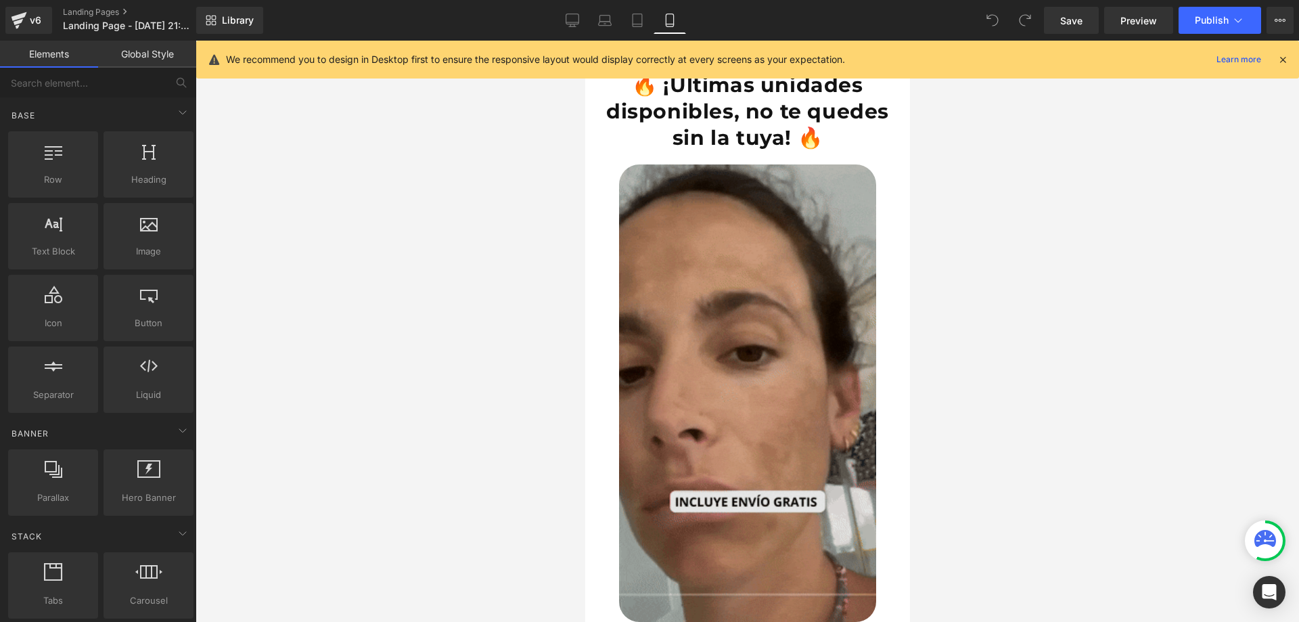
scroll to position [2977, 0]
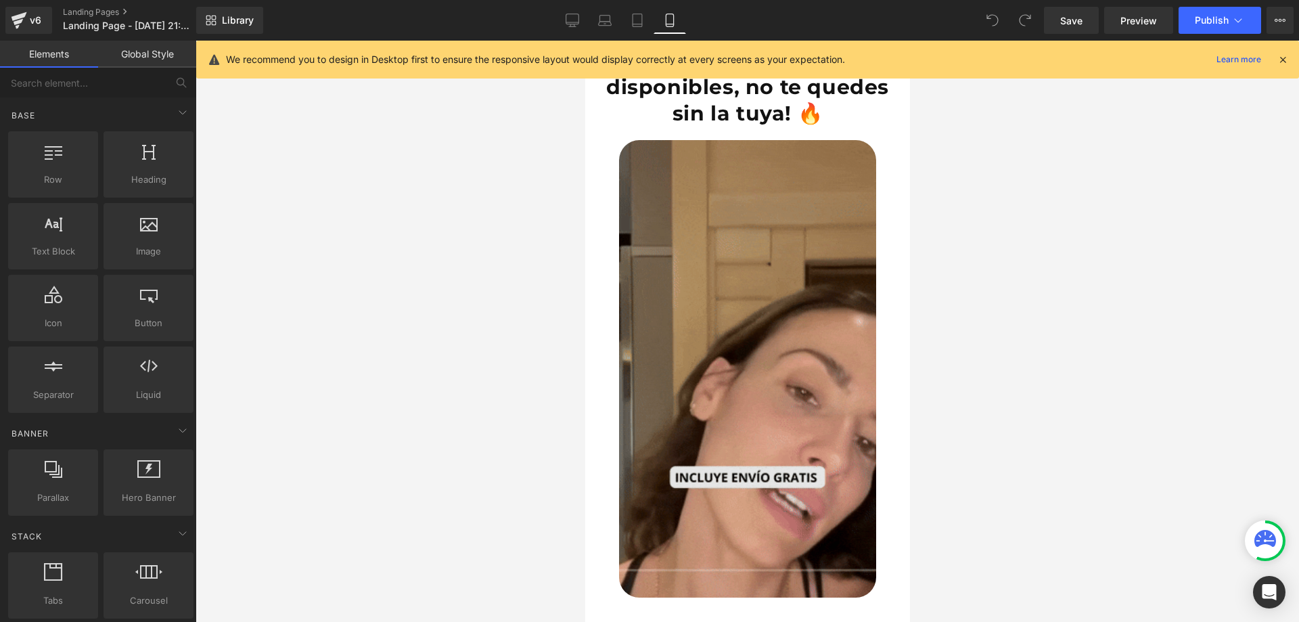
click at [760, 273] on img at bounding box center [746, 368] width 257 height 457
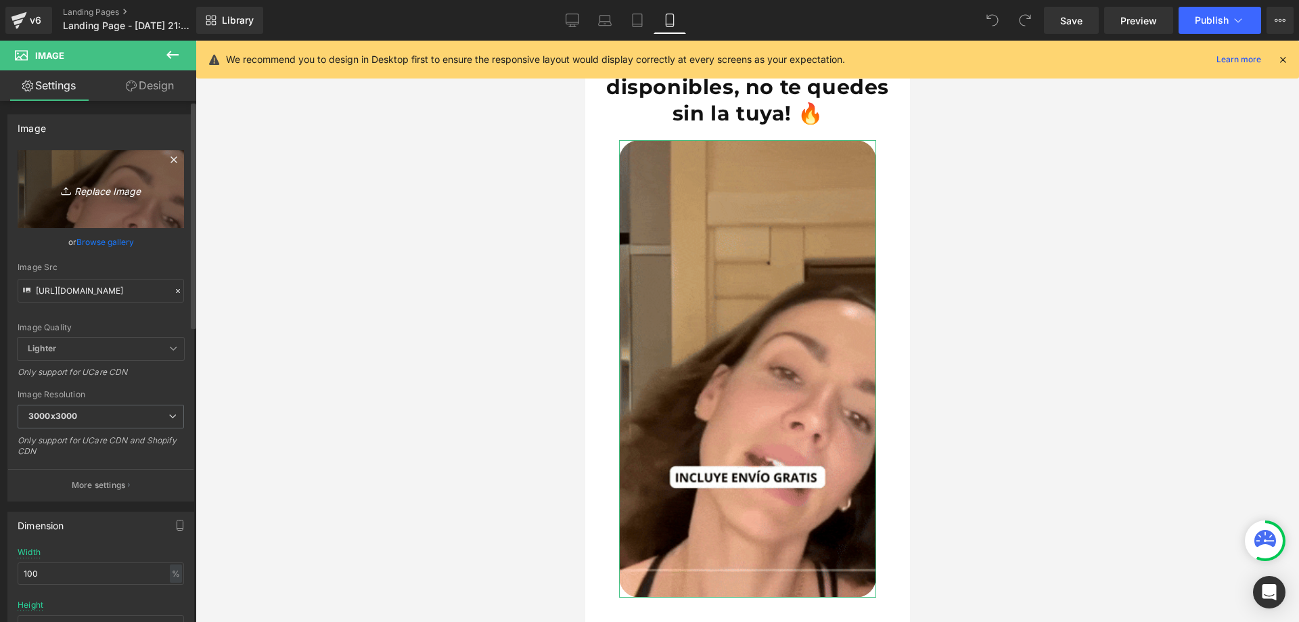
click at [85, 183] on icon "Replace Image" at bounding box center [101, 189] width 108 height 17
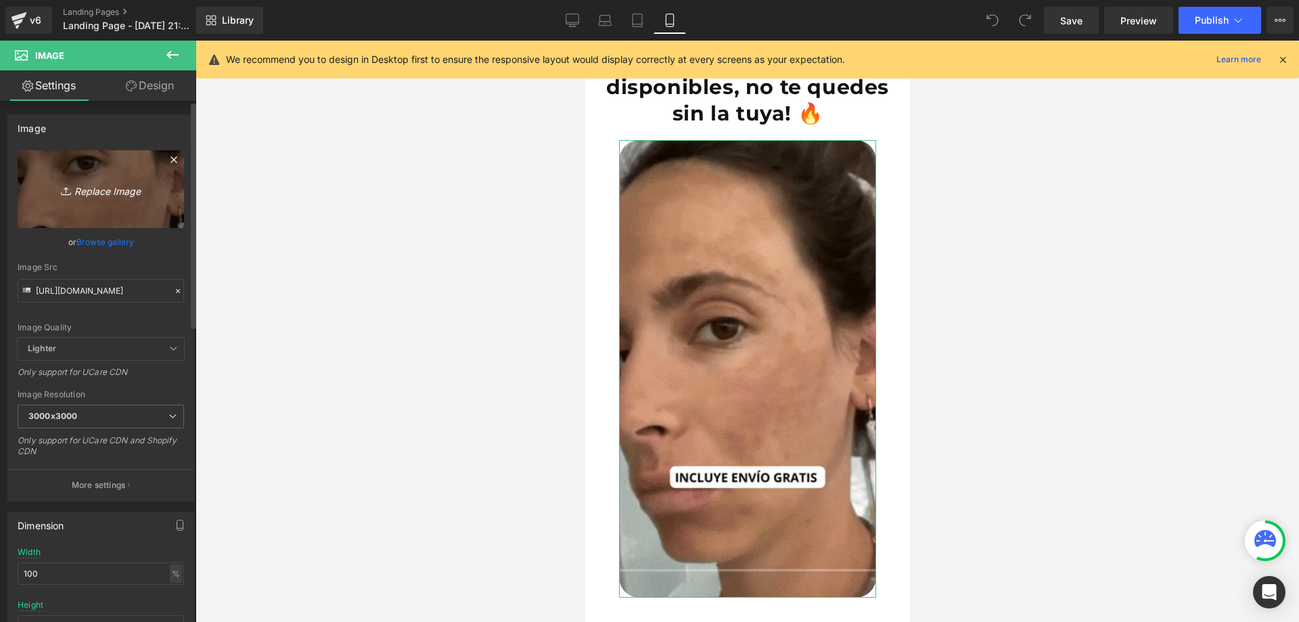
type input "C:\fakepath\Pag6.jpg"
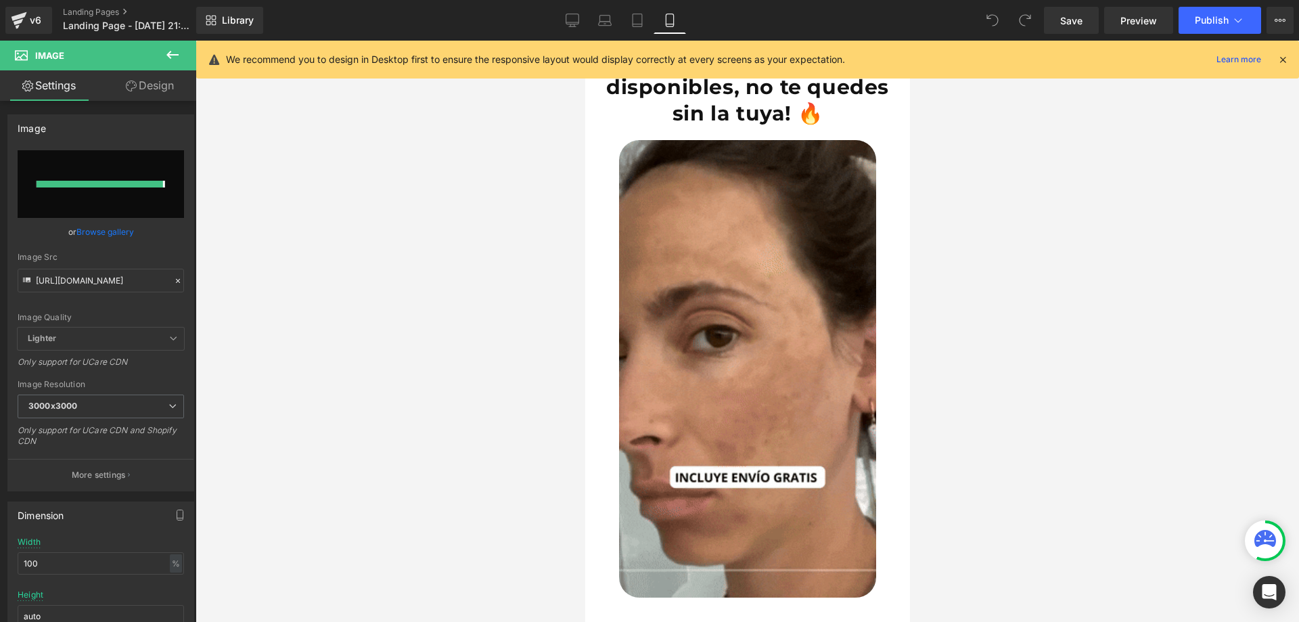
type input "https://ucarecdn.com/7e173589-68e9-4fa3-9a81-9d12c7666065/-/format/auto/-/previ…"
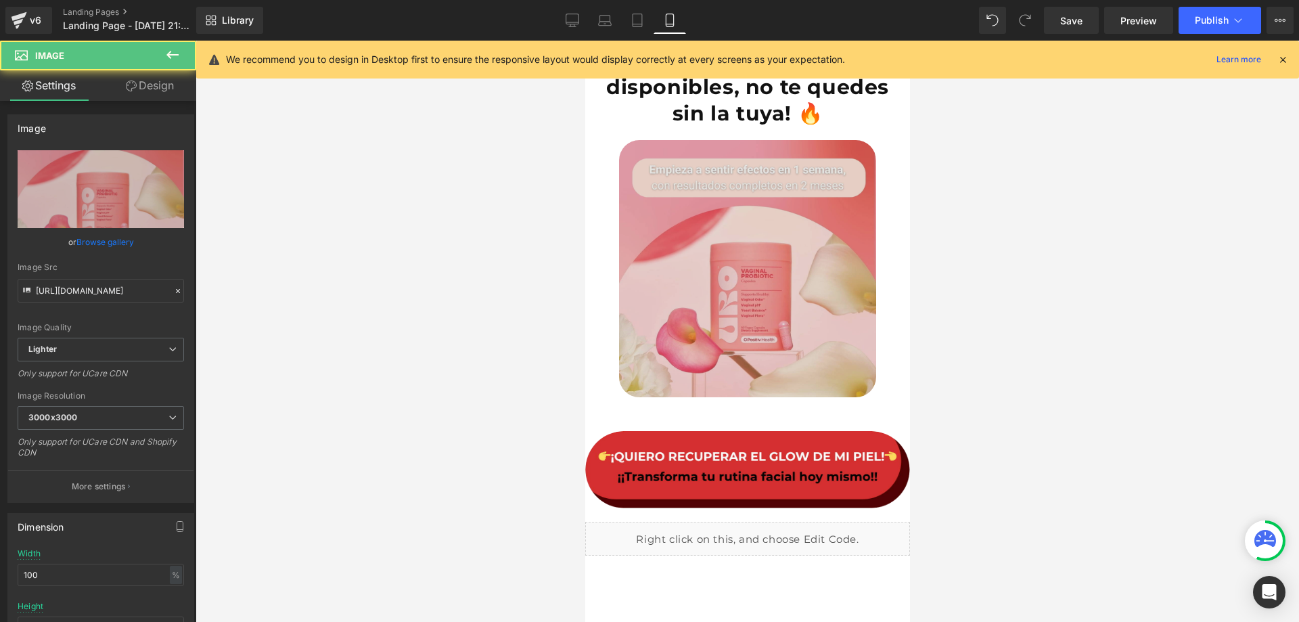
click at [809, 289] on img at bounding box center [746, 268] width 257 height 257
click at [849, 296] on img at bounding box center [746, 268] width 257 height 257
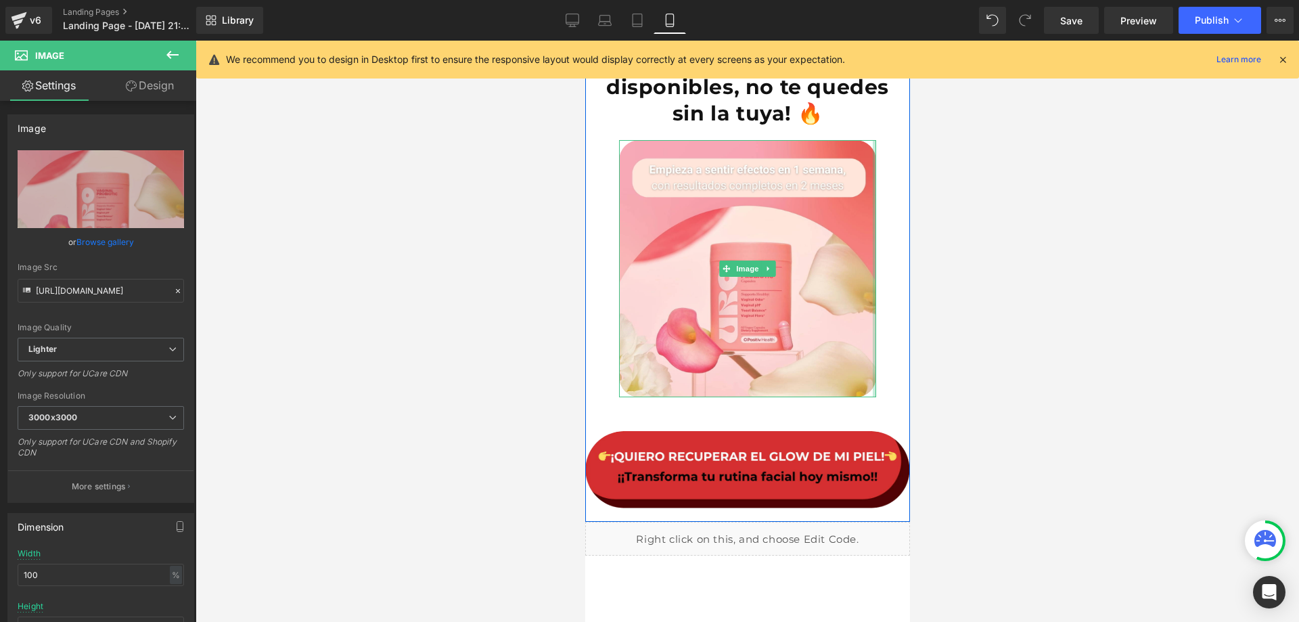
drag, startPoint x: 869, startPoint y: 271, endPoint x: 931, endPoint y: 270, distance: 61.6
click at [971, 259] on div at bounding box center [747, 331] width 1103 height 581
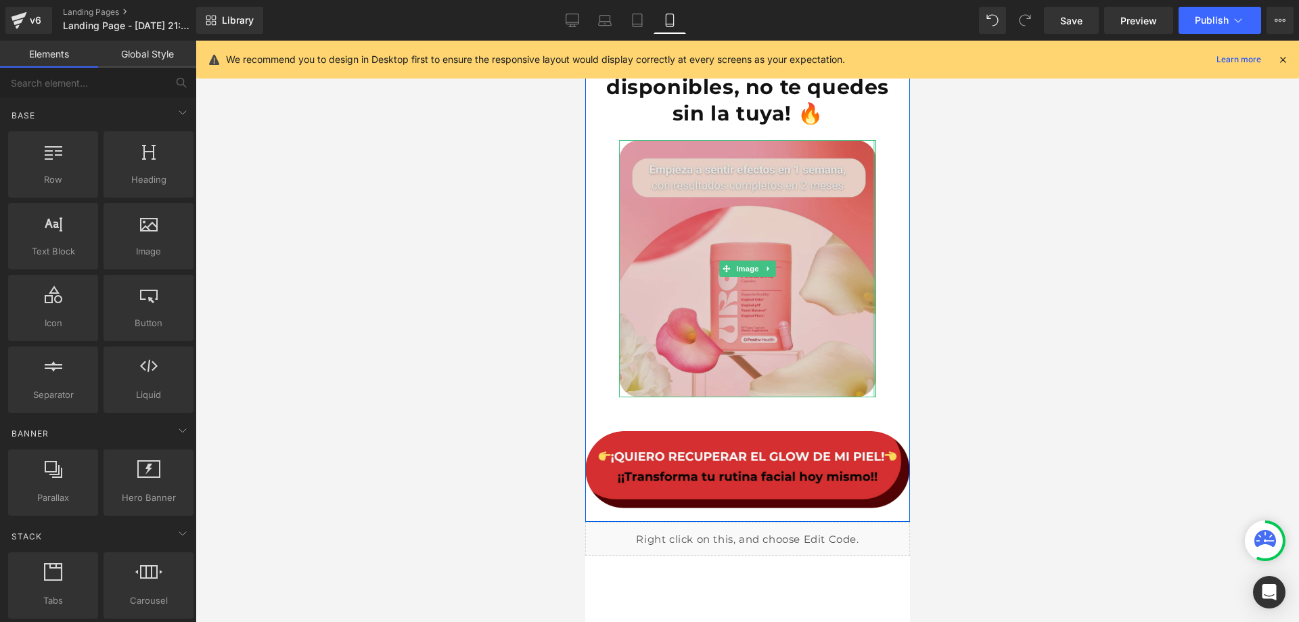
click at [851, 275] on img at bounding box center [746, 268] width 257 height 257
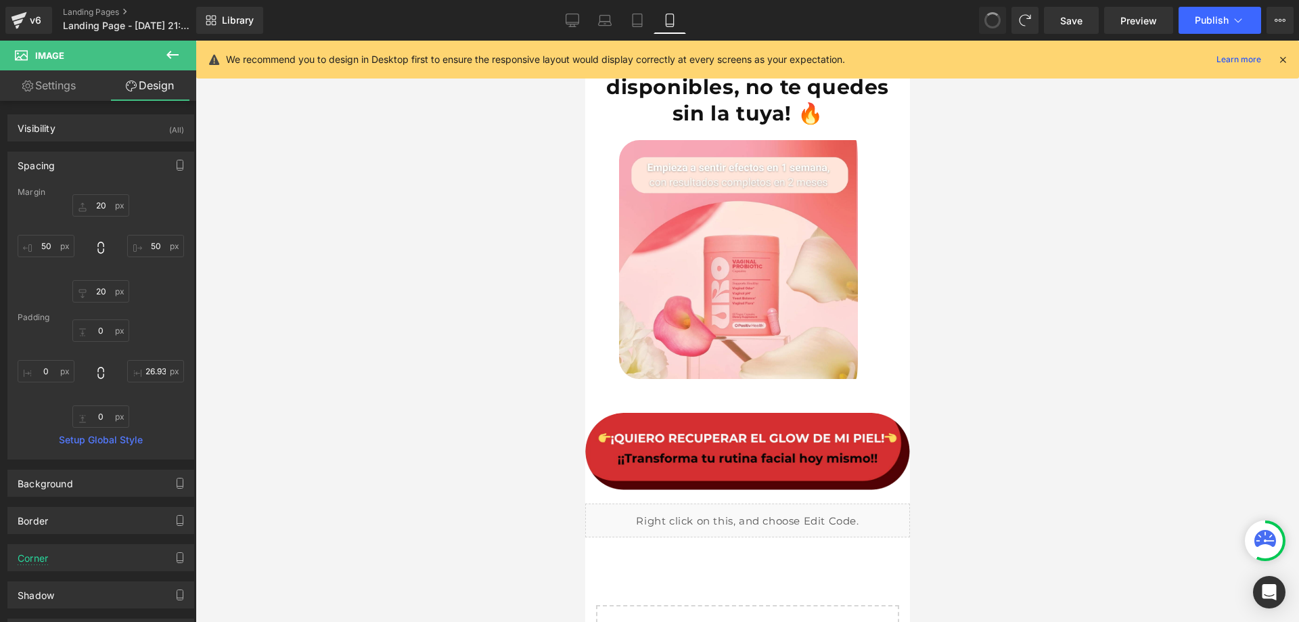
type input "20"
type input "50"
type input "20"
type input "50"
type input "0"
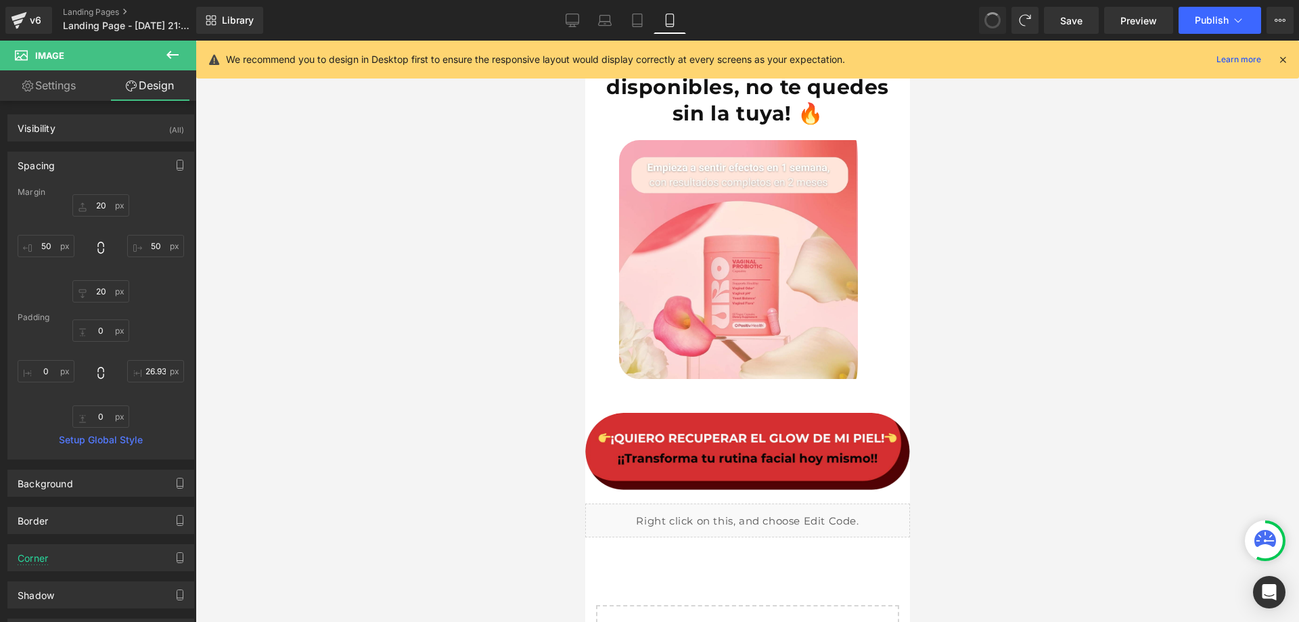
type input "27"
type input "0"
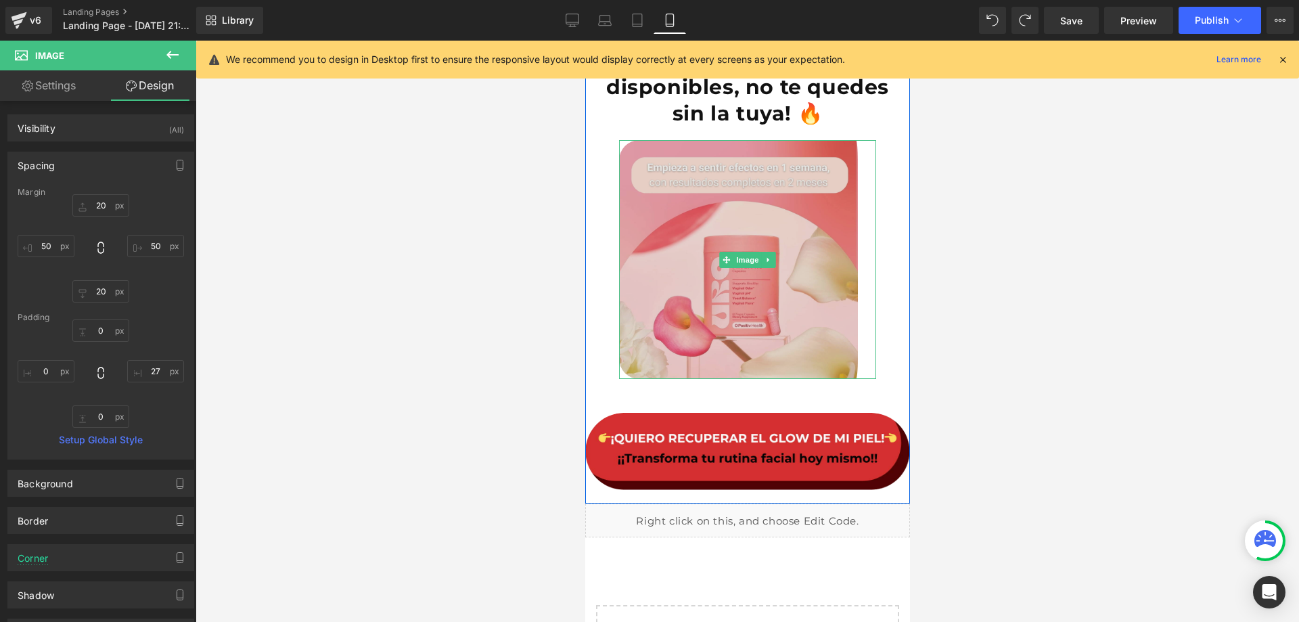
click at [861, 252] on img at bounding box center [746, 259] width 257 height 239
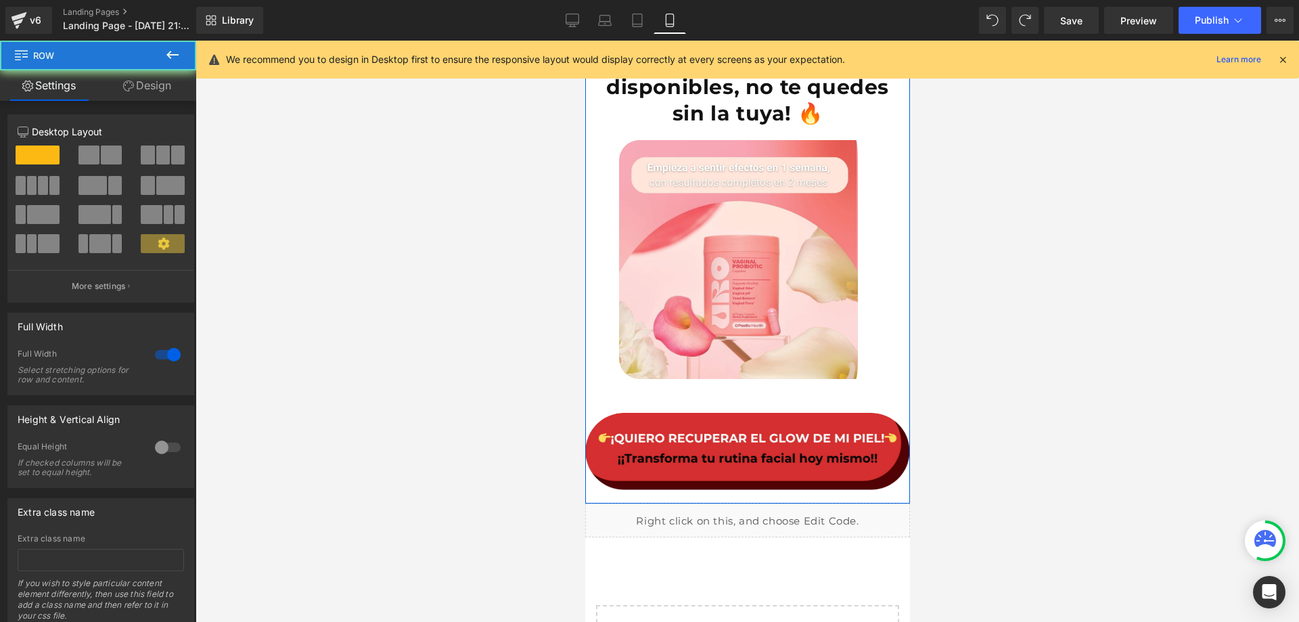
drag, startPoint x: 873, startPoint y: 257, endPoint x: 881, endPoint y: 257, distance: 8.1
click at [880, 257] on div "🔥 ¡Últimas unidades disponibles, no te quedes sin la tuya! 🔥 Heading Image Image" at bounding box center [746, 272] width 325 height 463
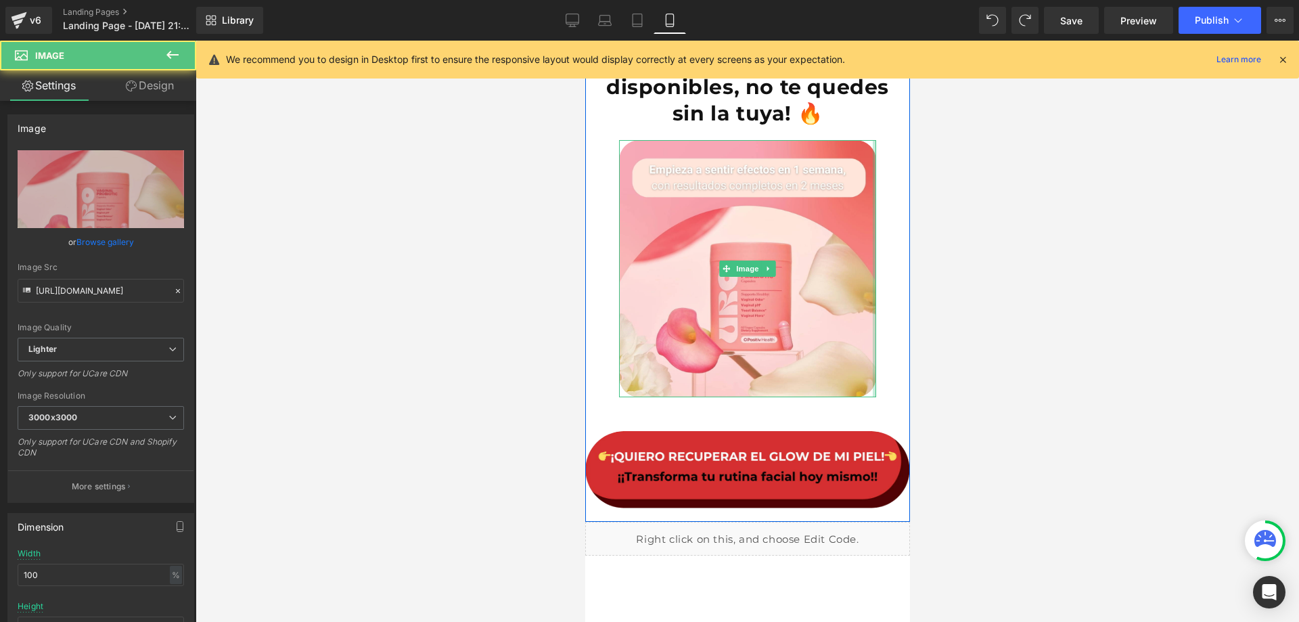
drag, startPoint x: 868, startPoint y: 256, endPoint x: 923, endPoint y: 256, distance: 54.8
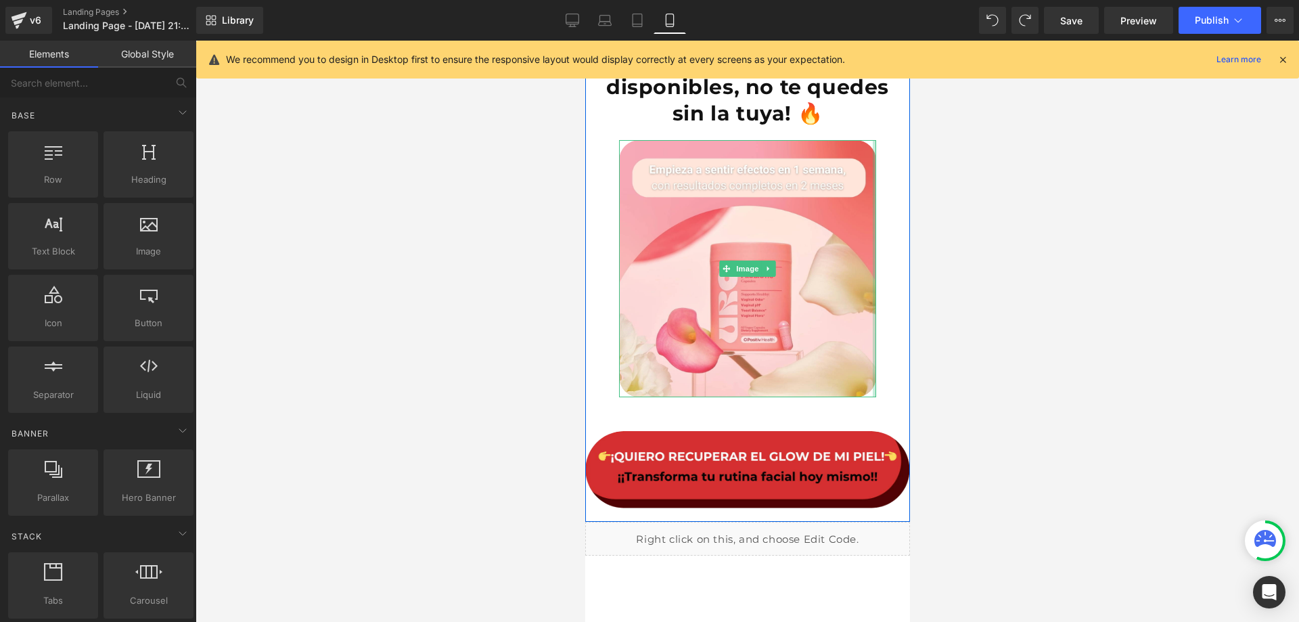
click at [917, 250] on div at bounding box center [747, 331] width 1103 height 581
click at [911, 253] on div at bounding box center [747, 331] width 1103 height 581
click at [1032, 259] on div at bounding box center [747, 331] width 1103 height 581
click at [1024, 256] on div at bounding box center [747, 331] width 1103 height 581
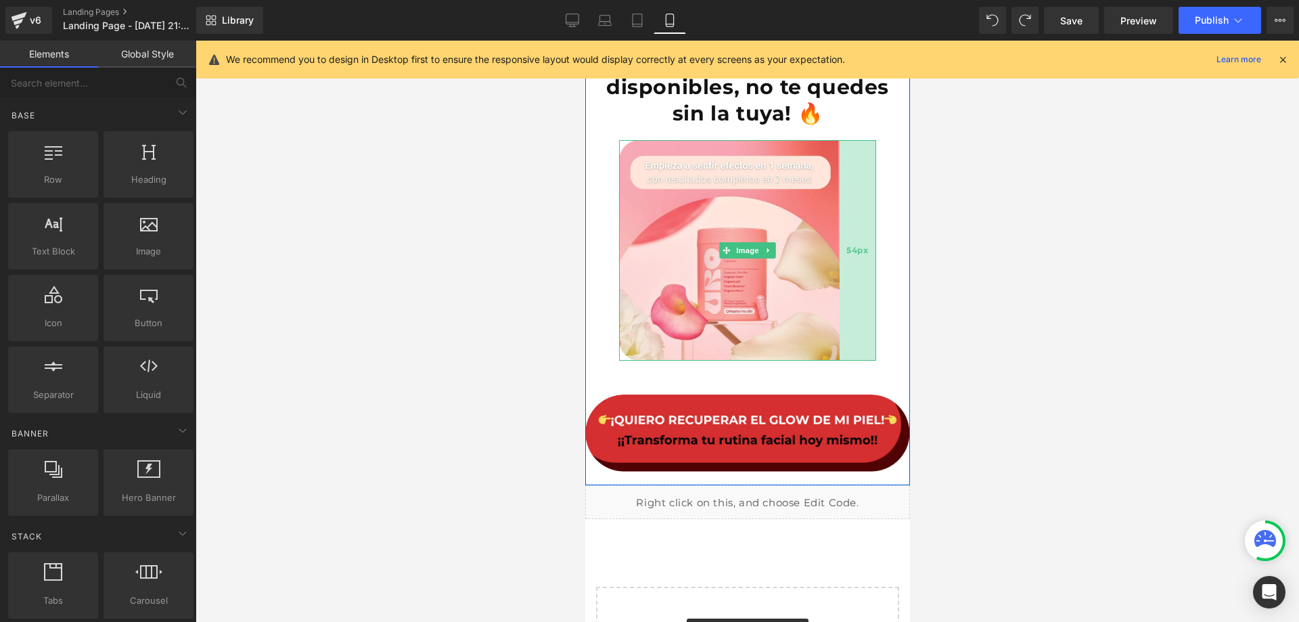
click at [850, 211] on div "54px" at bounding box center [857, 250] width 37 height 221
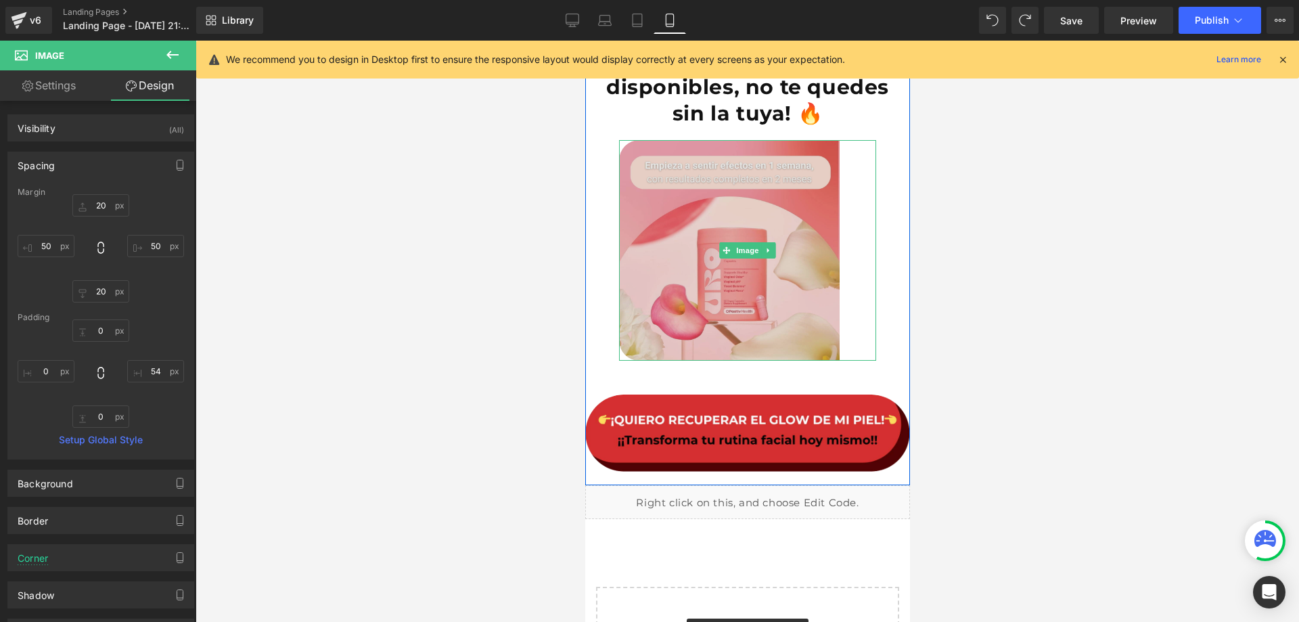
type input "20"
type input "50"
type input "20"
type input "50"
type input "0"
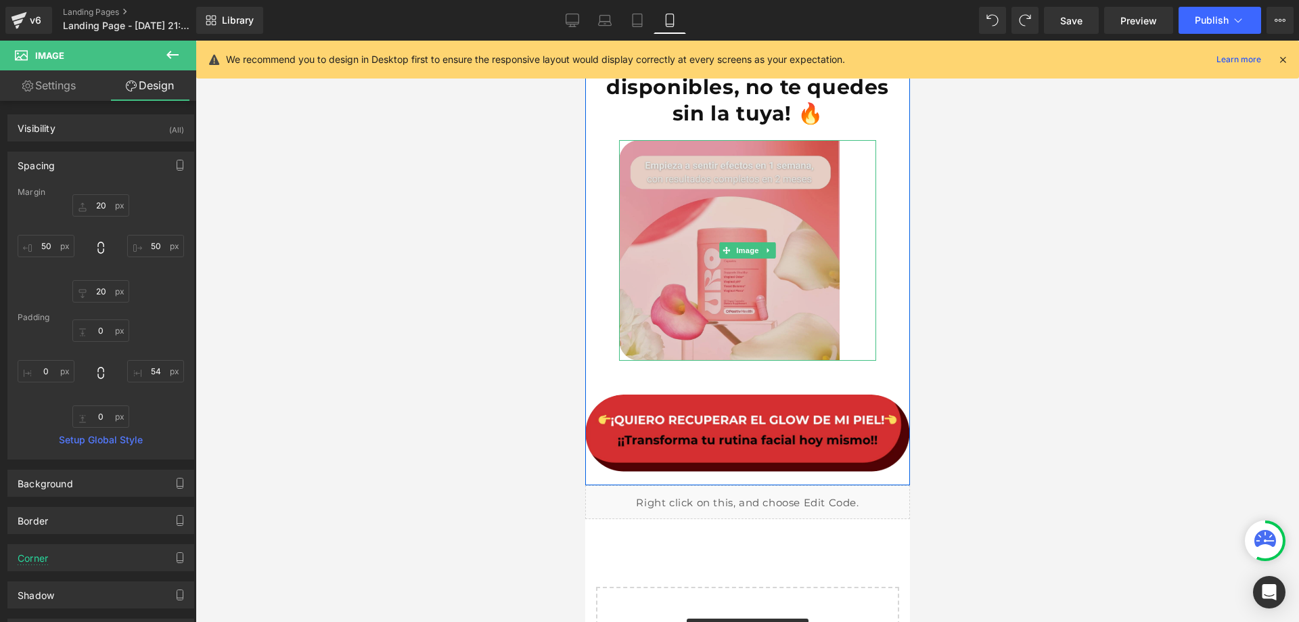
type input "54"
type input "0"
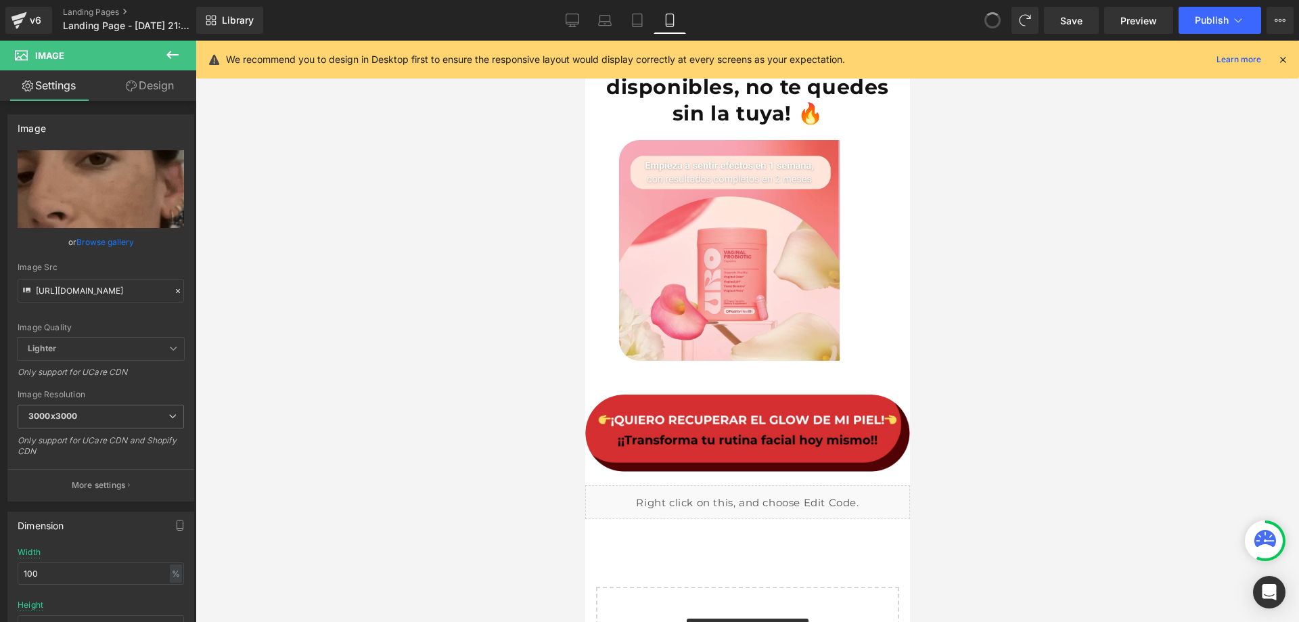
type input "https://media1.giphy.com/media/v1.Y2lkPTc5MGI3NjExN2ZqbTlrYW14ZmM2NTRlbWhwYzVsY…"
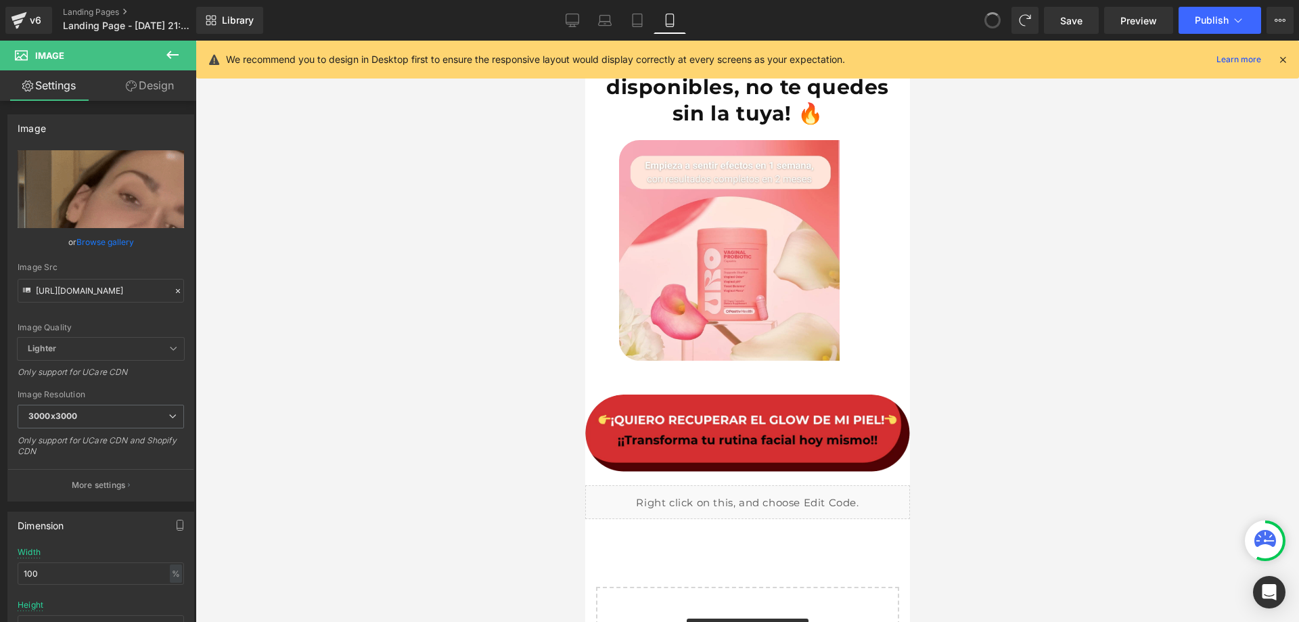
drag, startPoint x: 995, startPoint y: 18, endPoint x: 990, endPoint y: 36, distance: 18.2
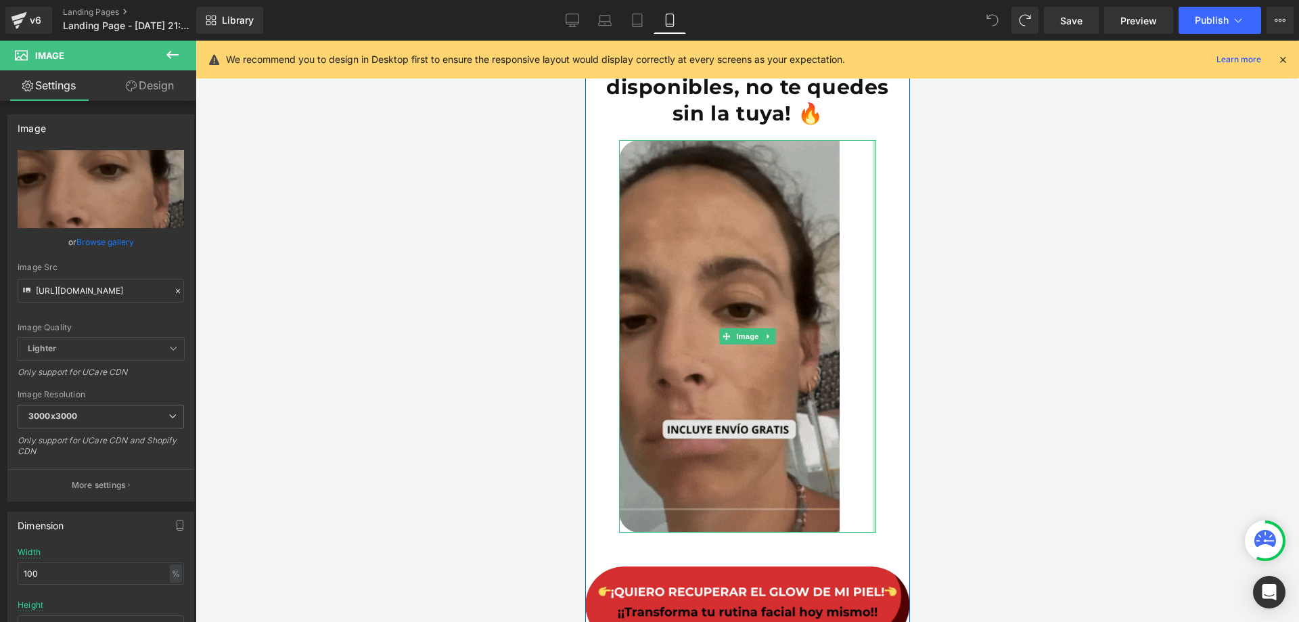
click at [872, 297] on div at bounding box center [873, 336] width 3 height 392
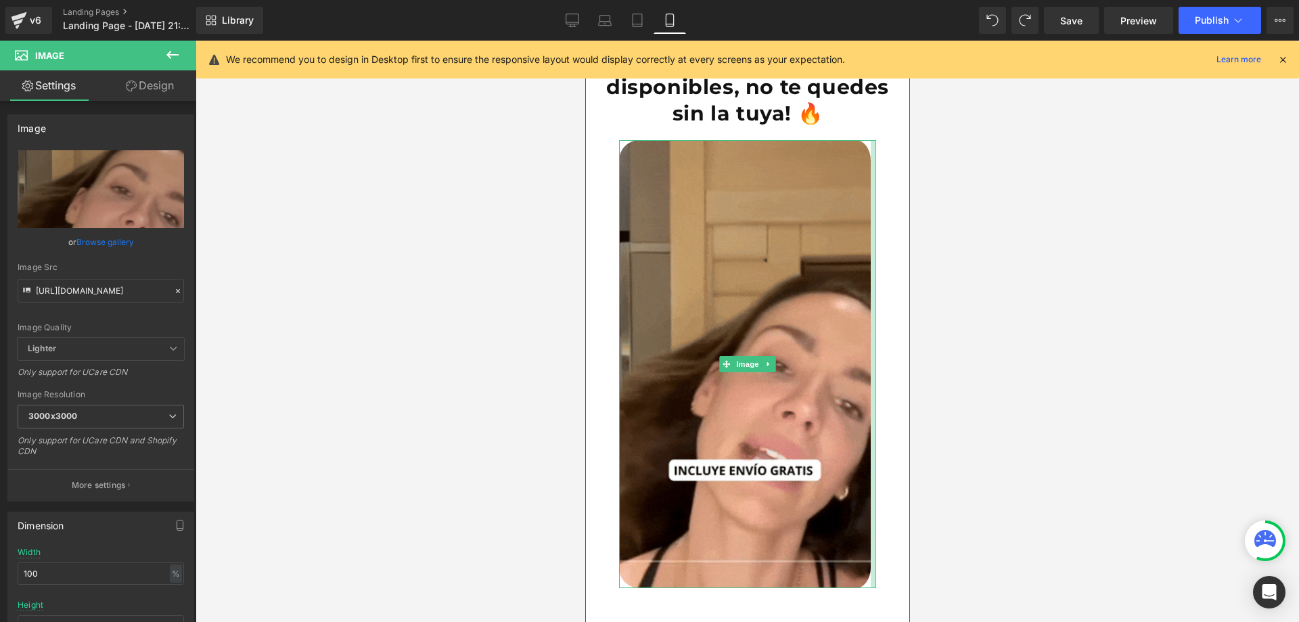
drag, startPoint x: 867, startPoint y: 297, endPoint x: 1544, endPoint y: 343, distance: 678.7
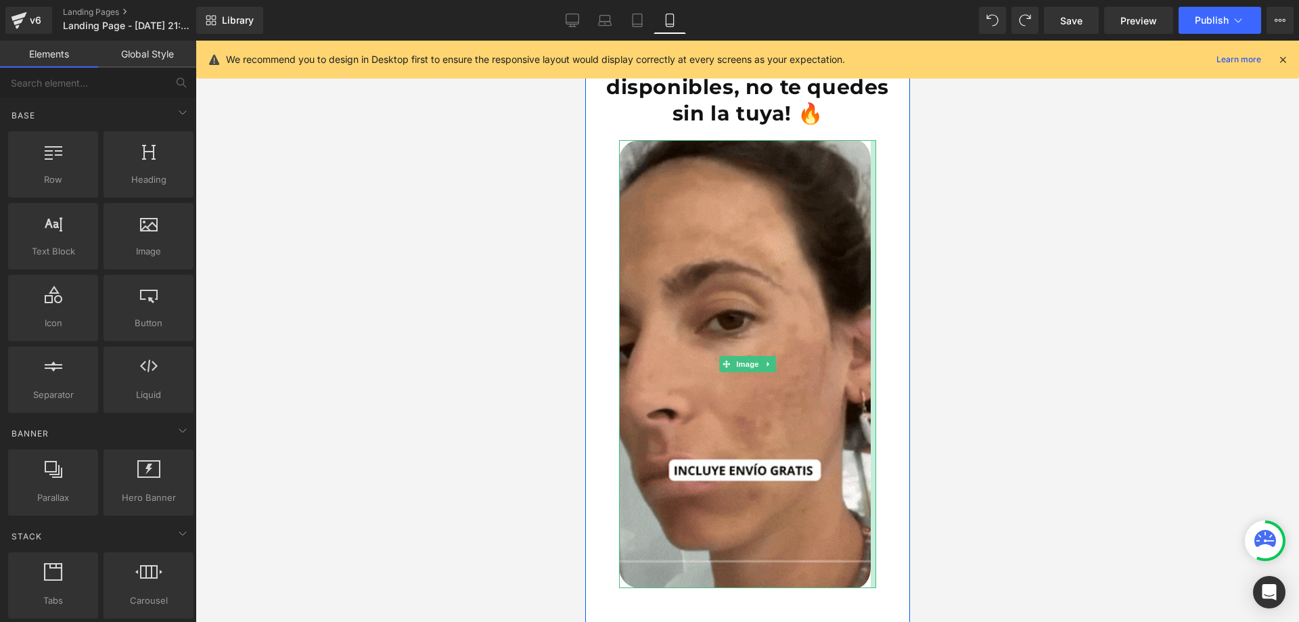
click at [959, 302] on div at bounding box center [747, 331] width 1103 height 581
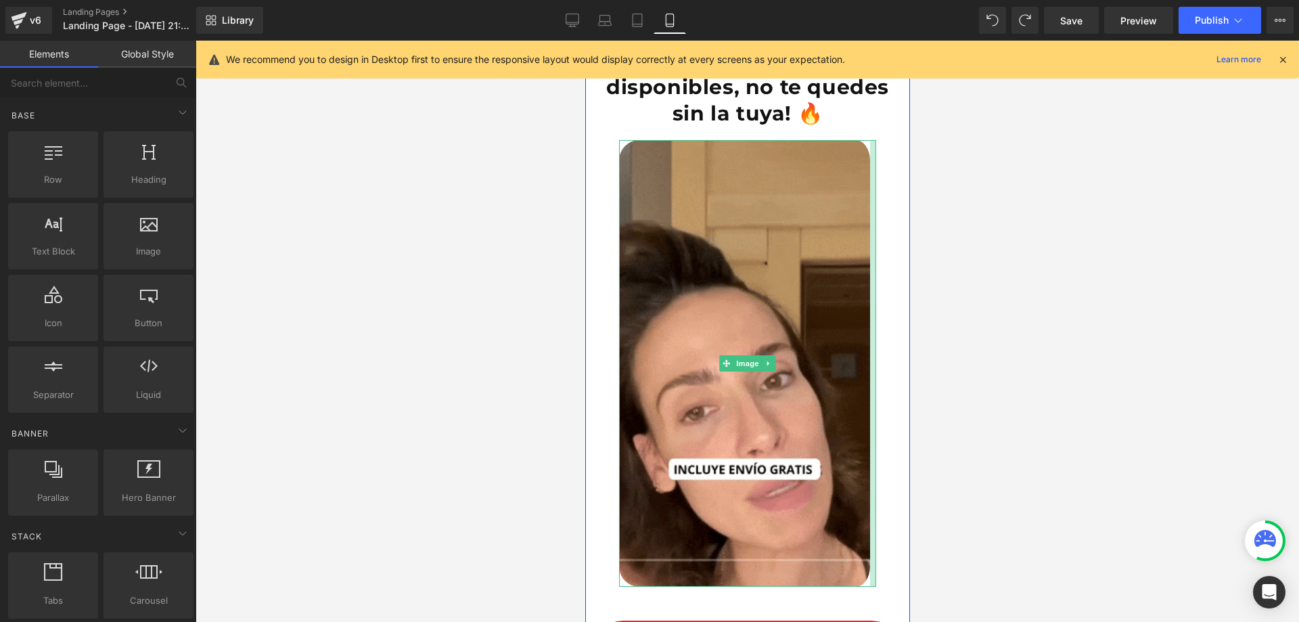
click at [897, 322] on div "🔥 ¡Últimas unidades disponibles, no te quedes sin la tuya! 🔥 Heading Image Image" at bounding box center [746, 376] width 325 height 670
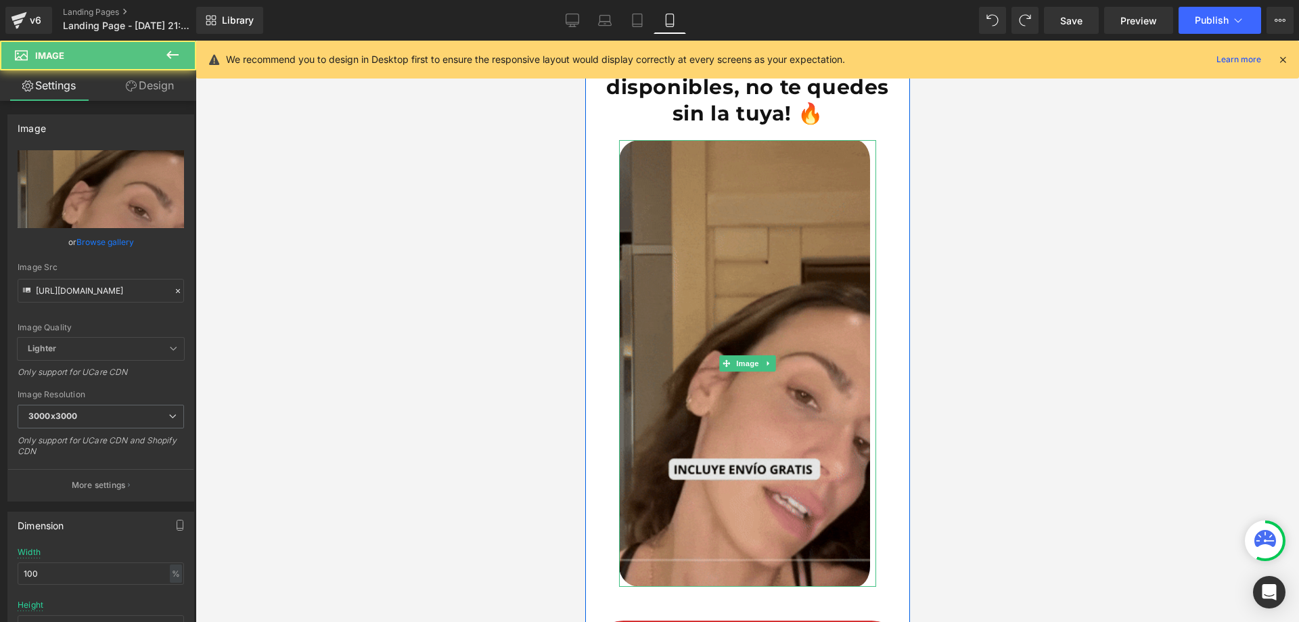
click at [856, 284] on img at bounding box center [746, 363] width 257 height 446
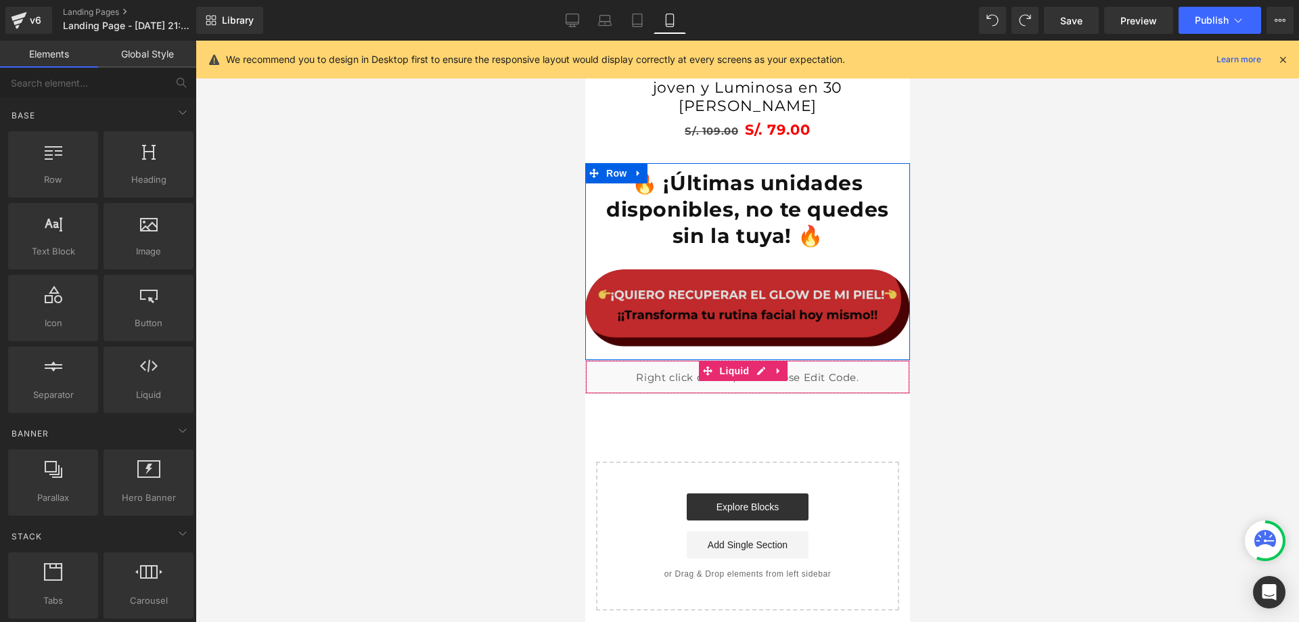
scroll to position [2841, 0]
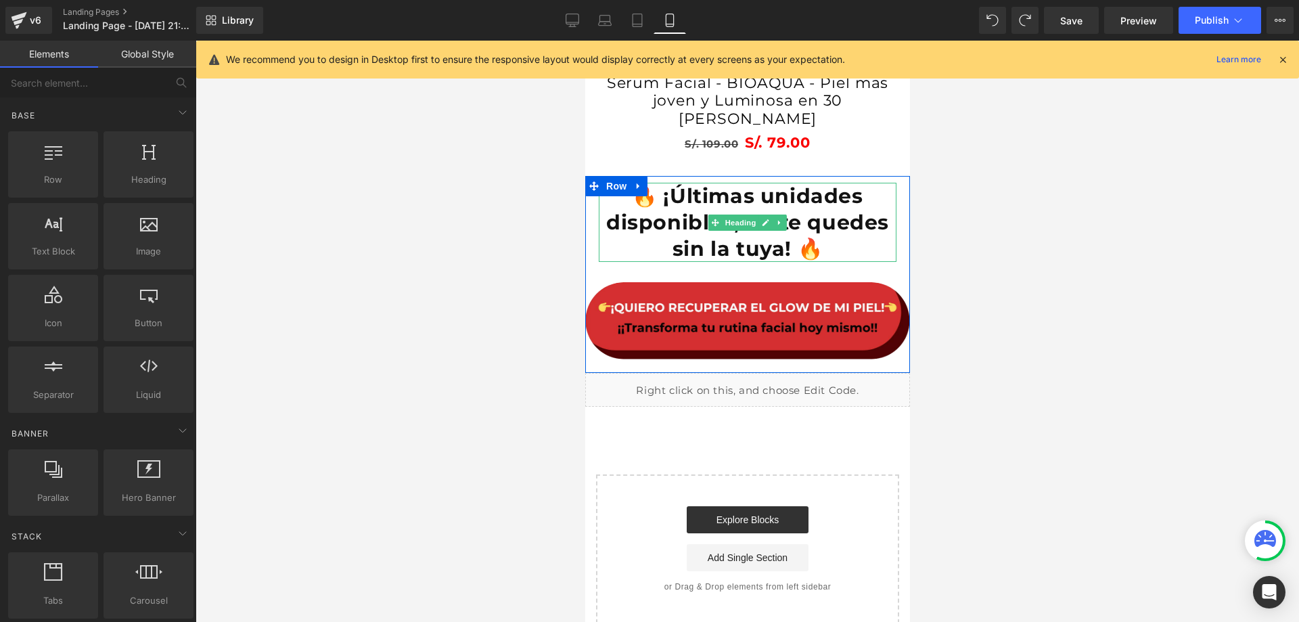
click at [752, 212] on strong "🔥 ¡Últimas unidades disponibles, no te quedes sin la tuya! 🔥" at bounding box center [746, 222] width 283 height 78
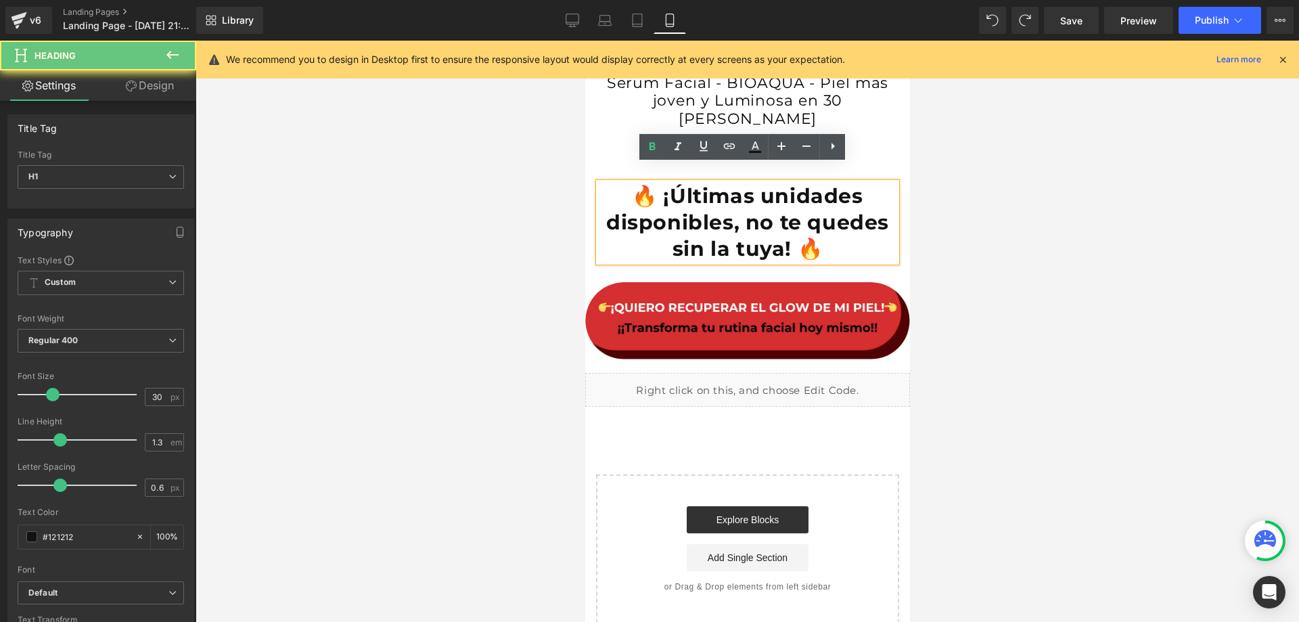
click at [863, 202] on strong "🔥 ¡Últimas unidades disponibles, no te quedes sin la tuya! 🔥" at bounding box center [746, 222] width 283 height 78
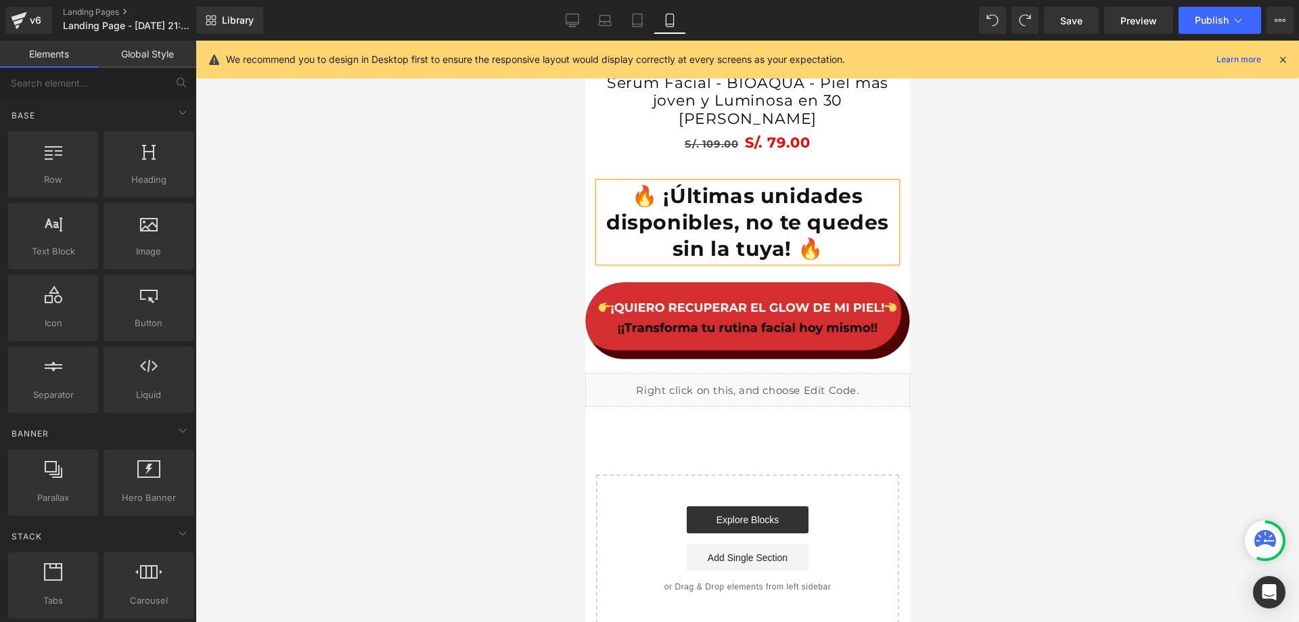
click at [994, 211] on div at bounding box center [747, 331] width 1103 height 581
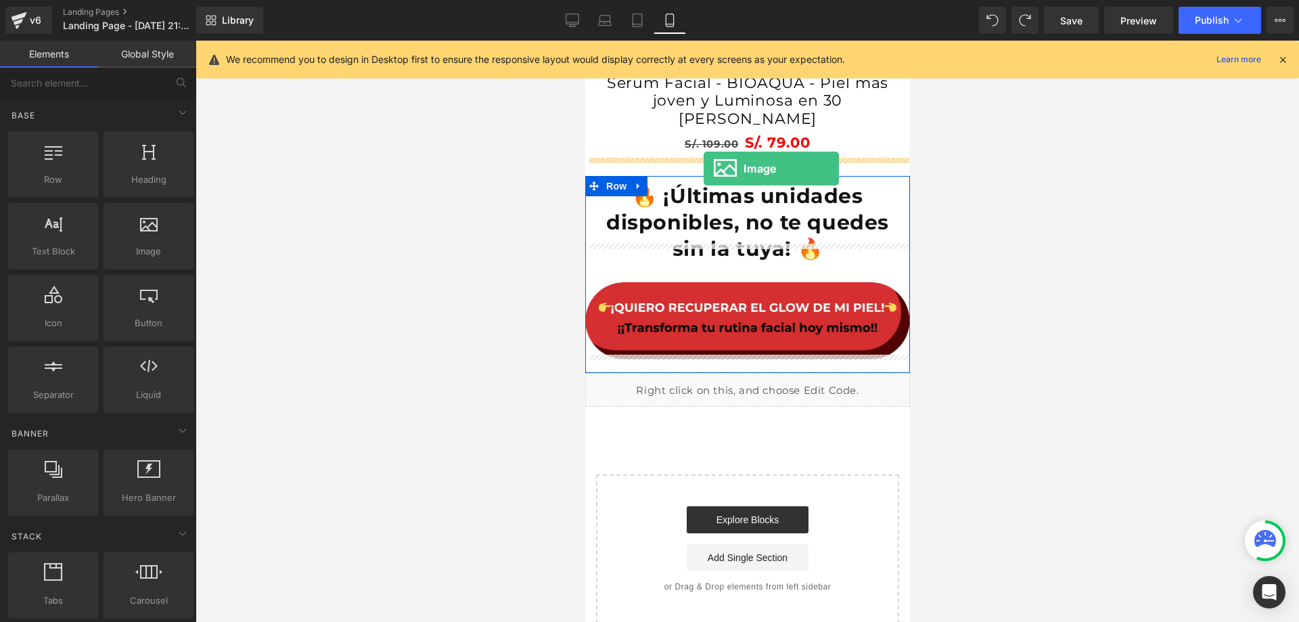
drag, startPoint x: 735, startPoint y: 277, endPoint x: 703, endPoint y: 168, distance: 112.8
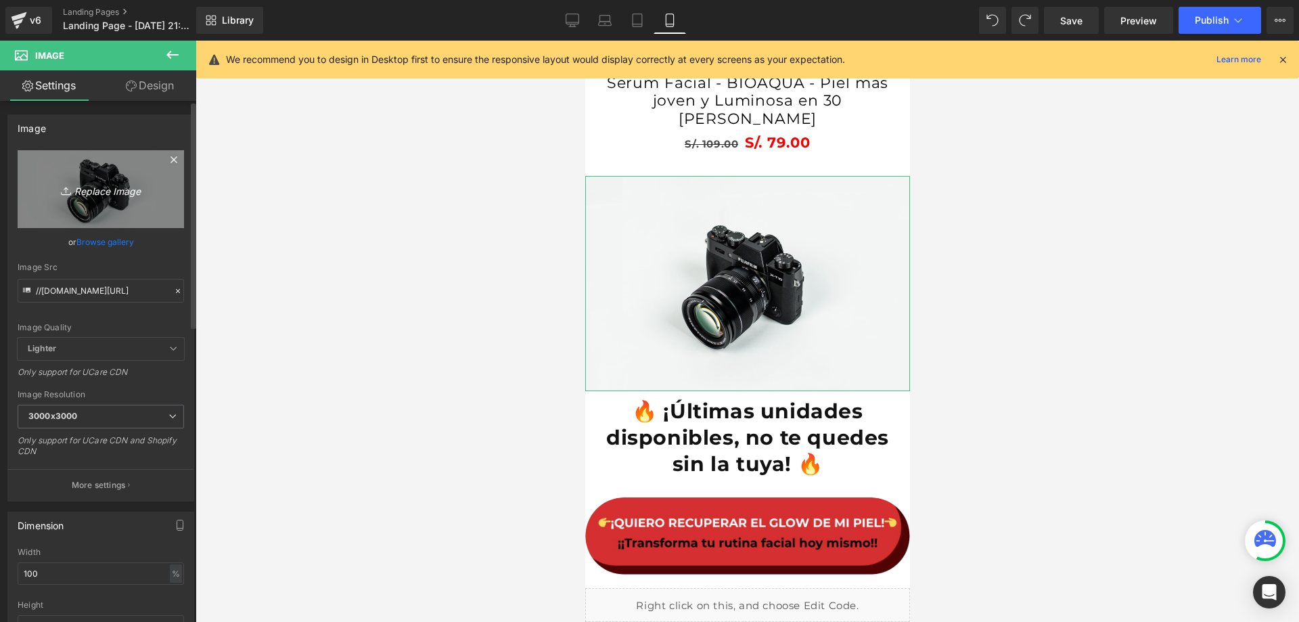
click at [123, 184] on icon "Replace Image" at bounding box center [101, 189] width 108 height 17
type input "C:\fakepath\Pag6.jpg"
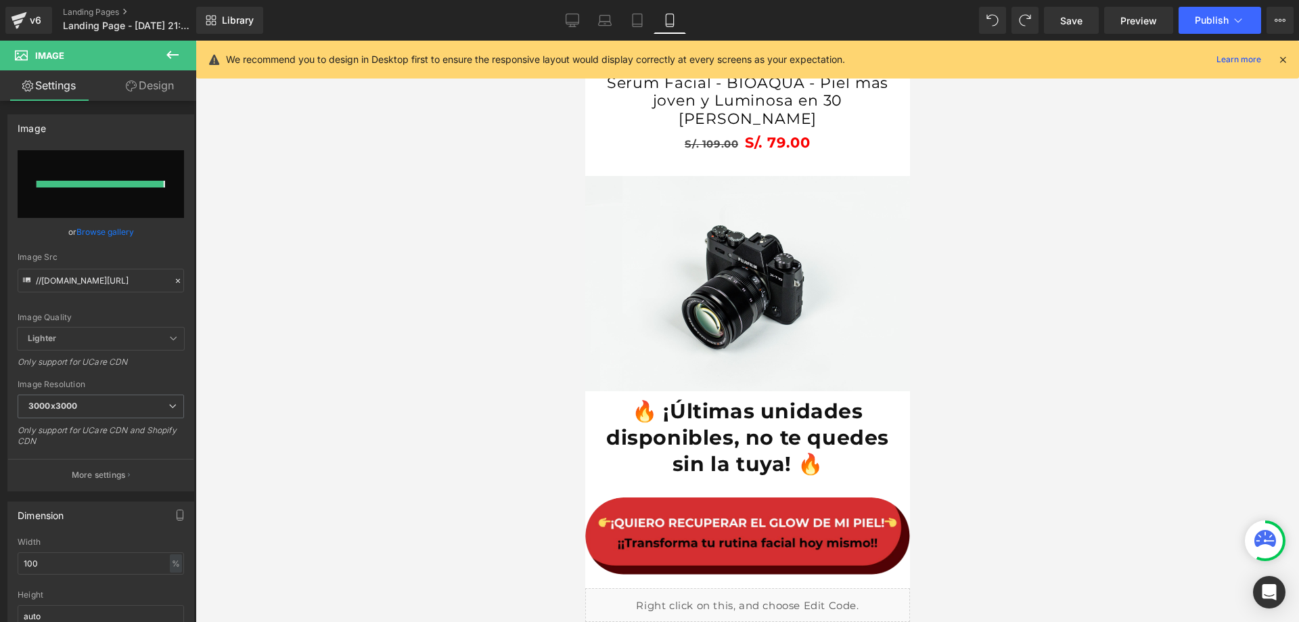
type input "https://ucarecdn.com/ca0bdc5c-38e6-42ac-85c0-42b549078500/-/format/auto/-/previ…"
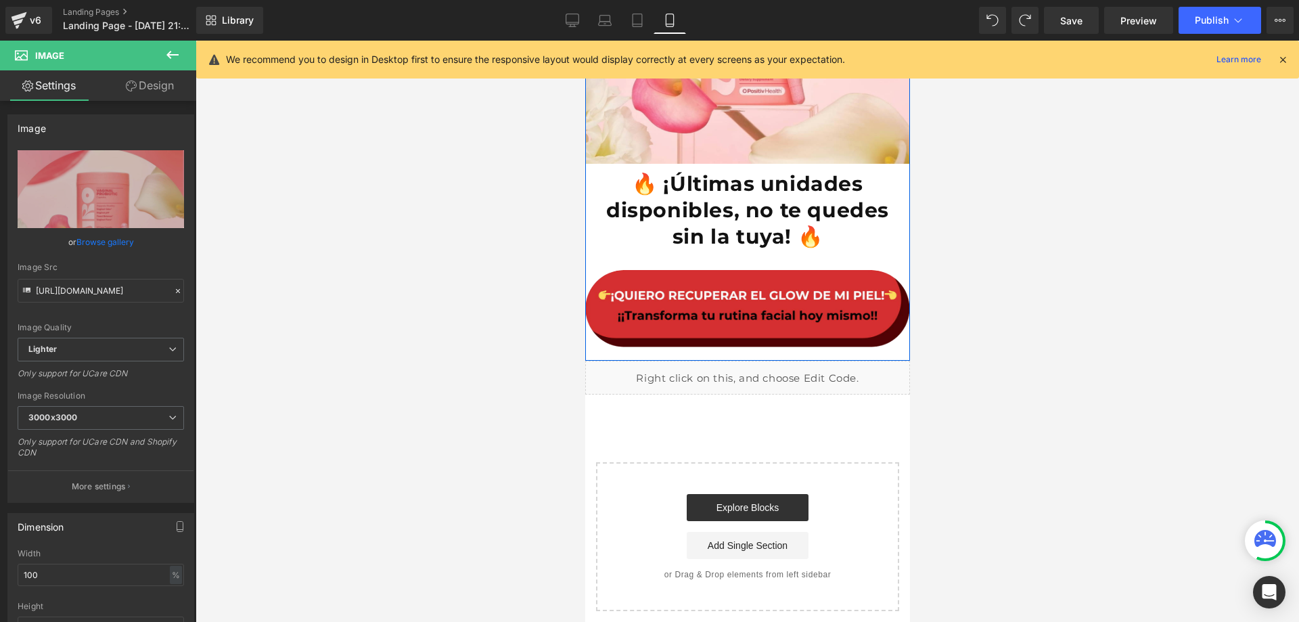
scroll to position [3180, 0]
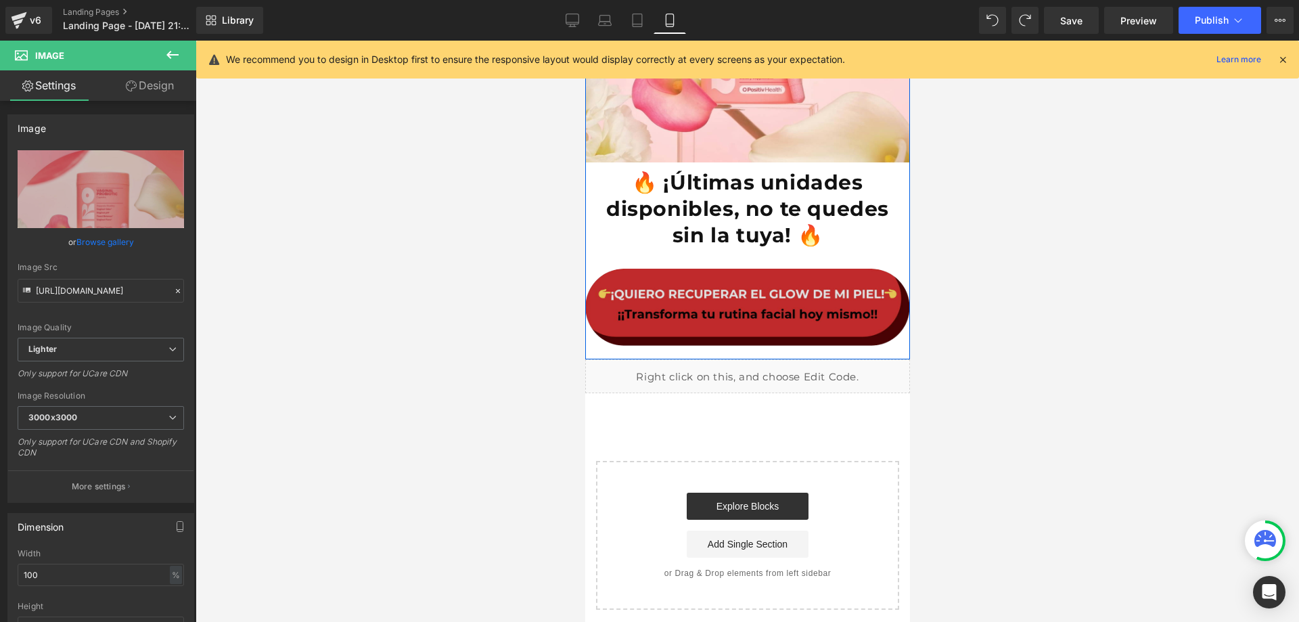
click at [831, 272] on img at bounding box center [746, 307] width 325 height 77
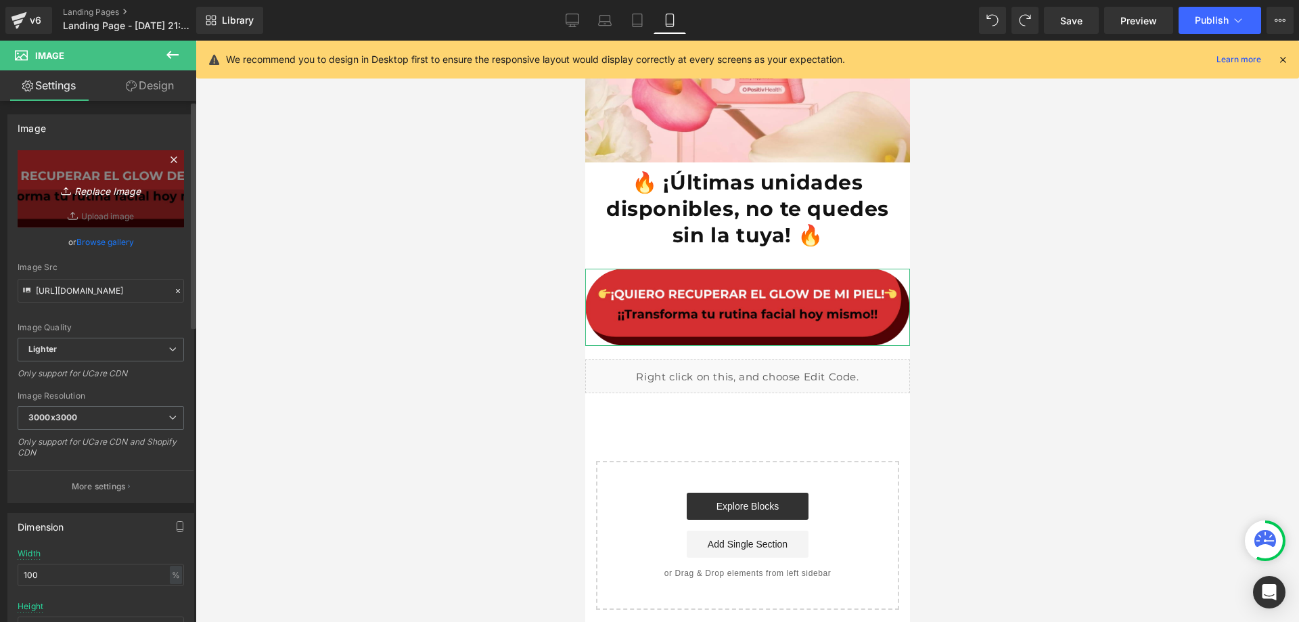
click at [104, 197] on icon "Replace Image" at bounding box center [101, 189] width 108 height 17
type input "C:\fakepath\CTA - Boton.jpg"
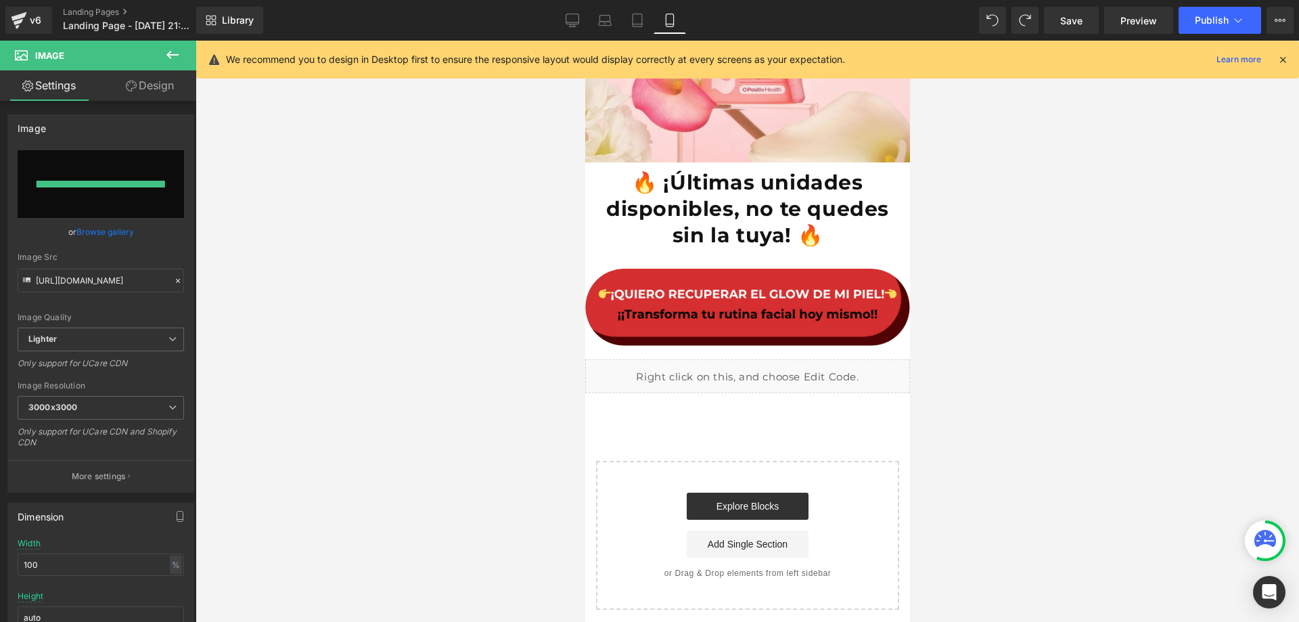
type input "https://ucarecdn.com/16fdcfae-395d-4f8d-a002-2cc4ee605000/-/format/auto/-/previ…"
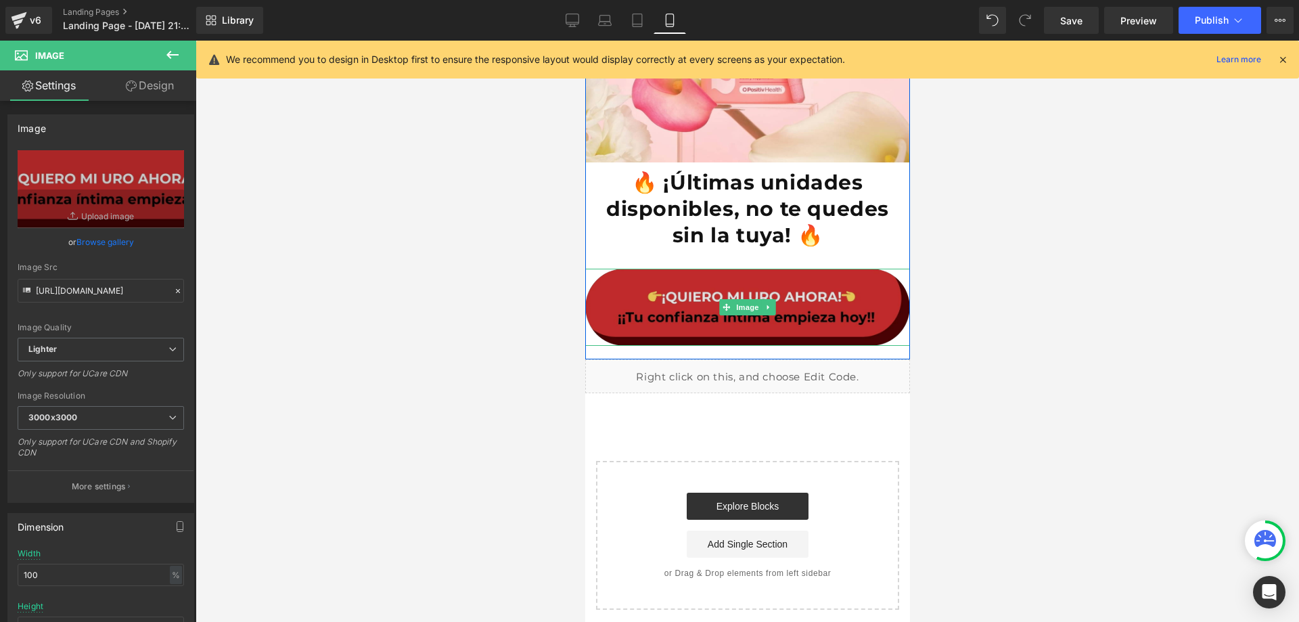
click at [871, 291] on img at bounding box center [746, 307] width 325 height 77
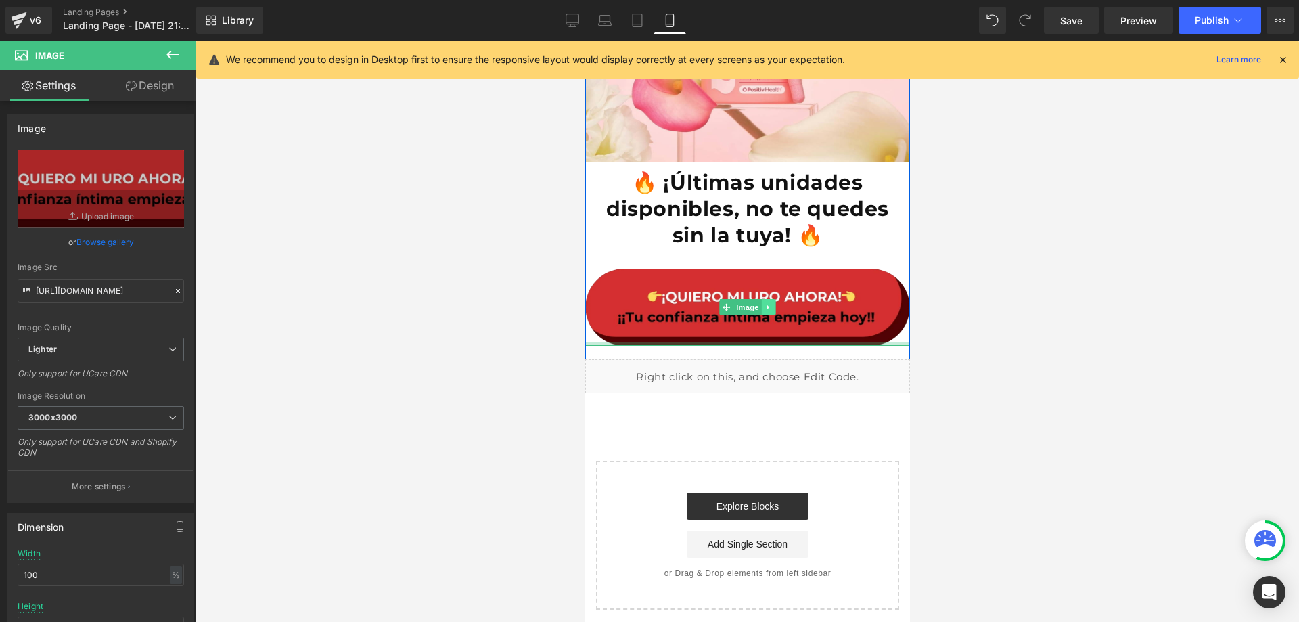
drag, startPoint x: 749, startPoint y: 324, endPoint x: 756, endPoint y: 295, distance: 30.0
click at [756, 295] on div "Image" at bounding box center [746, 307] width 325 height 77
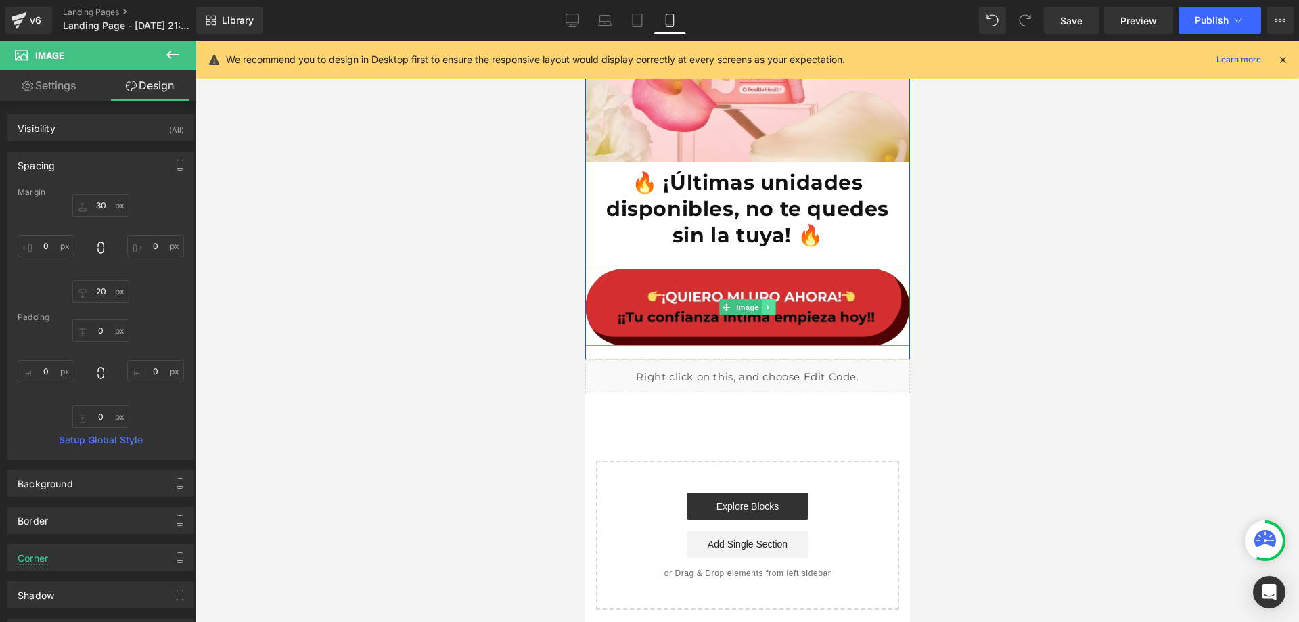
click at [764, 303] on icon at bounding box center [767, 307] width 7 height 8
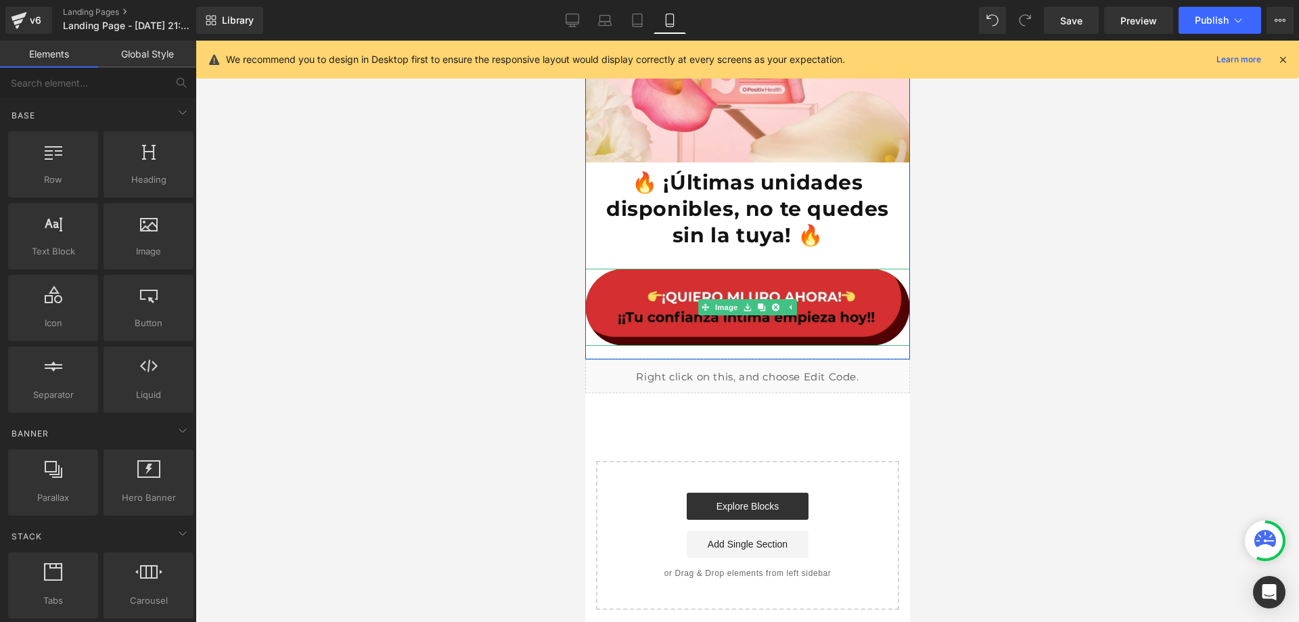
click at [969, 298] on div at bounding box center [747, 331] width 1103 height 581
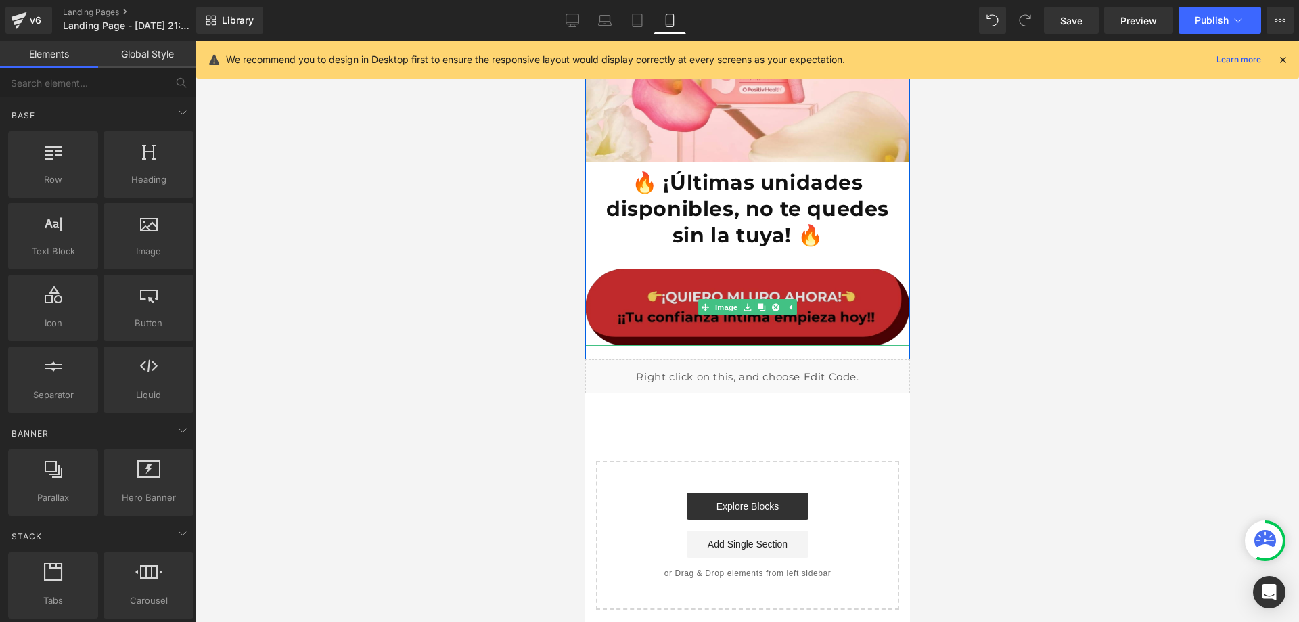
click at [886, 293] on img at bounding box center [746, 307] width 325 height 77
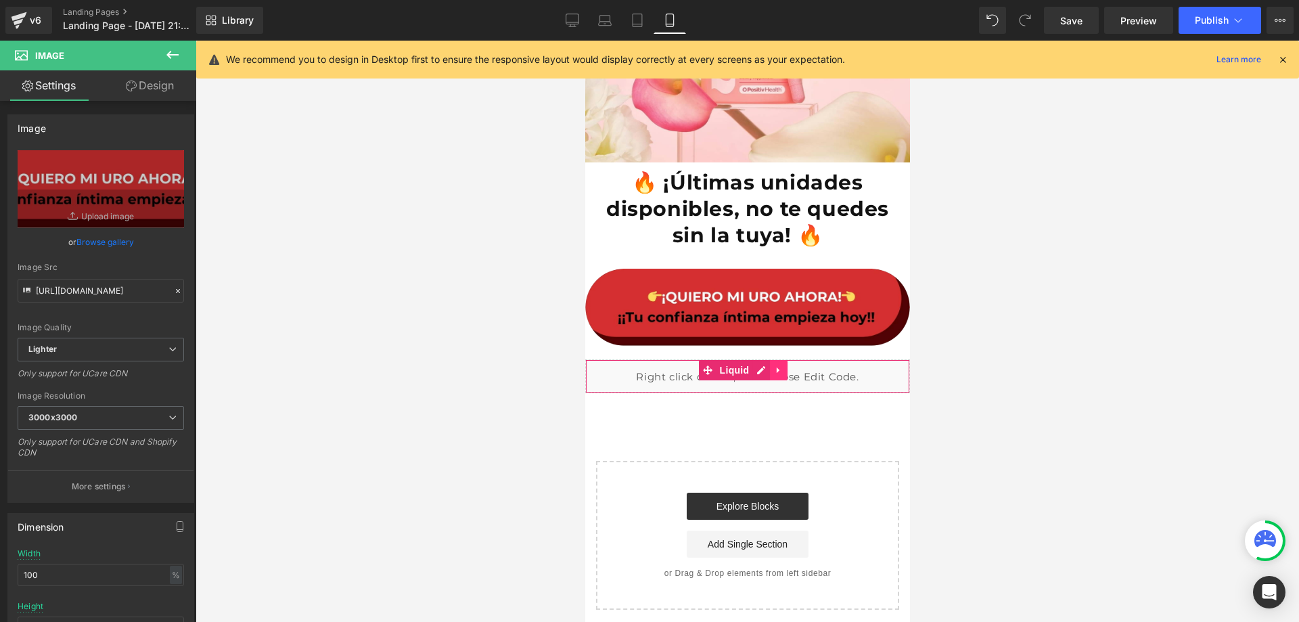
click at [776, 367] on icon at bounding box center [777, 370] width 3 height 6
click at [791, 365] on icon at bounding box center [786, 369] width 9 height 9
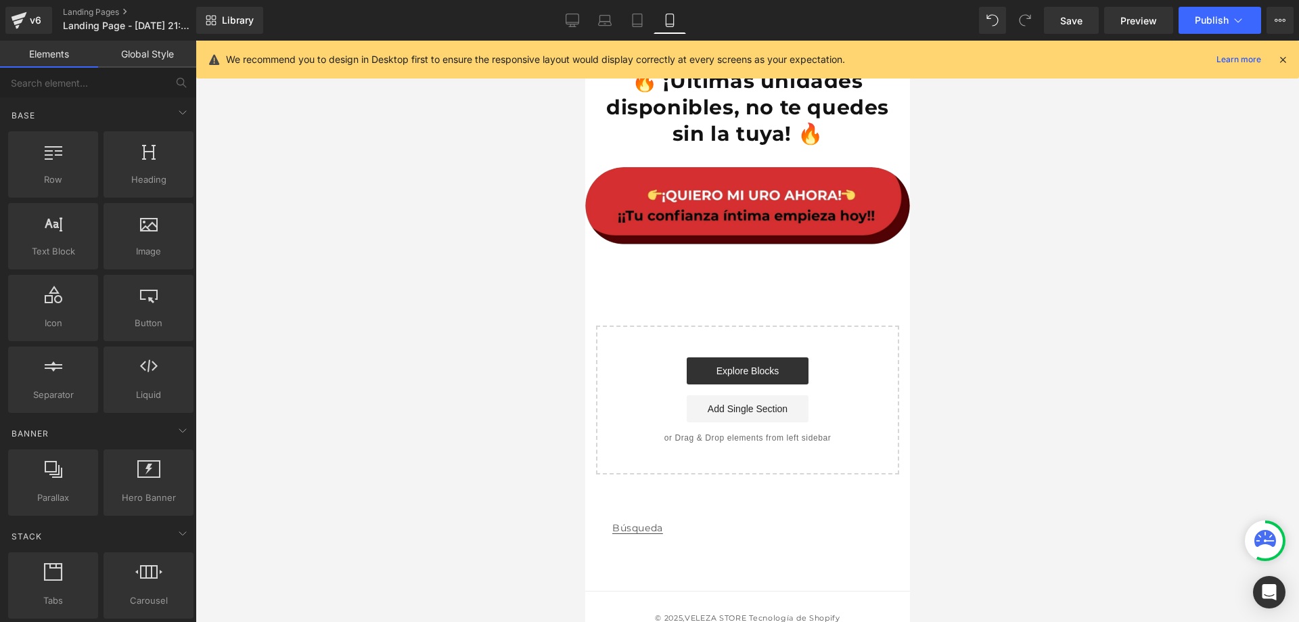
scroll to position [3284, 0]
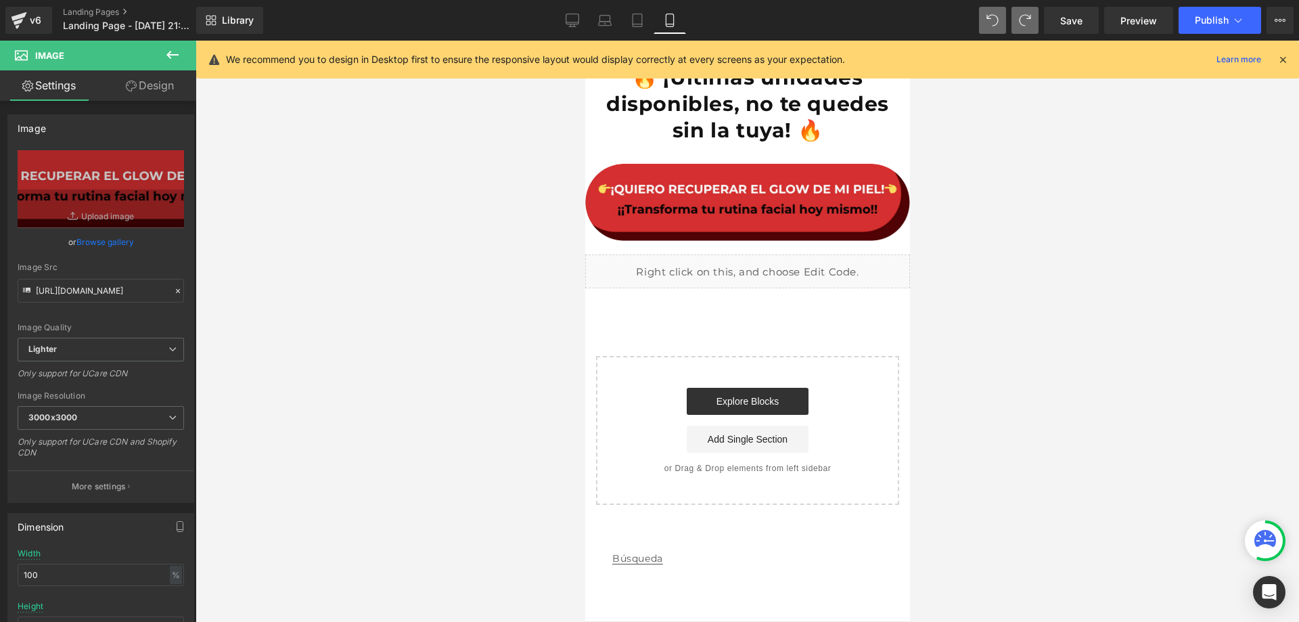
type input "https://ucarecdn.com/16fdcfae-395d-4f8d-a002-2cc4ee605000/-/format/auto/-/previ…"
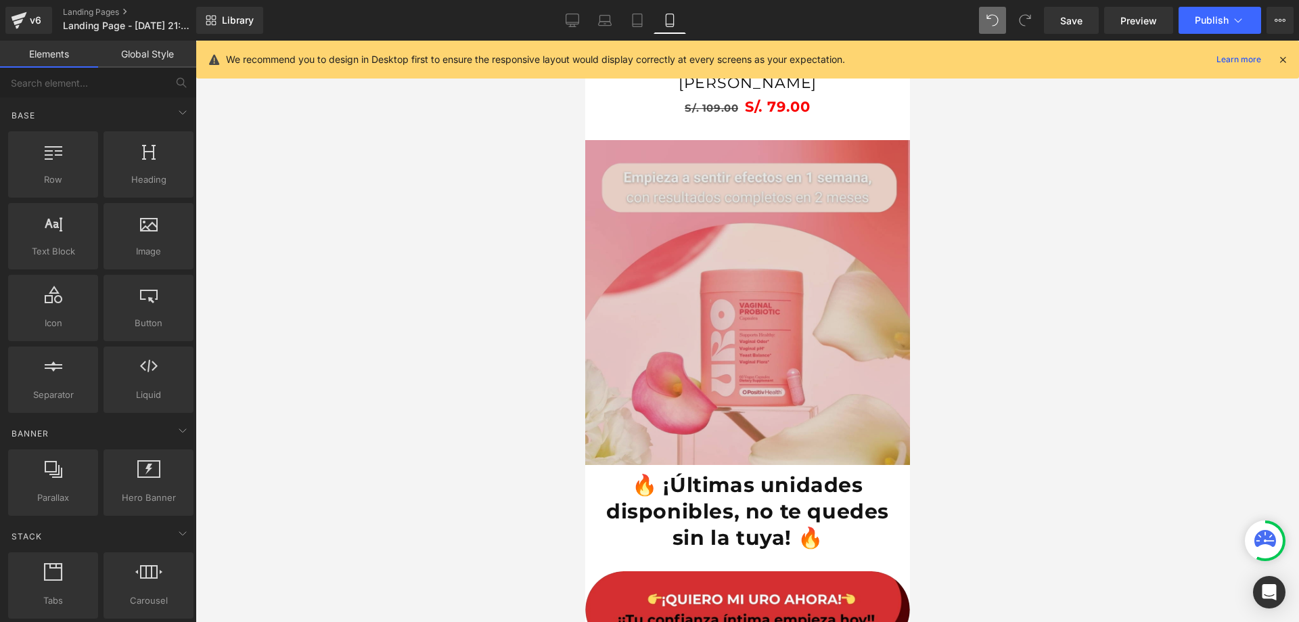
scroll to position [2872, 0]
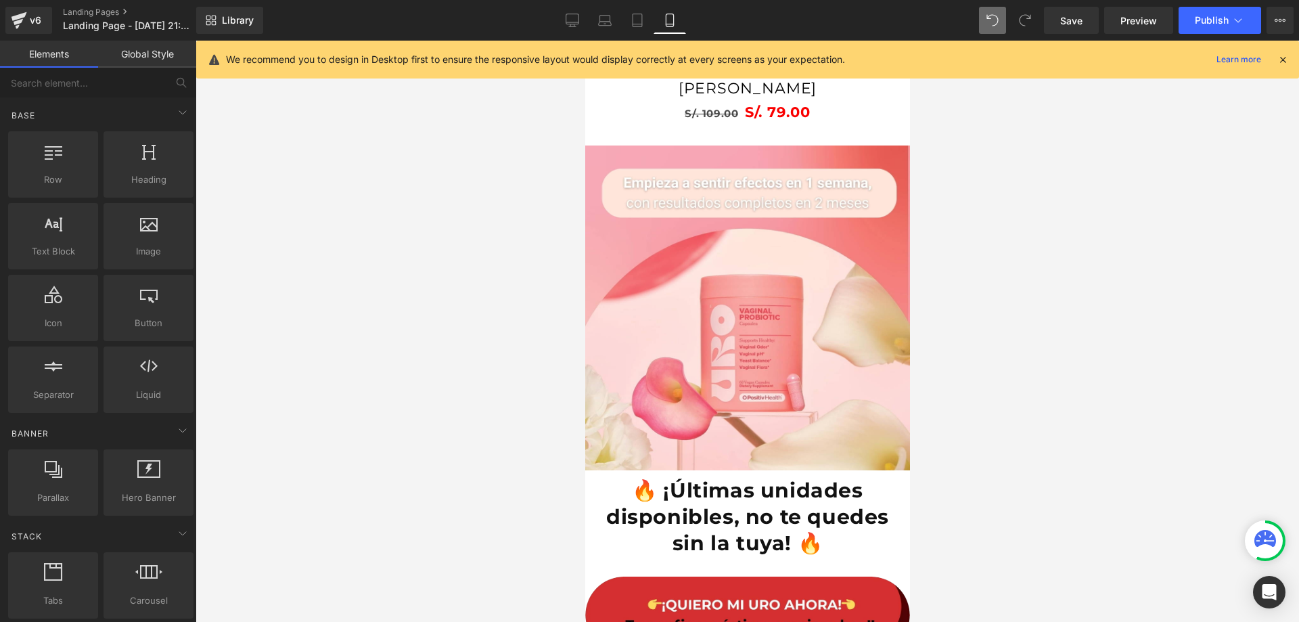
click at [779, 510] on strong "🔥 ¡Últimas unidades disponibles, no te quedes sin la tuya! 🔥" at bounding box center [746, 517] width 283 height 78
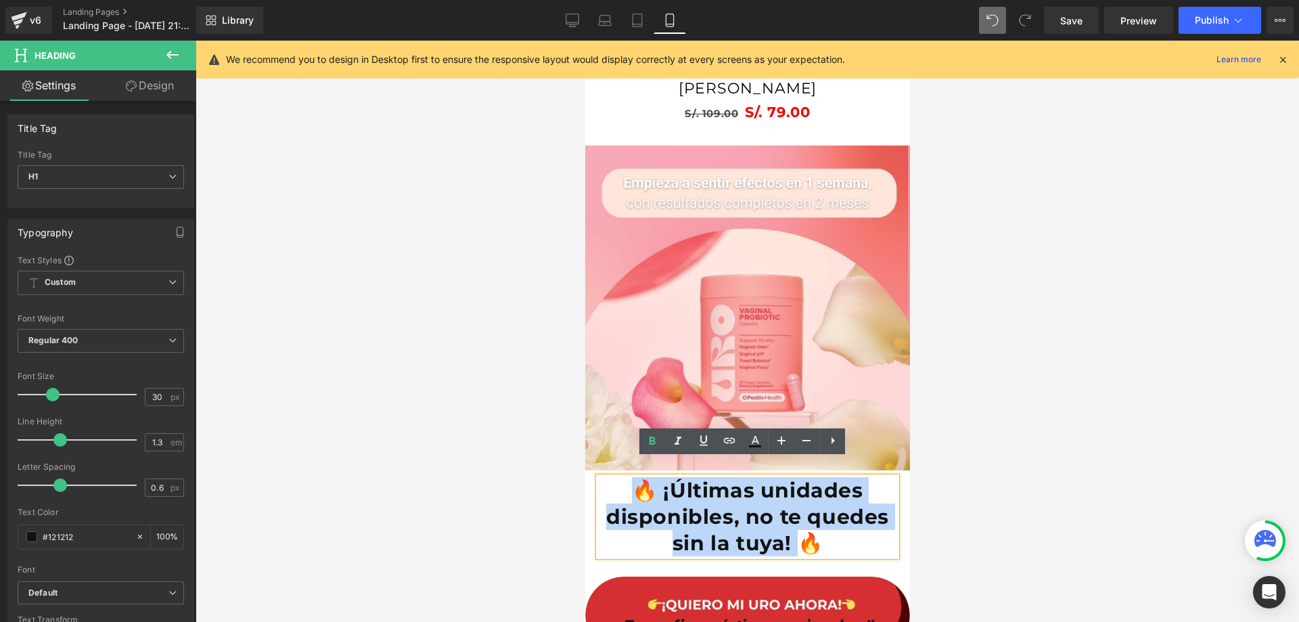
drag, startPoint x: 793, startPoint y: 528, endPoint x: 572, endPoint y: 452, distance: 233.4
drag, startPoint x: 843, startPoint y: 533, endPoint x: 538, endPoint y: 459, distance: 313.4
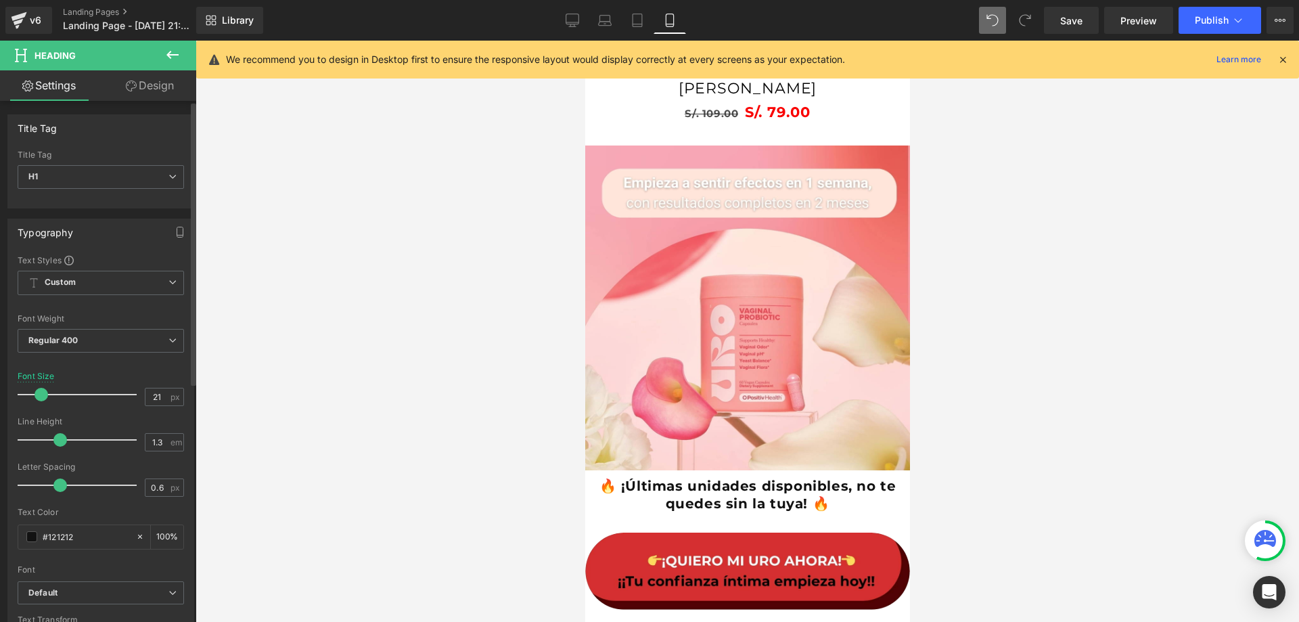
type input "22"
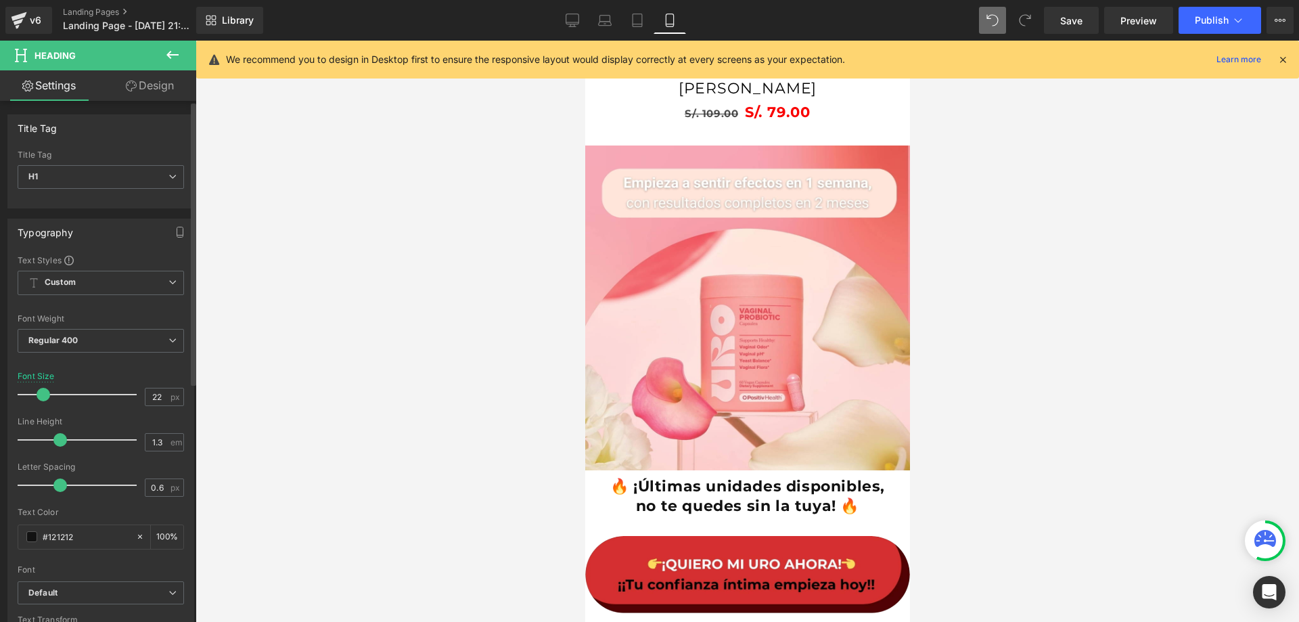
drag, startPoint x: 54, startPoint y: 396, endPoint x: 45, endPoint y: 398, distance: 9.7
click at [45, 398] on span at bounding box center [44, 395] width 14 height 14
click at [938, 499] on div at bounding box center [747, 331] width 1103 height 581
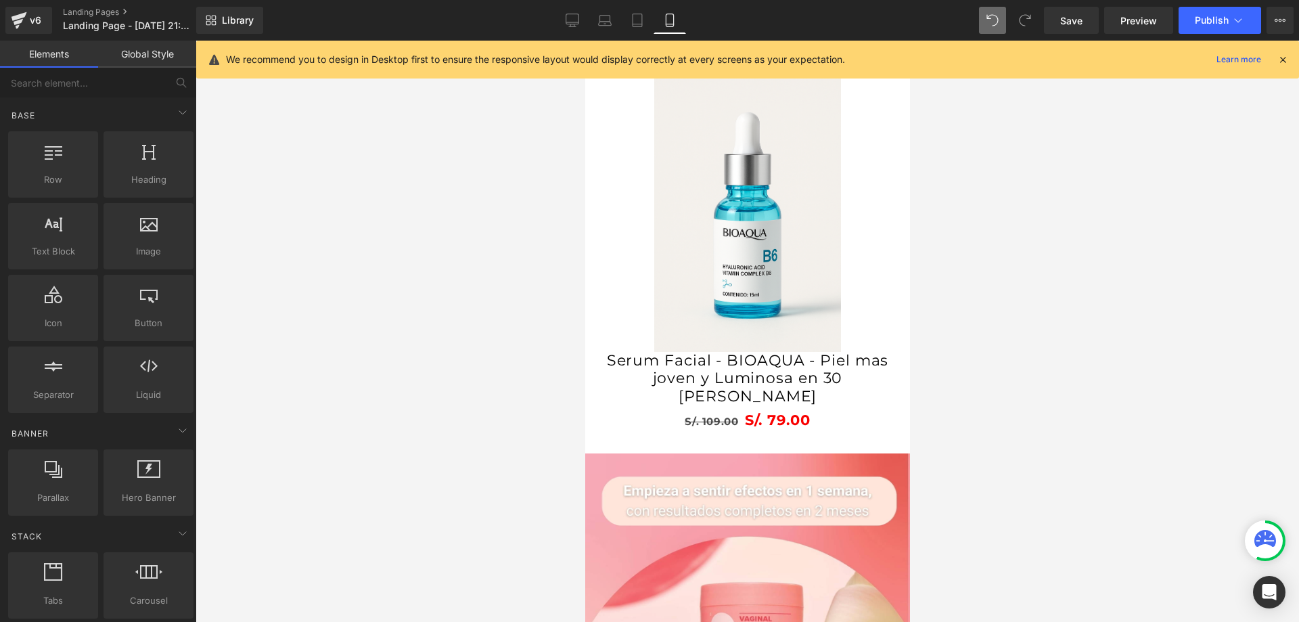
scroll to position [2533, 0]
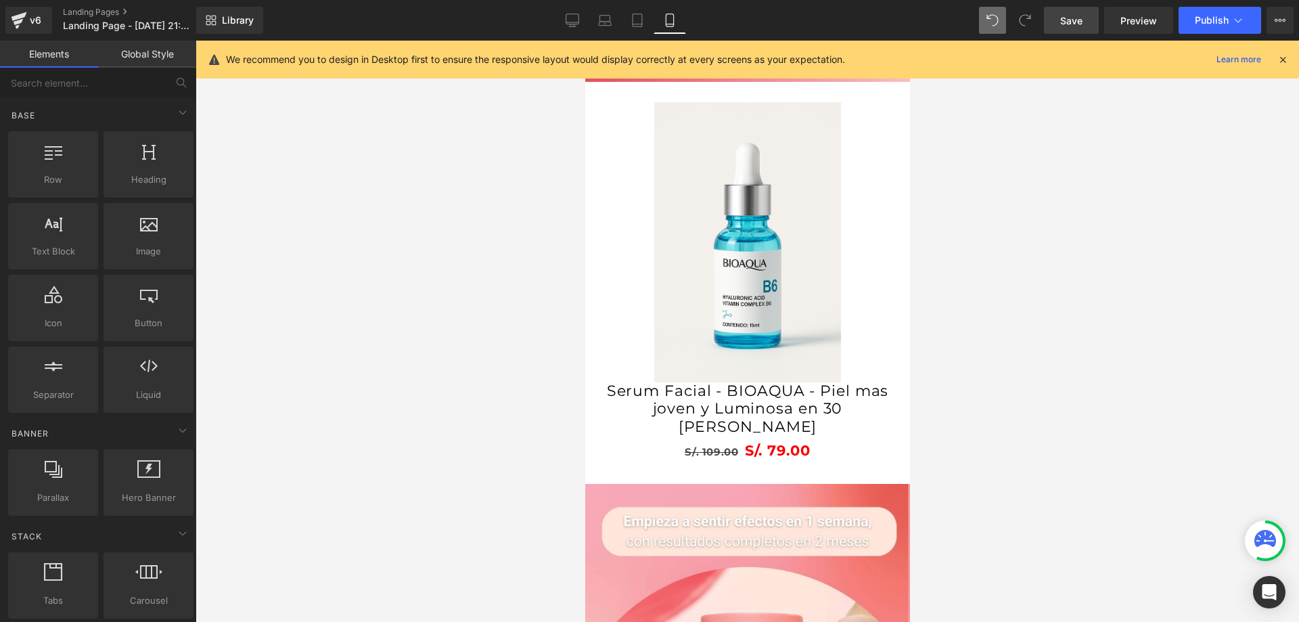
click at [1078, 25] on span "Save" at bounding box center [1071, 21] width 22 height 14
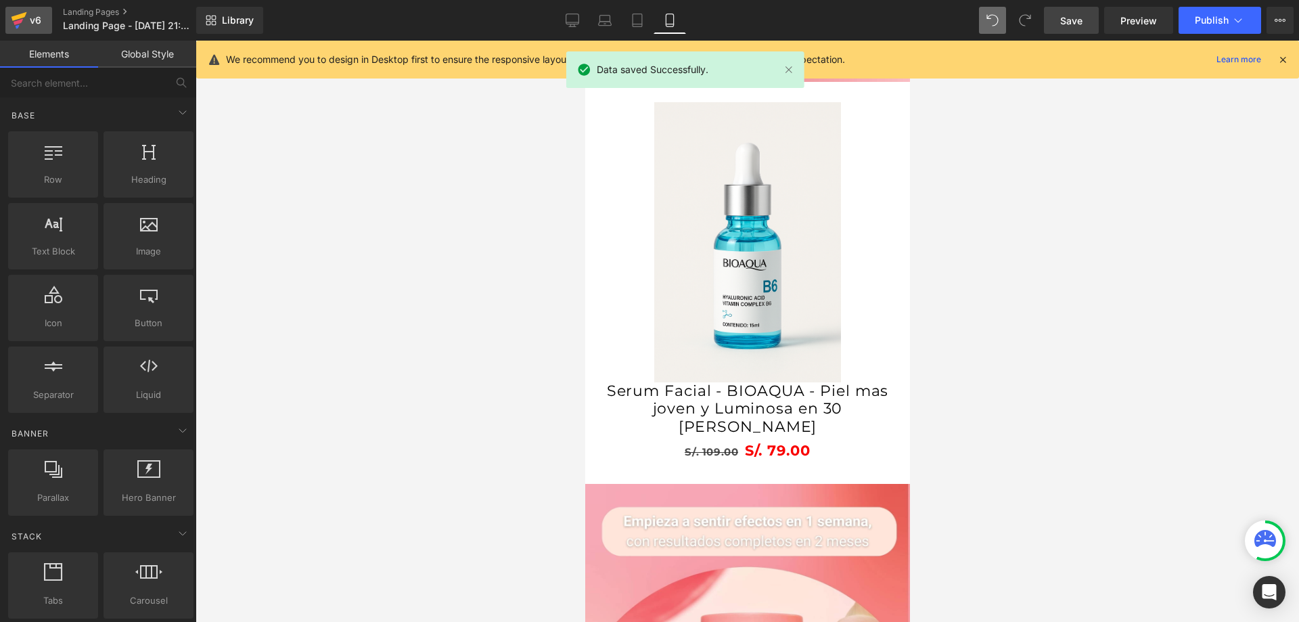
click at [32, 20] on div "v6" at bounding box center [35, 21] width 17 height 18
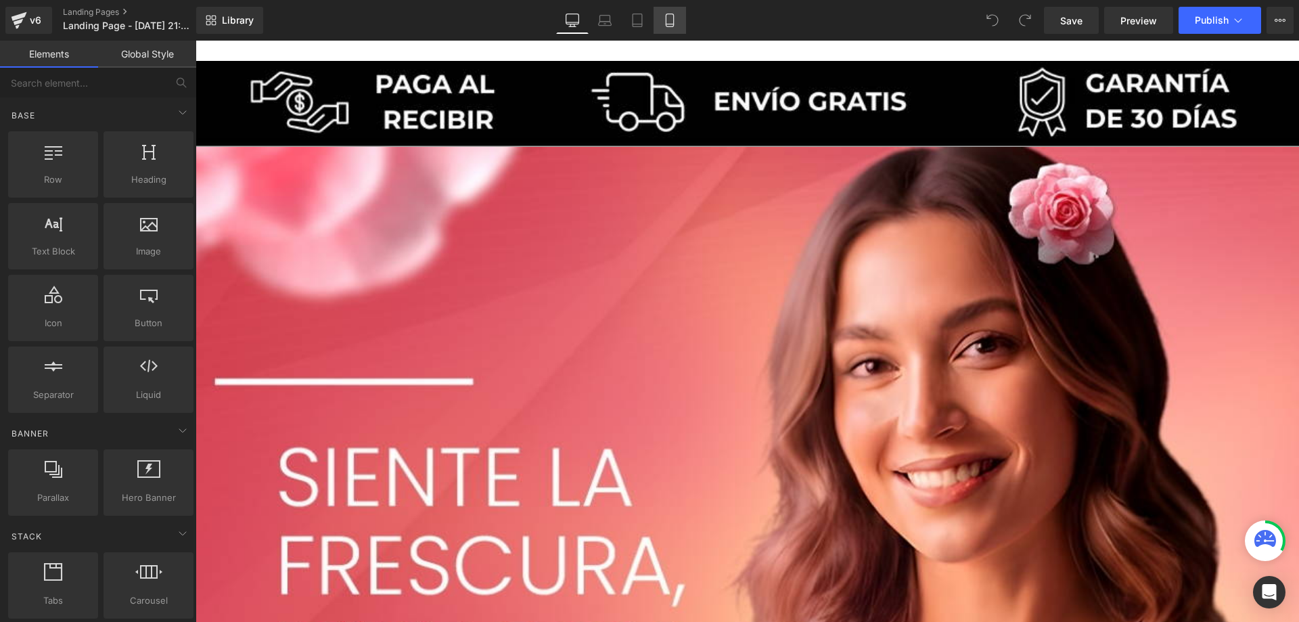
click at [671, 16] on icon at bounding box center [670, 21] width 14 height 14
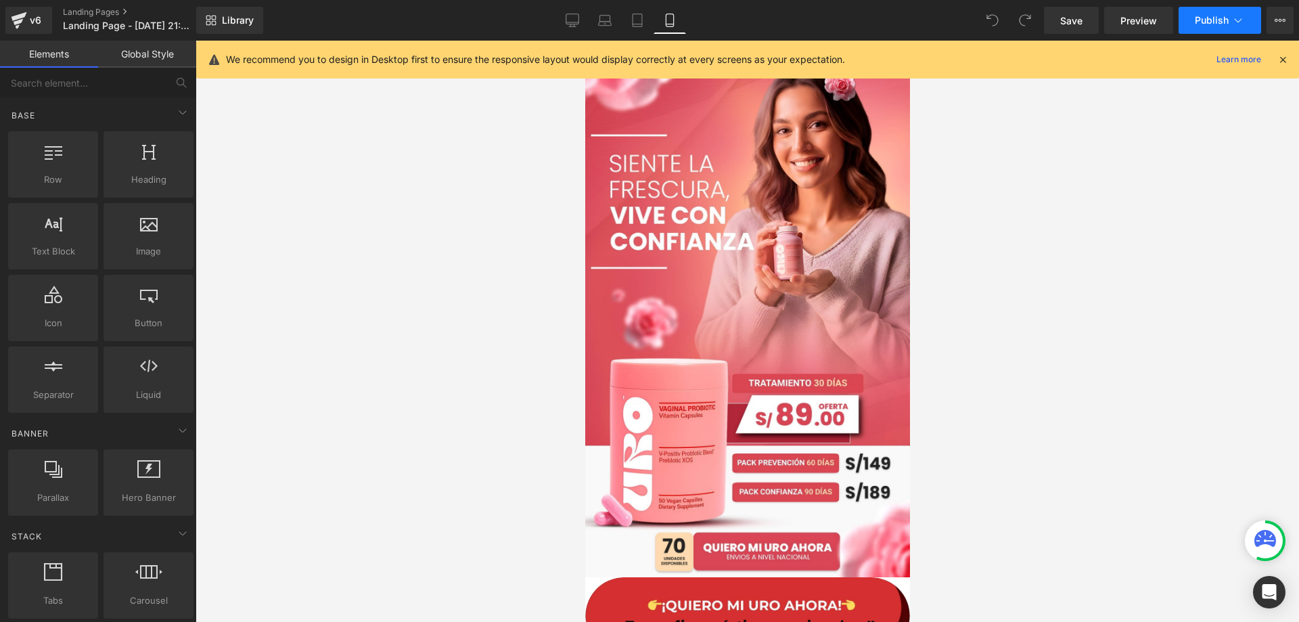
click at [1212, 26] on button "Publish" at bounding box center [1219, 20] width 83 height 27
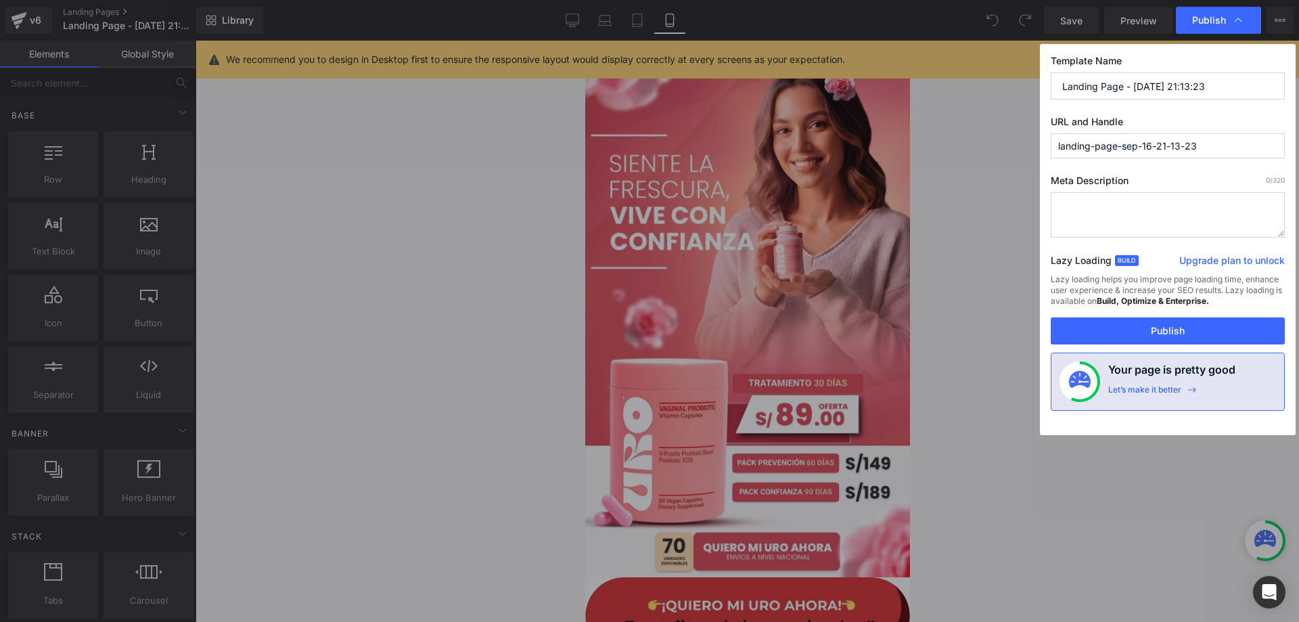
drag, startPoint x: 1219, startPoint y: 91, endPoint x: 1022, endPoint y: 91, distance: 197.5
click at [1022, 91] on div "Publish Template Name Landing Page - Sep 16, 21:13:23 URL and Handle landing-pa…" at bounding box center [649, 311] width 1299 height 622
type input "URO - PV"
click at [1174, 332] on button "Publish" at bounding box center [1168, 330] width 234 height 27
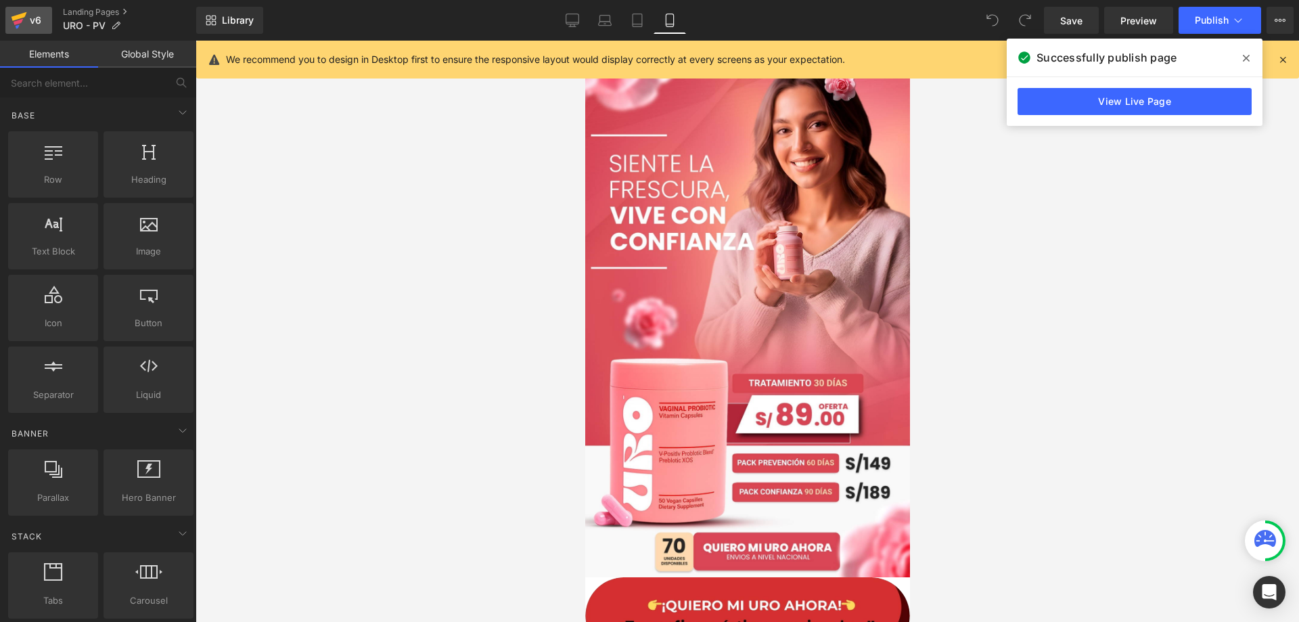
click at [16, 18] on icon at bounding box center [20, 16] width 16 height 9
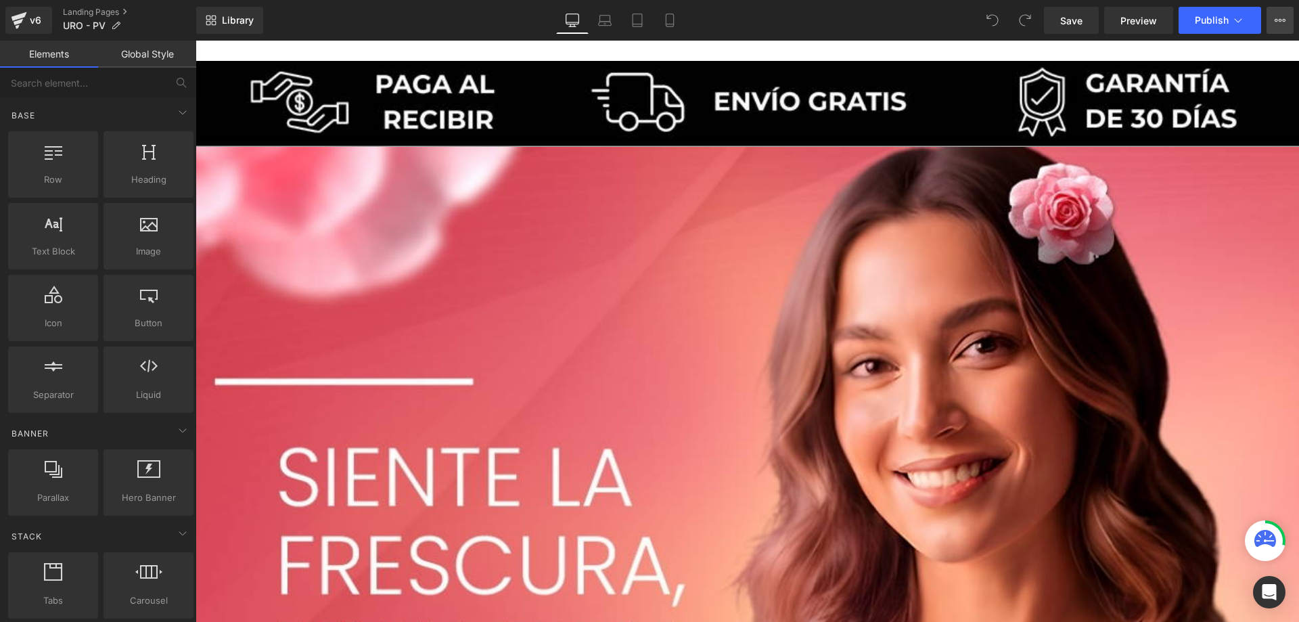
click at [1277, 22] on icon at bounding box center [1280, 20] width 11 height 11
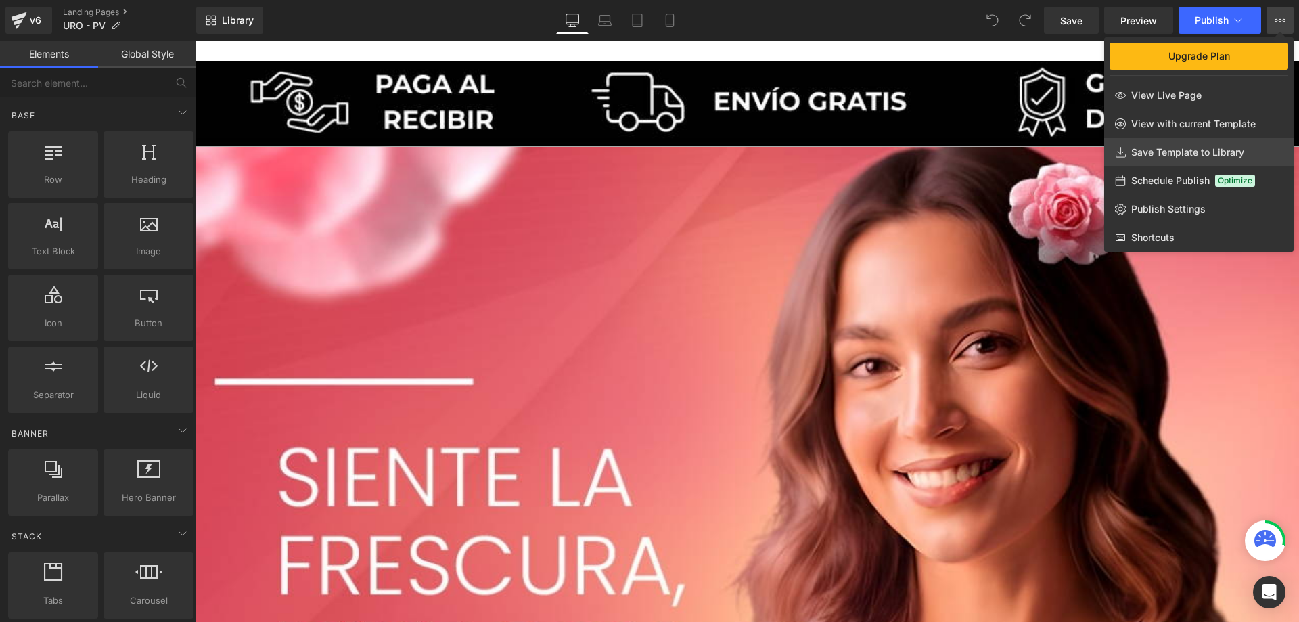
click at [1199, 156] on span "Save Template to Library" at bounding box center [1187, 152] width 113 height 12
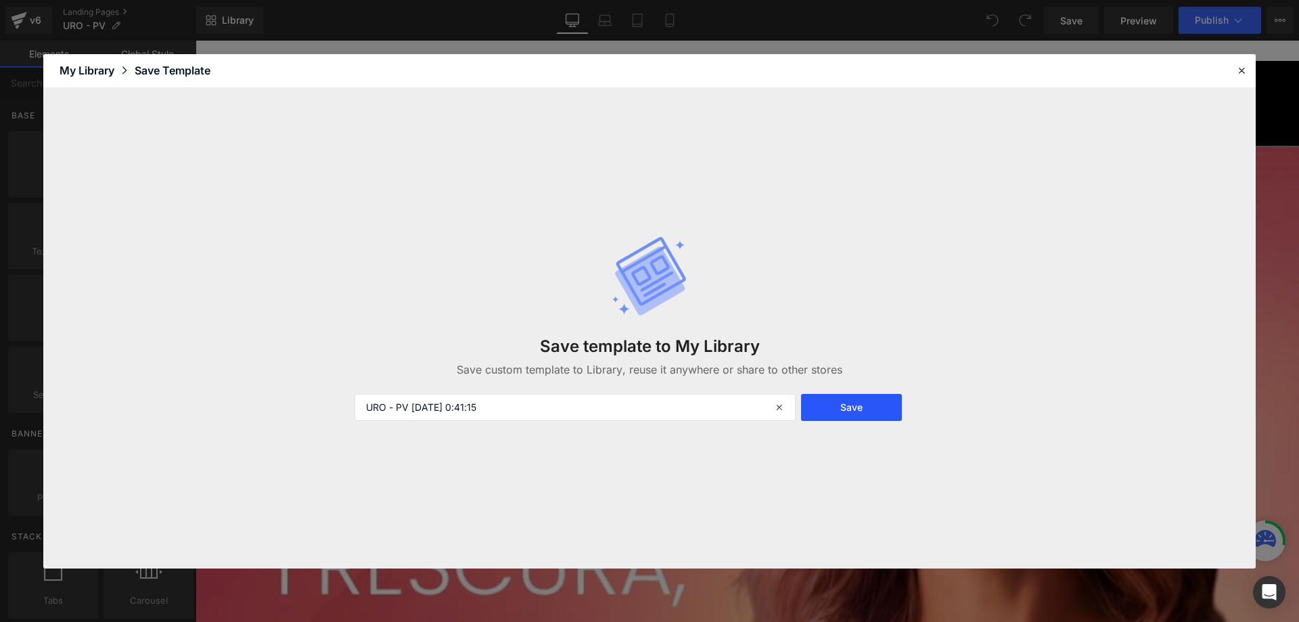
click at [868, 409] on button "Save" at bounding box center [851, 407] width 101 height 27
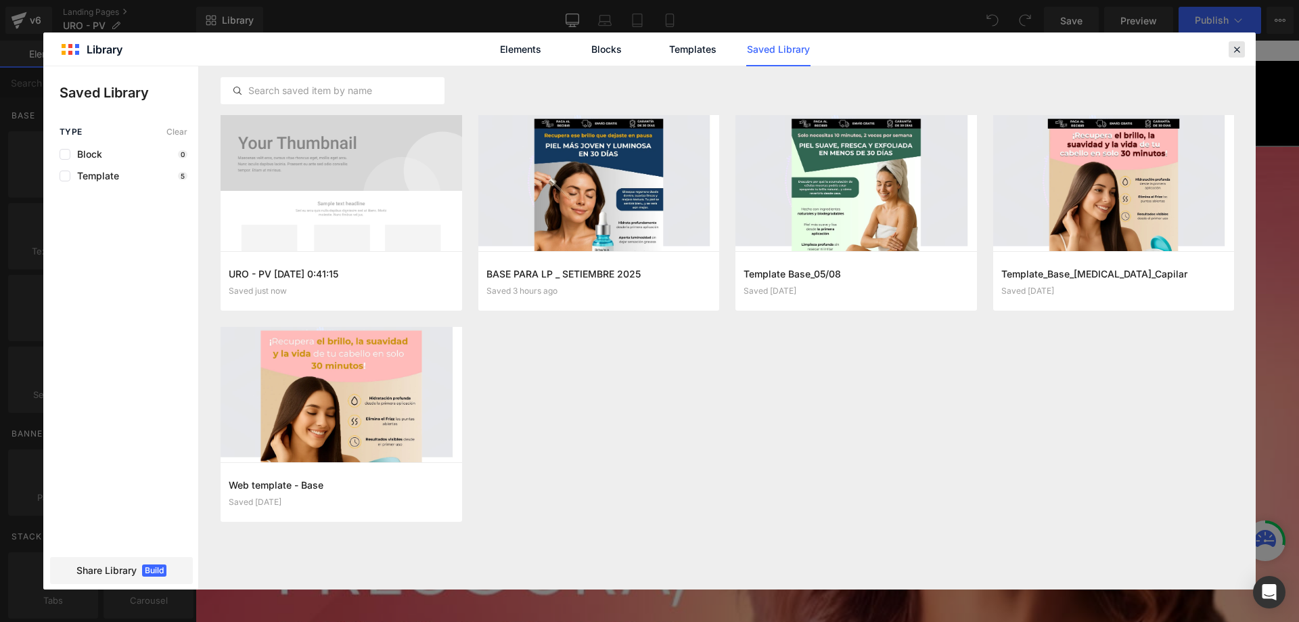
click at [1231, 49] on icon at bounding box center [1237, 49] width 12 height 12
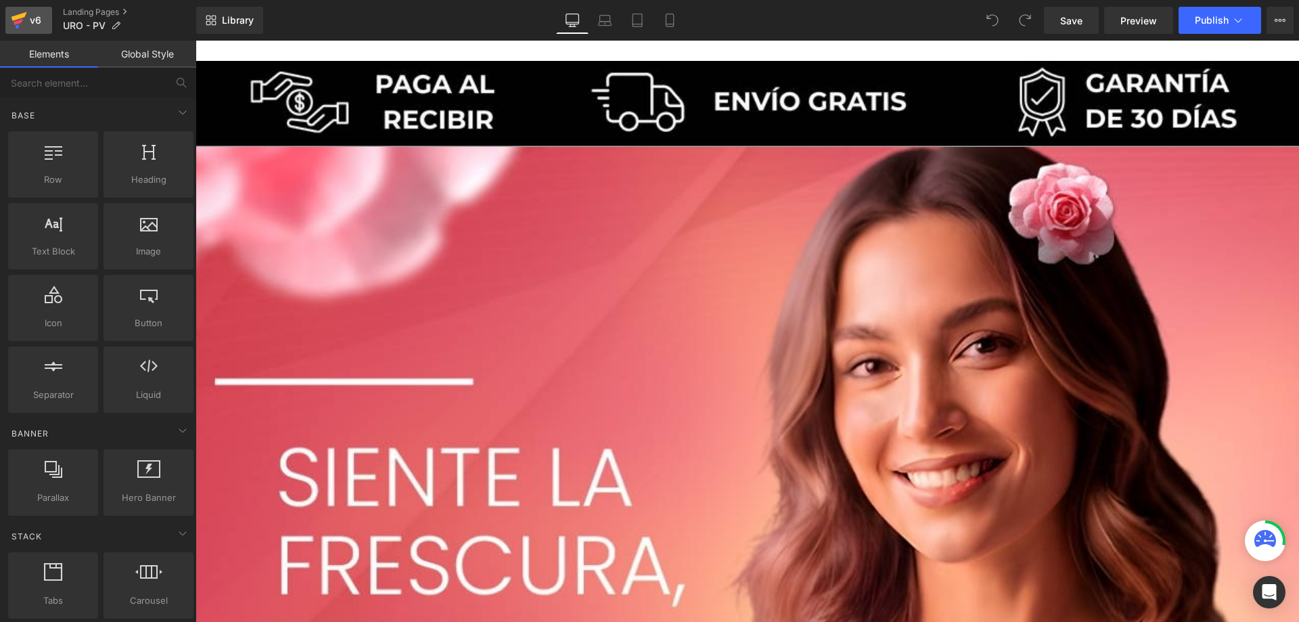
click at [26, 22] on icon at bounding box center [19, 20] width 16 height 34
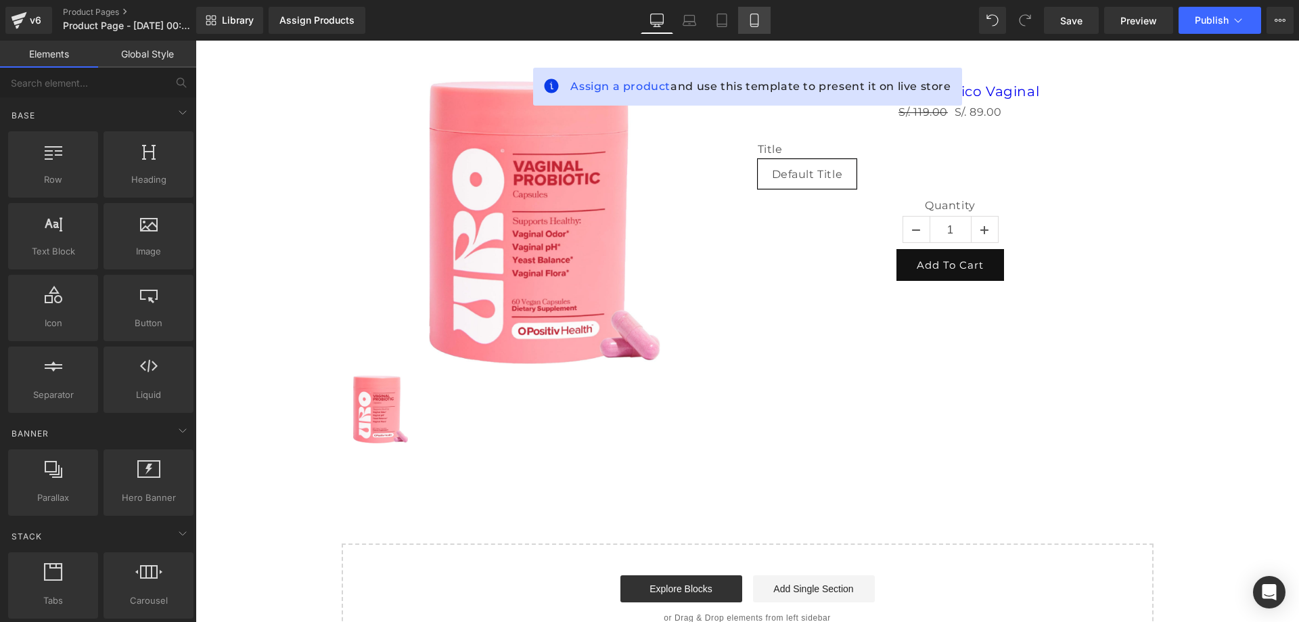
click at [768, 19] on link "Mobile" at bounding box center [754, 20] width 32 height 27
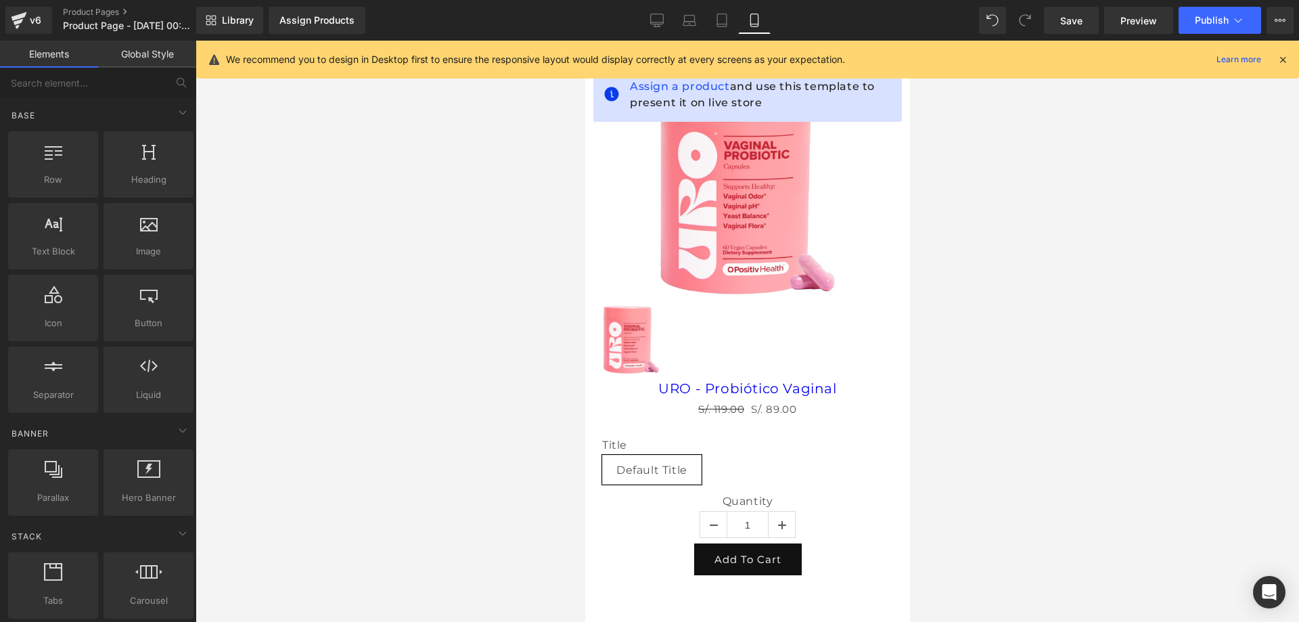
click at [1281, 60] on icon at bounding box center [1283, 59] width 12 height 12
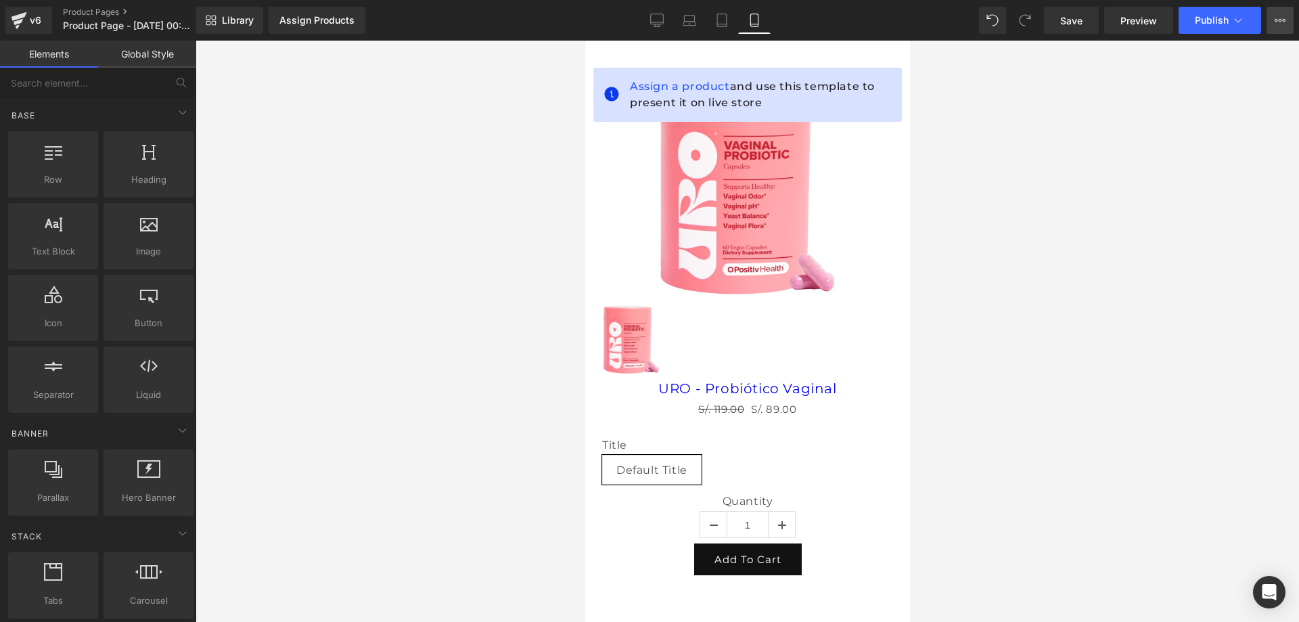
click at [1281, 23] on icon at bounding box center [1280, 20] width 11 height 11
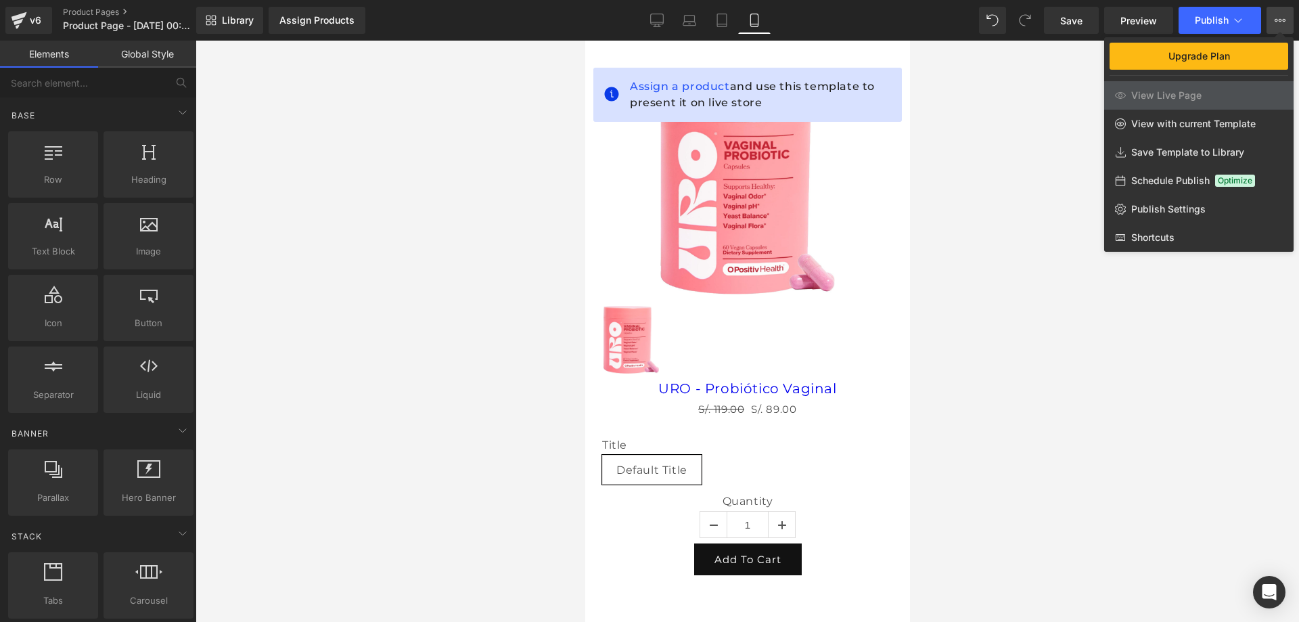
click at [1271, 22] on button "Upgrade Plan View Live Page View with current Template Save Template to Library…" at bounding box center [1279, 20] width 27 height 27
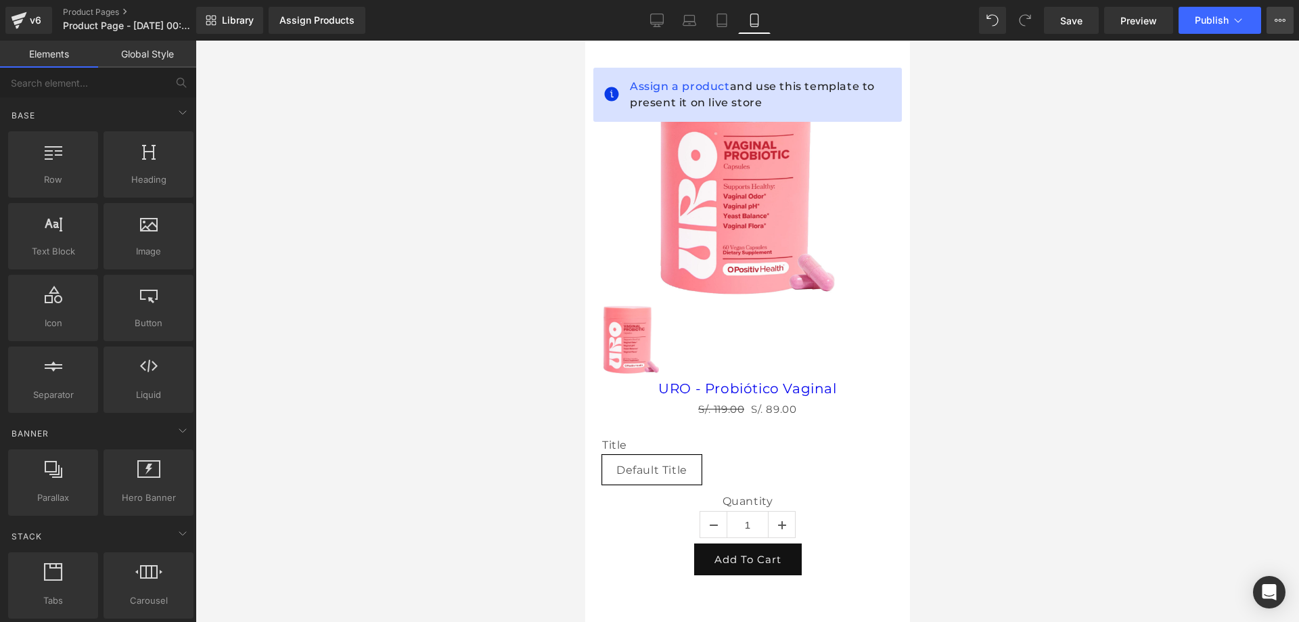
click at [1271, 22] on button "Upgrade Plan View Live Page View with current Template Save Template to Library…" at bounding box center [1279, 20] width 27 height 27
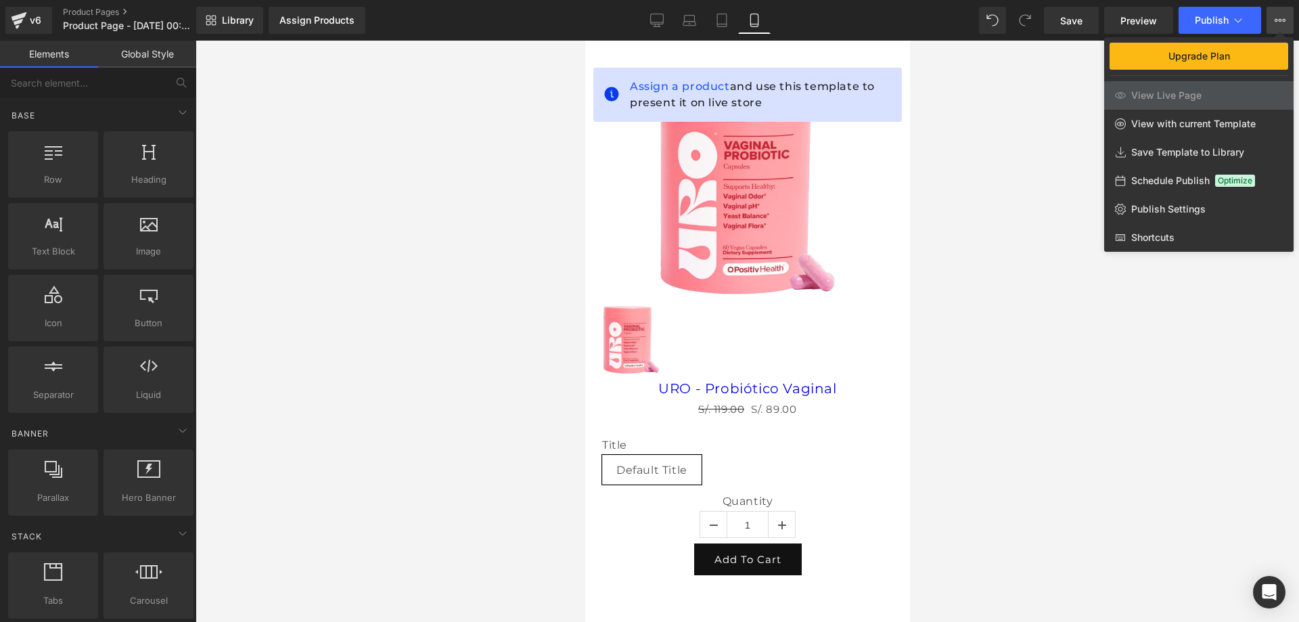
click at [1045, 83] on div at bounding box center [747, 331] width 1103 height 581
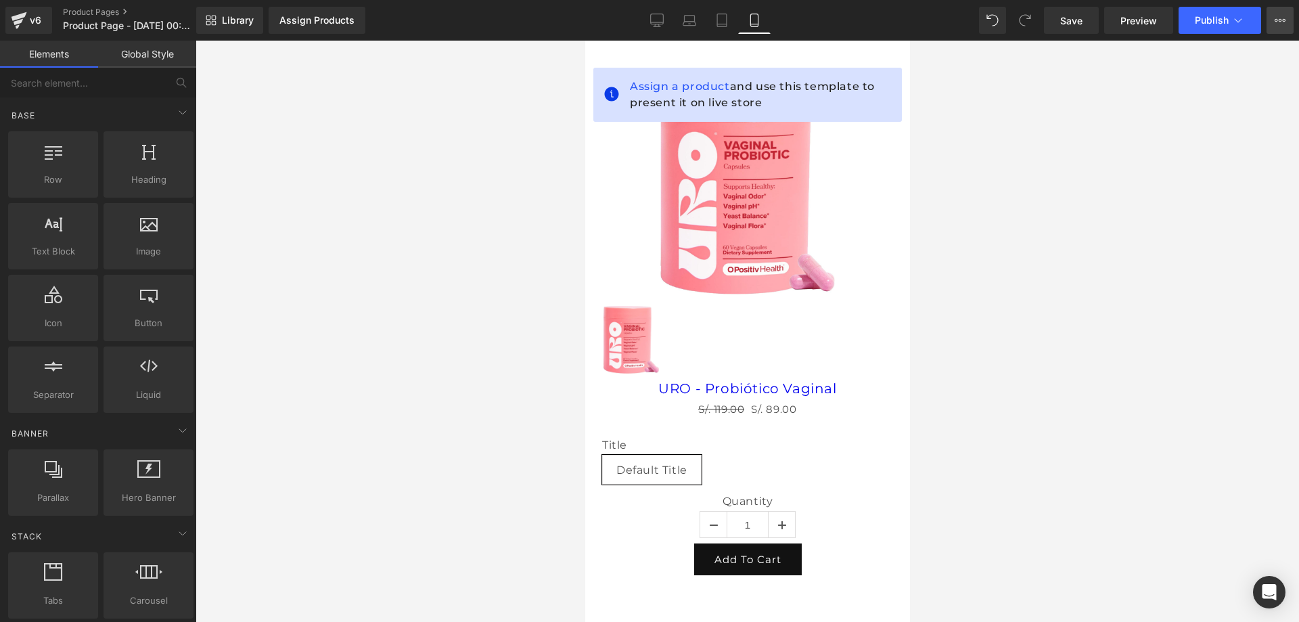
click at [1279, 20] on icon at bounding box center [1280, 20] width 3 height 3
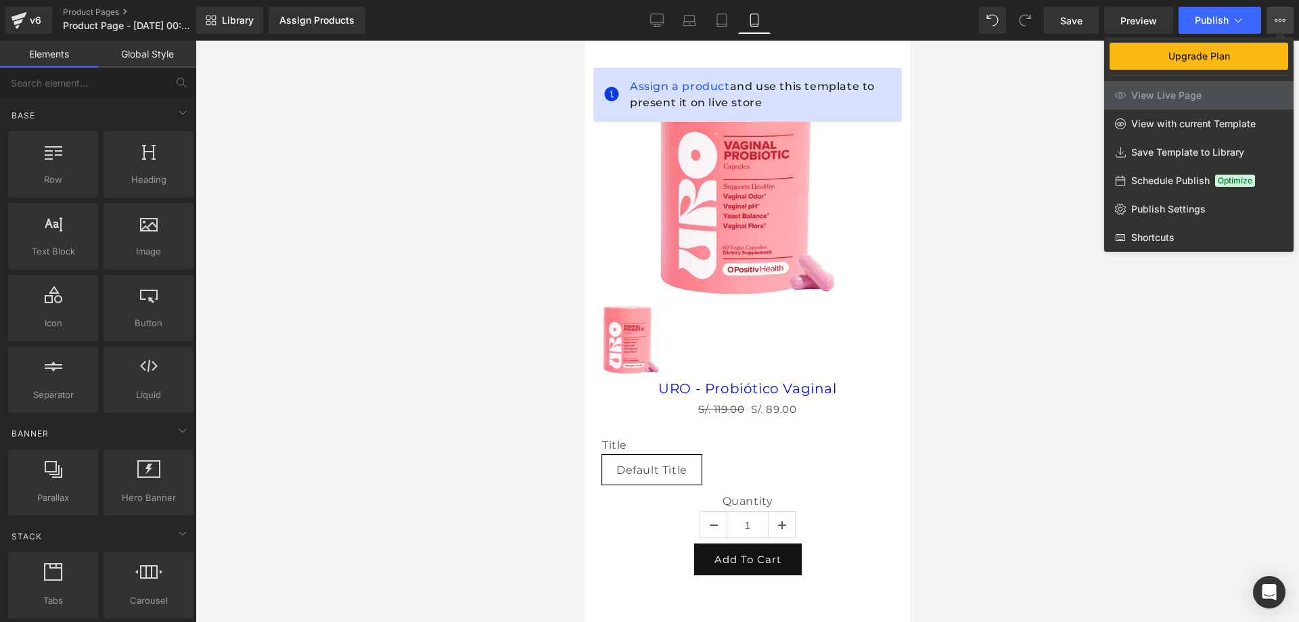
click at [1063, 196] on div at bounding box center [747, 331] width 1103 height 581
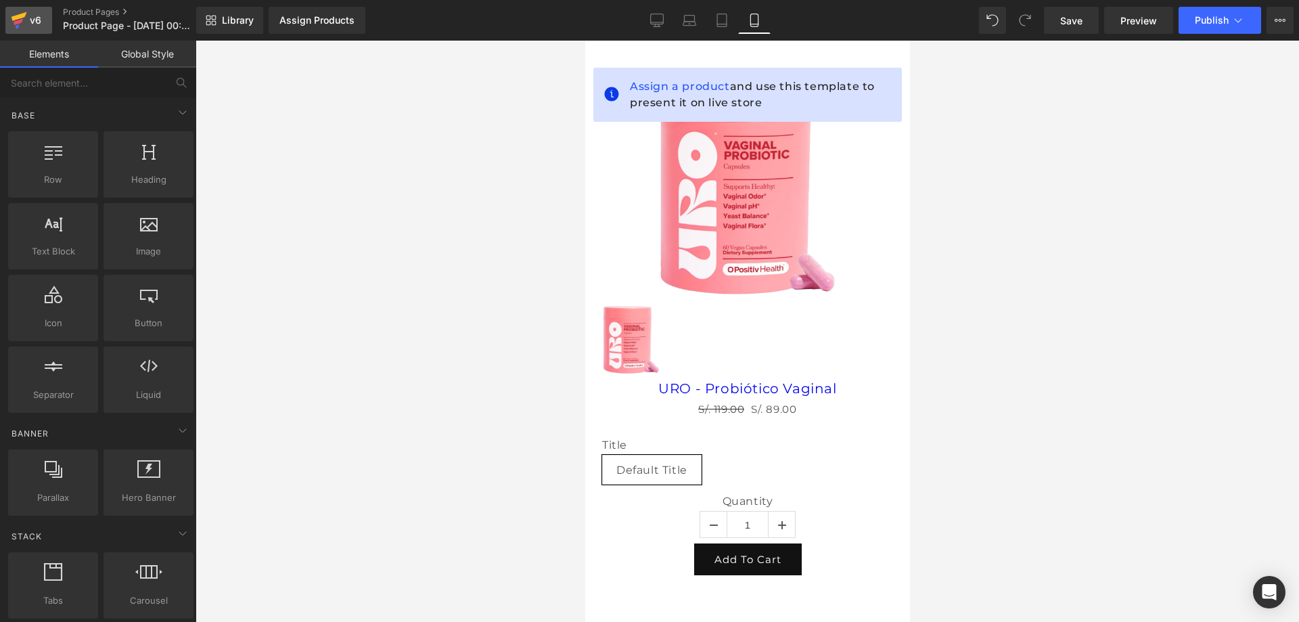
click at [41, 24] on div "v6" at bounding box center [35, 21] width 17 height 18
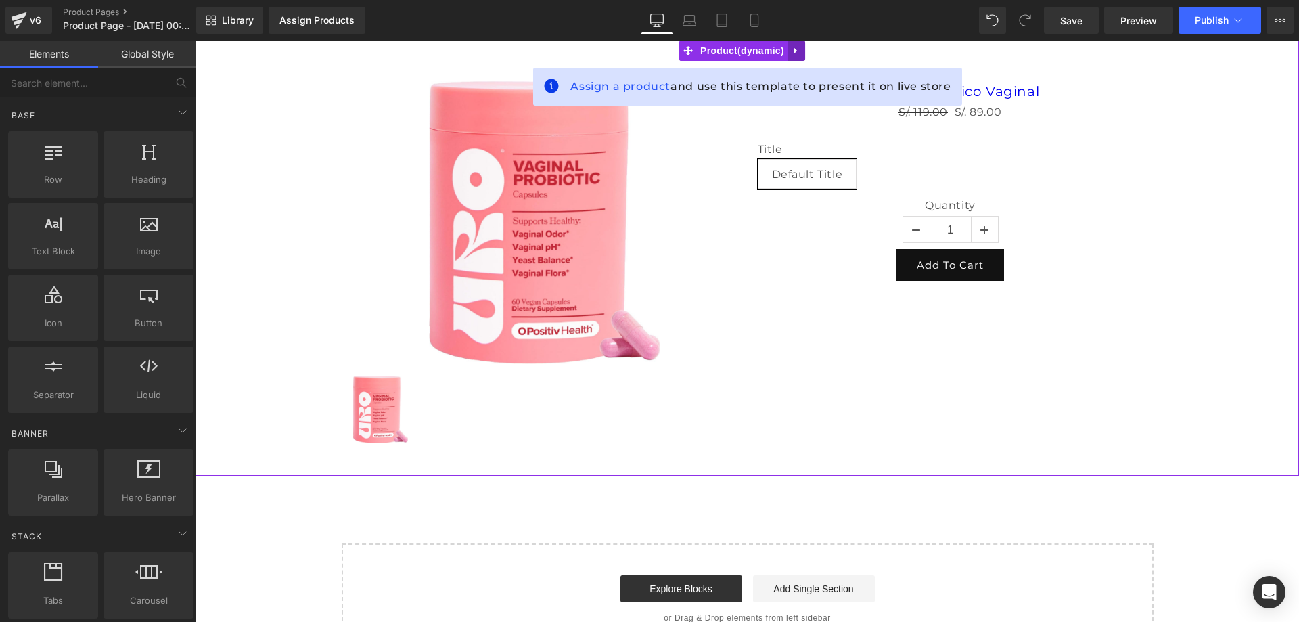
click at [796, 49] on icon at bounding box center [795, 51] width 9 height 10
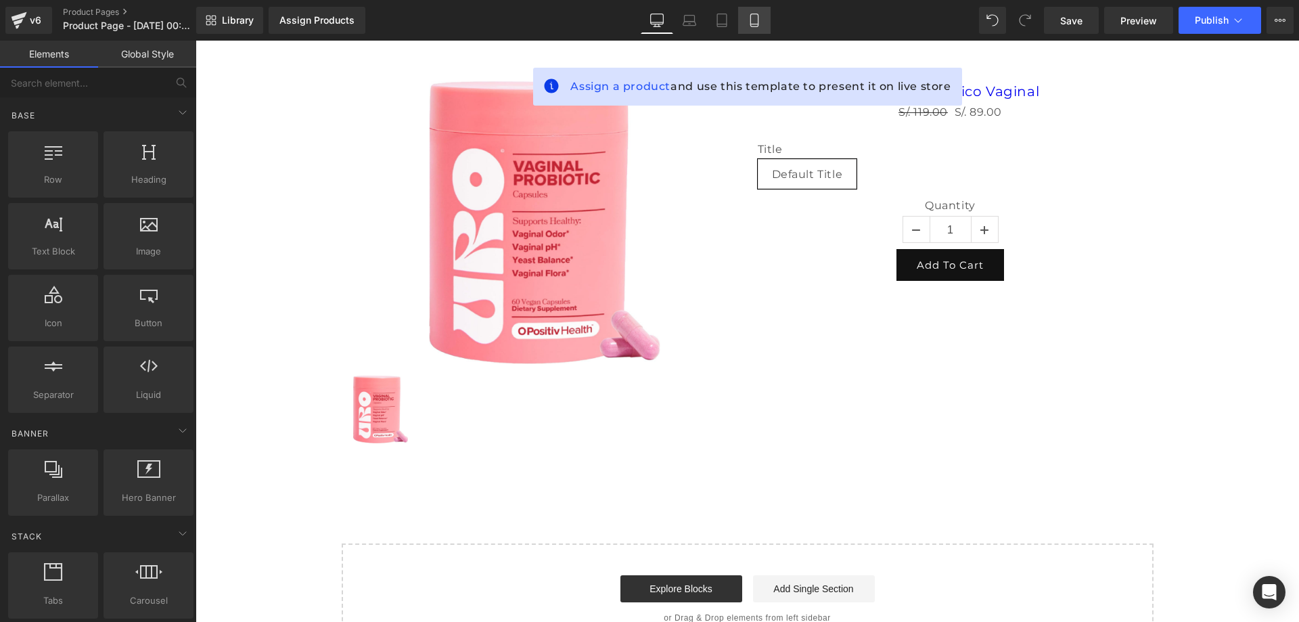
click at [758, 26] on icon at bounding box center [755, 21] width 14 height 14
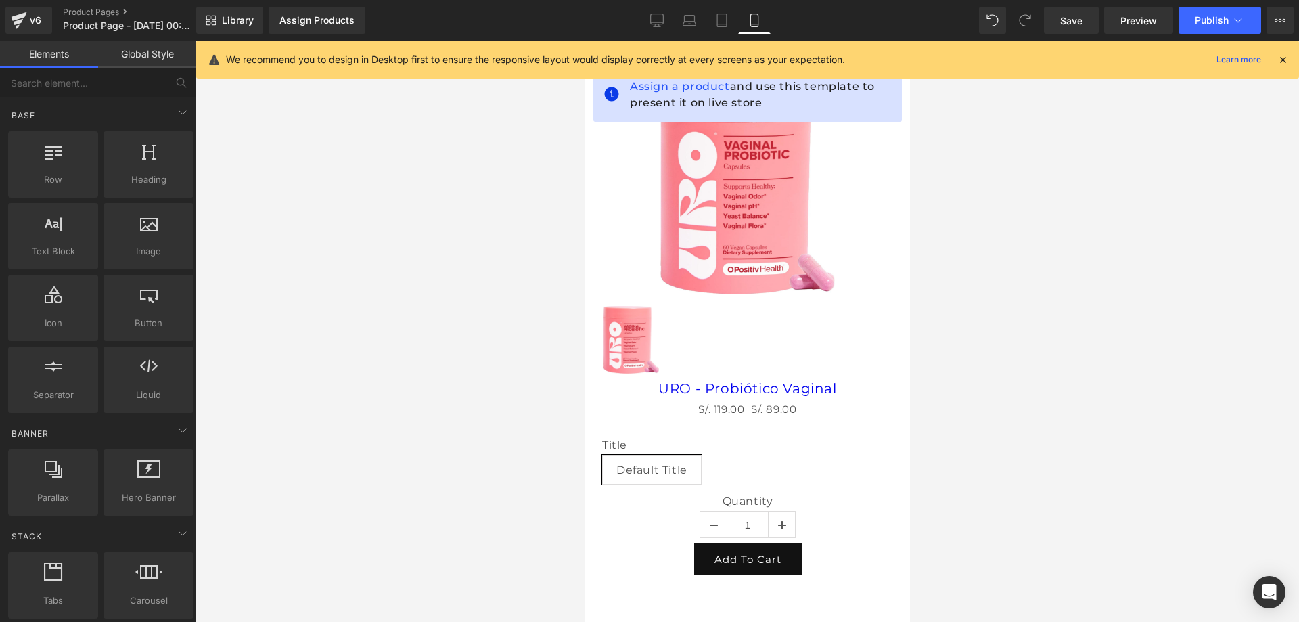
click at [1284, 68] on div "We recommend you to design in Desktop first to ensure the responsive layout wou…" at bounding box center [747, 60] width 1103 height 38
click at [1284, 62] on icon at bounding box center [1283, 59] width 12 height 12
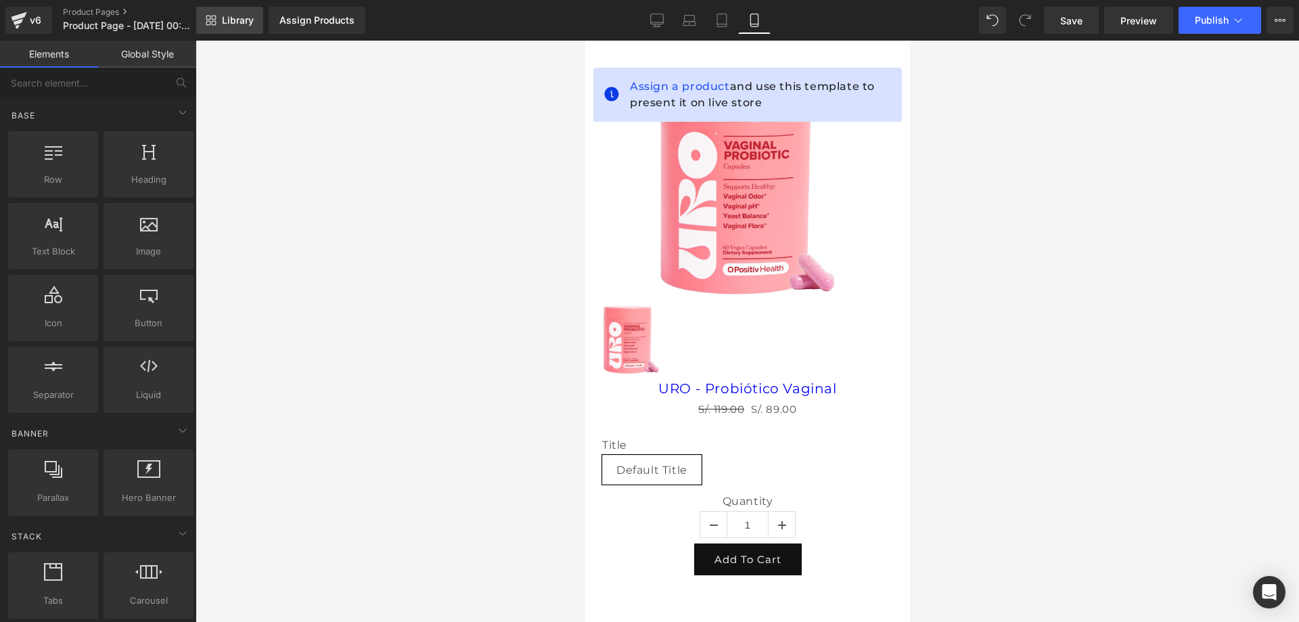
click at [240, 20] on span "Library" at bounding box center [238, 20] width 32 height 12
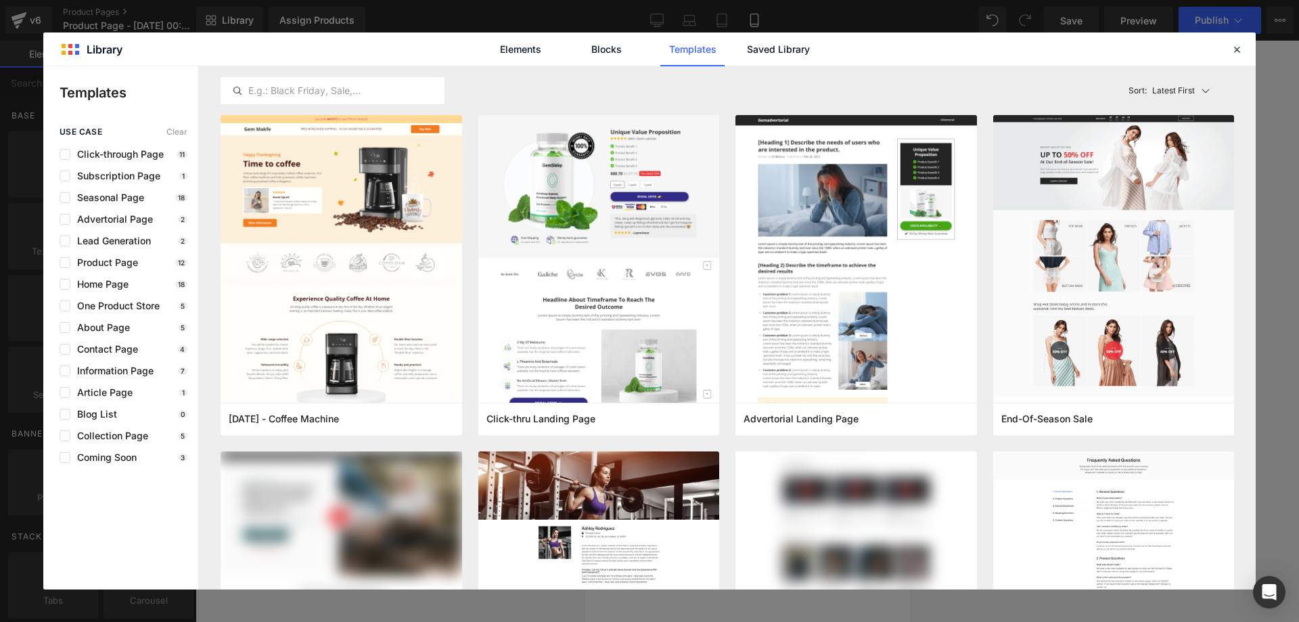
click at [683, 52] on link "Templates" at bounding box center [692, 49] width 64 height 34
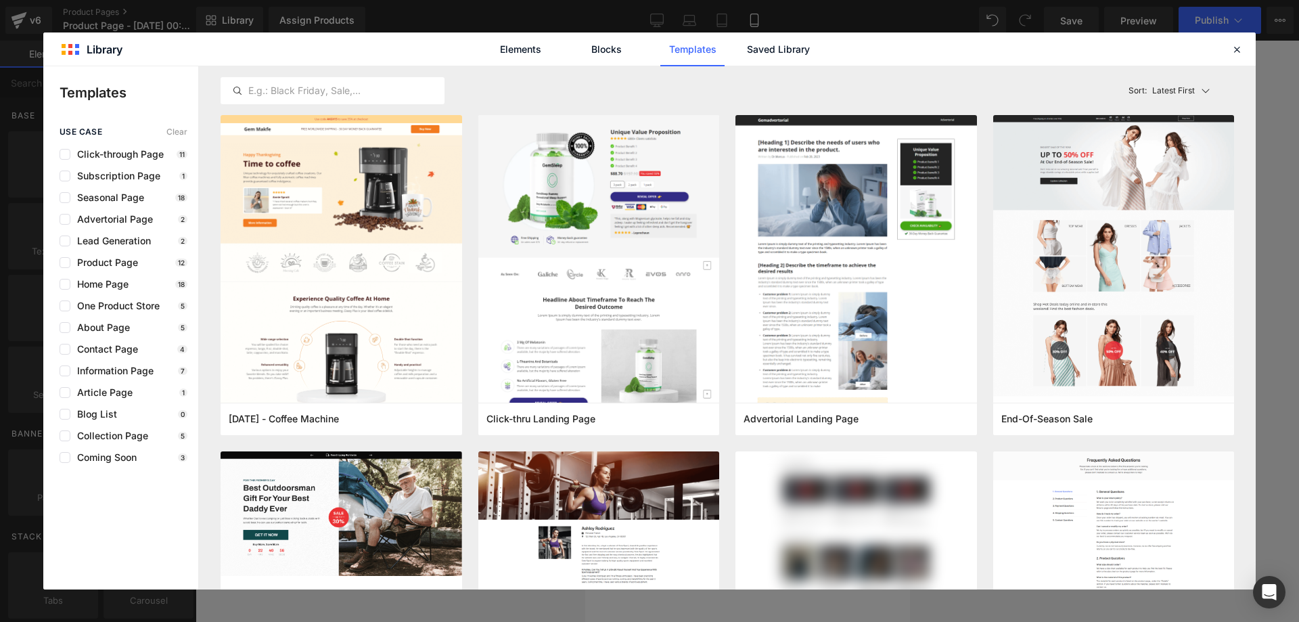
click at [693, 55] on link "Templates" at bounding box center [692, 49] width 64 height 34
click at [766, 45] on link "Saved Library" at bounding box center [778, 49] width 64 height 34
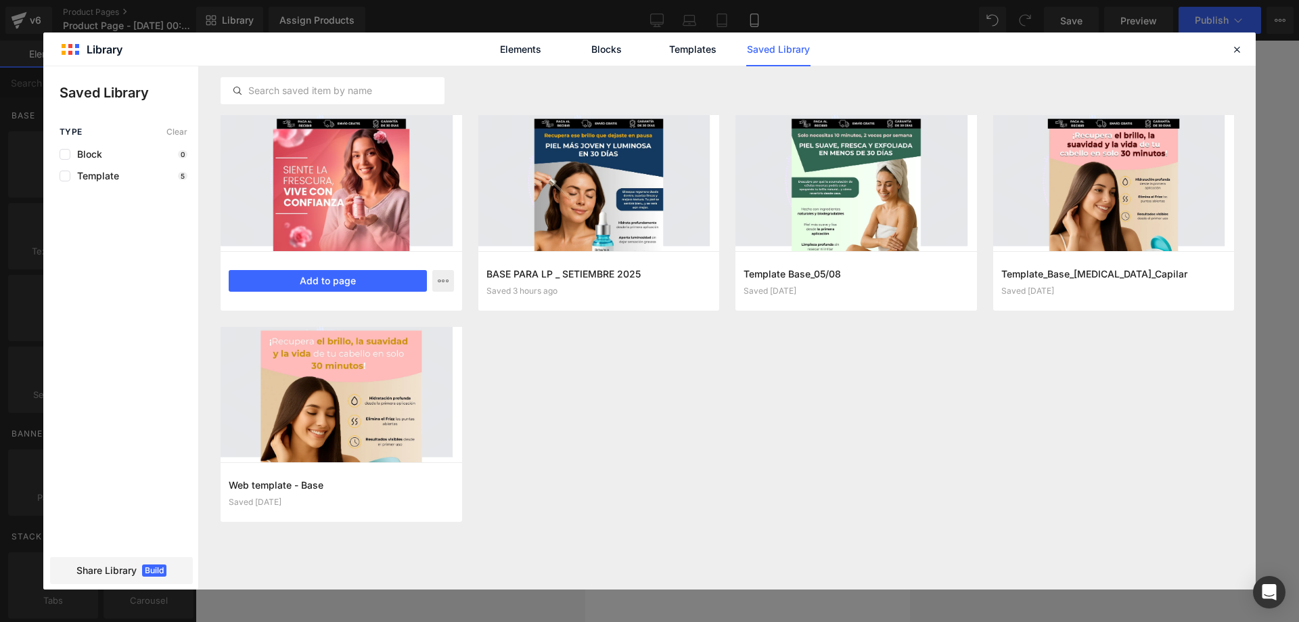
click at [361, 170] on div at bounding box center [342, 183] width 242 height 136
click at [365, 284] on button "Add to page" at bounding box center [328, 281] width 198 height 22
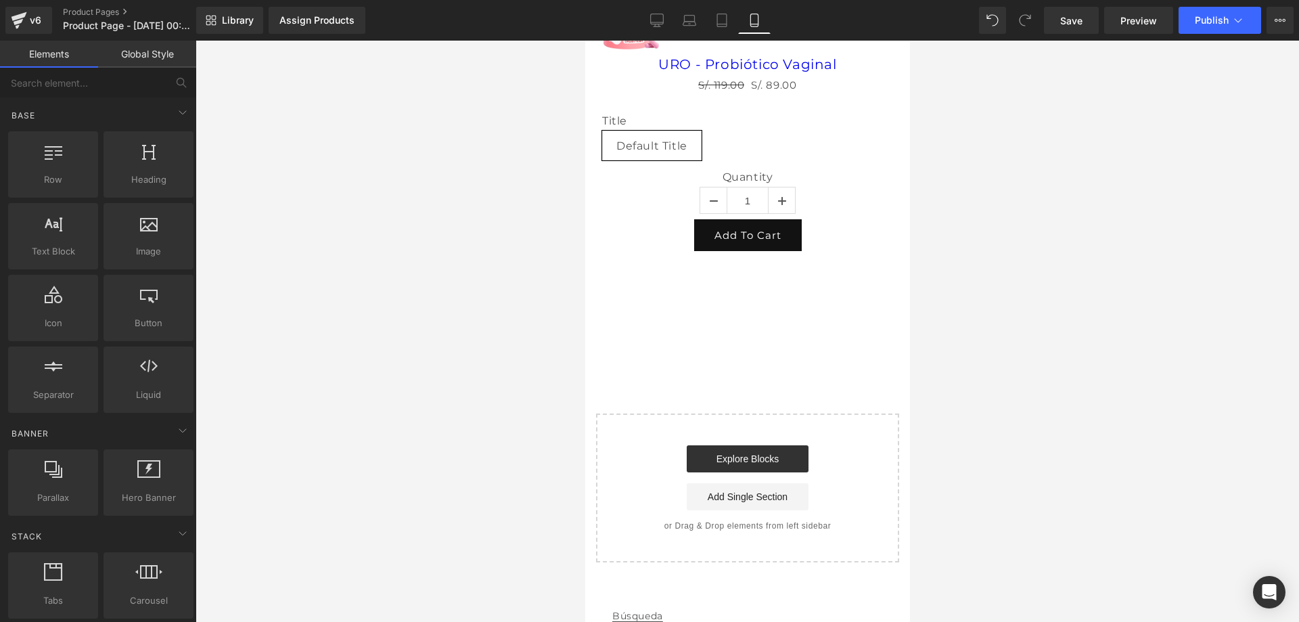
scroll to position [426, 0]
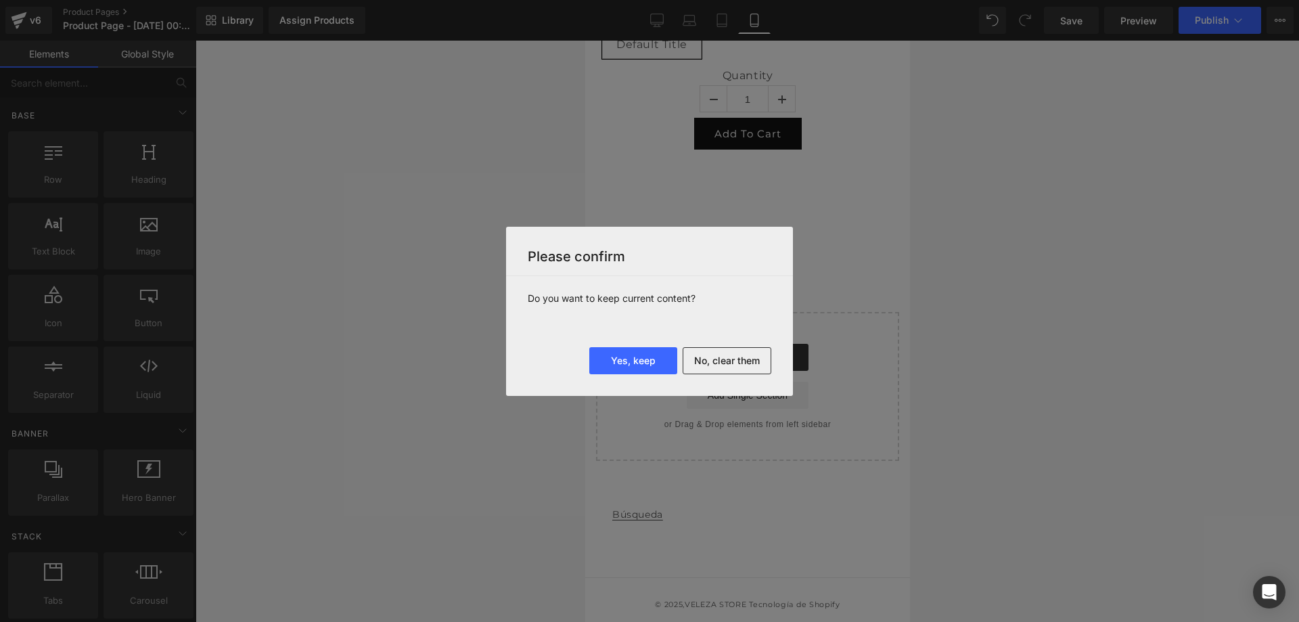
drag, startPoint x: 652, startPoint y: 360, endPoint x: 725, endPoint y: 438, distance: 106.3
click at [722, 438] on div "Please confirm Do you want to keep current content? Yes, keep No, clear them" at bounding box center [649, 311] width 1299 height 622
click at [749, 364] on button "No, clear them" at bounding box center [727, 360] width 89 height 27
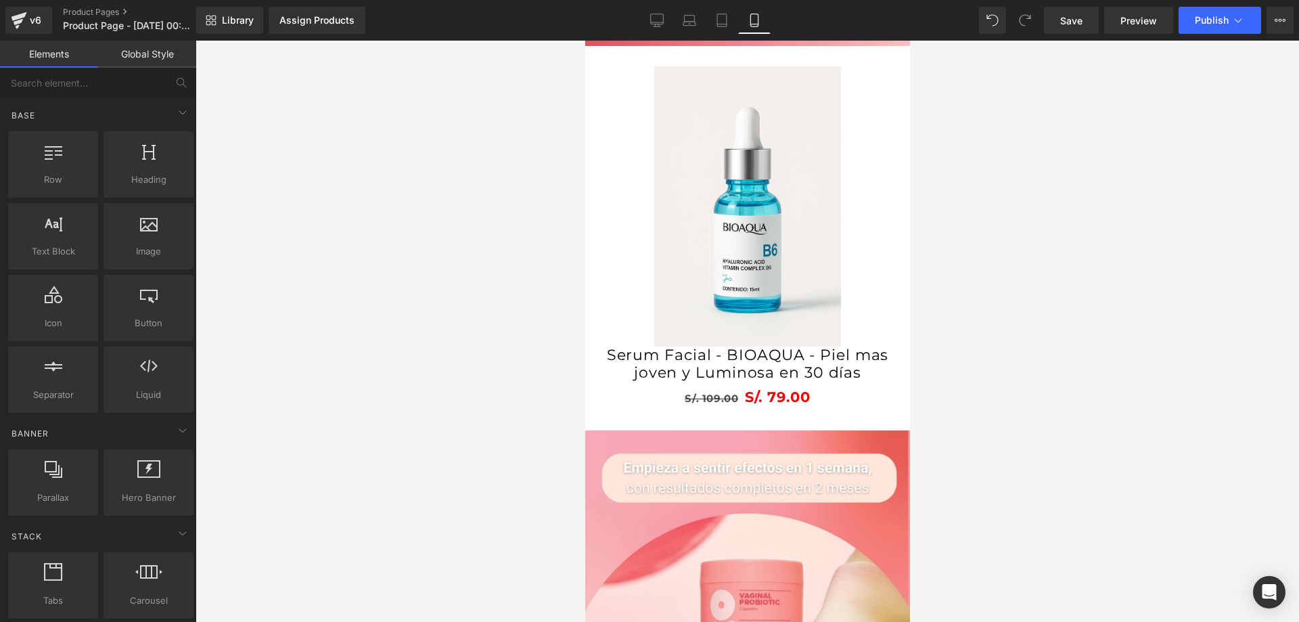
scroll to position [2503, 0]
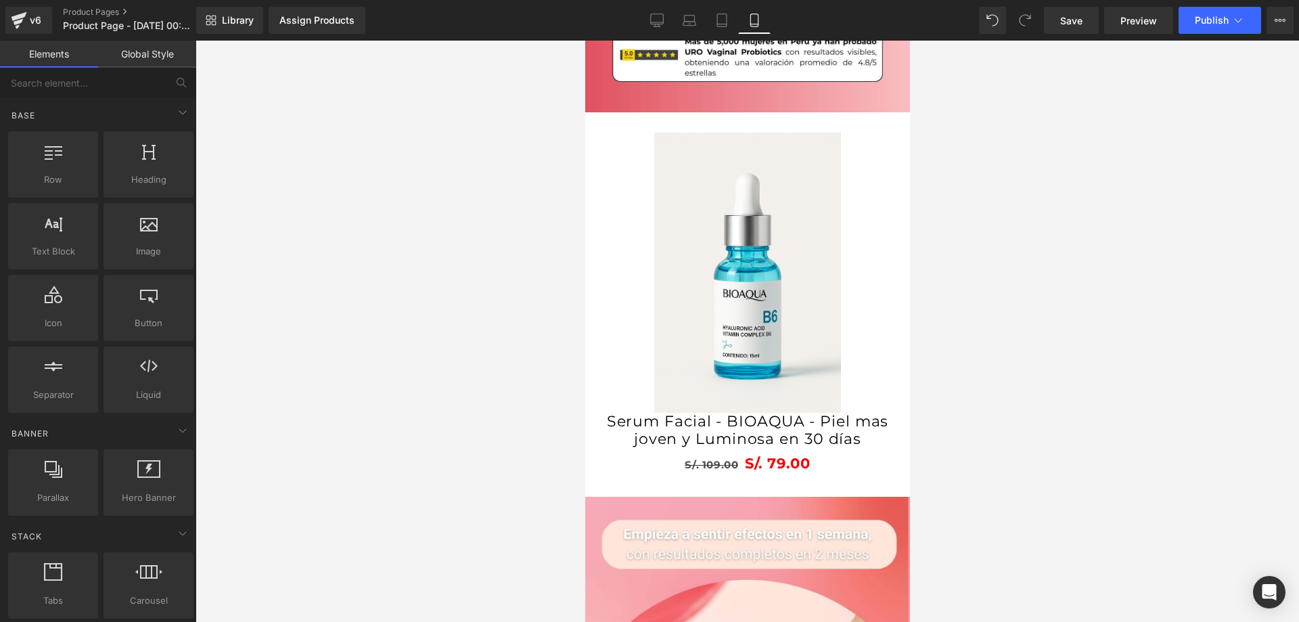
click at [743, 313] on img at bounding box center [746, 273] width 187 height 280
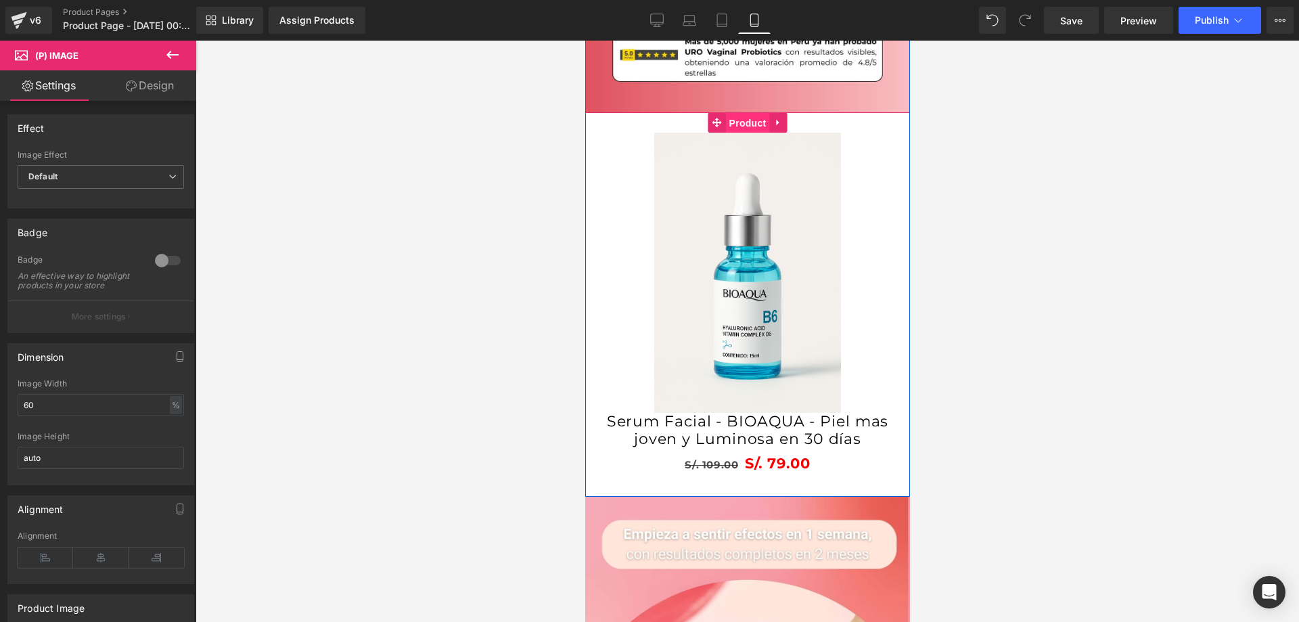
click at [738, 130] on span "Product" at bounding box center [747, 123] width 44 height 20
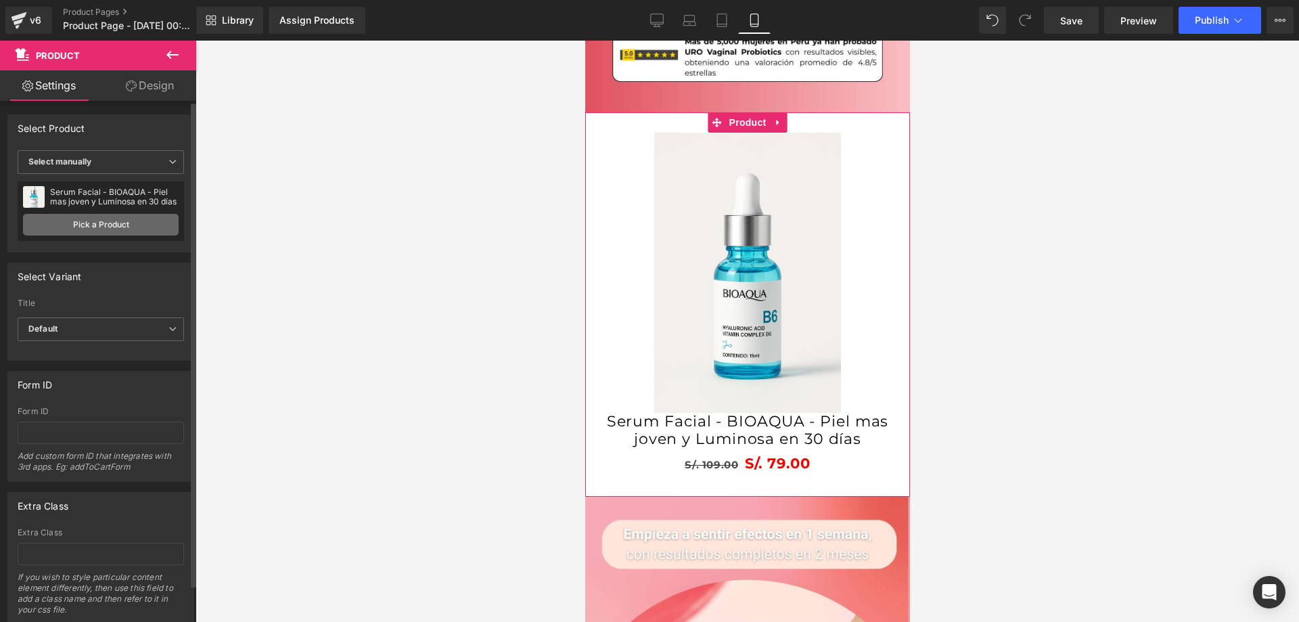
click at [114, 223] on link "Pick a Product" at bounding box center [101, 225] width 156 height 22
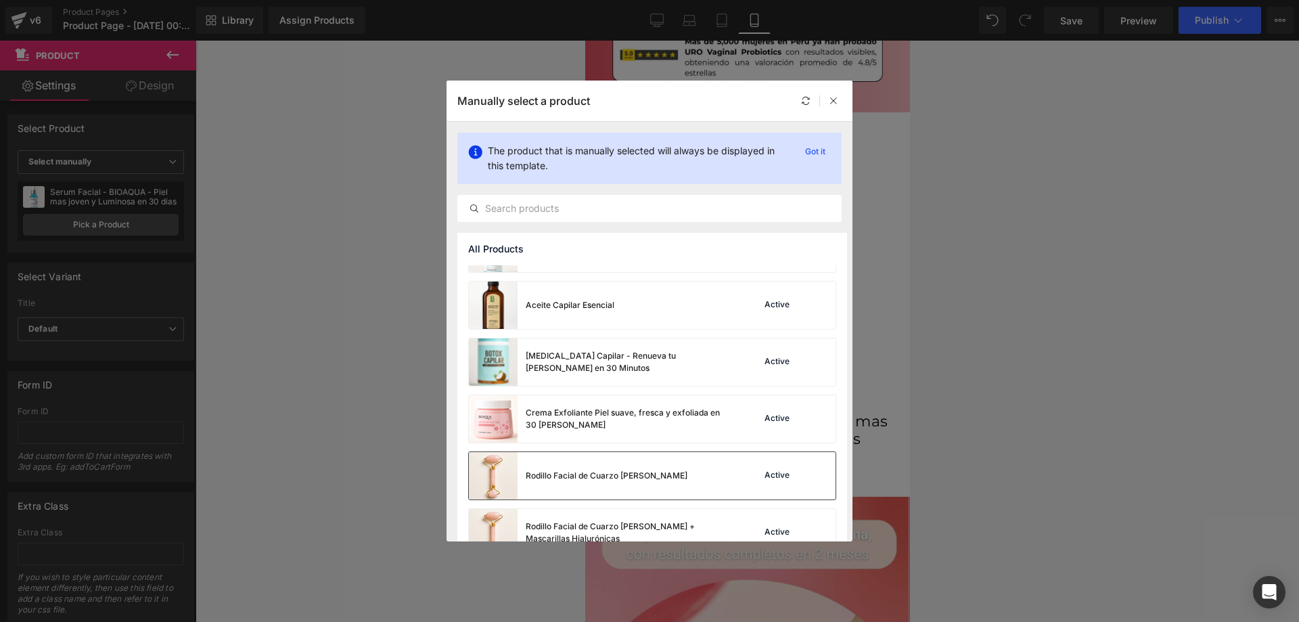
scroll to position [124, 0]
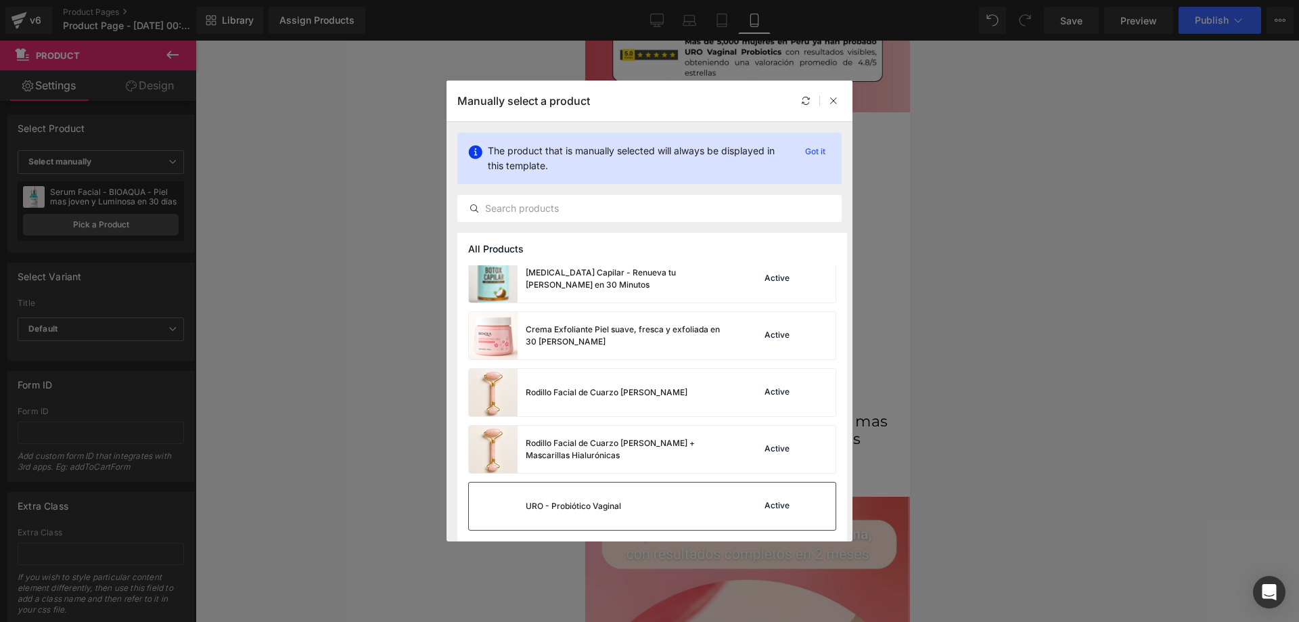
click at [778, 491] on div "URO - Probiótico Vaginal Active" at bounding box center [652, 505] width 367 height 47
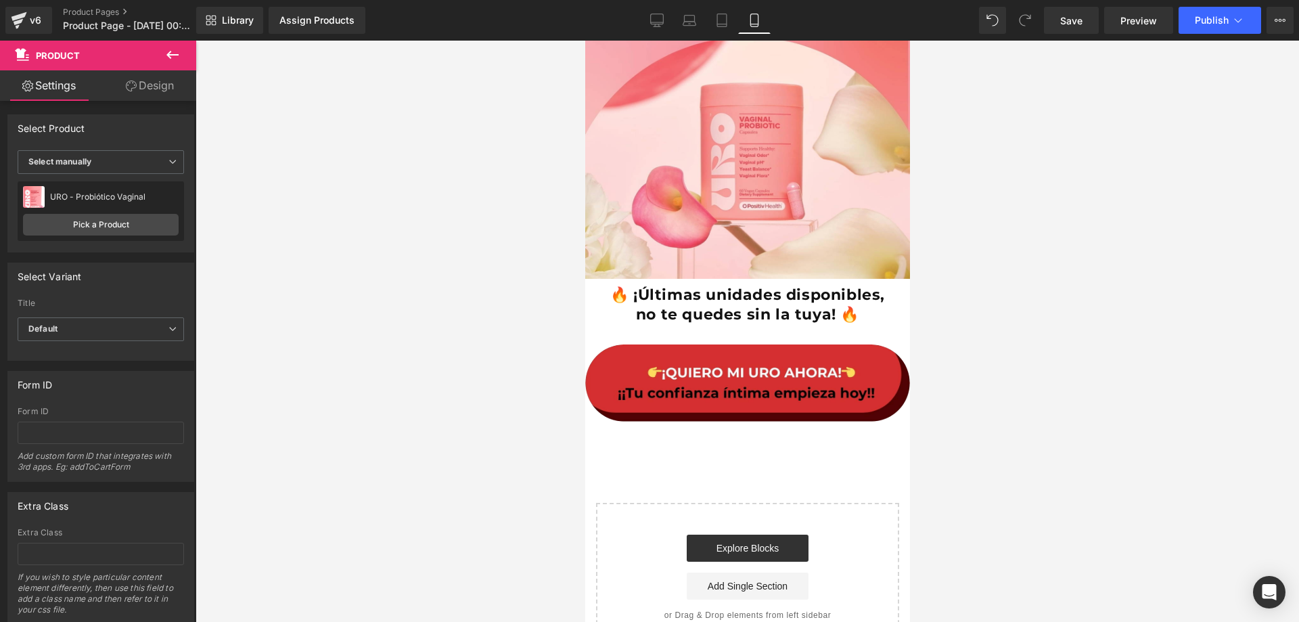
scroll to position [3175, 0]
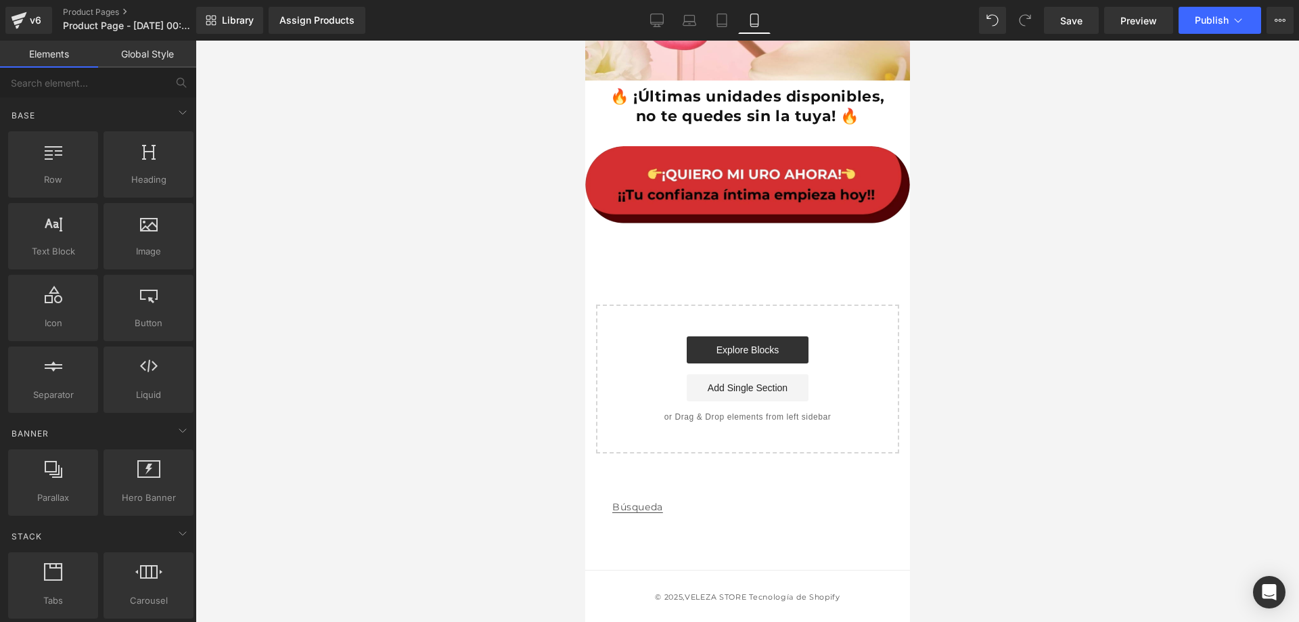
click at [965, 263] on div at bounding box center [747, 331] width 1103 height 581
drag, startPoint x: 1220, startPoint y: 17, endPoint x: 1103, endPoint y: 118, distance: 154.9
click at [1104, 118] on div "Product You are previewing how the will restyle your page. You can not edit Ele…" at bounding box center [649, 322] width 1299 height 645
click at [1070, 30] on link "Save" at bounding box center [1071, 20] width 55 height 27
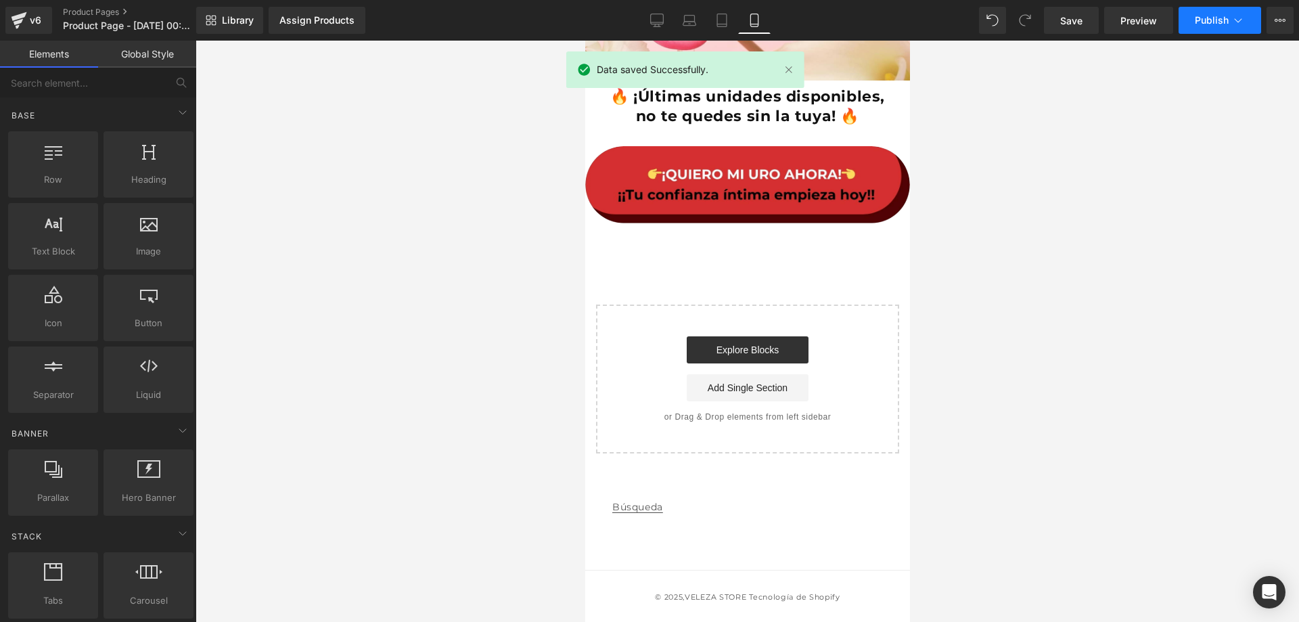
click at [1206, 24] on span "Publish" at bounding box center [1212, 20] width 34 height 11
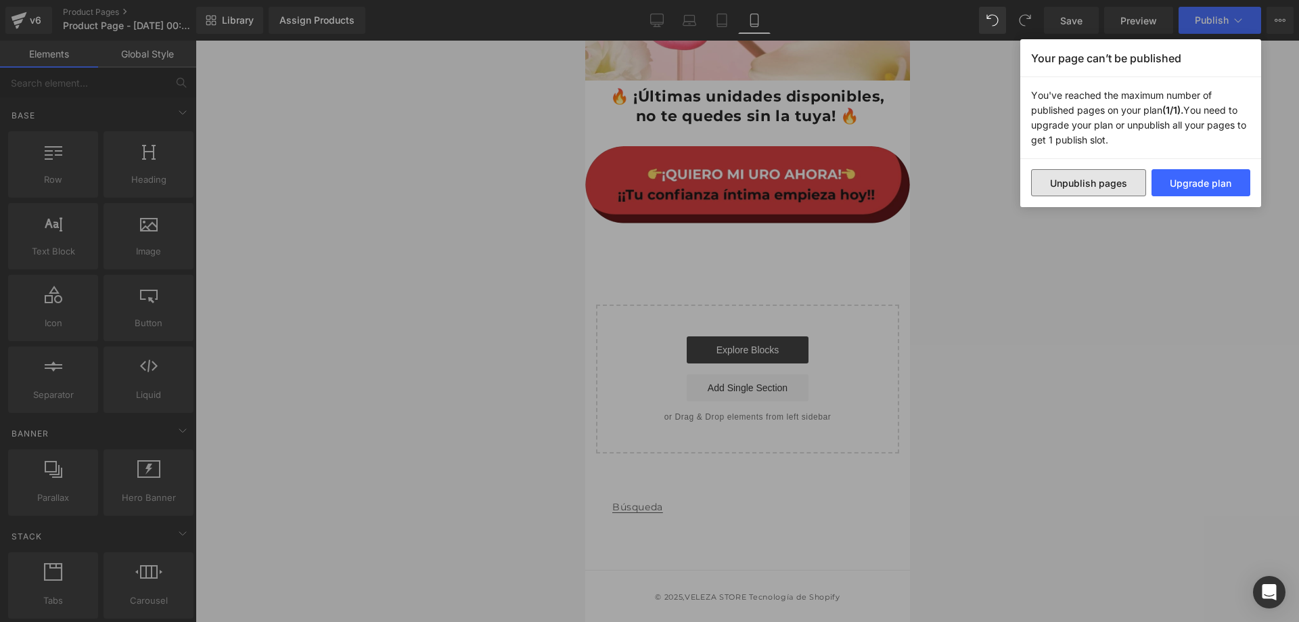
click at [1091, 192] on button "Unpublish pages" at bounding box center [1088, 182] width 115 height 27
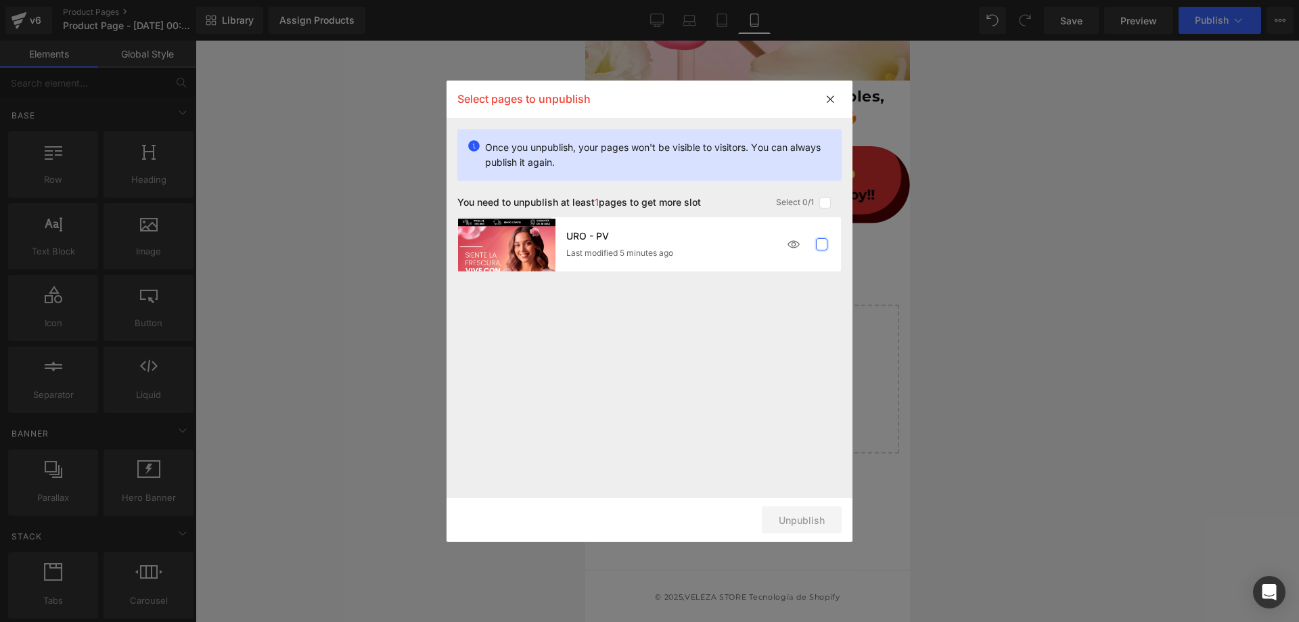
click at [825, 245] on label at bounding box center [822, 244] width 12 height 12
click at [821, 244] on input "checkbox" at bounding box center [821, 244] width 0 height 0
click at [788, 522] on button "Unpublish 1 pages" at bounding box center [783, 519] width 117 height 27
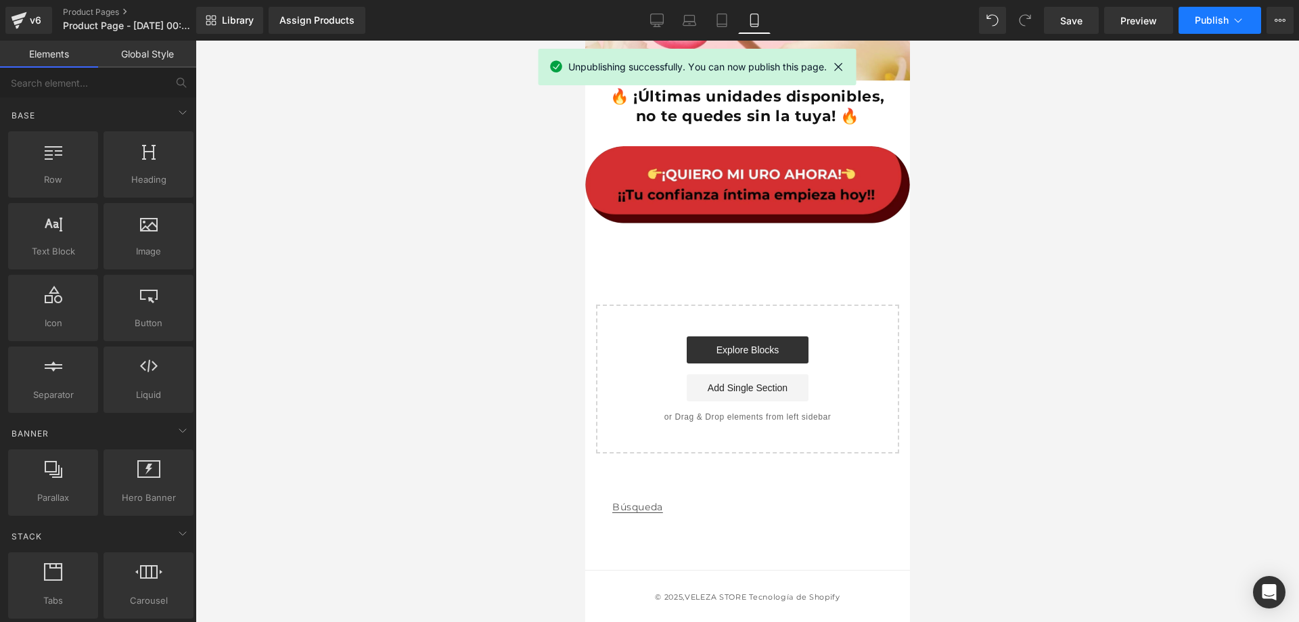
click at [1228, 16] on span "Publish" at bounding box center [1212, 20] width 34 height 11
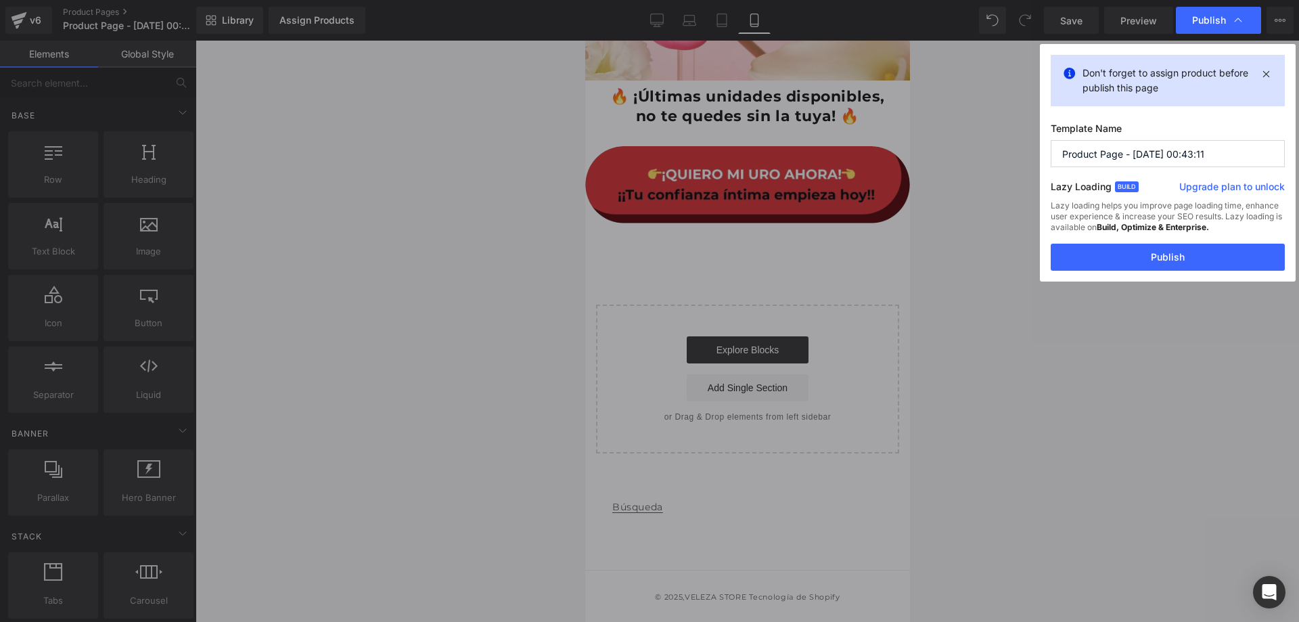
drag, startPoint x: 1206, startPoint y: 154, endPoint x: 1007, endPoint y: 154, distance: 198.2
click at [1007, 154] on div "Publish Don't forget to assign product before publish this page Template Name P…" at bounding box center [649, 311] width 1299 height 622
type input "u"
type input "URO"
click at [1187, 274] on div "Don't forget to assign product before publish this page Template Name URO Lazy …" at bounding box center [1168, 162] width 256 height 237
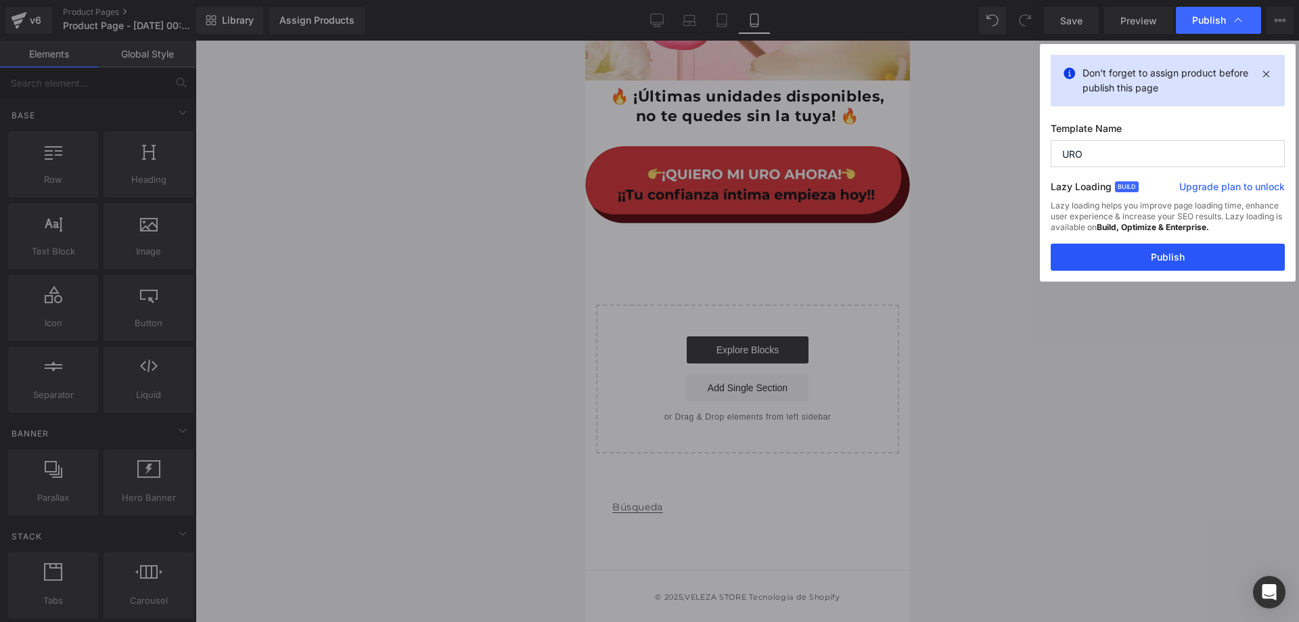
click at [1186, 256] on button "Publish" at bounding box center [1168, 257] width 234 height 27
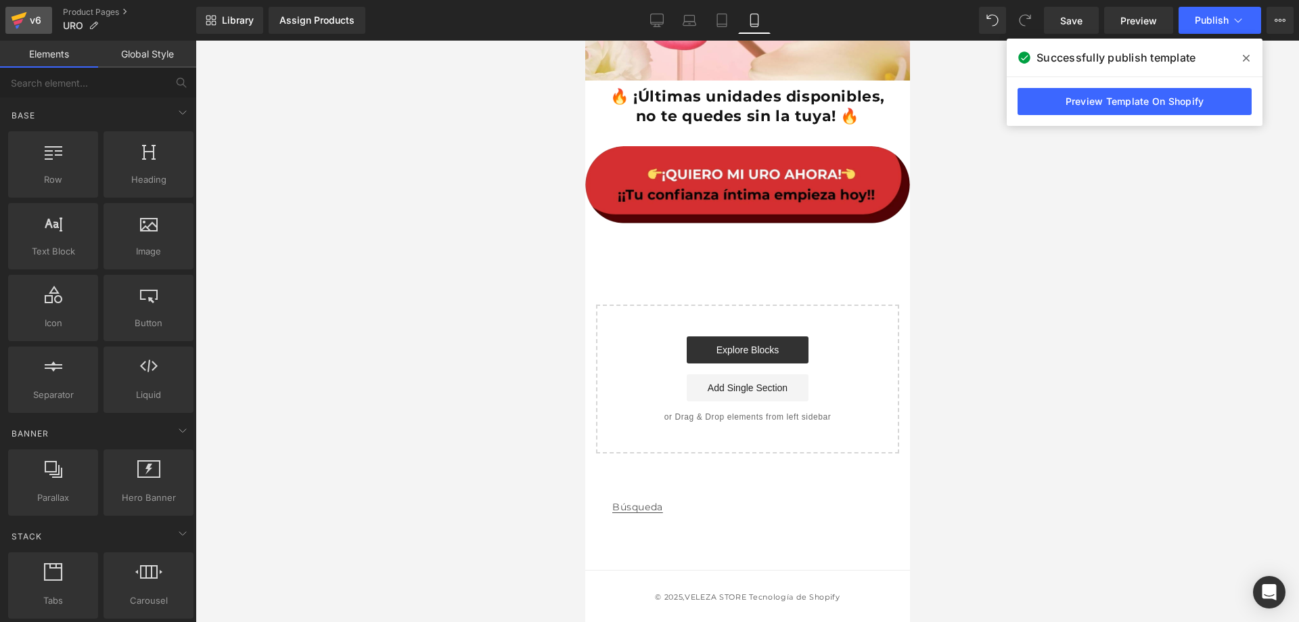
click at [20, 22] on icon at bounding box center [18, 22] width 9 height 6
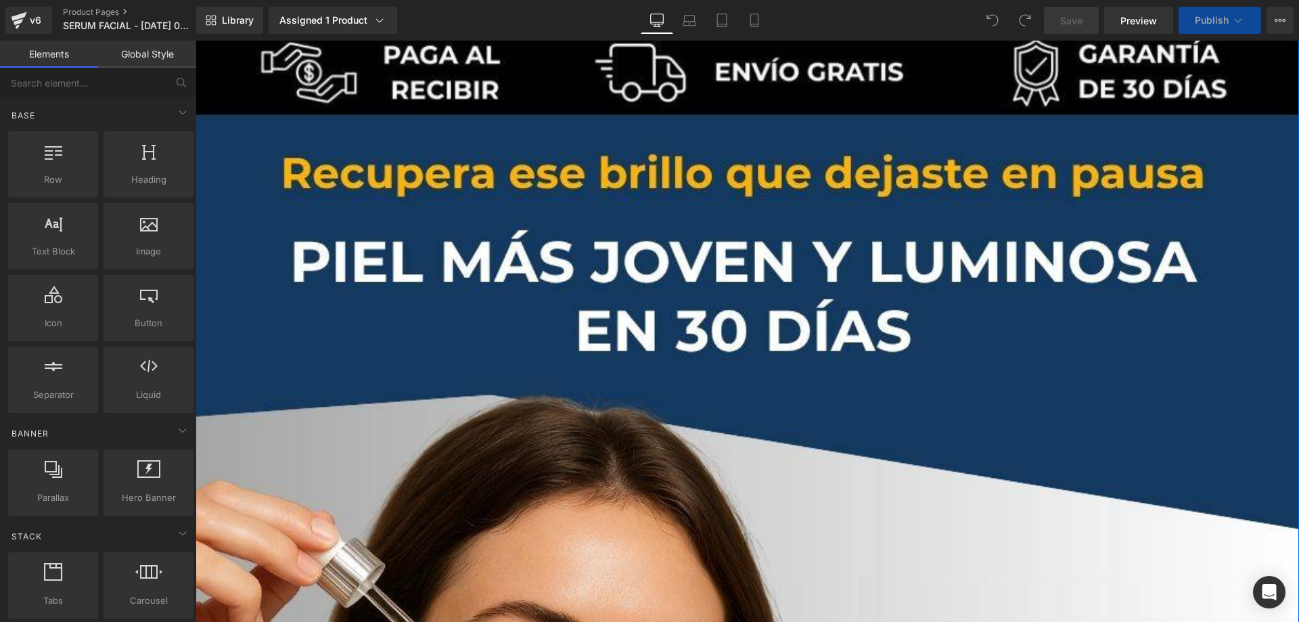
scroll to position [271, 0]
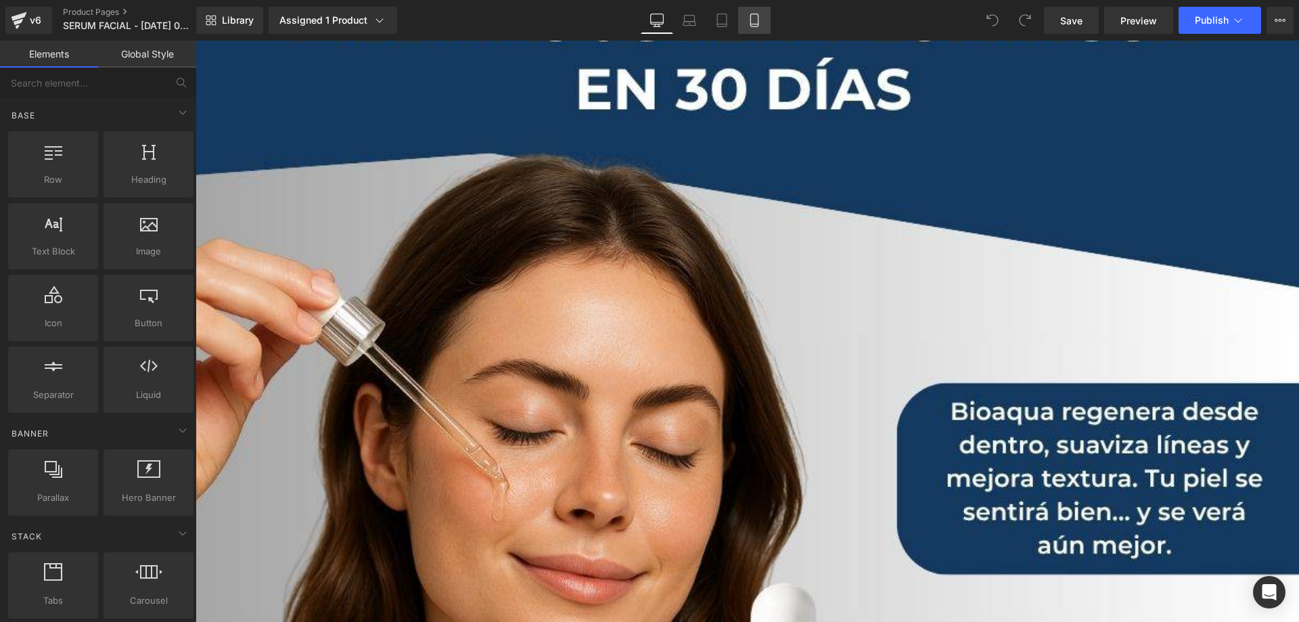
click at [748, 20] on icon at bounding box center [755, 21] width 14 height 14
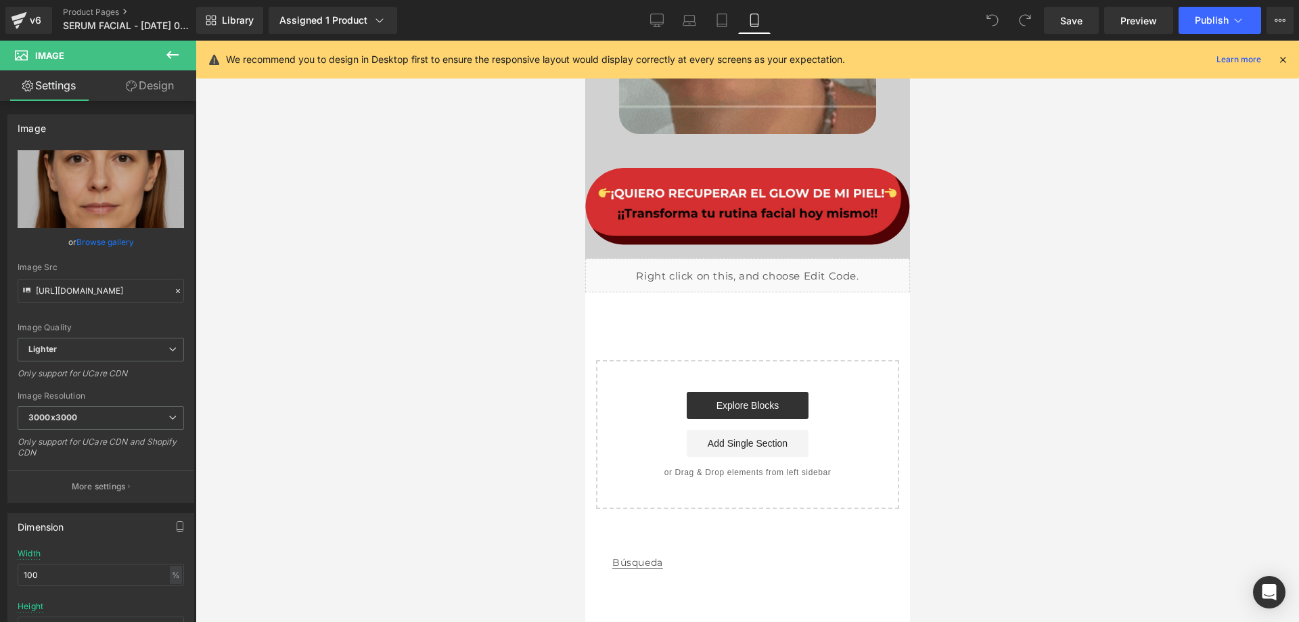
scroll to position [3978, 0]
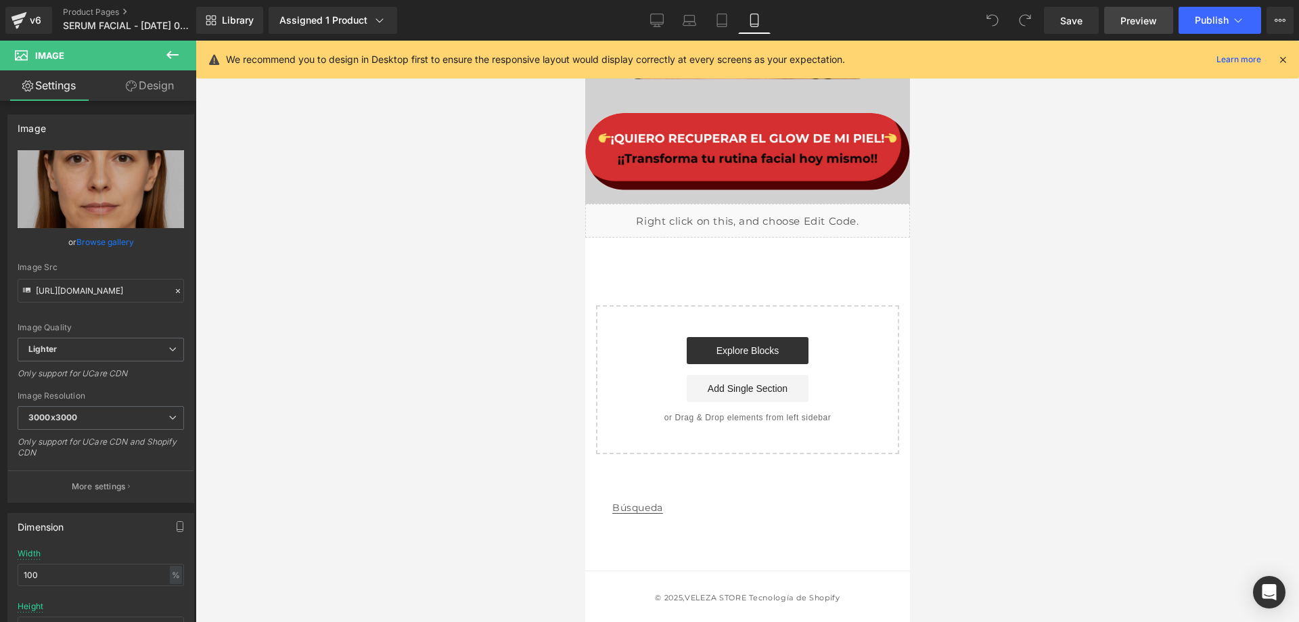
click at [1140, 26] on span "Preview" at bounding box center [1138, 21] width 37 height 14
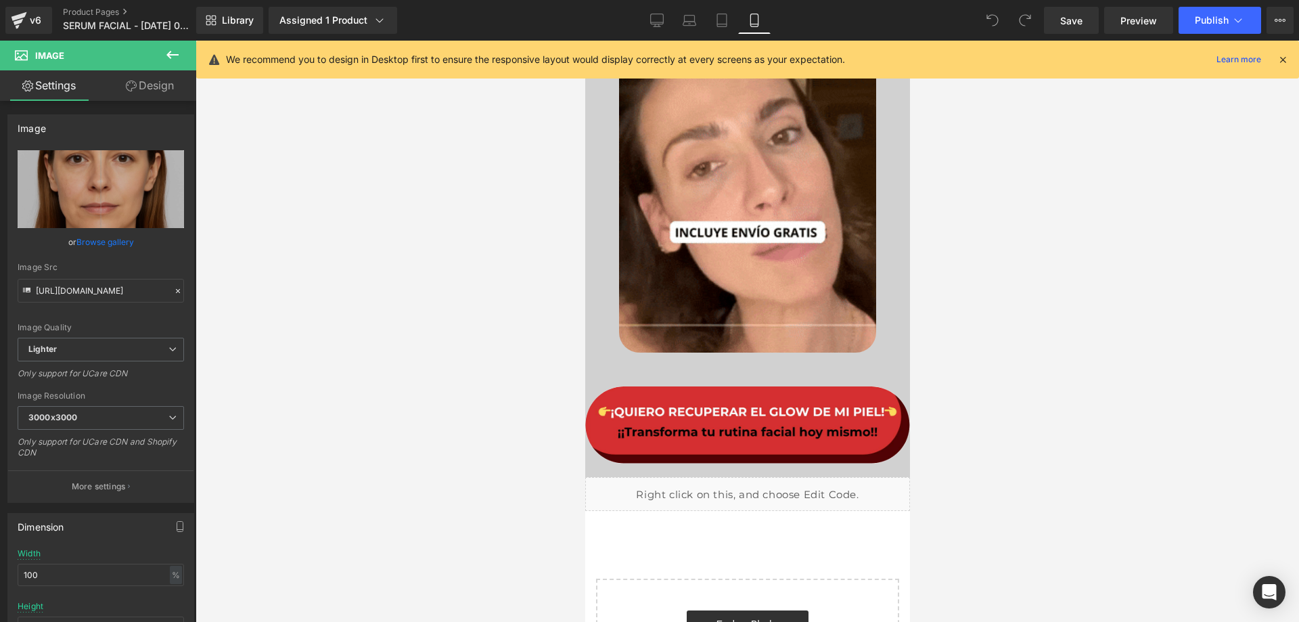
scroll to position [3640, 0]
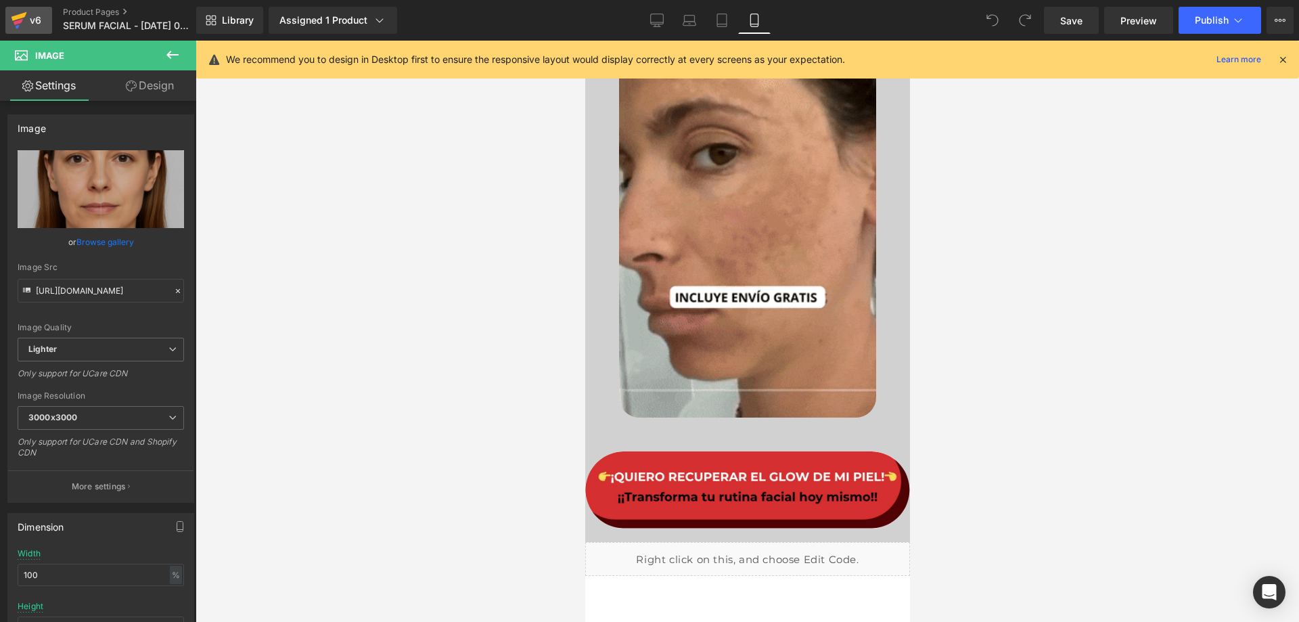
click at [27, 21] on div "v6" at bounding box center [35, 21] width 17 height 18
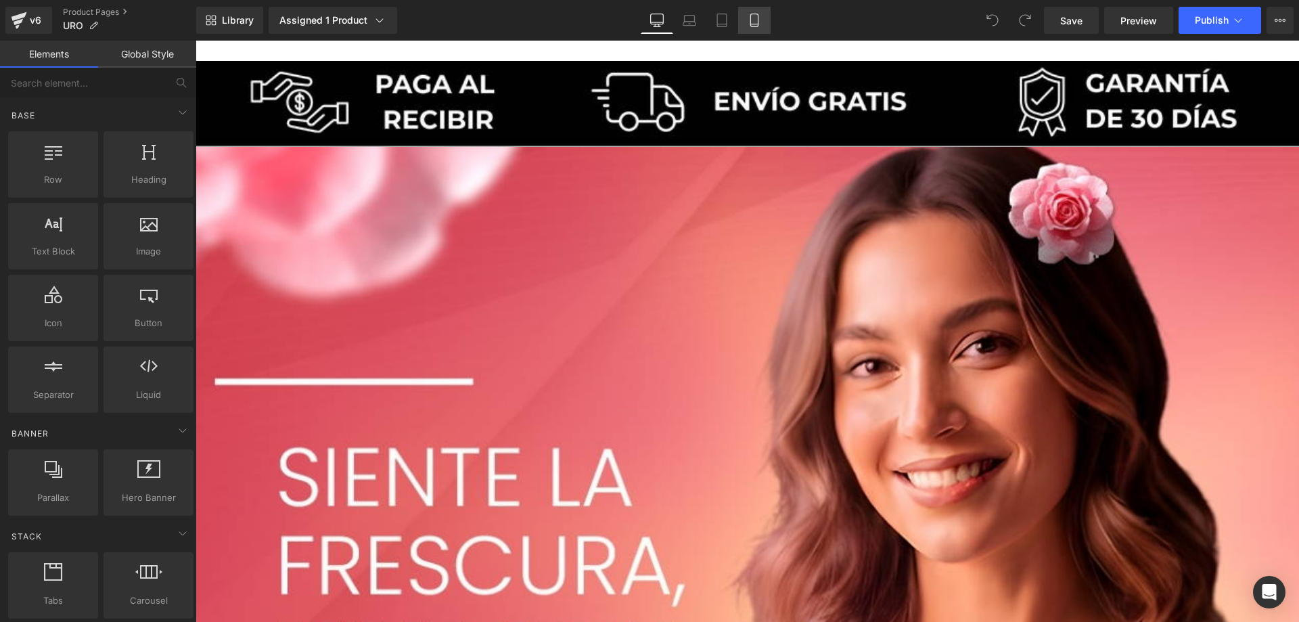
click at [764, 19] on link "Mobile" at bounding box center [754, 20] width 32 height 27
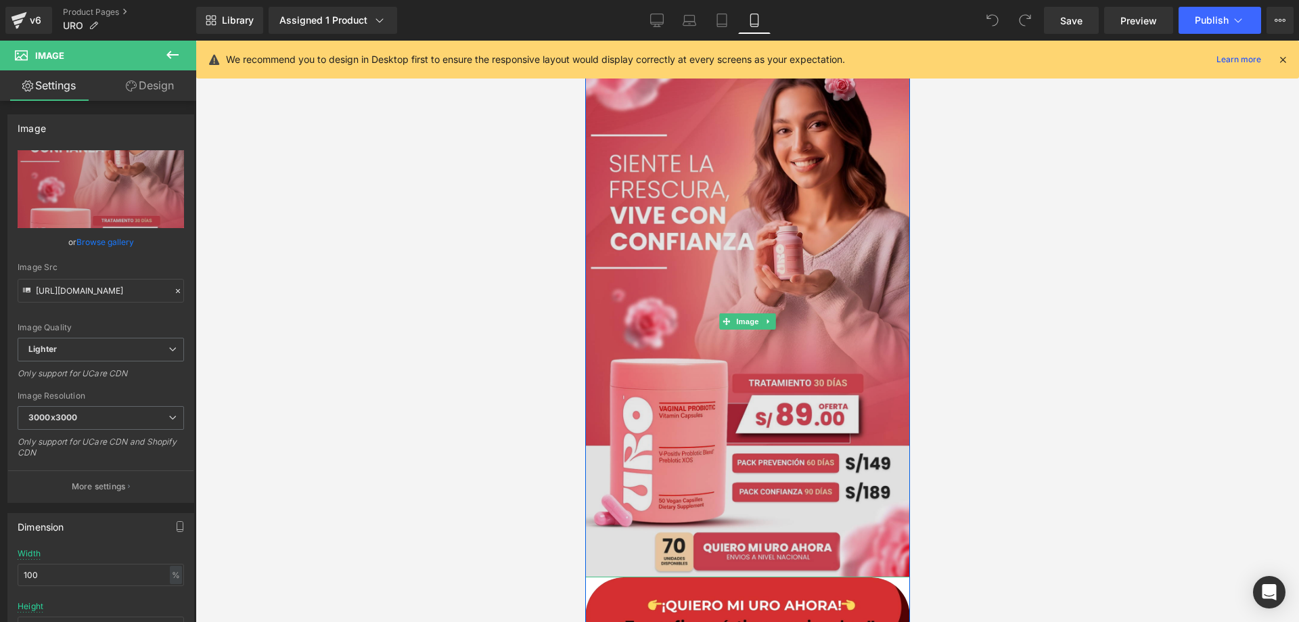
click at [779, 278] on img at bounding box center [746, 321] width 325 height 511
click at [733, 259] on img at bounding box center [746, 321] width 325 height 511
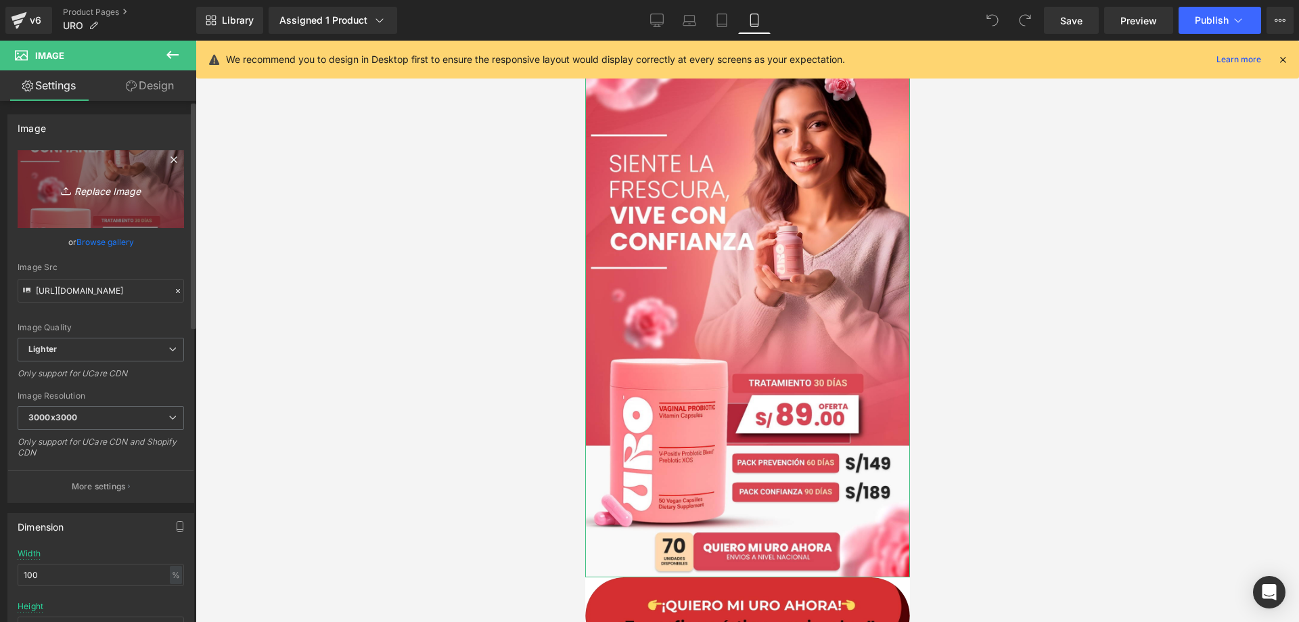
click at [108, 198] on link "Replace Image" at bounding box center [101, 189] width 166 height 78
type input "C:\fakepath\Portada_.jpg"
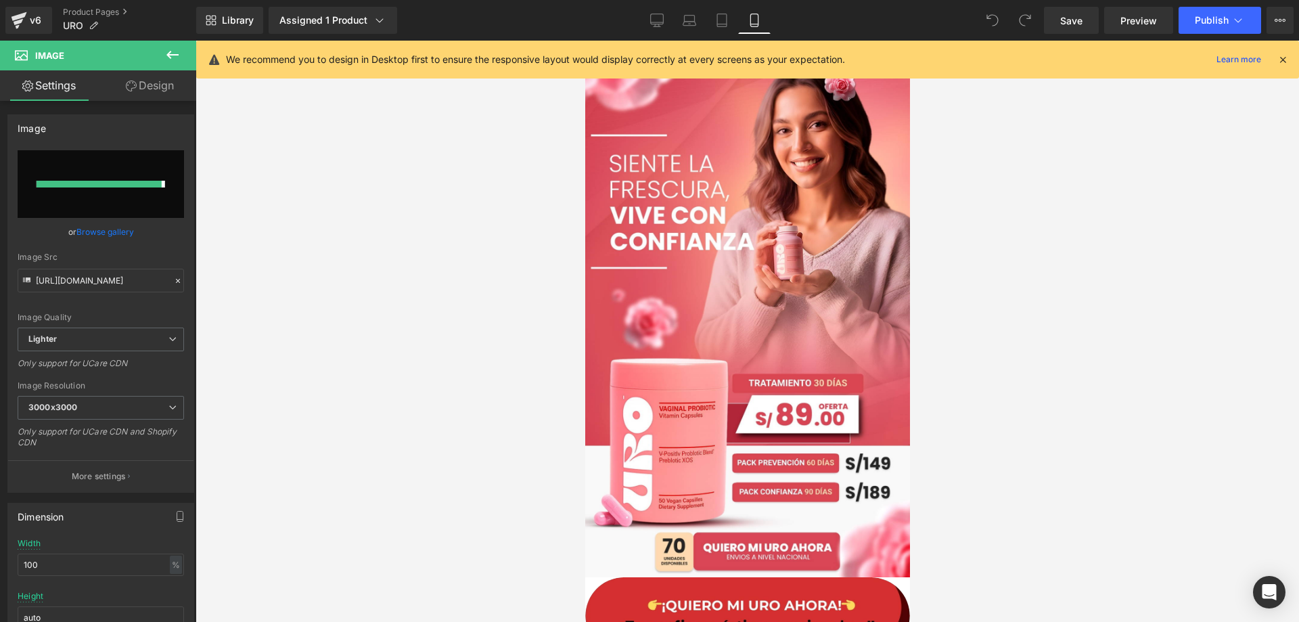
type input "[URL][DOMAIN_NAME]"
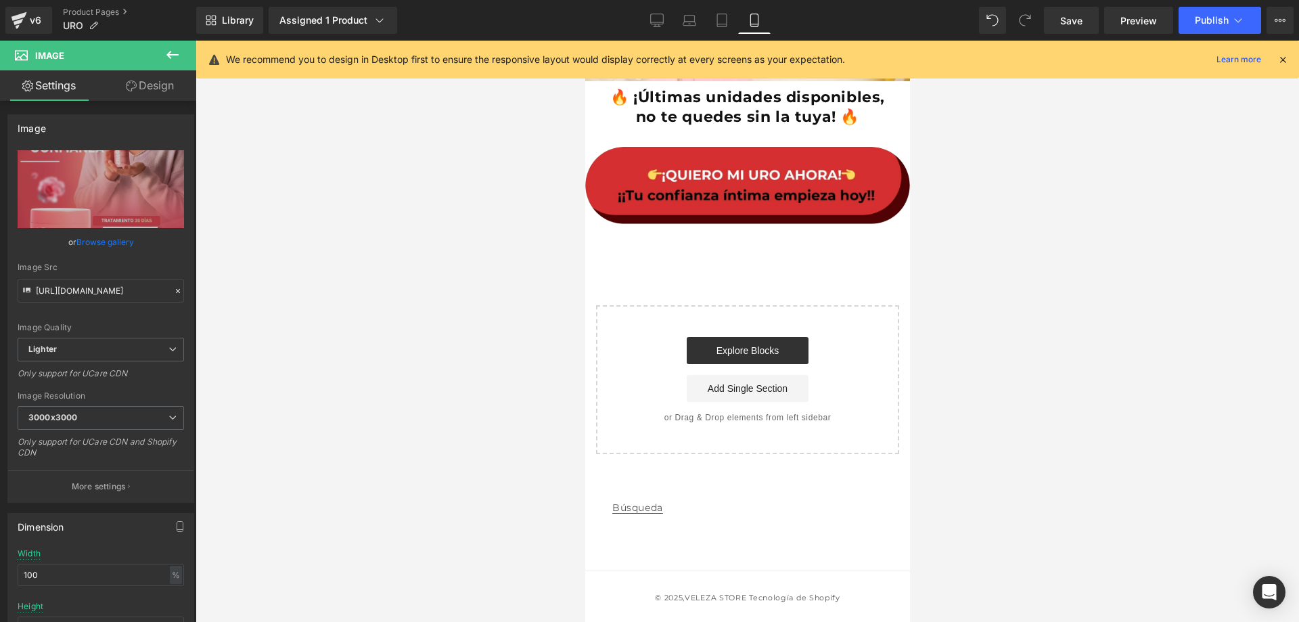
scroll to position [3175, 0]
click at [725, 236] on div at bounding box center [746, 234] width 325 height 3
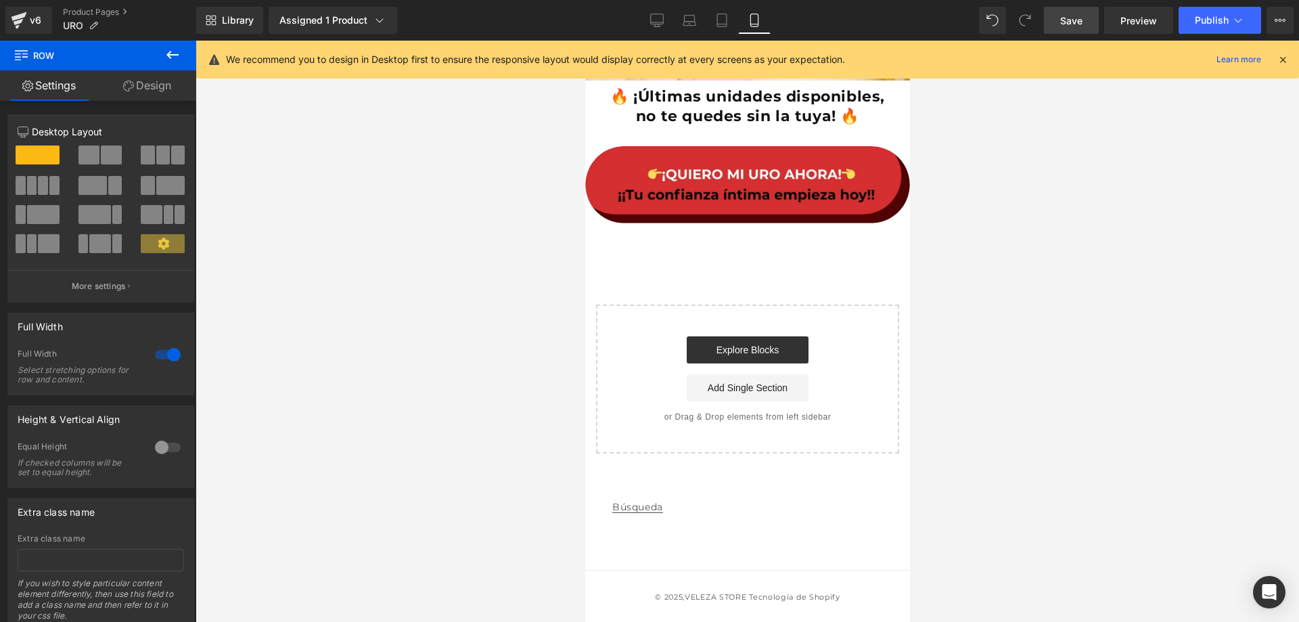
click at [1081, 31] on link "Save" at bounding box center [1071, 20] width 55 height 27
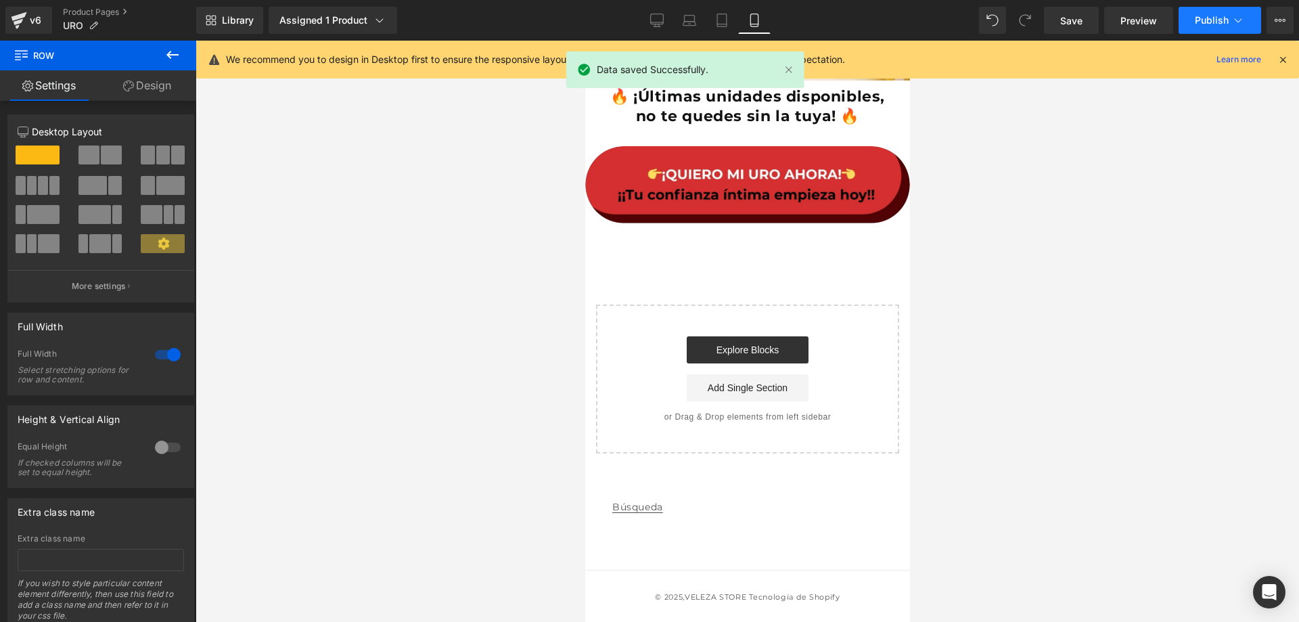
click at [1211, 20] on span "Publish" at bounding box center [1212, 20] width 34 height 11
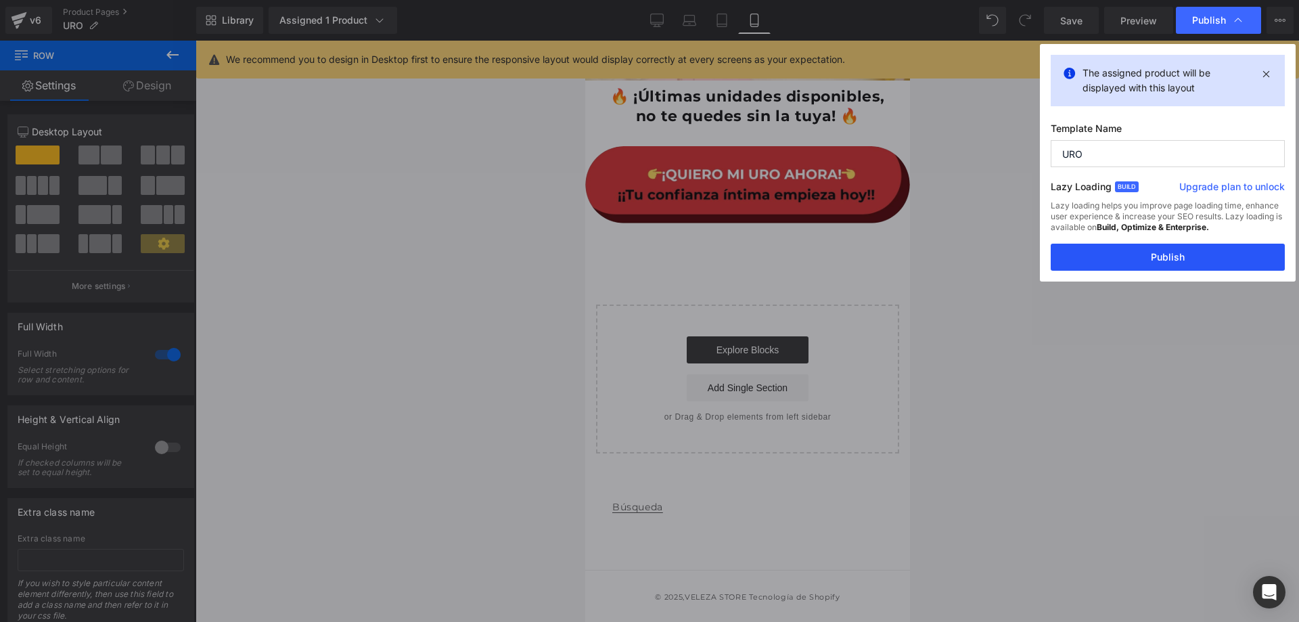
click at [1175, 256] on button "Publish" at bounding box center [1168, 257] width 234 height 27
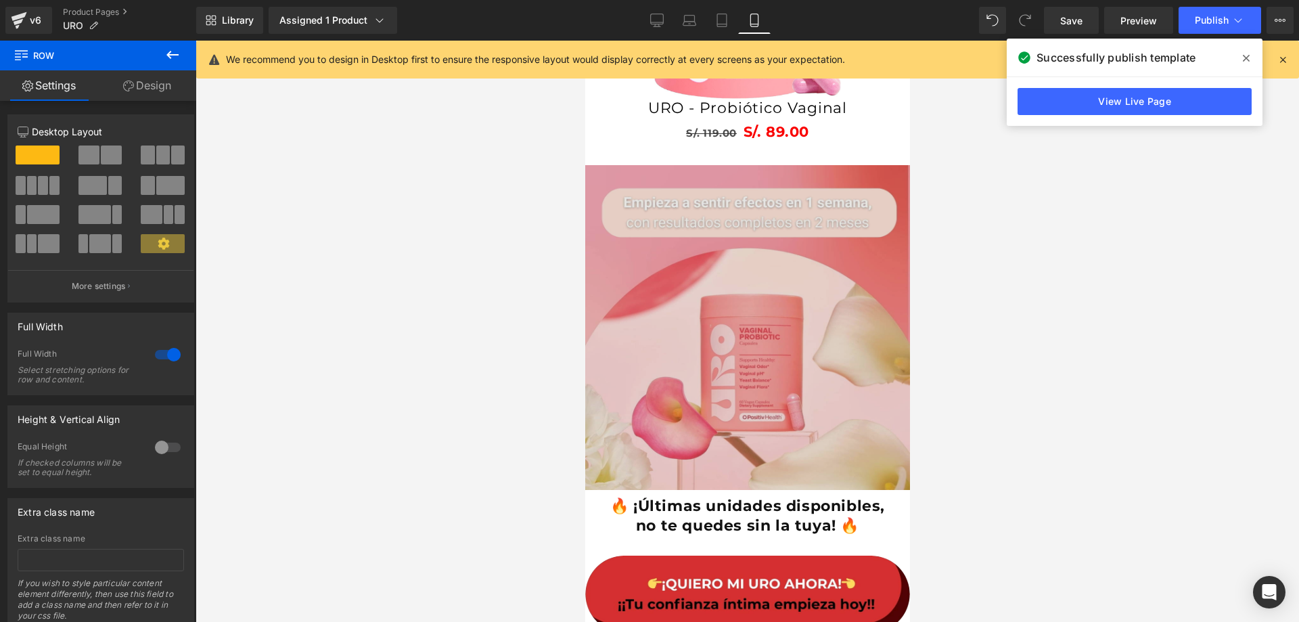
scroll to position [2701, 0]
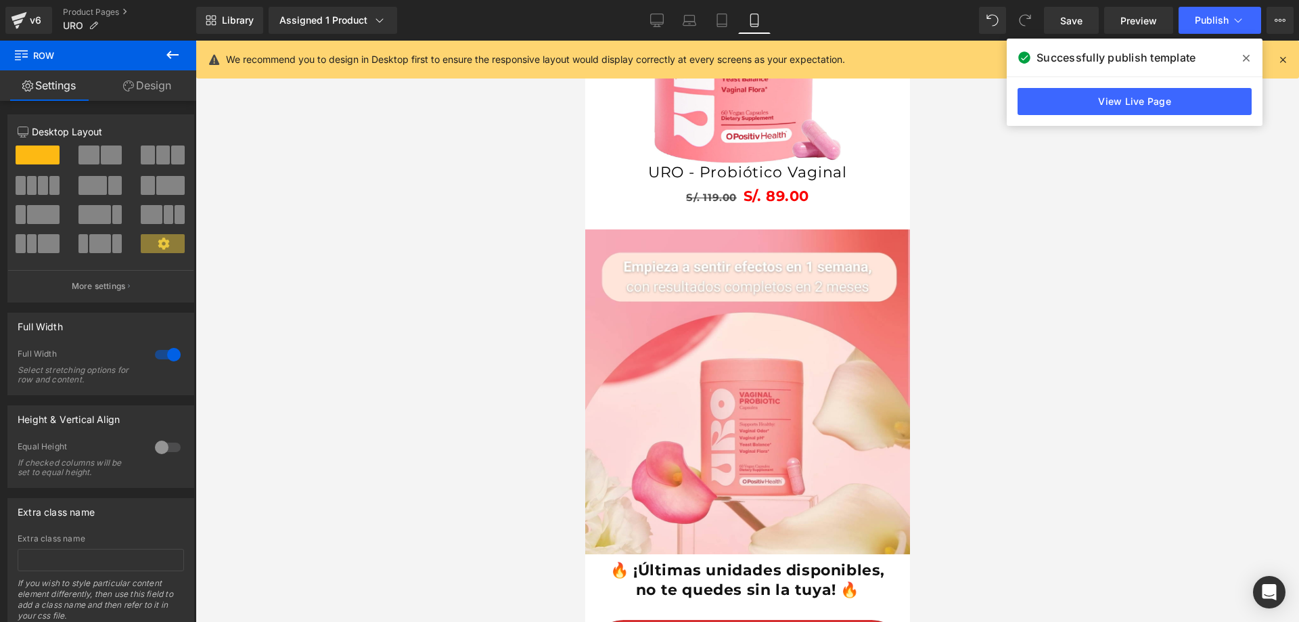
click at [1245, 53] on icon at bounding box center [1246, 58] width 7 height 11
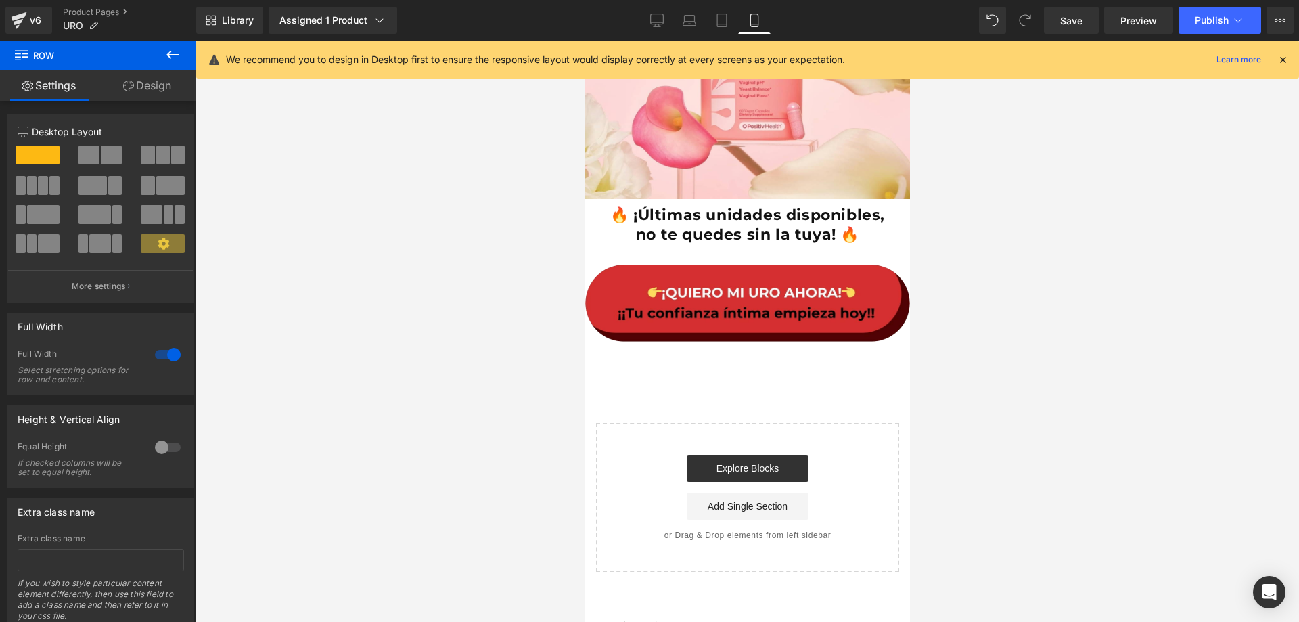
scroll to position [3175, 0]
